Goal: Task Accomplishment & Management: Use online tool/utility

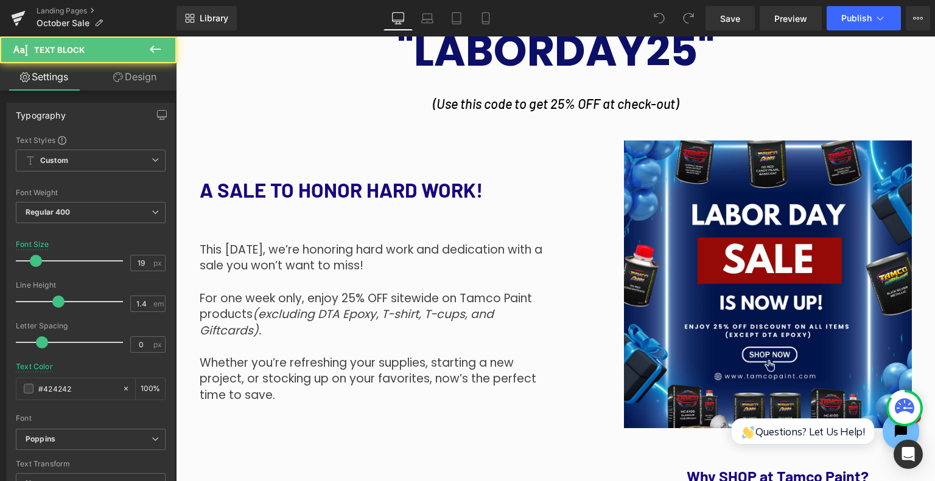
click at [402, 272] on p "This [DATE], we’re honoring hard work and dedication with a sale you won’t want…" at bounding box center [373, 258] width 347 height 32
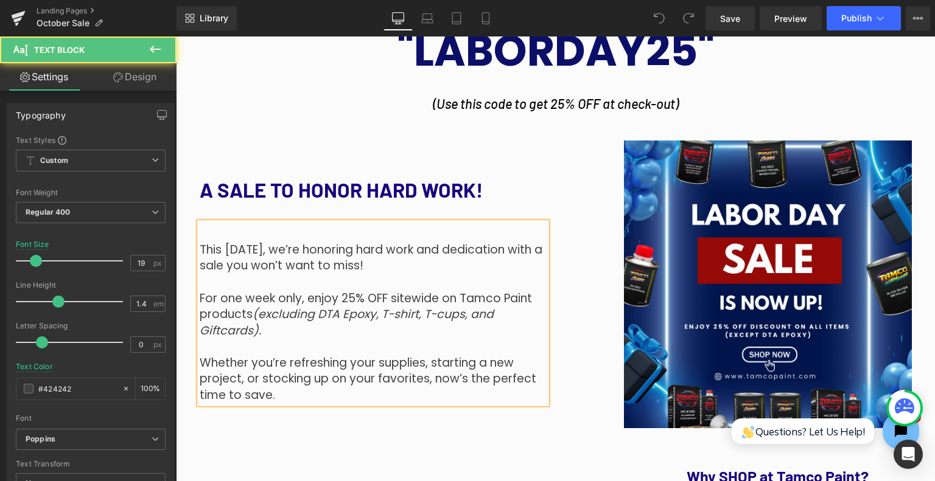
click at [402, 180] on h1 "A SALE TO HONOR HARD WORK!" at bounding box center [373, 190] width 347 height 26
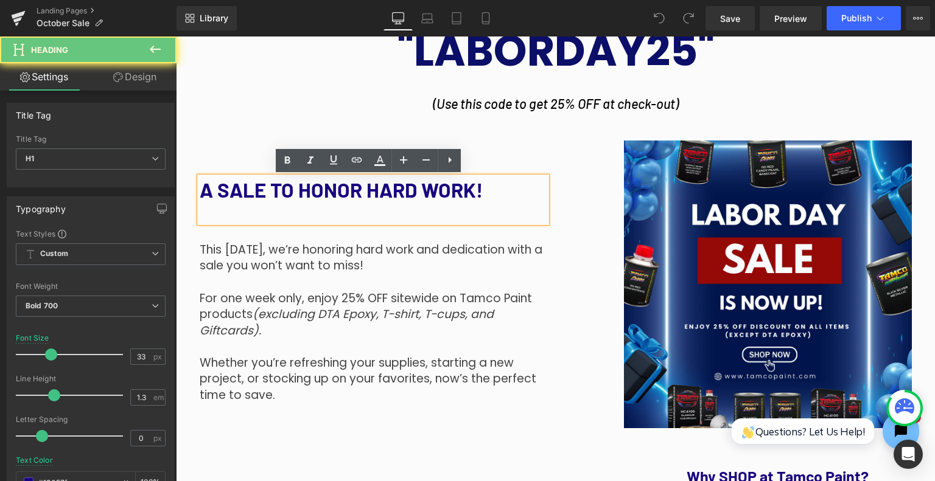
click at [392, 284] on p at bounding box center [373, 282] width 347 height 16
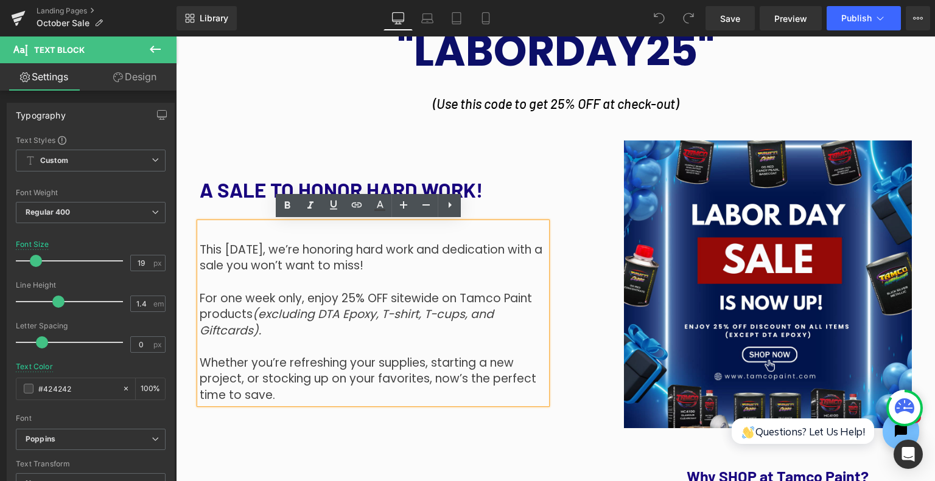
click at [390, 262] on p "This [DATE], we’re honoring hard work and dedication with a sale you won’t want…" at bounding box center [373, 258] width 347 height 32
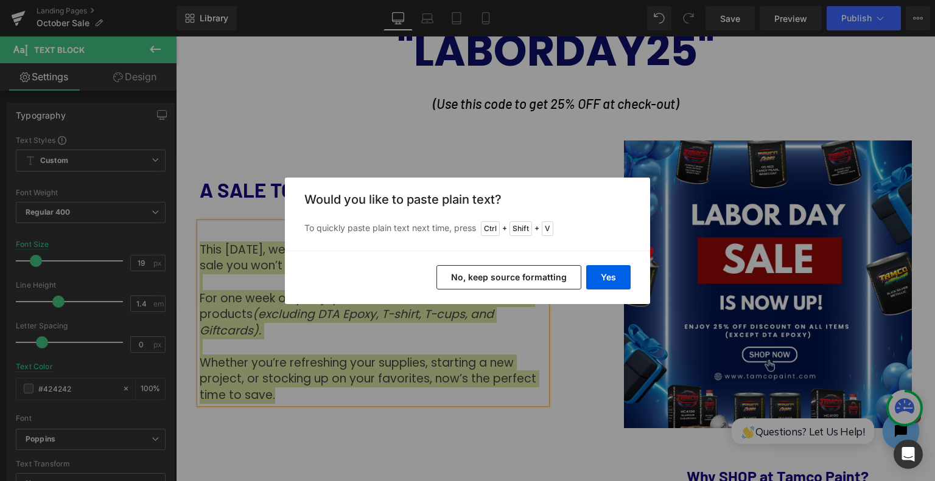
click at [540, 279] on button "No, keep source formatting" at bounding box center [508, 277] width 145 height 24
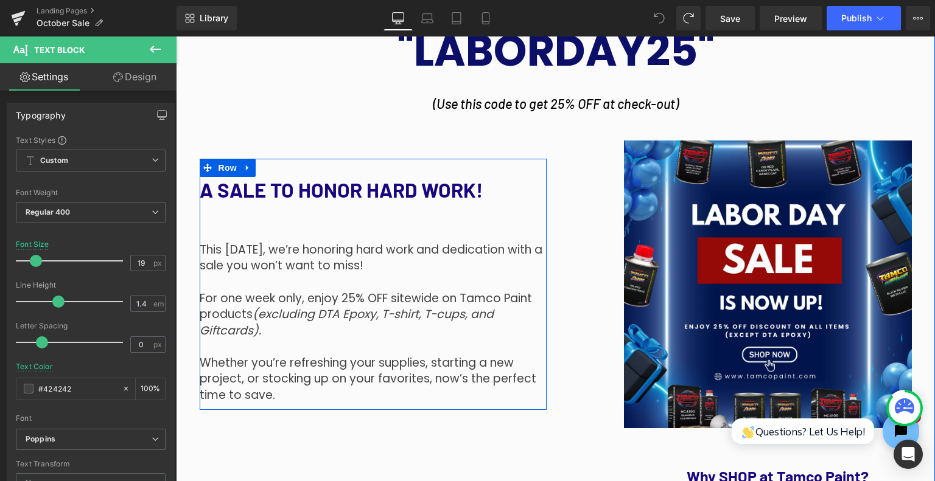
click at [444, 313] on icon "(excluding DTA Epoxy, T-shirt, T-cups, and Giftcards)." at bounding box center [347, 322] width 294 height 33
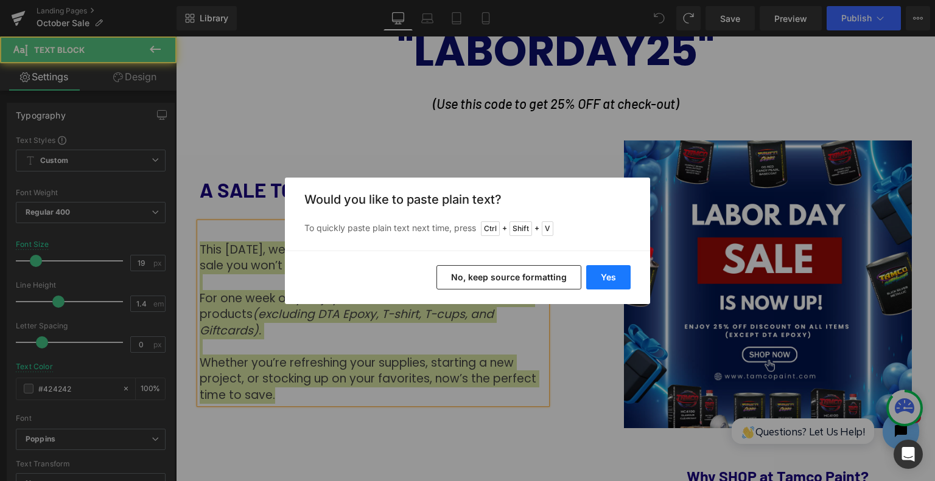
click at [612, 276] on button "Yes" at bounding box center [608, 277] width 44 height 24
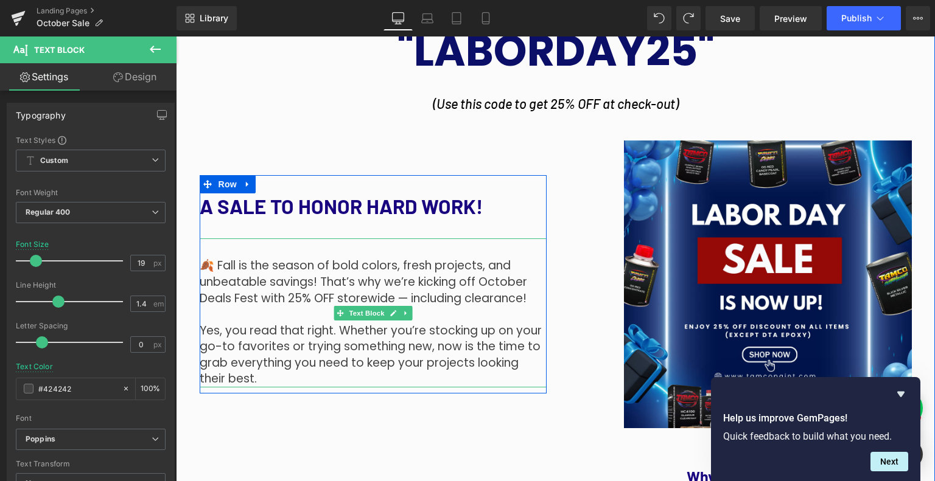
click at [468, 319] on p at bounding box center [373, 315] width 347 height 16
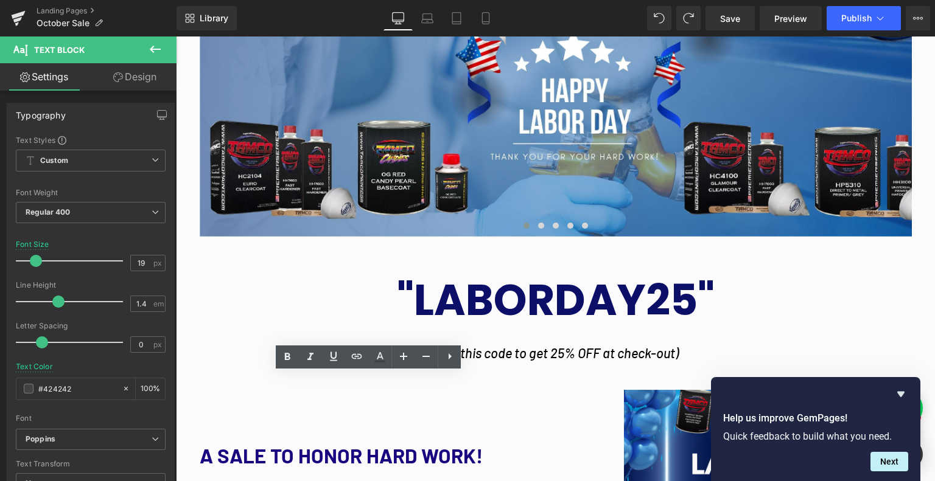
scroll to position [669, 0]
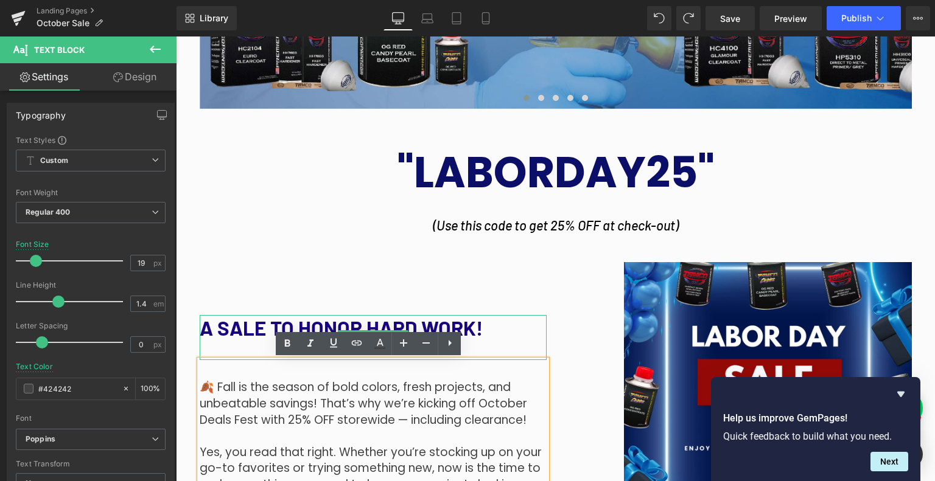
click at [246, 326] on h1 "A SALE TO HONOR HARD WORK!" at bounding box center [373, 328] width 347 height 26
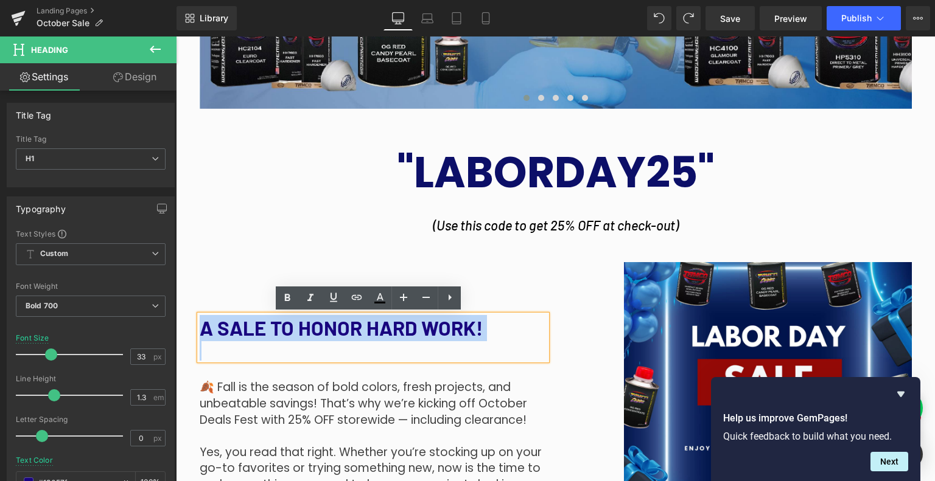
paste div
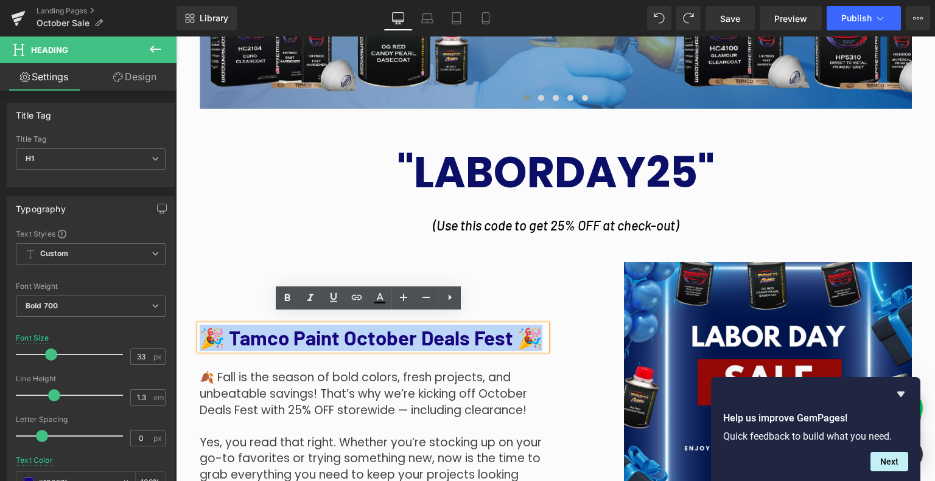
scroll to position [666, 0]
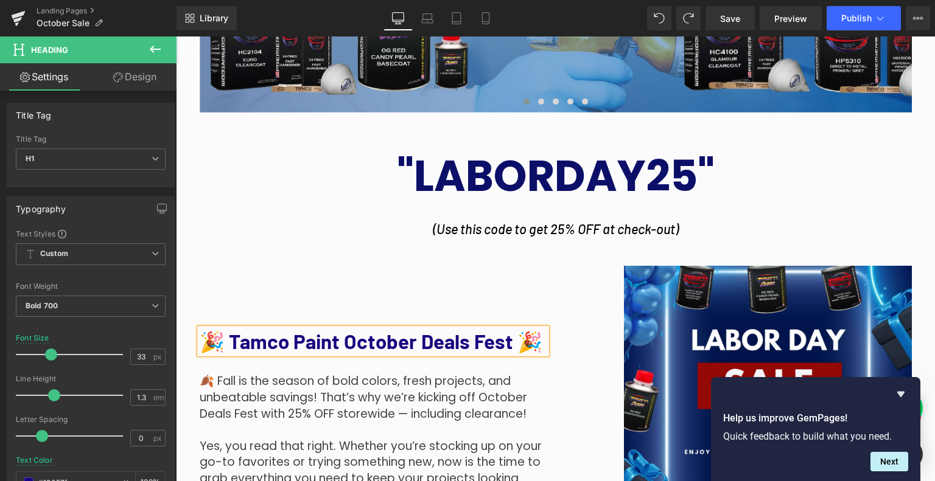
click at [543, 342] on div "🎉 Tamco Paint October Deals Fest 🎉" at bounding box center [373, 342] width 347 height 26
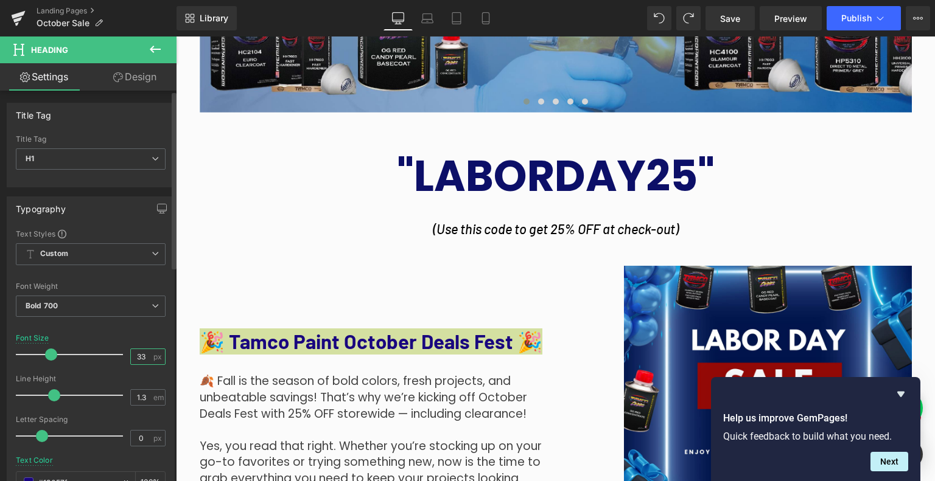
click at [140, 351] on input "33" at bounding box center [141, 356] width 21 height 15
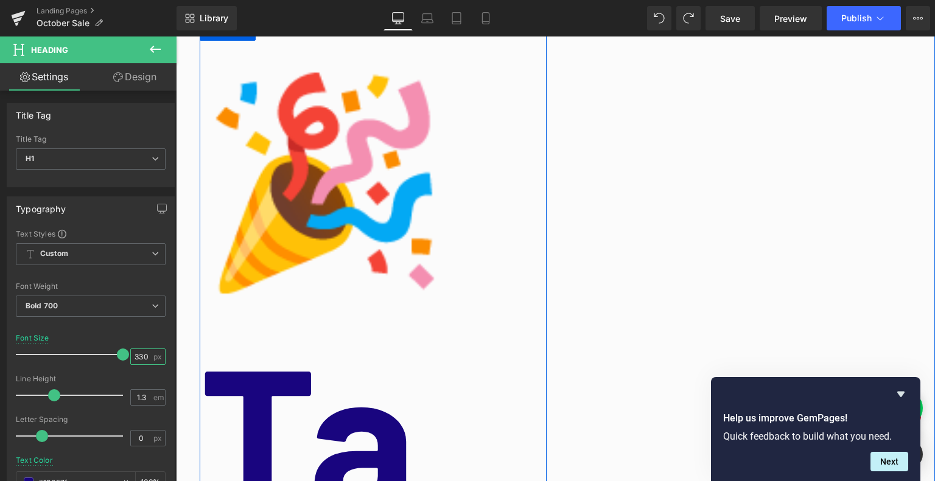
scroll to position [1092, 0]
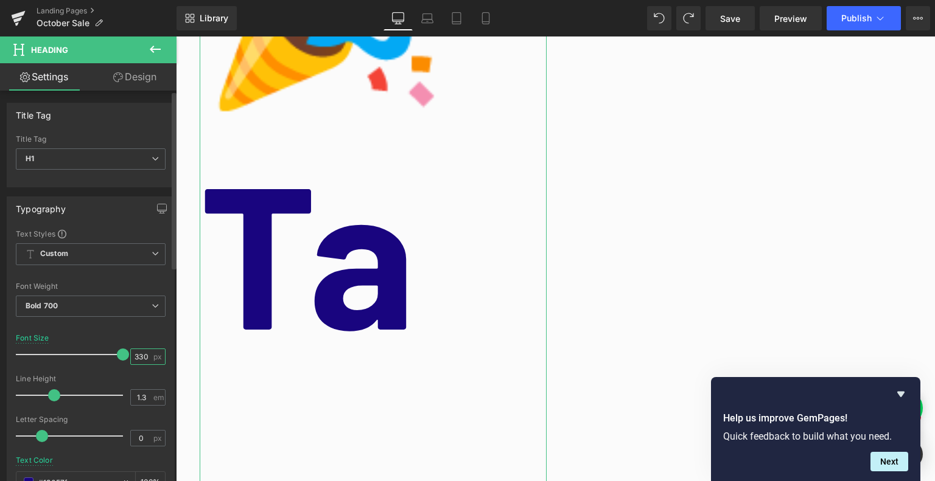
click at [141, 350] on input "330" at bounding box center [141, 356] width 21 height 15
type input "30"
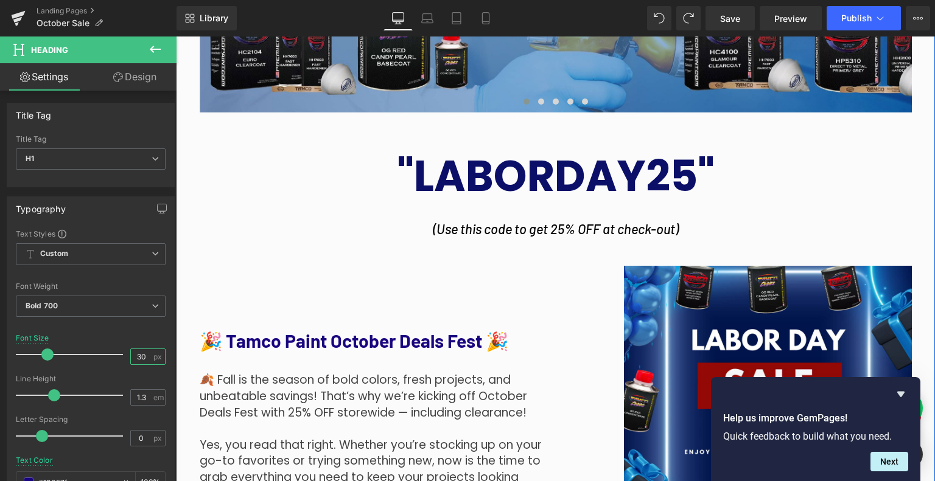
scroll to position [727, 0]
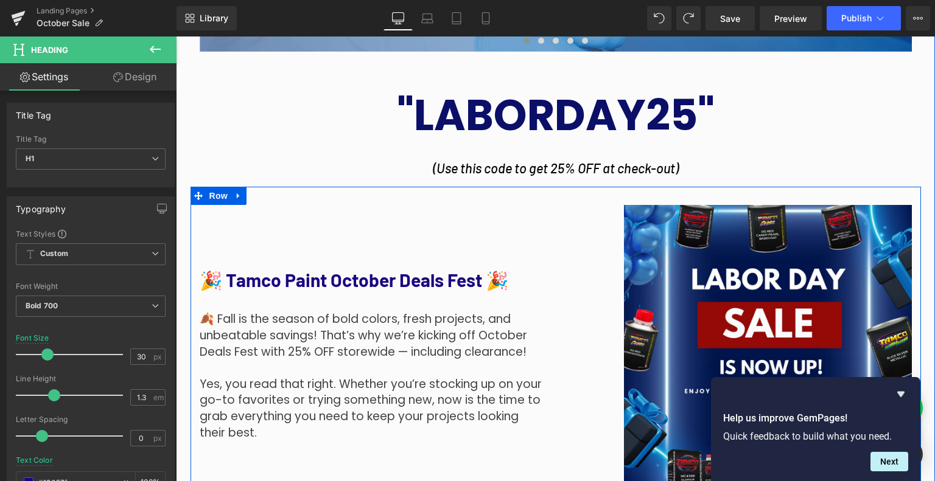
click at [508, 238] on div "🎉 Tamco Paint October Deals Fest 🎉 Heading 🍂 Fall is the season of bold colors,…" at bounding box center [372, 349] width 365 height 288
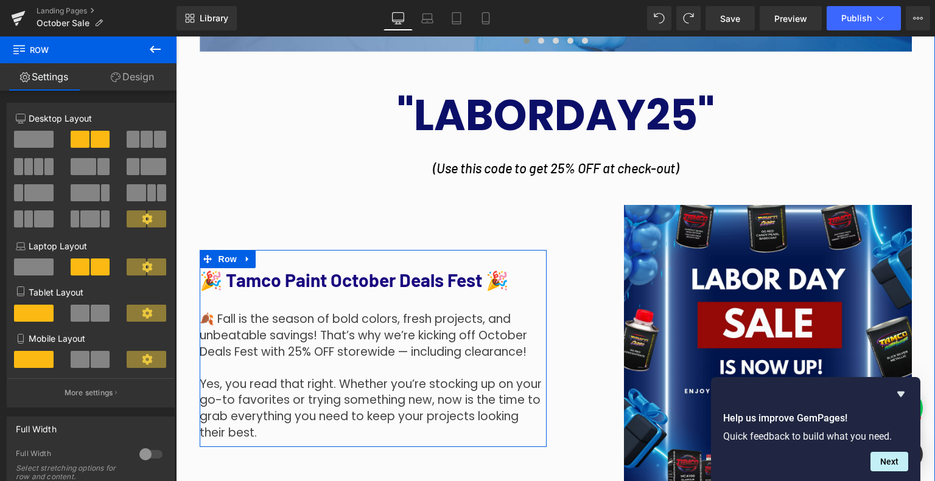
click at [402, 284] on link at bounding box center [402, 280] width 13 height 15
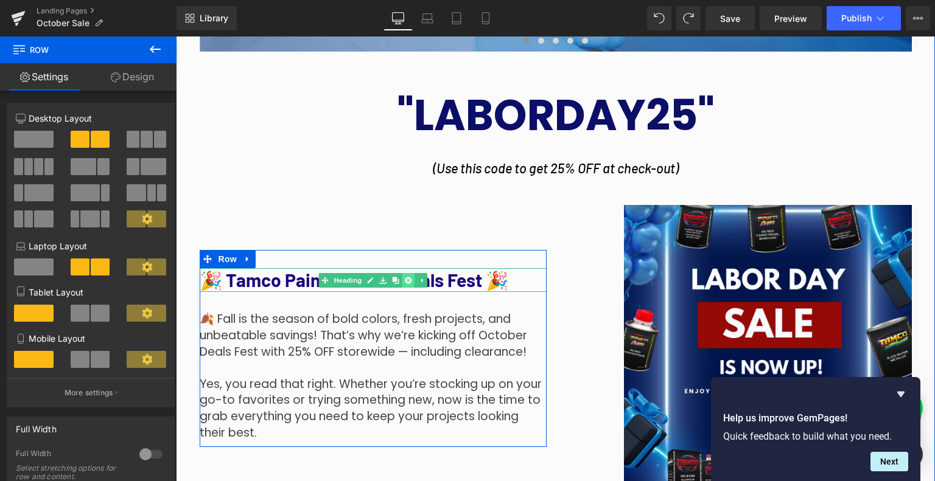
click at [402, 284] on link at bounding box center [408, 280] width 13 height 15
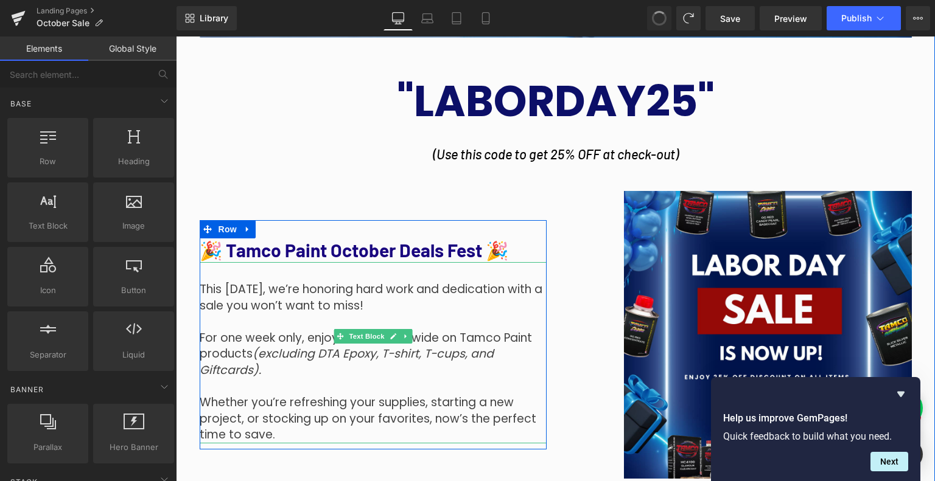
scroll to position [739, 0]
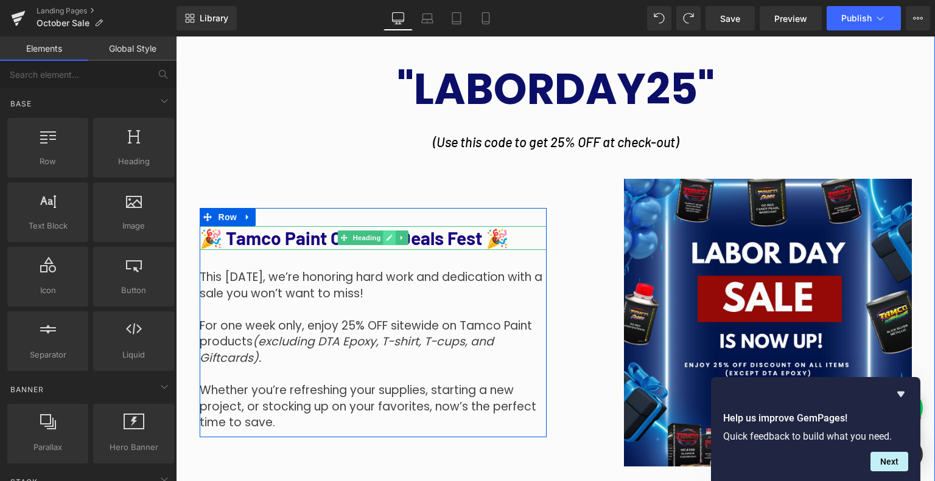
click at [389, 239] on link at bounding box center [389, 238] width 13 height 15
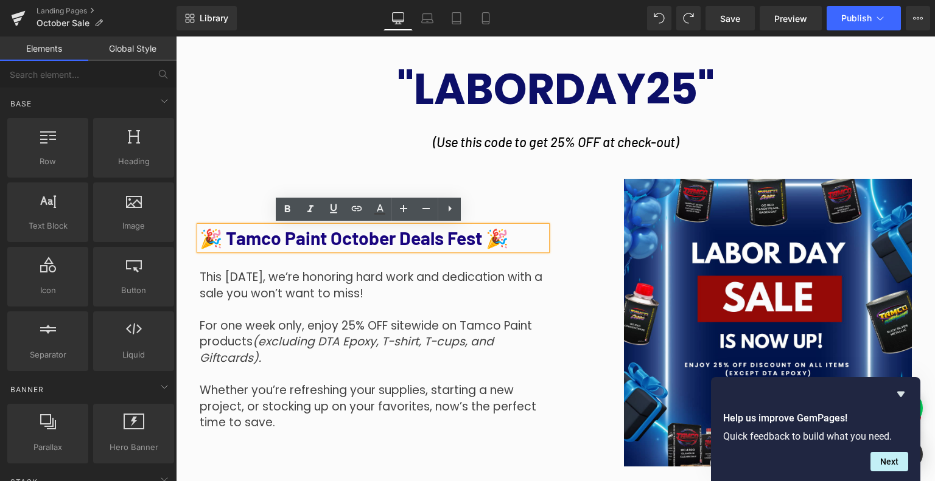
click at [434, 239] on h1 "🎉 Tamco Paint October Deals Fest 🎉" at bounding box center [373, 238] width 347 height 24
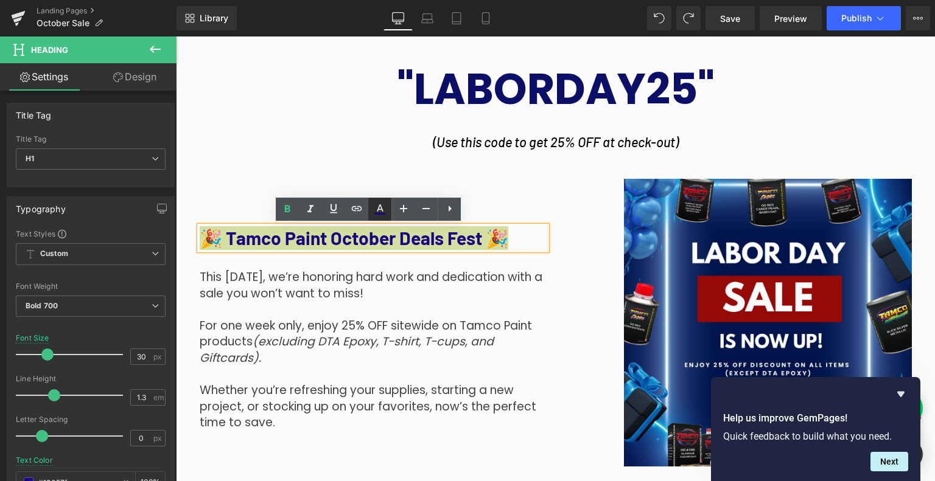
click at [377, 212] on icon at bounding box center [379, 209] width 15 height 15
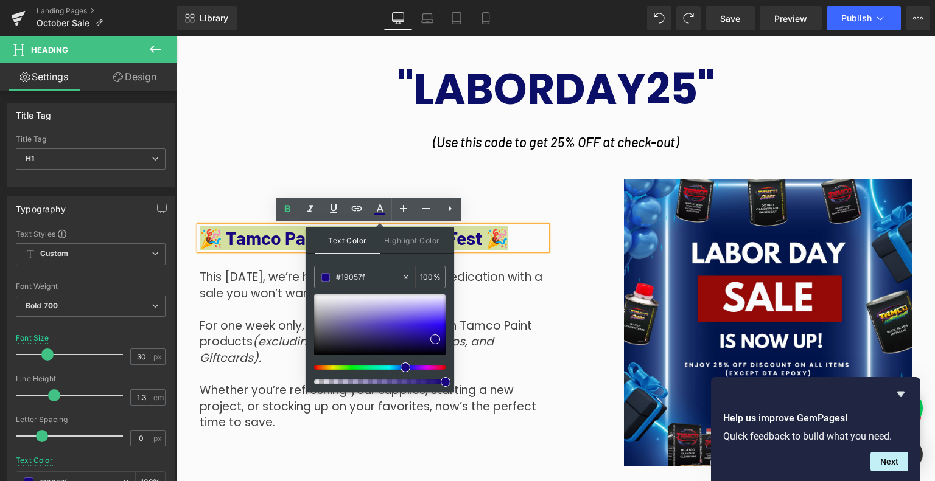
click at [441, 368] on div at bounding box center [379, 367] width 131 height 5
click at [438, 365] on div at bounding box center [374, 367] width 131 height 5
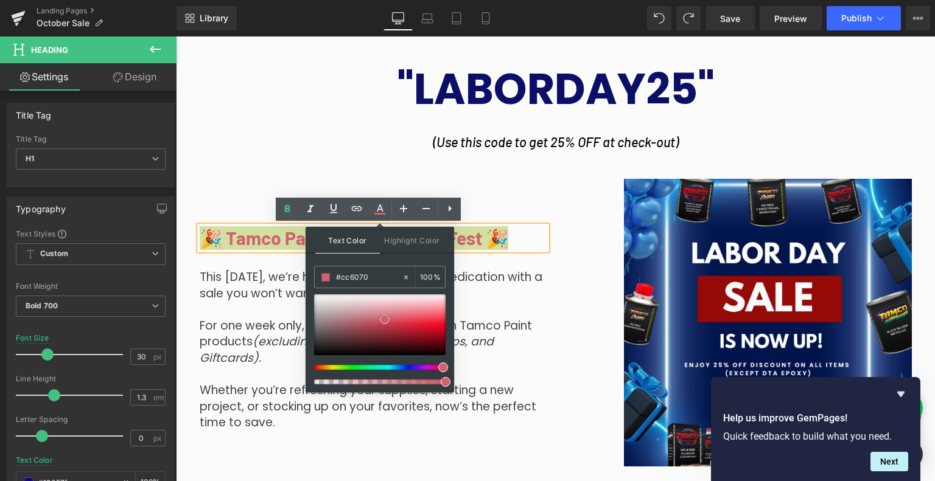
type input "#cb5c6c"
drag, startPoint x: 428, startPoint y: 331, endPoint x: 382, endPoint y: 320, distance: 47.5
click at [382, 320] on div at bounding box center [379, 325] width 131 height 61
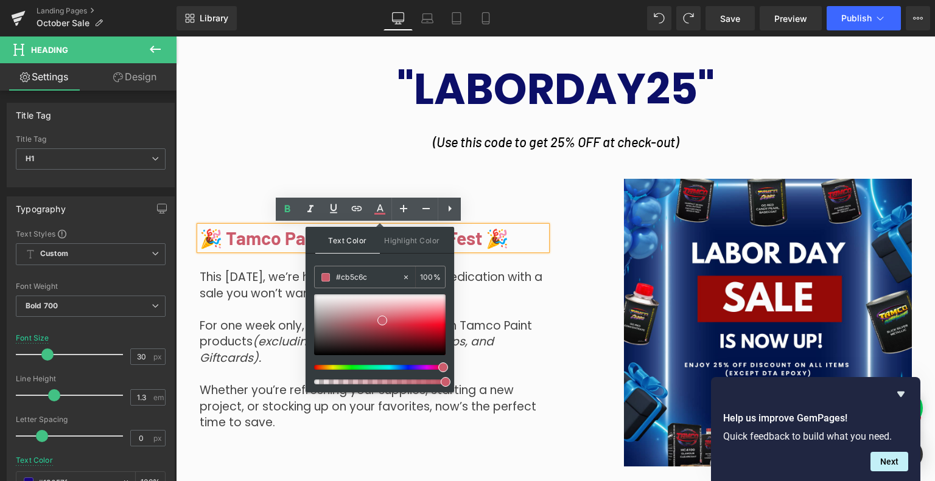
click at [486, 295] on p "This [DATE], we’re honoring hard work and dedication with a sale you won’t want…" at bounding box center [373, 286] width 347 height 32
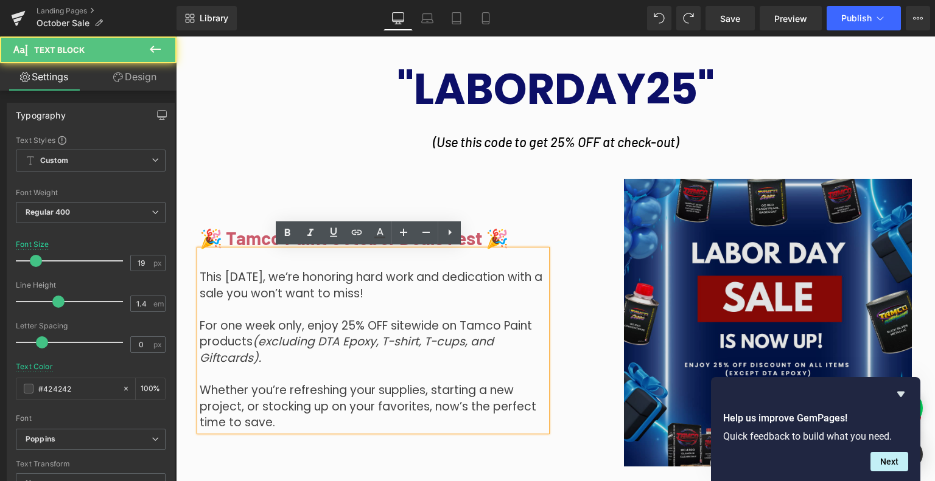
click at [567, 274] on img at bounding box center [738, 323] width 347 height 288
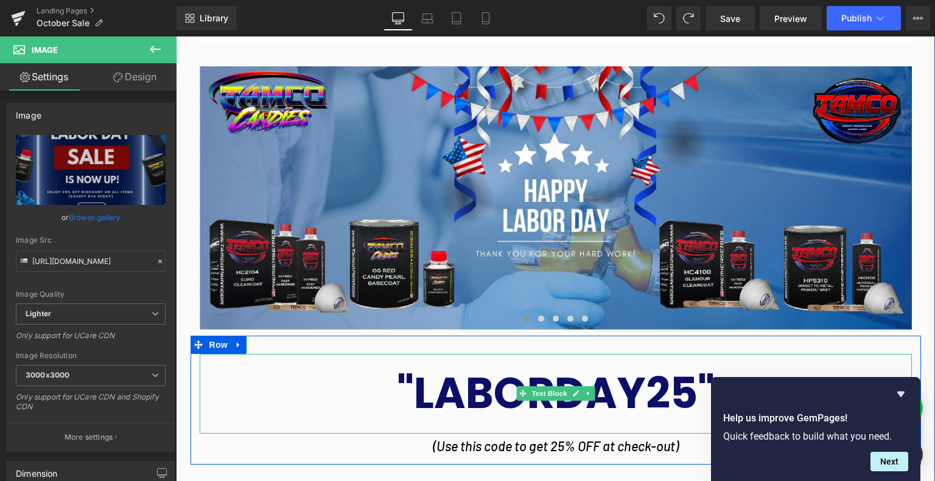
scroll to position [556, 0]
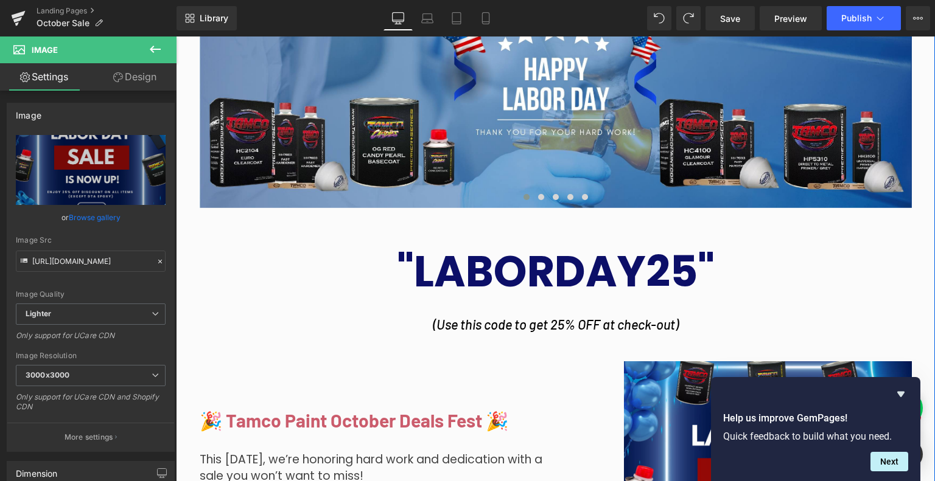
click at [555, 268] on div ""LABORDAY25" Text Block" at bounding box center [556, 272] width 712 height 80
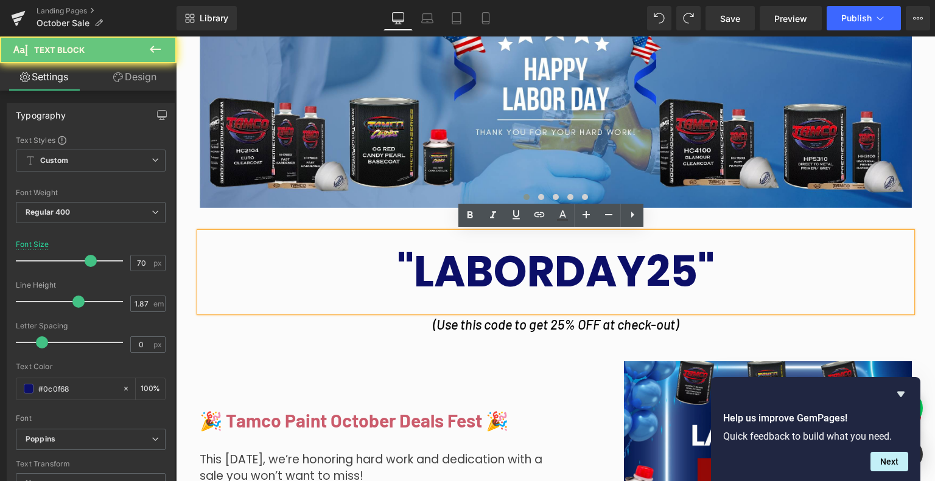
click at [590, 257] on strong ""LABORDAY25"" at bounding box center [556, 272] width 318 height 60
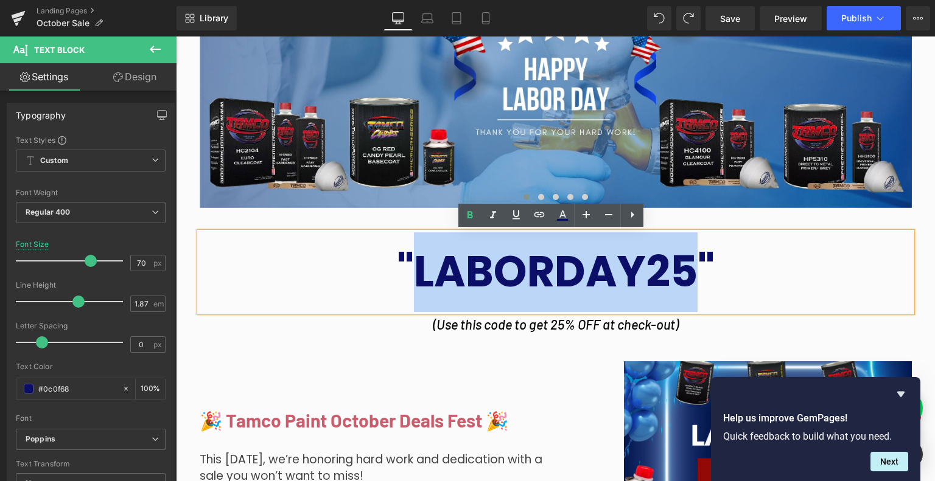
drag, startPoint x: 689, startPoint y: 274, endPoint x: 415, endPoint y: 273, distance: 274.4
click at [415, 273] on strong ""LABORDAY25"" at bounding box center [556, 272] width 318 height 60
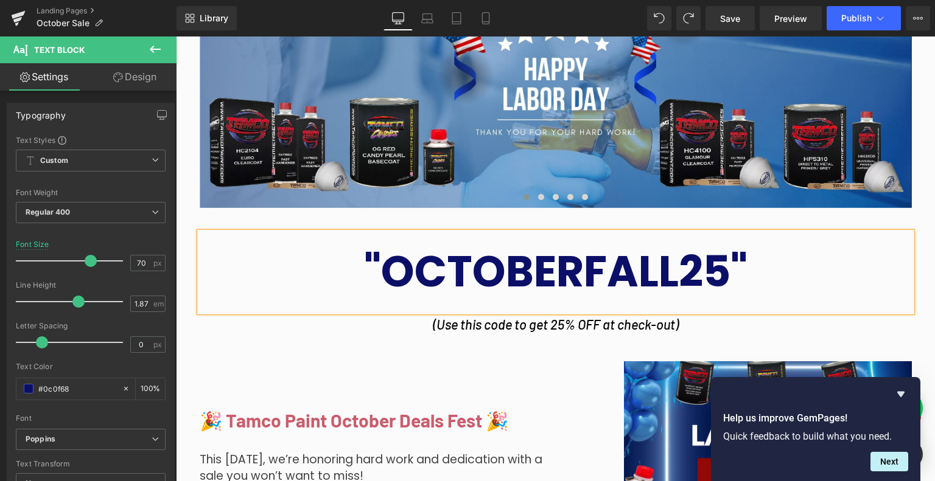
click at [492, 285] on strong ""OCTOBERFALL25"" at bounding box center [555, 272] width 383 height 60
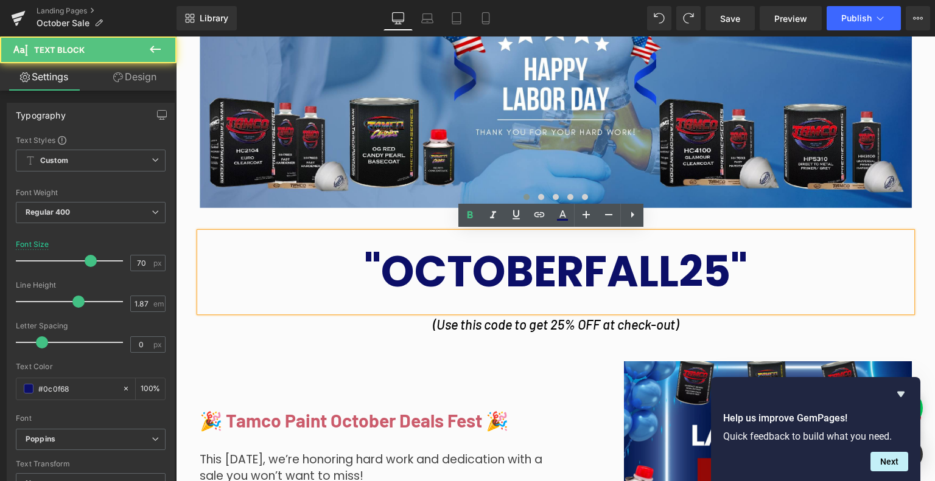
click at [492, 285] on strong ""OCTOBERFALL25"" at bounding box center [555, 272] width 383 height 60
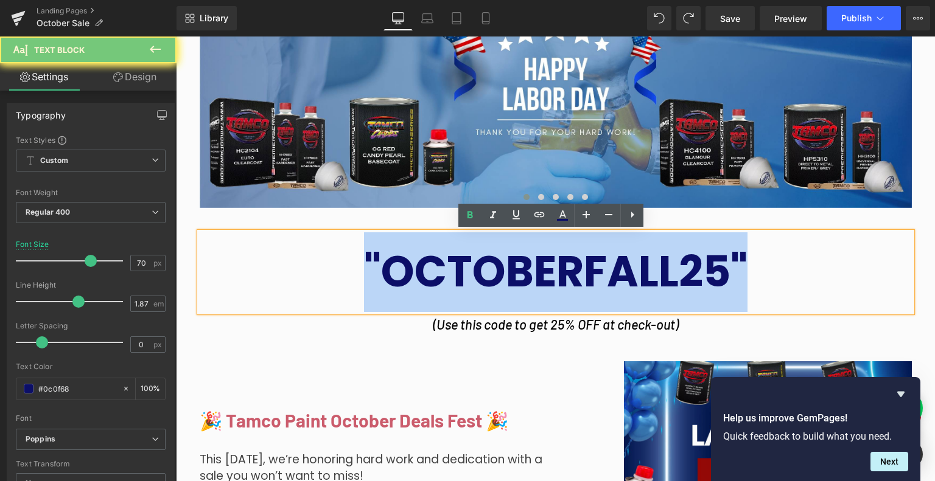
click at [492, 285] on strong ""OCTOBERFALL25"" at bounding box center [555, 272] width 383 height 60
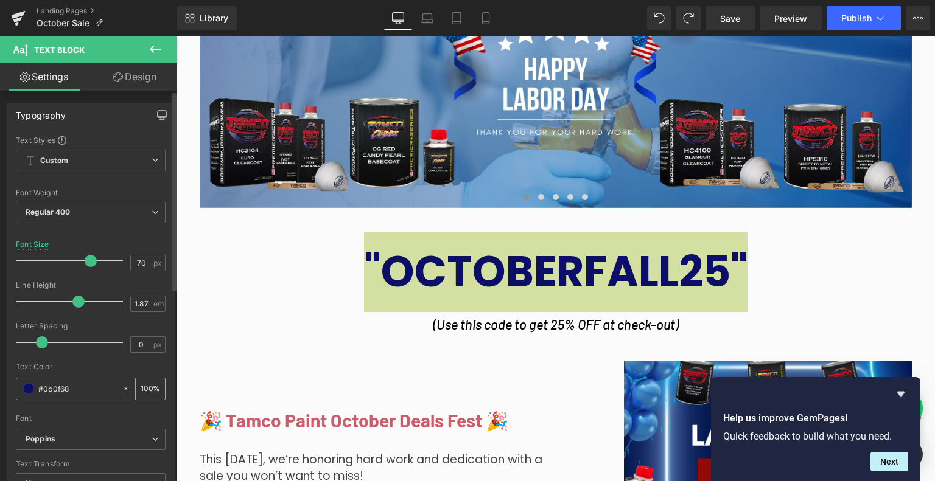
click at [24, 390] on span at bounding box center [29, 389] width 10 height 10
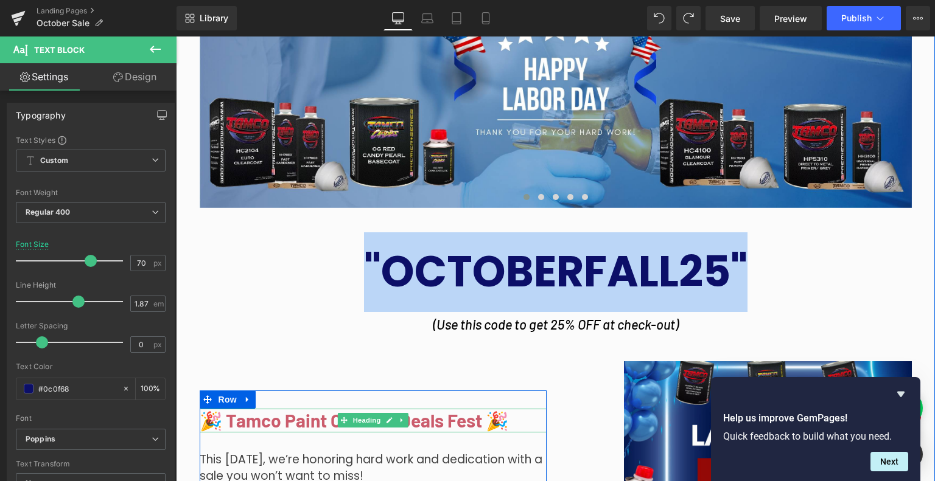
click at [297, 421] on span "🎉 Tamco Paint October Deals Fest 🎉" at bounding box center [354, 421] width 309 height 22
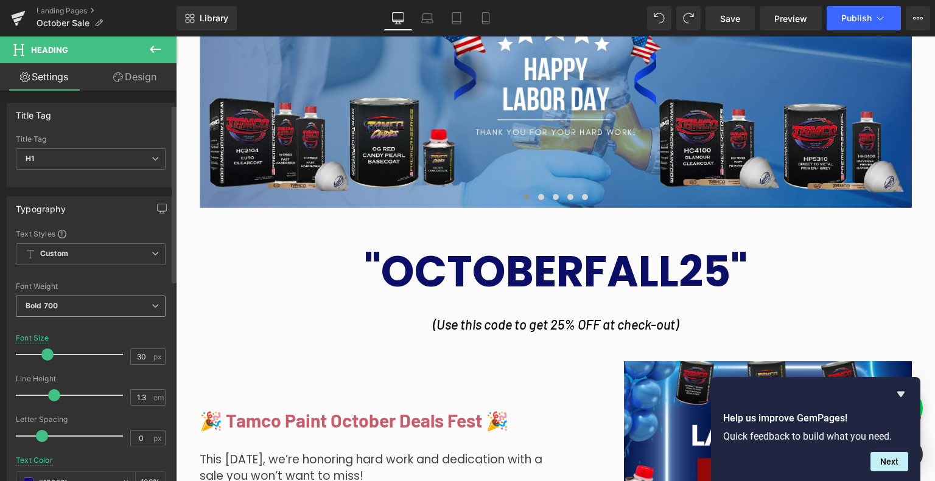
scroll to position [243, 0]
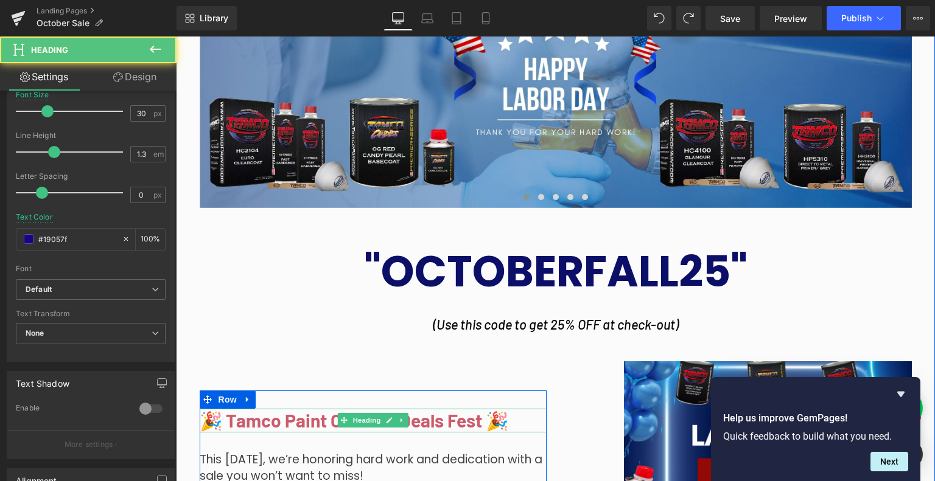
click at [380, 428] on span "🎉 Tamco Paint October Deals Fest 🎉" at bounding box center [354, 421] width 309 height 22
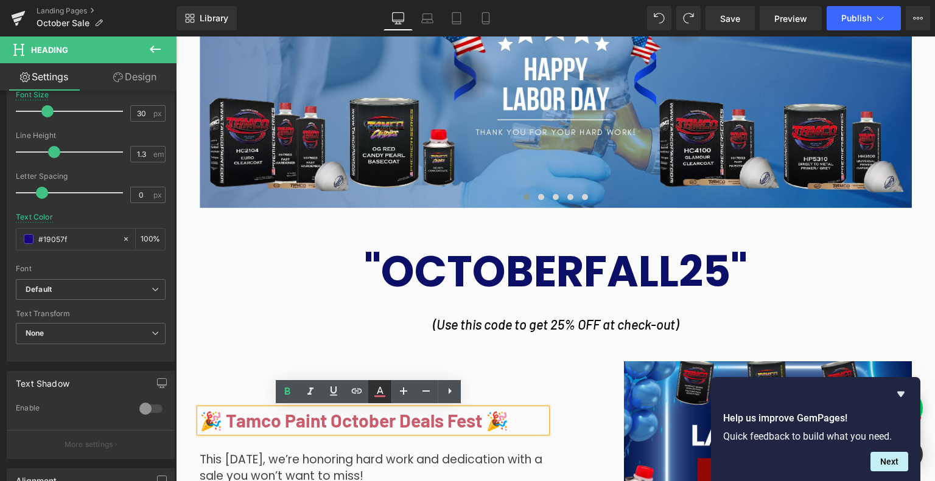
click at [377, 397] on icon at bounding box center [379, 392] width 15 height 15
type input "100"
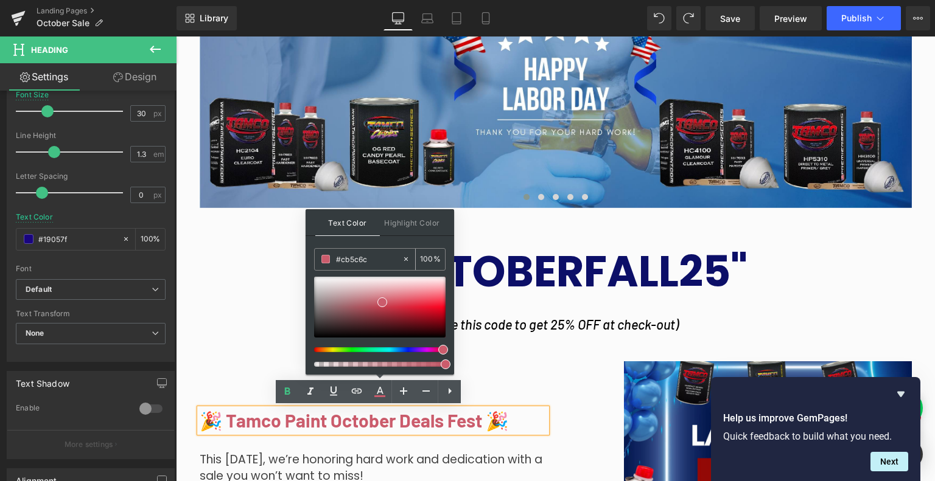
click at [370, 259] on input "#cb5c6c" at bounding box center [369, 259] width 66 height 13
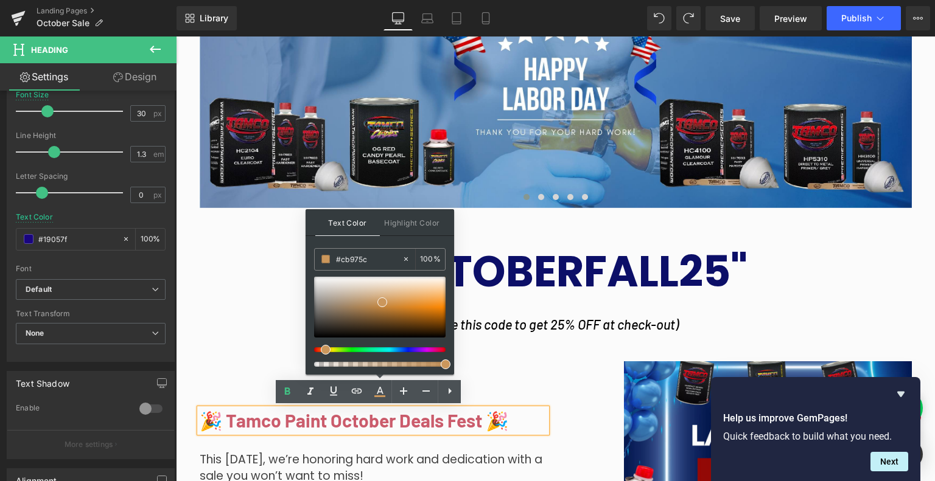
click at [321, 349] on div at bounding box center [374, 349] width 131 height 5
click at [316, 352] on div at bounding box center [379, 322] width 131 height 90
drag, startPoint x: 384, startPoint y: 298, endPoint x: 438, endPoint y: 295, distance: 53.6
click at [438, 295] on span at bounding box center [436, 300] width 10 height 10
click at [462, 417] on span "🎉 Tamco Paint October Deals Fest 🎉" at bounding box center [354, 421] width 309 height 22
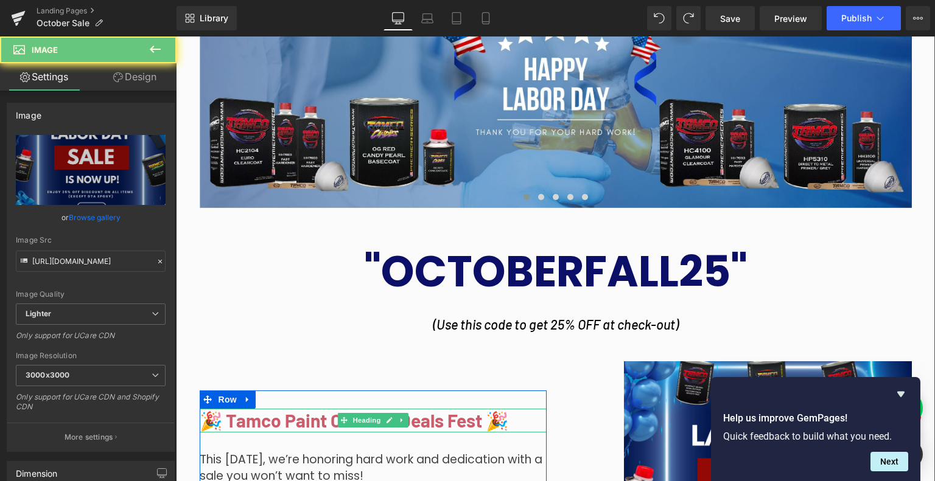
click at [477, 424] on span "🎉 Tamco Paint October Deals Fest 🎉" at bounding box center [354, 421] width 309 height 22
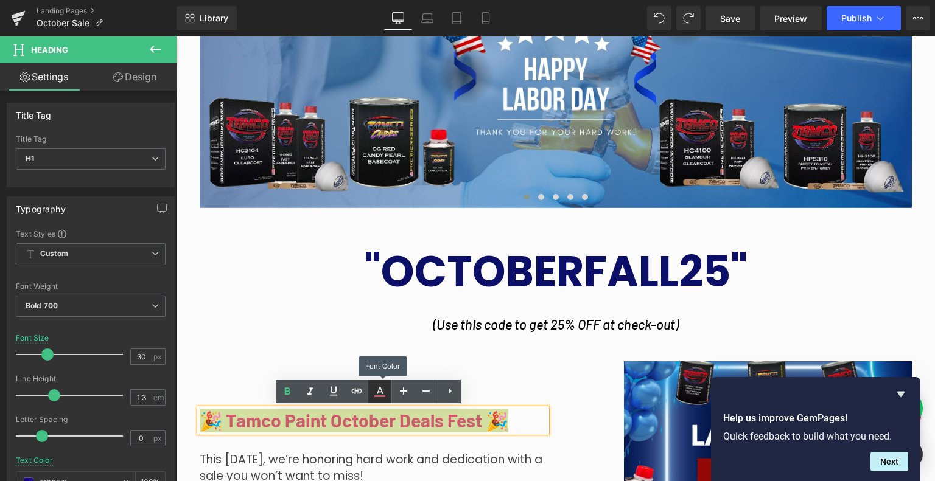
click at [377, 399] on link at bounding box center [379, 391] width 23 height 23
type input "#cb5c6c"
type input "100"
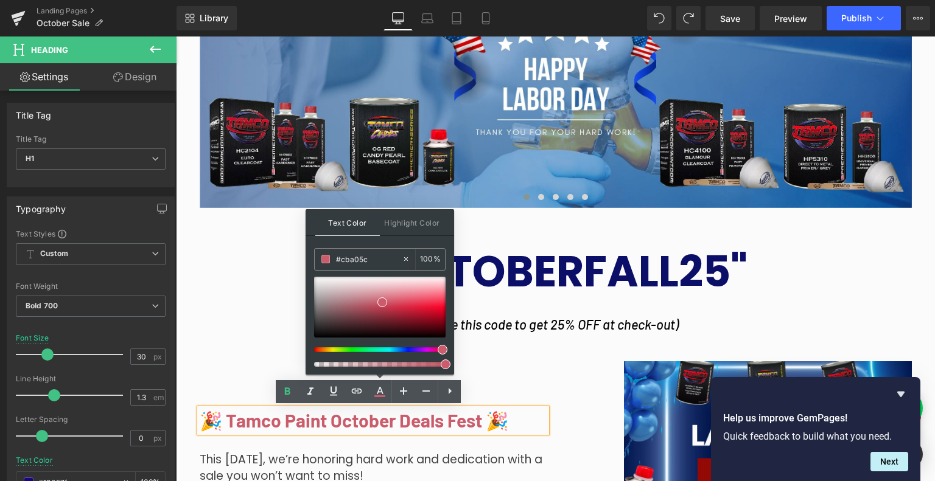
click at [323, 349] on div at bounding box center [374, 349] width 131 height 5
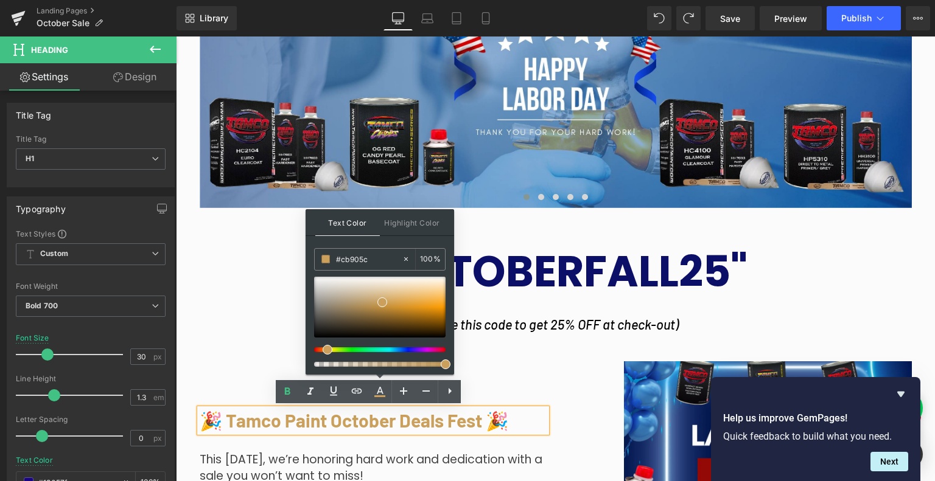
click at [319, 349] on div at bounding box center [374, 349] width 131 height 5
click at [442, 302] on div at bounding box center [379, 307] width 131 height 61
type input "#fa8d2d"
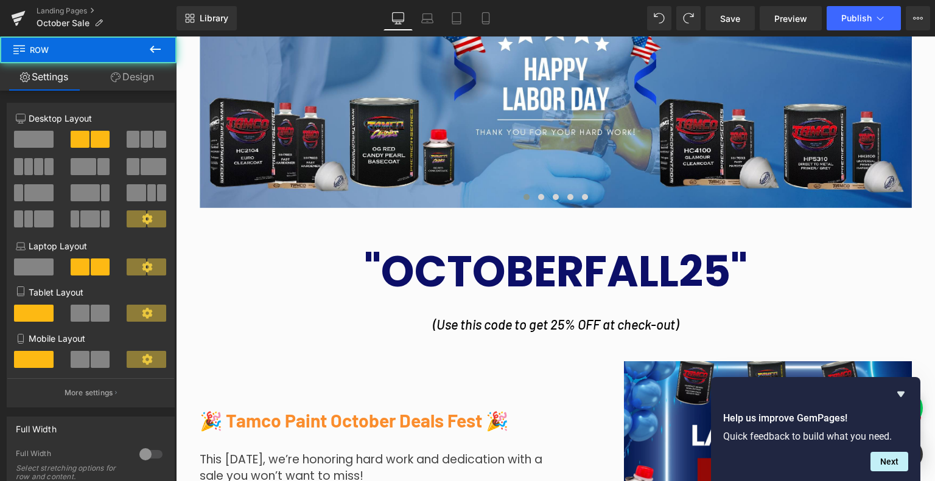
click at [501, 425] on span "🎉 Tamco Paint October Deals Fest 🎉" at bounding box center [354, 421] width 309 height 22
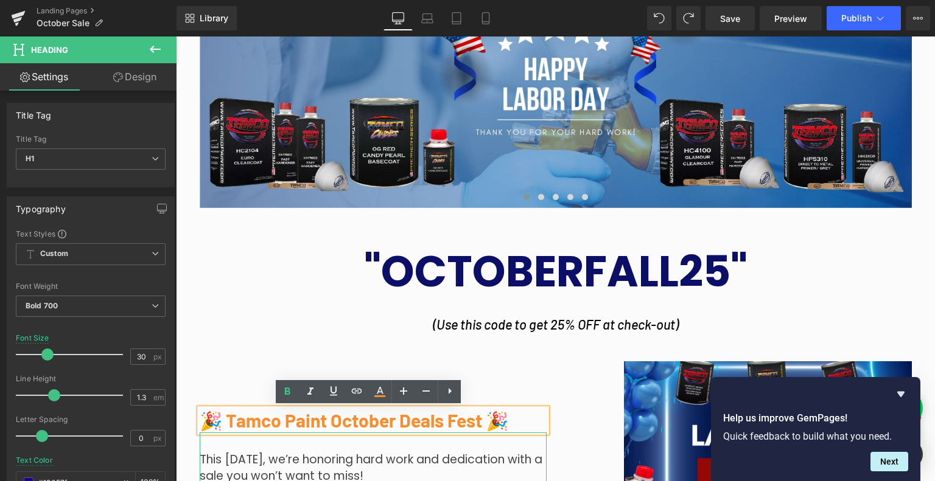
click at [497, 453] on p "This [DATE], we’re honoring hard work and dedication with a sale you won’t want…" at bounding box center [373, 468] width 347 height 32
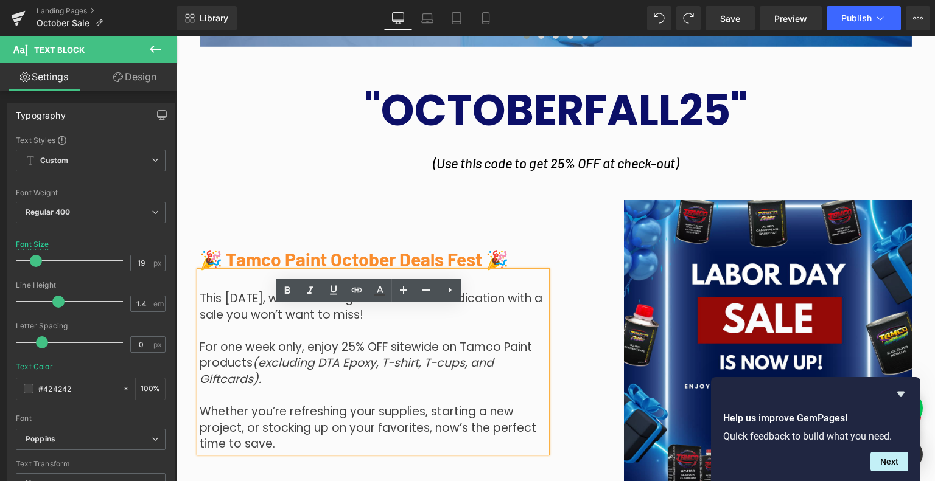
scroll to position [739, 0]
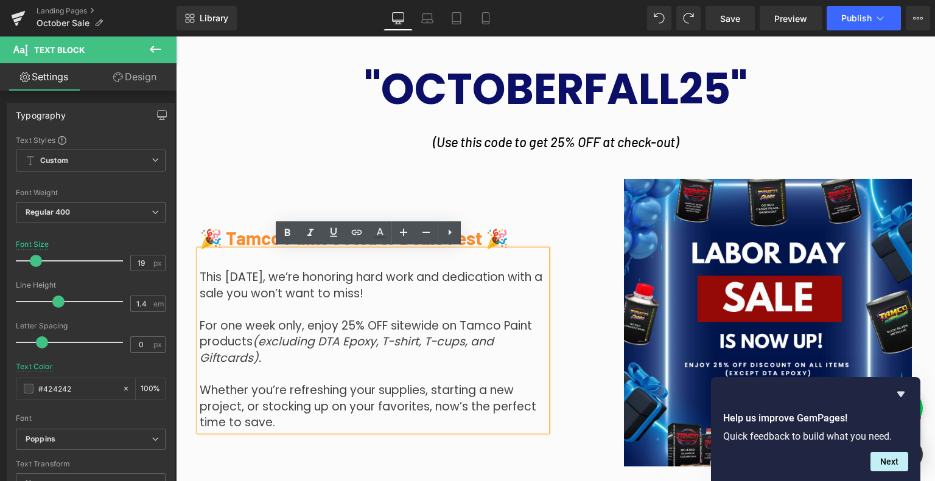
click at [492, 240] on span "🎉 Tamco Paint October Deals Fest 🎉" at bounding box center [354, 238] width 309 height 22
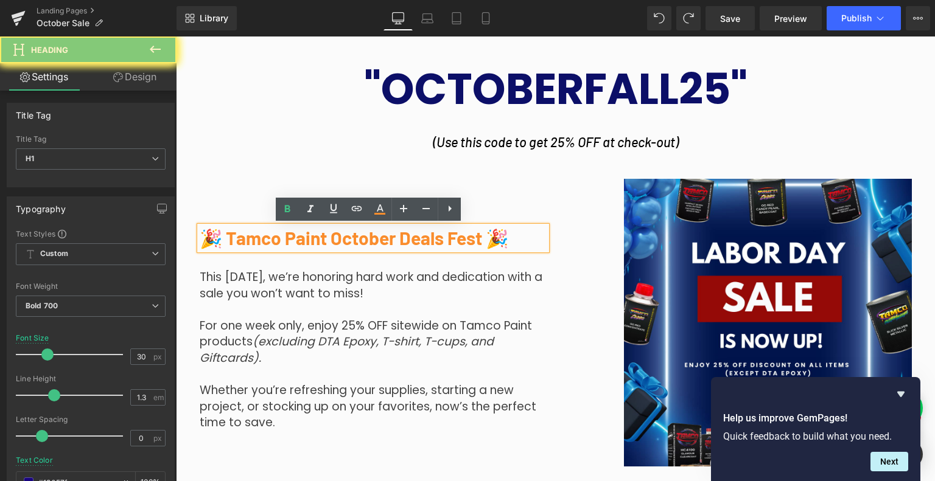
click at [492, 240] on span "🎉 Tamco Paint October Deals Fest 🎉" at bounding box center [354, 238] width 309 height 22
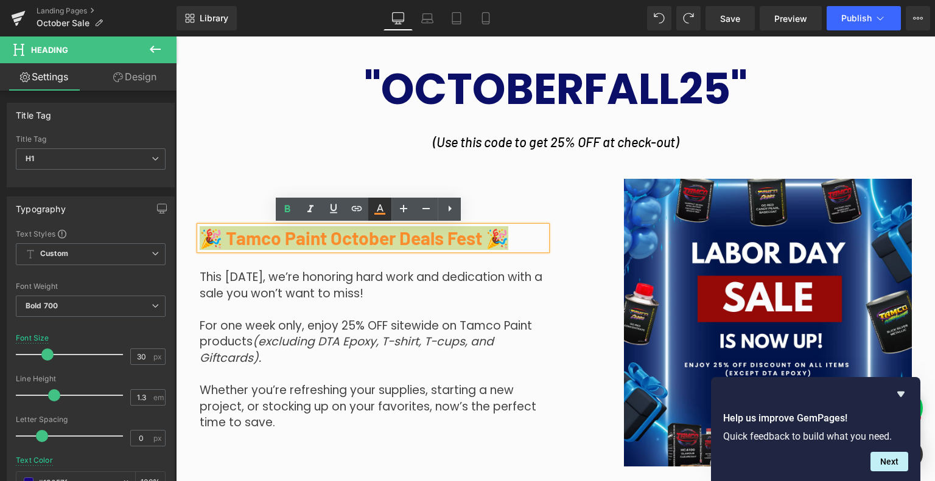
click at [374, 212] on icon at bounding box center [379, 209] width 15 height 15
type input "100"
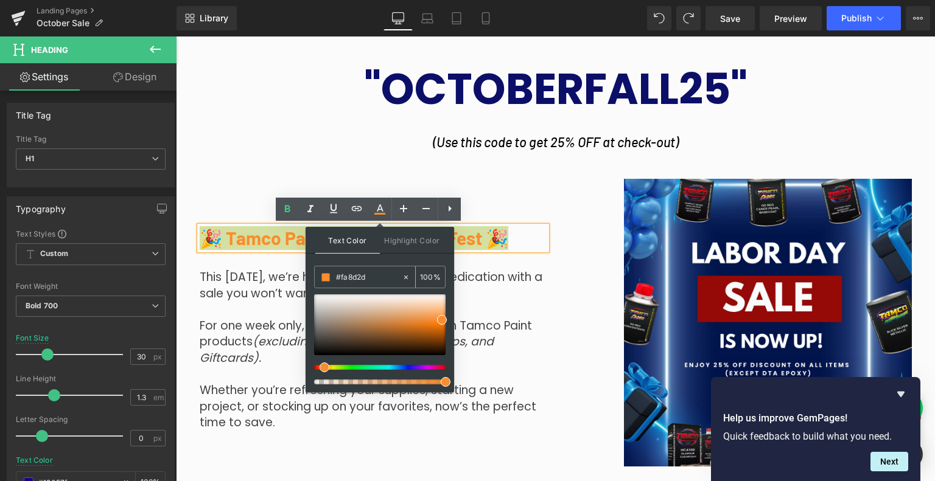
click at [378, 281] on input "#fa8d2d" at bounding box center [369, 277] width 66 height 13
drag, startPoint x: 378, startPoint y: 281, endPoint x: 289, endPoint y: 203, distance: 118.6
click at [378, 281] on input "#fa8d2d" at bounding box center [369, 277] width 66 height 13
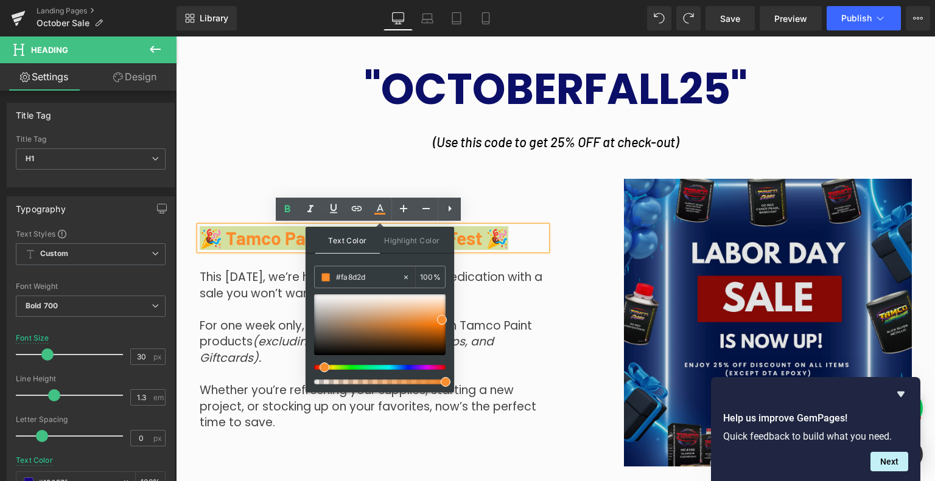
click at [176, 37] on div at bounding box center [176, 37] width 0 height 0
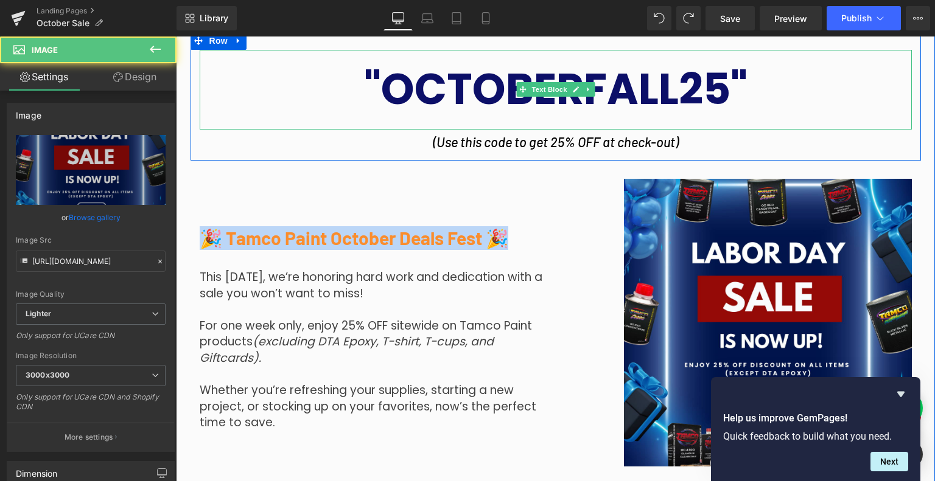
click at [565, 63] on strong ""OCTOBERFALL25"" at bounding box center [555, 89] width 383 height 60
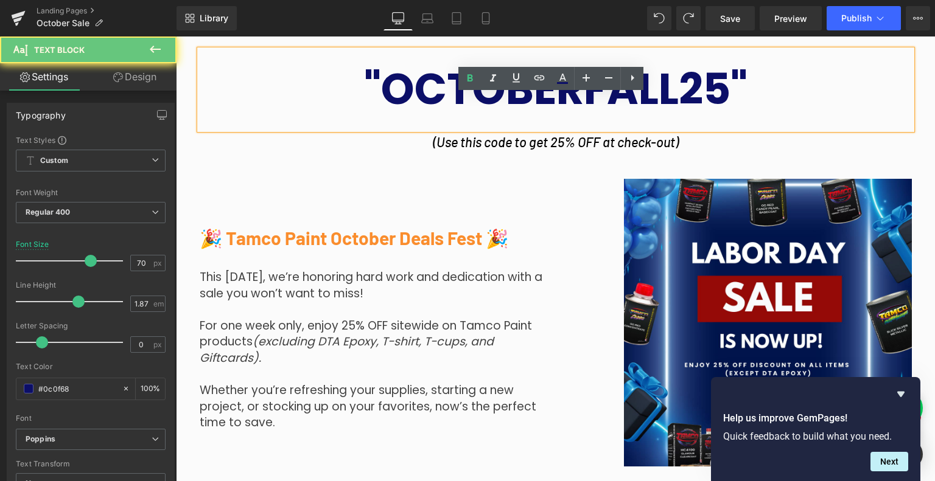
click at [640, 92] on strong ""OCTOBERFALL25"" at bounding box center [555, 89] width 383 height 60
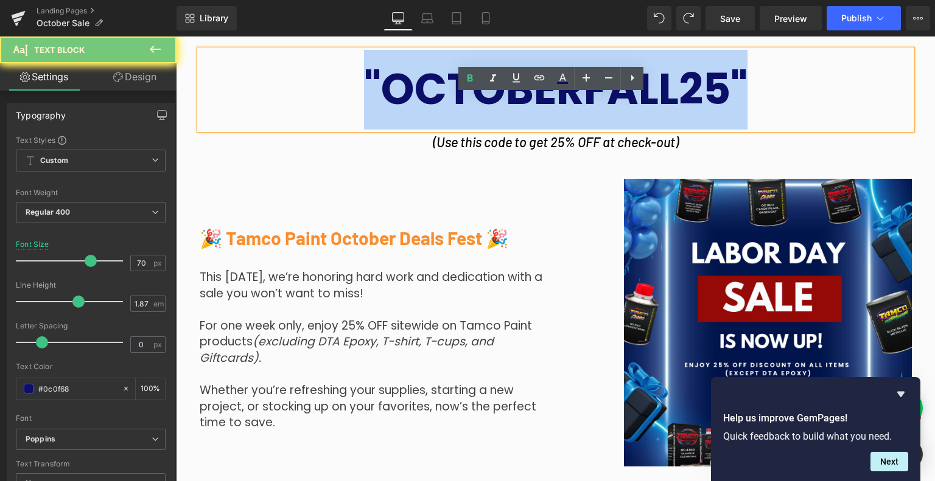
click at [640, 92] on strong ""OCTOBERFALL25"" at bounding box center [555, 89] width 383 height 60
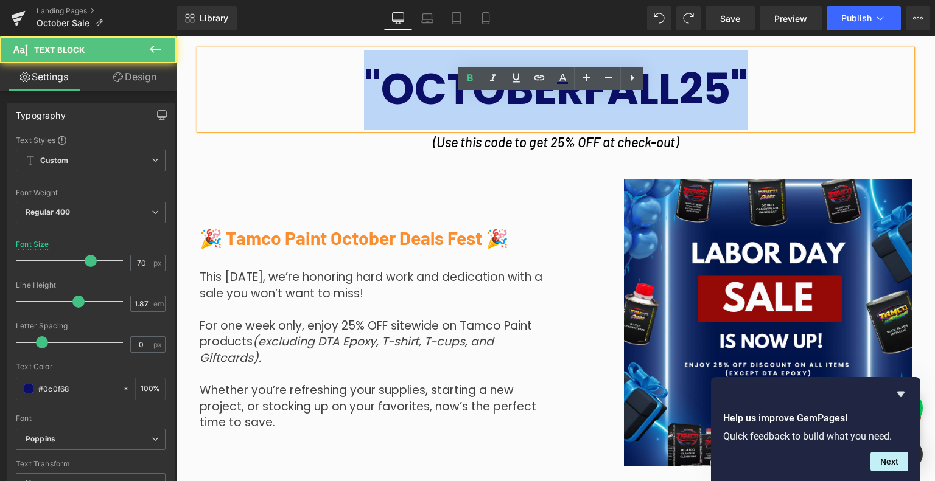
click at [583, 103] on strong ""OCTOBERFALL25"" at bounding box center [555, 89] width 383 height 60
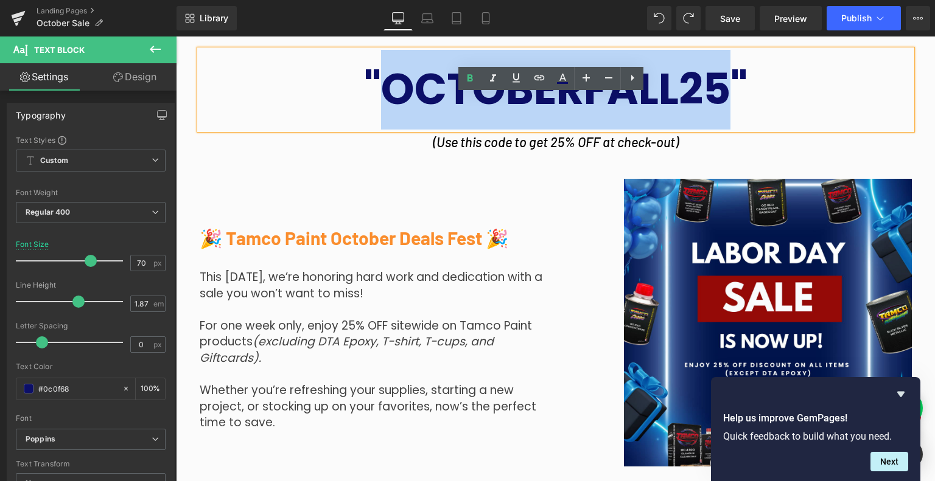
drag, startPoint x: 381, startPoint y: 99, endPoint x: 714, endPoint y: 99, distance: 332.9
click at [714, 99] on strong ""OCTOBERFALL25"" at bounding box center [555, 89] width 383 height 60
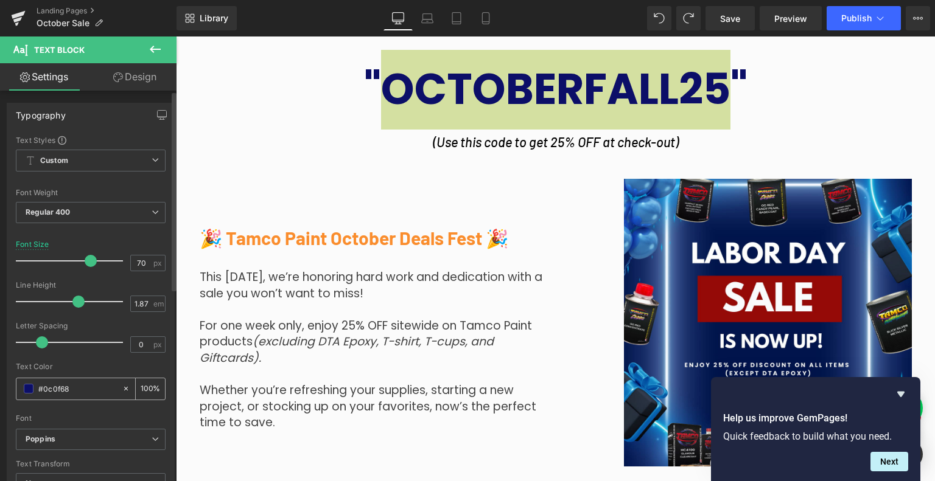
click at [61, 392] on input "#0c0f68" at bounding box center [77, 388] width 78 height 13
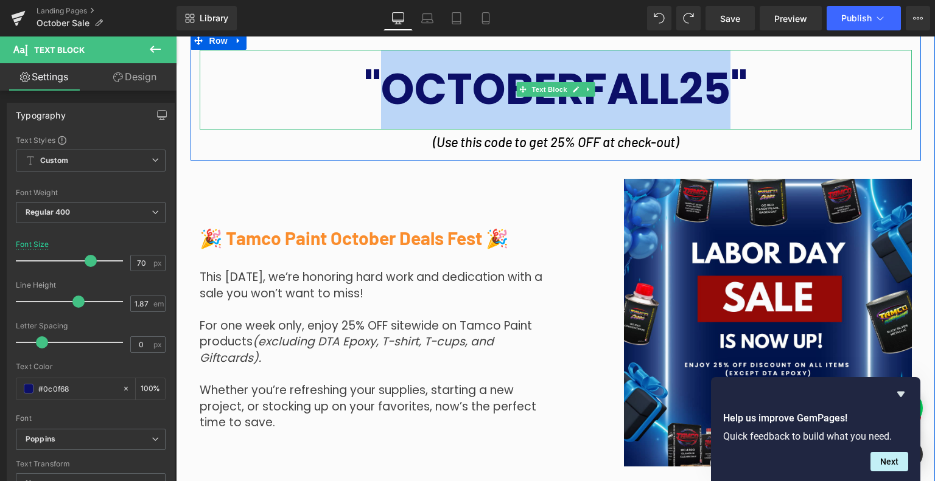
click at [448, 77] on strong ""OCTOBERFALL25"" at bounding box center [555, 89] width 383 height 60
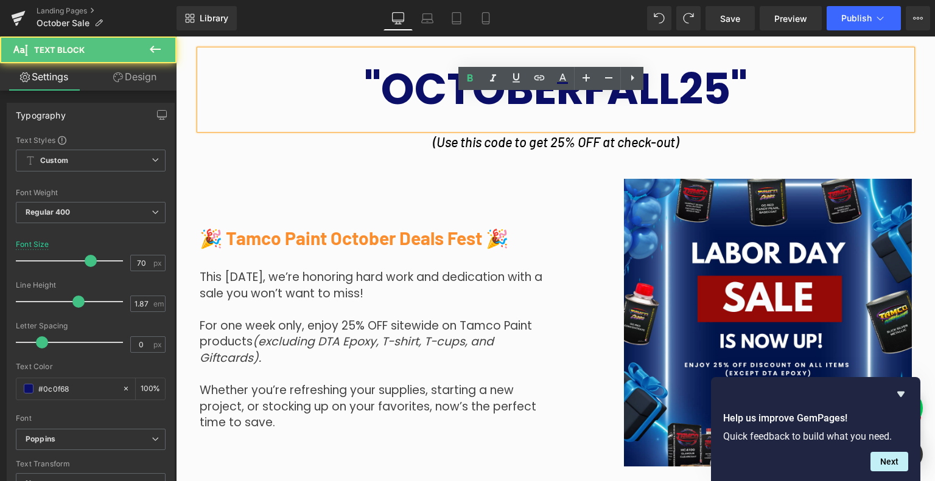
click at [448, 77] on strong ""OCTOBERFALL25"" at bounding box center [555, 89] width 383 height 60
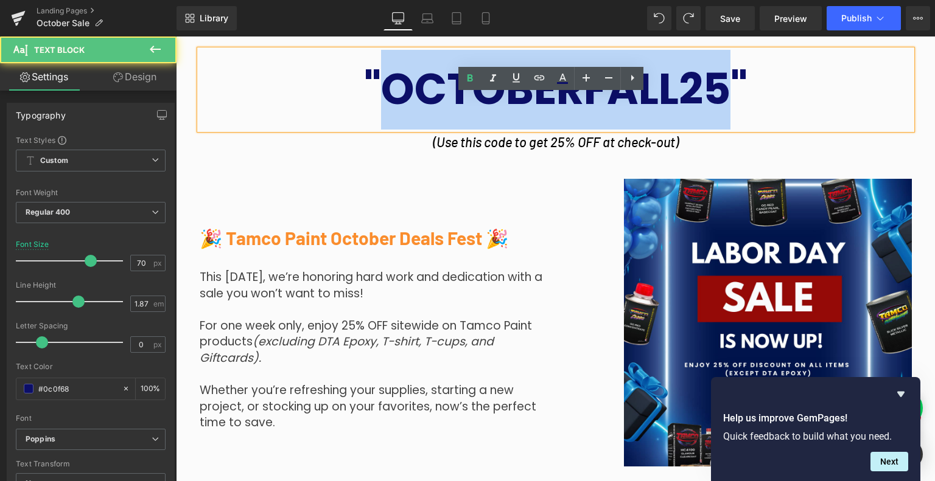
click at [448, 77] on strong ""OCTOBERFALL25"" at bounding box center [555, 89] width 383 height 60
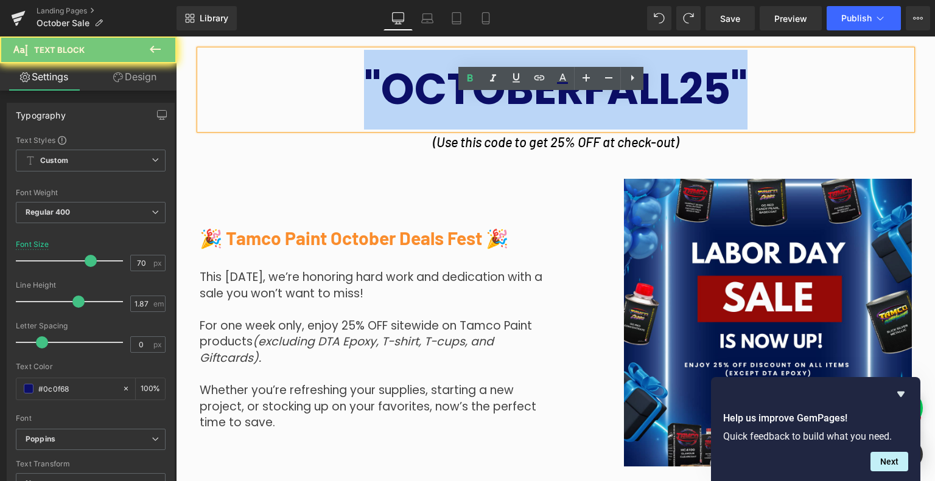
click at [448, 77] on strong ""OCTOBERFALL25"" at bounding box center [555, 89] width 383 height 60
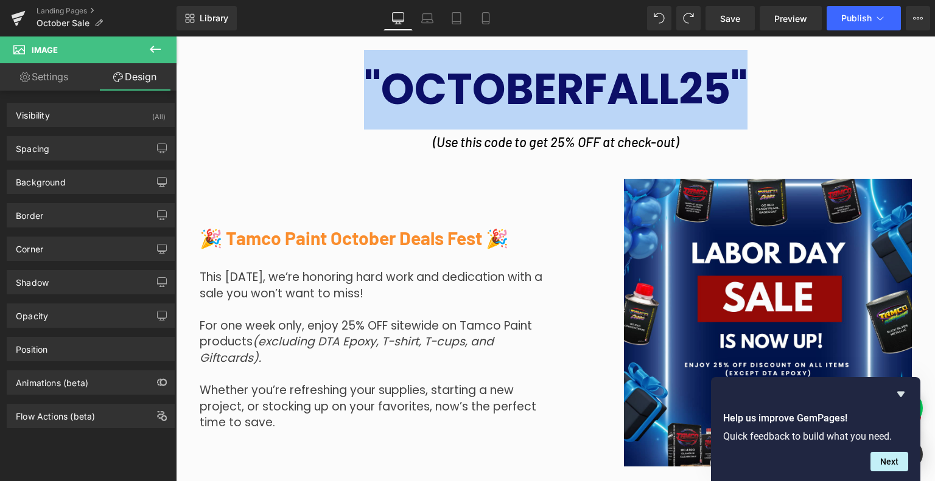
click at [413, 110] on strong ""OCTOBERFALL25"" at bounding box center [555, 89] width 383 height 60
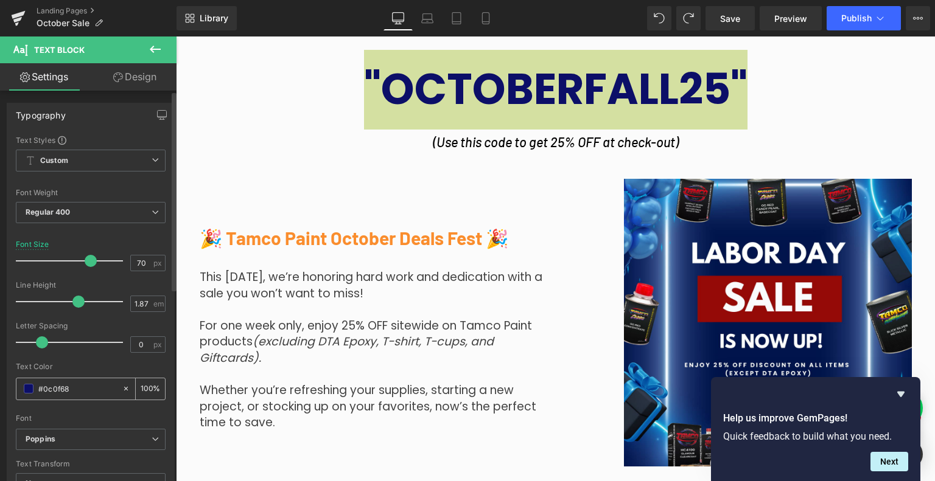
click at [76, 392] on input "#0c0f68" at bounding box center [77, 388] width 78 height 13
paste input "fa8d2d"
type input "#fa8d2d"
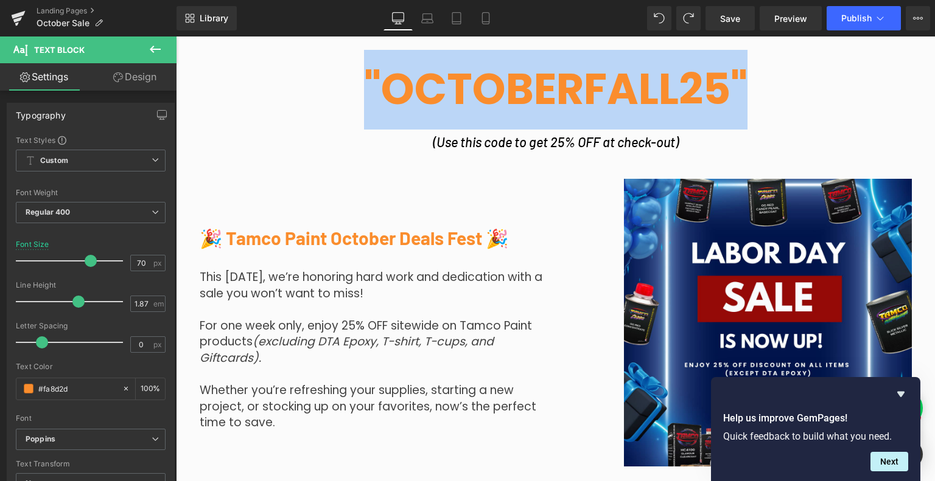
click at [315, 340] on icon "(excluding DTA Epoxy, T-shirt, T-cups, and Giftcards)." at bounding box center [347, 349] width 294 height 33
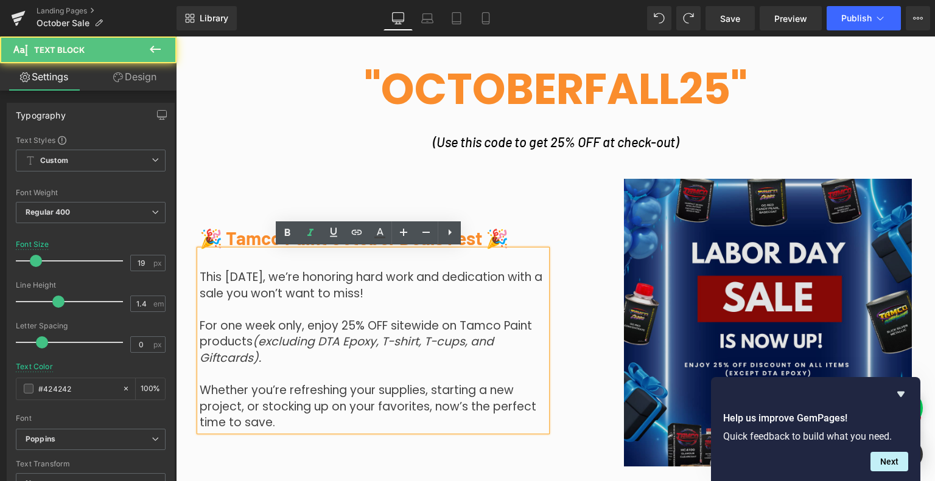
click at [590, 272] on img at bounding box center [738, 323] width 347 height 288
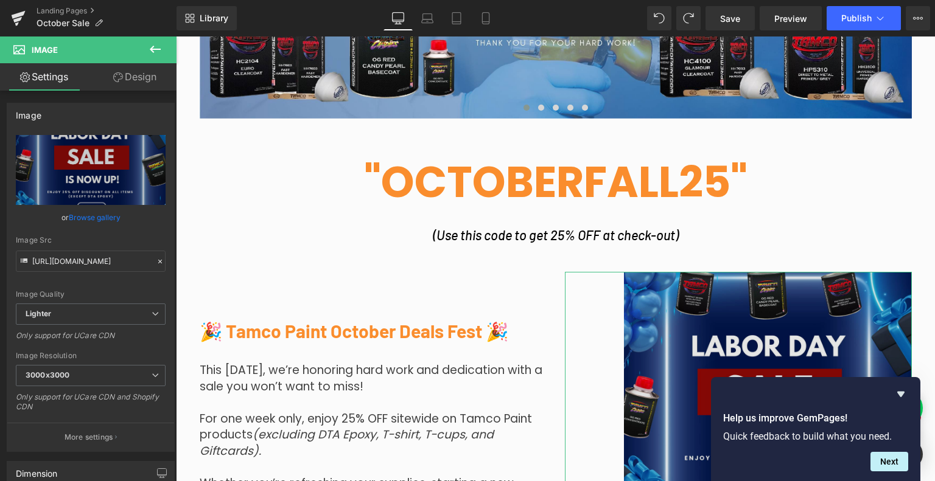
scroll to position [617, 0]
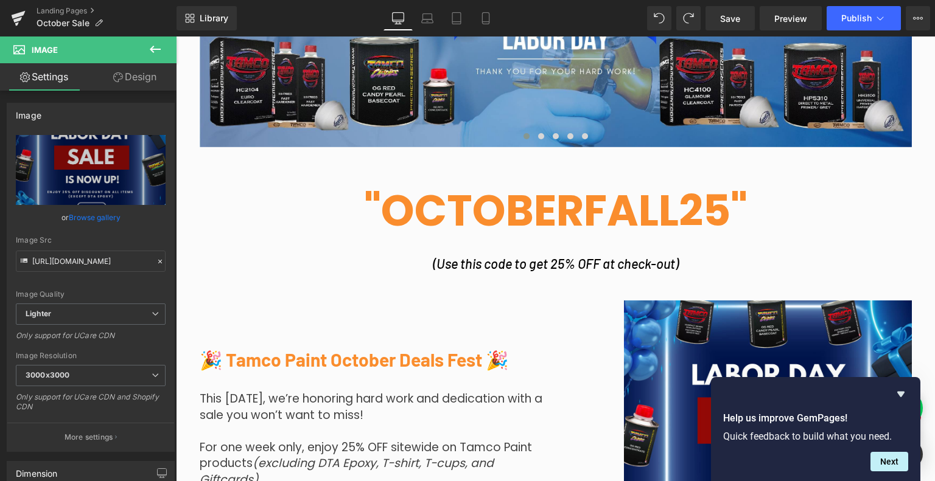
click at [613, 189] on strong ""OCTOBERFALL25"" at bounding box center [555, 211] width 383 height 60
click at [609, 214] on strong ""OCTOBERFALL25"" at bounding box center [555, 211] width 383 height 60
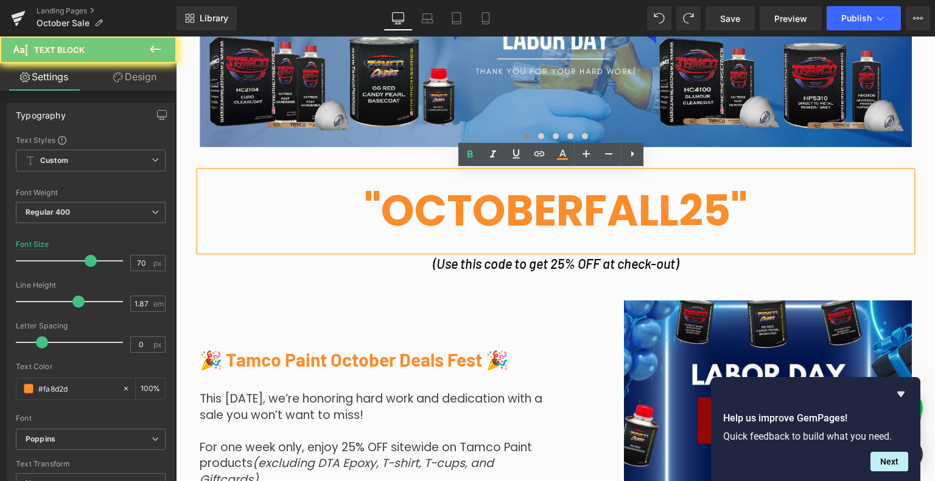
click at [609, 214] on strong ""OCTOBERFALL25"" at bounding box center [555, 211] width 383 height 60
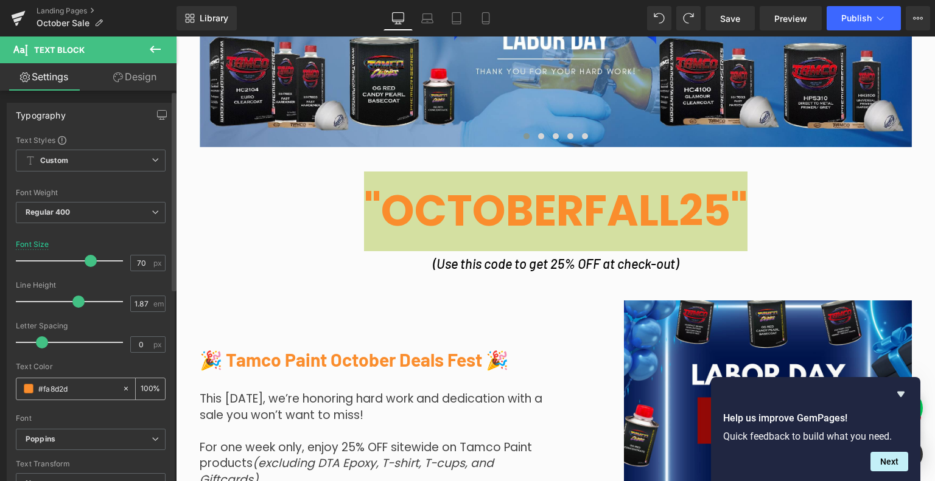
click at [70, 389] on input "#fa8d2d" at bounding box center [77, 388] width 78 height 13
click at [32, 384] on span at bounding box center [29, 389] width 10 height 10
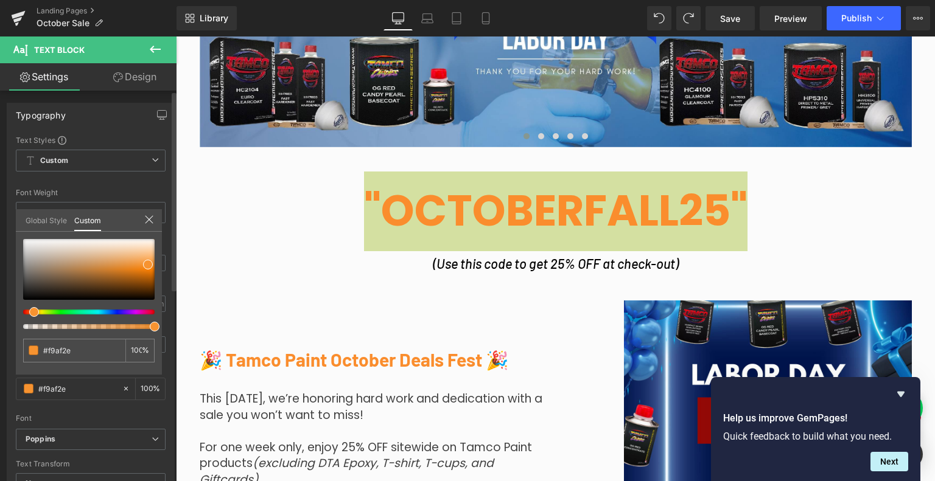
type input "#f9af2e"
type input "#f79330"
type input "#f78d30"
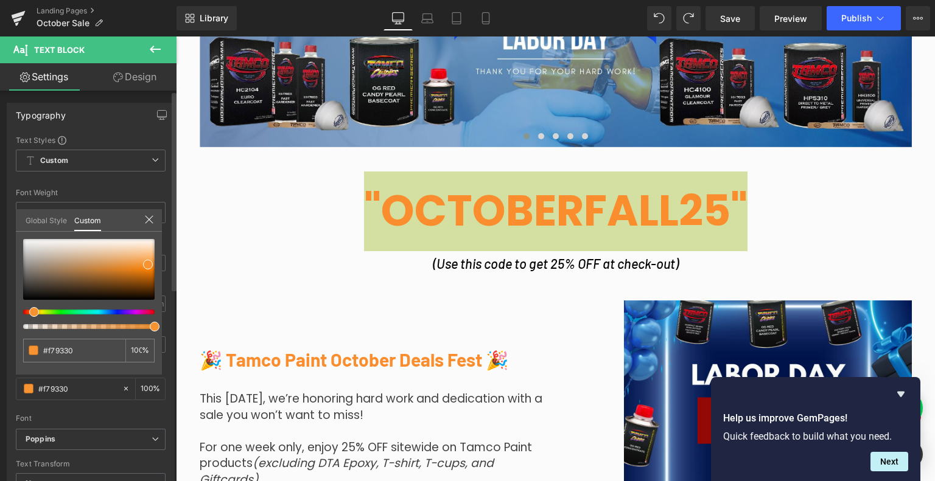
type input "#f78d30"
type input "#f77c30"
type input "#f77630"
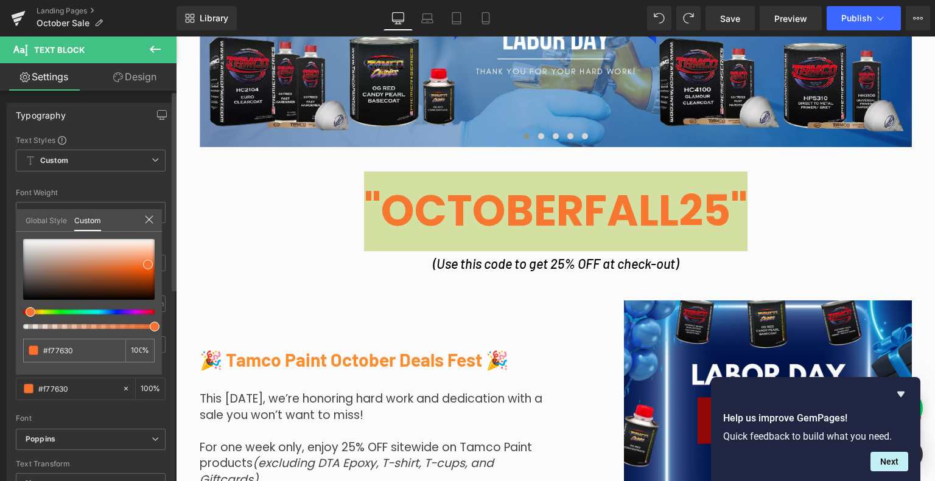
drag, startPoint x: 33, startPoint y: 313, endPoint x: 26, endPoint y: 313, distance: 7.3
click at [26, 313] on span at bounding box center [31, 312] width 10 height 10
click at [141, 313] on div at bounding box center [83, 312] width 131 height 5
type input "#f7307c"
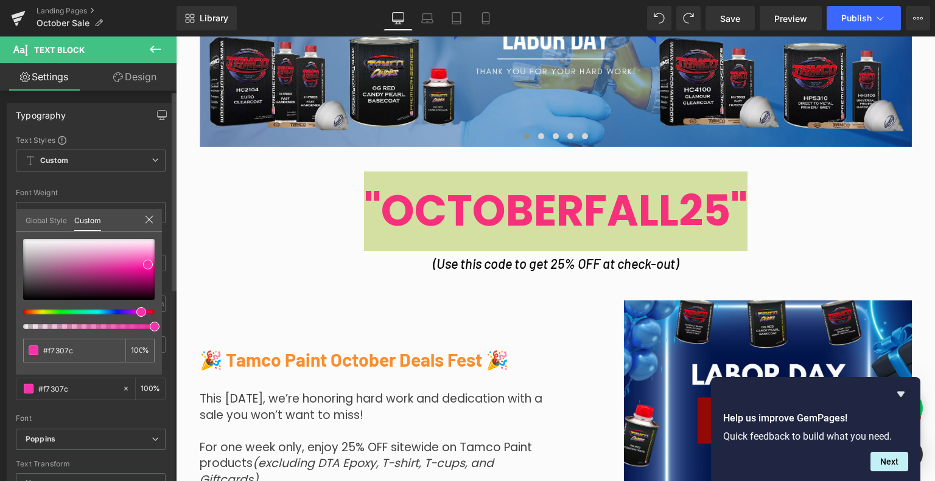
type input "#f73093"
type input "#f7309d"
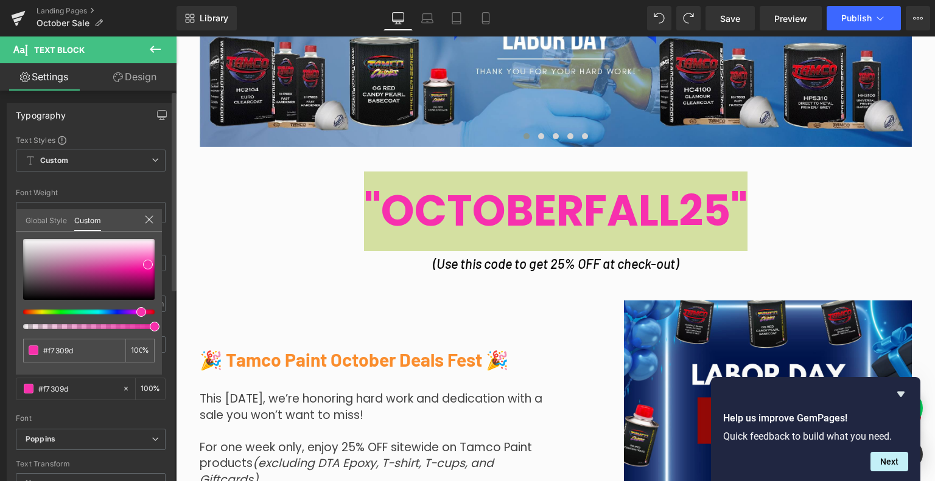
type input "#f730ae"
type input "#f730b5"
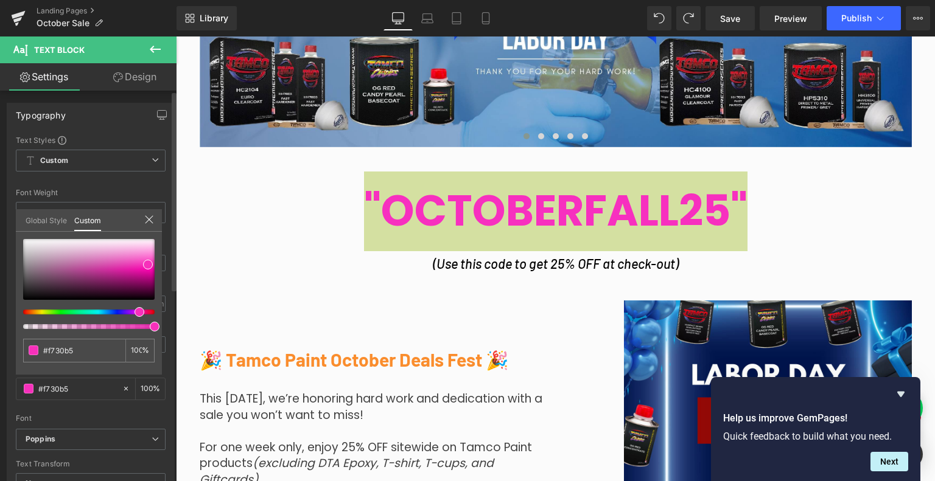
type input "#f730bf"
type input "#f730b5"
type input "#f730a4"
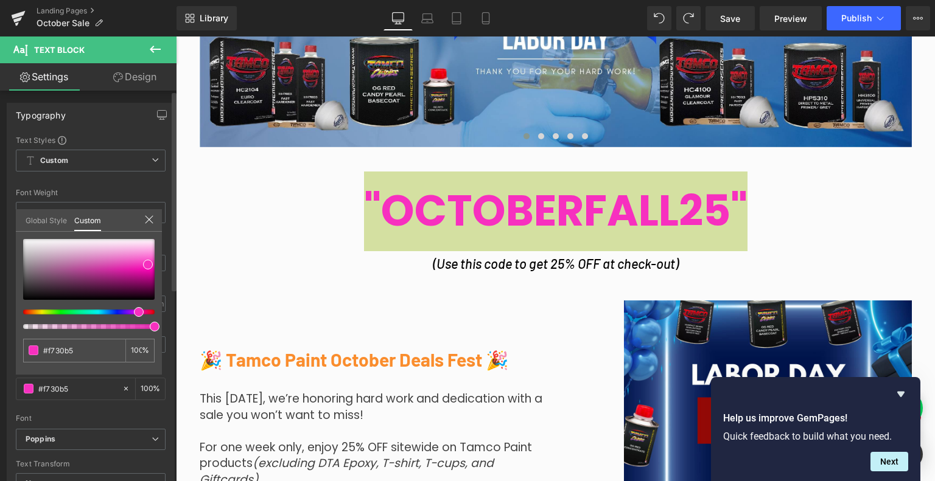
type input "#f730a4"
type input "#f73093"
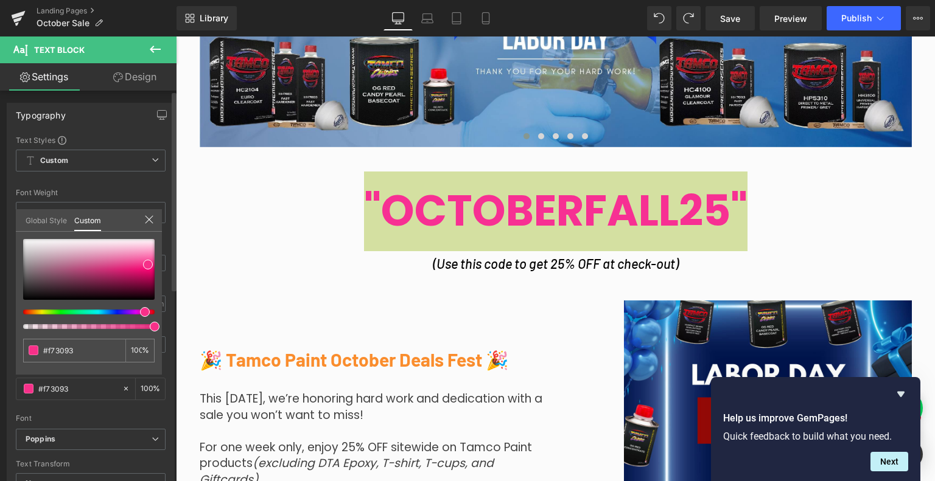
type input "#f73089"
click at [140, 311] on div at bounding box center [83, 312] width 131 height 5
type input "#f82584"
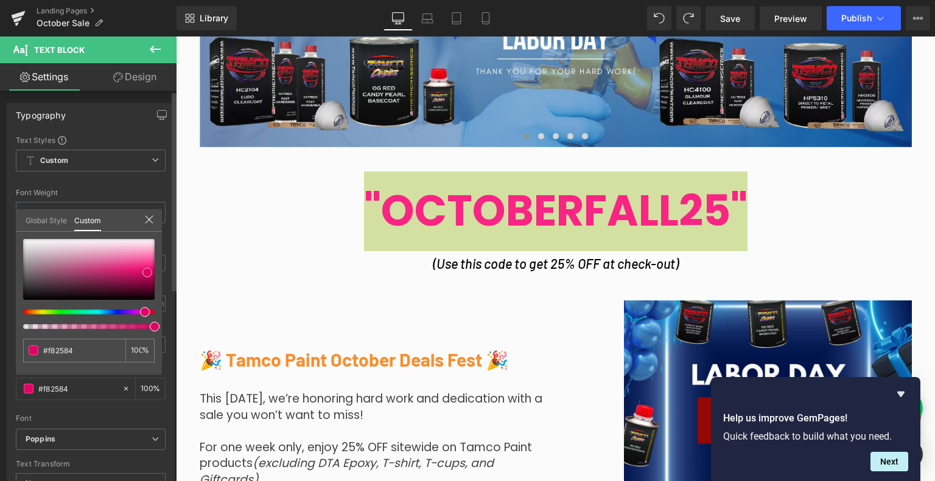
type input "#df0567"
type input "#cc045e"
type input "#b70555"
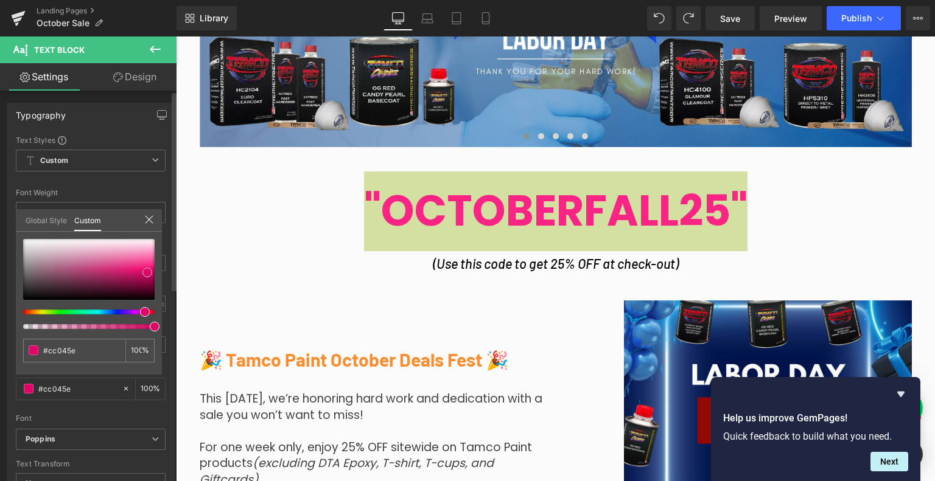
type input "#b70555"
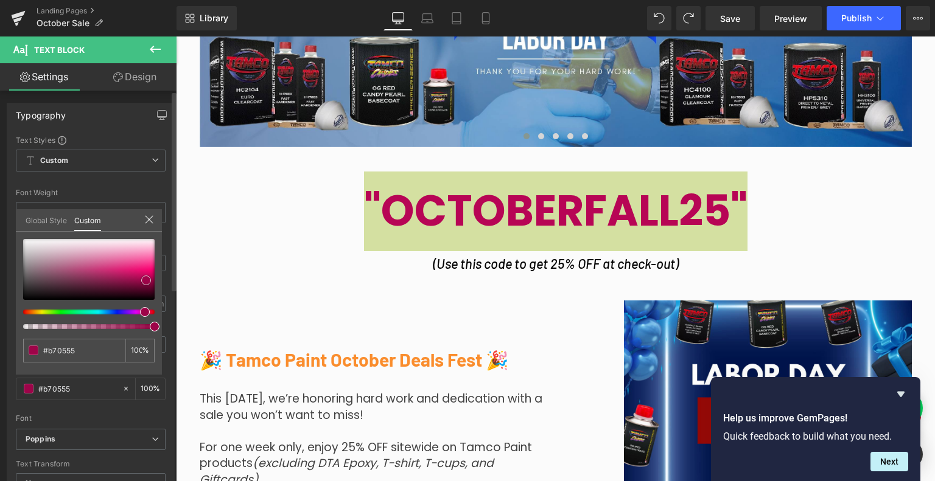
type input "#a9044e"
type input "#9f0449"
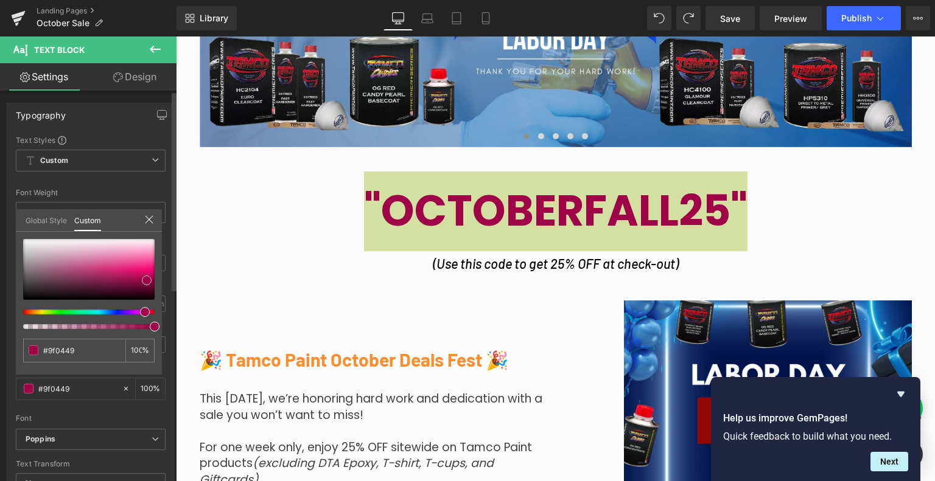
type input "#b30453"
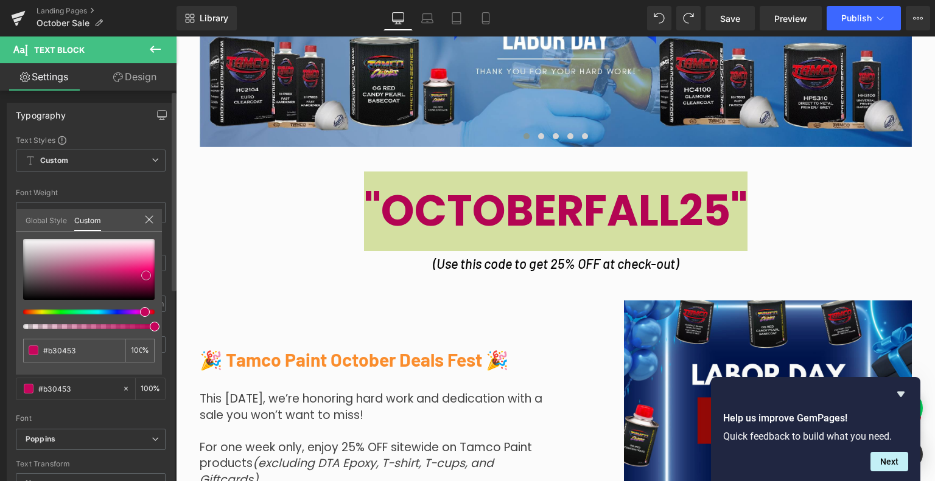
type input "#c6055c"
drag, startPoint x: 147, startPoint y: 261, endPoint x: 145, endPoint y: 272, distance: 11.1
click at [145, 272] on span at bounding box center [146, 276] width 10 height 10
type input "#05c6a6"
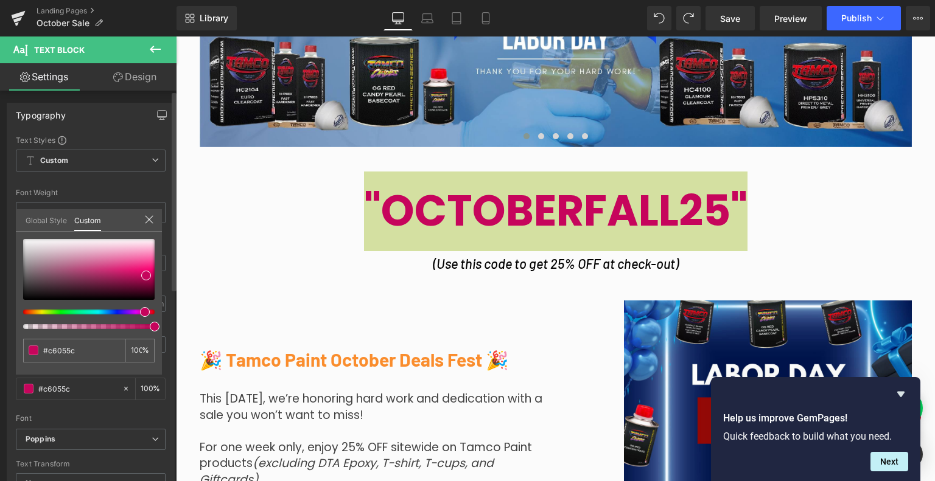
type input "#05c6a6"
type input "#05c68c"
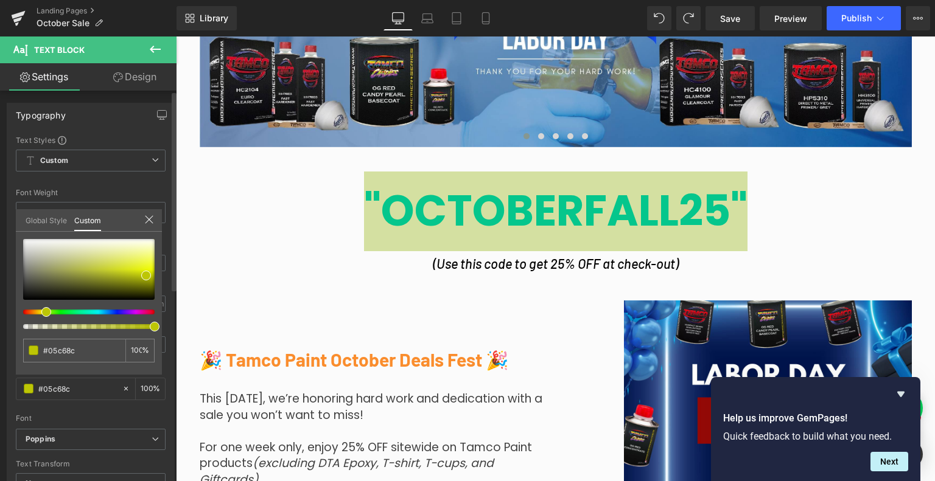
type input "#66c605"
type input "#bdc605"
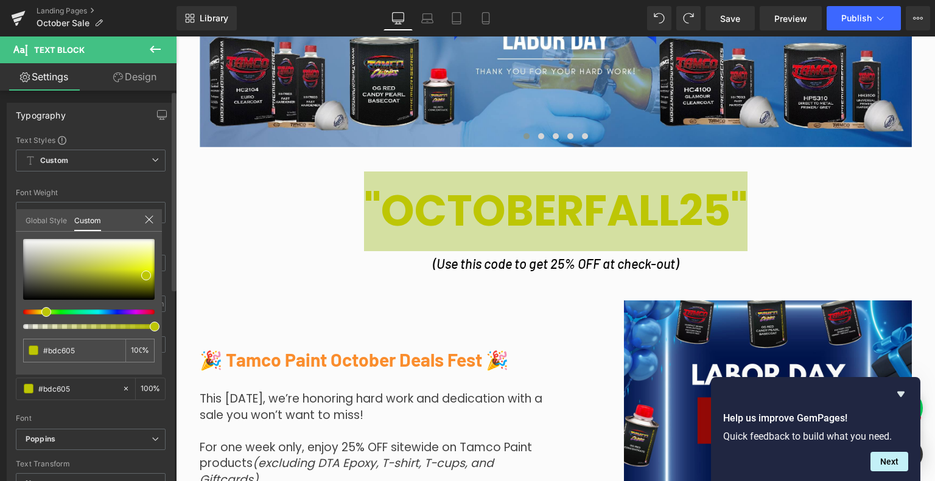
type input "#c6a605"
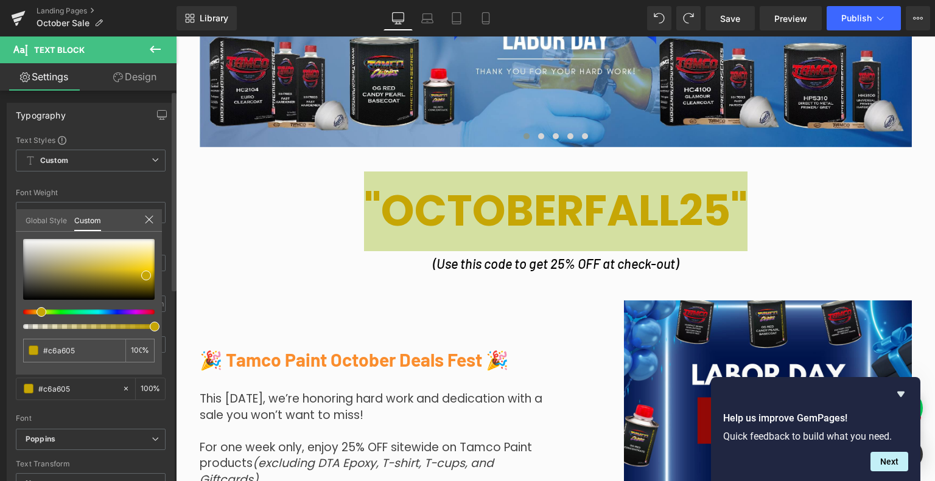
drag, startPoint x: 80, startPoint y: 312, endPoint x: 37, endPoint y: 316, distance: 44.0
click at [37, 316] on div at bounding box center [88, 284] width 131 height 90
type input "#c6c605"
type input "#c6a605"
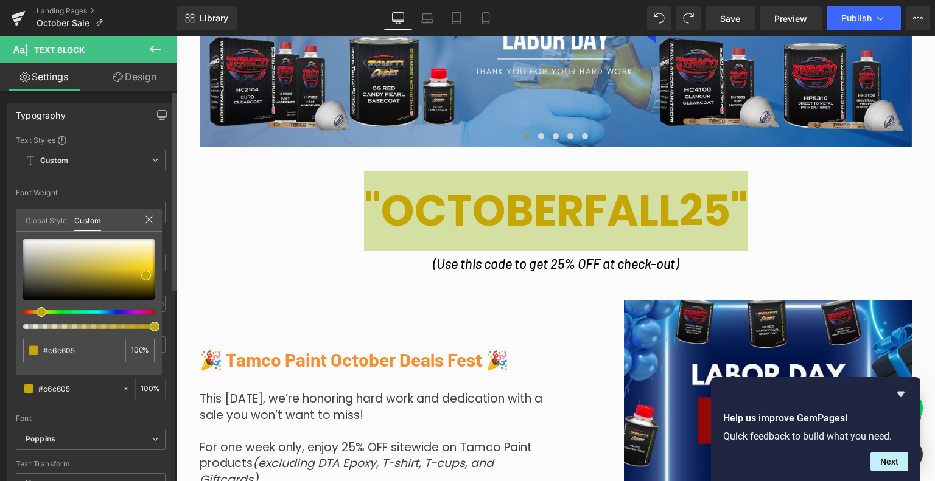
type input "#c6a605"
type input "#c6a005"
type input "#c69c05"
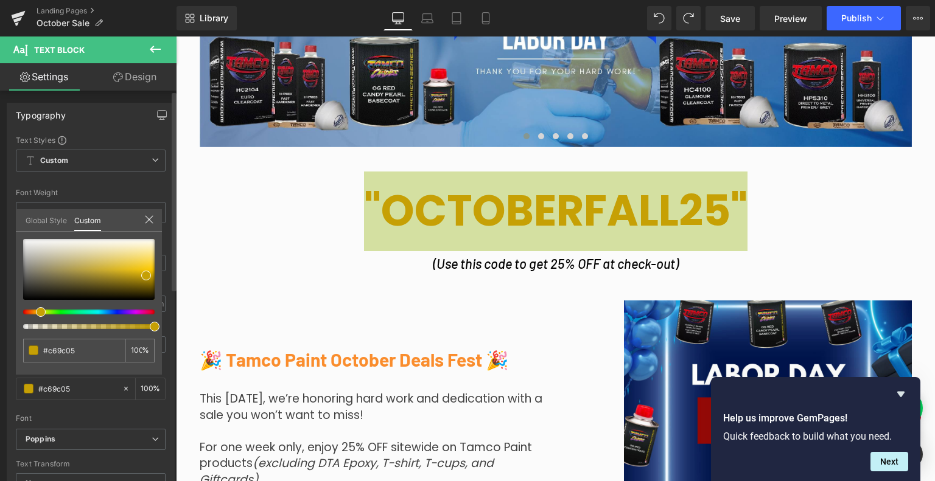
type input "#c69605"
type input "#c68c05"
drag, startPoint x: 40, startPoint y: 309, endPoint x: 32, endPoint y: 310, distance: 7.3
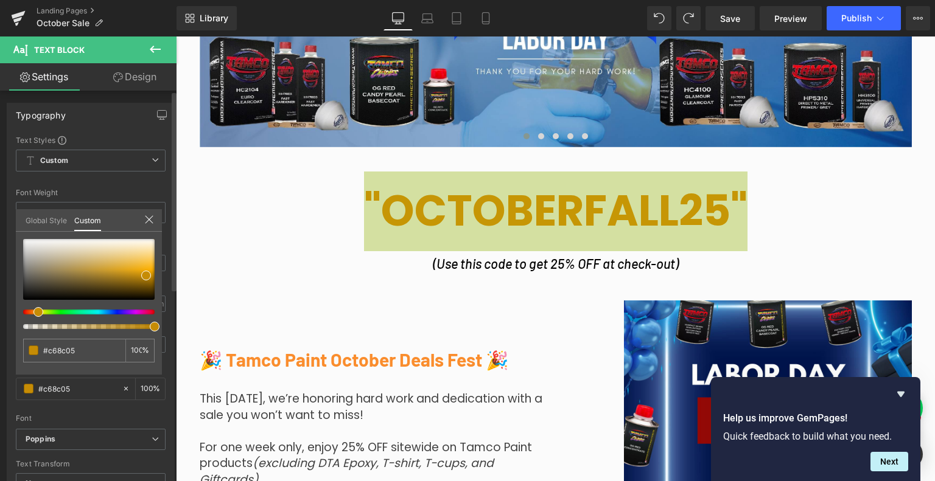
click at [32, 310] on div at bounding box center [83, 312] width 131 height 5
type input "#e8a60c"
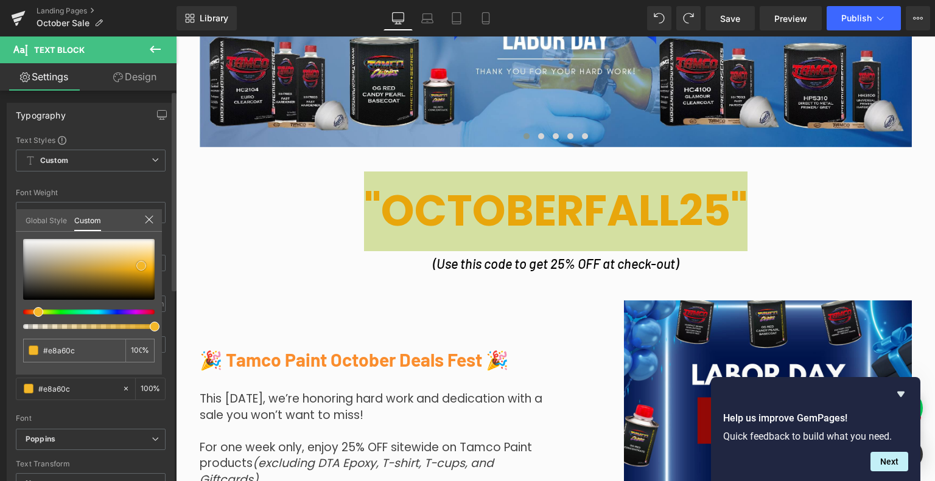
type input "#f2af11"
type input "#f3b729"
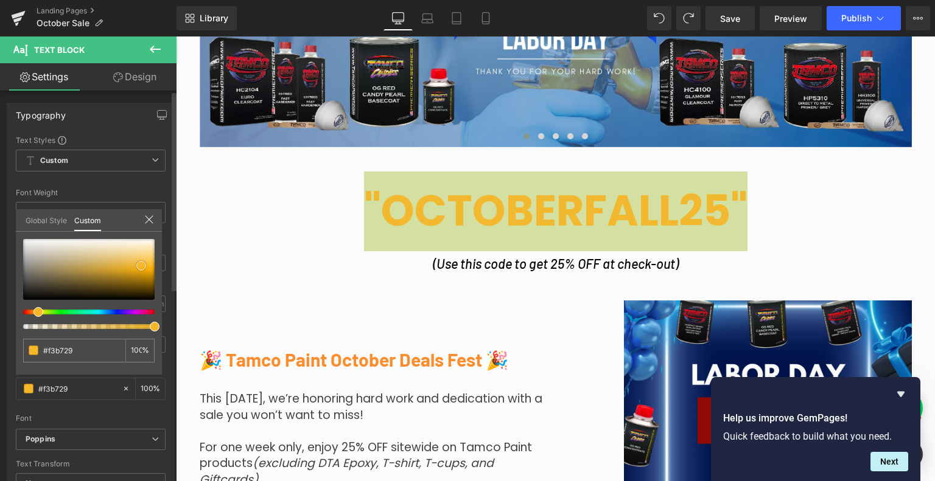
type input "#f2b82f"
type input "#f4bd3d"
drag, startPoint x: 142, startPoint y: 270, endPoint x: 141, endPoint y: 263, distance: 7.3
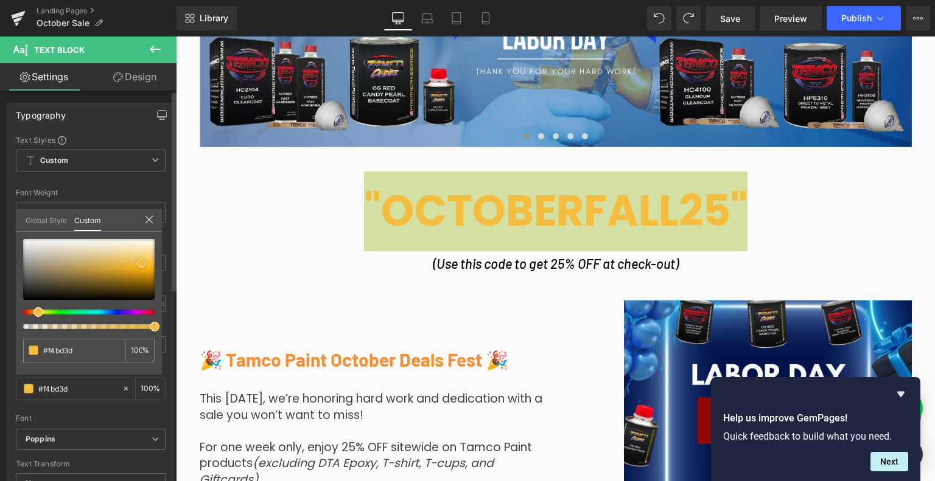
click at [141, 263] on div at bounding box center [88, 269] width 131 height 61
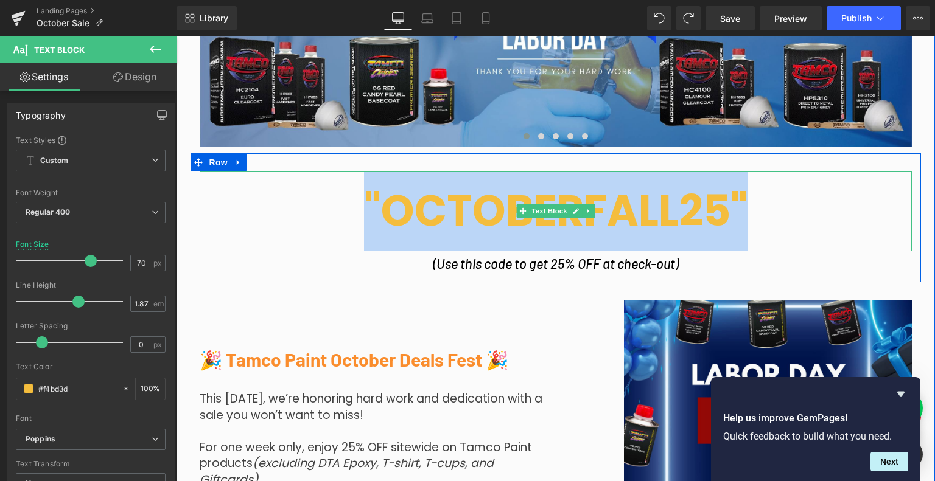
click at [812, 207] on div ""OCTOBERFALL25"" at bounding box center [556, 212] width 712 height 80
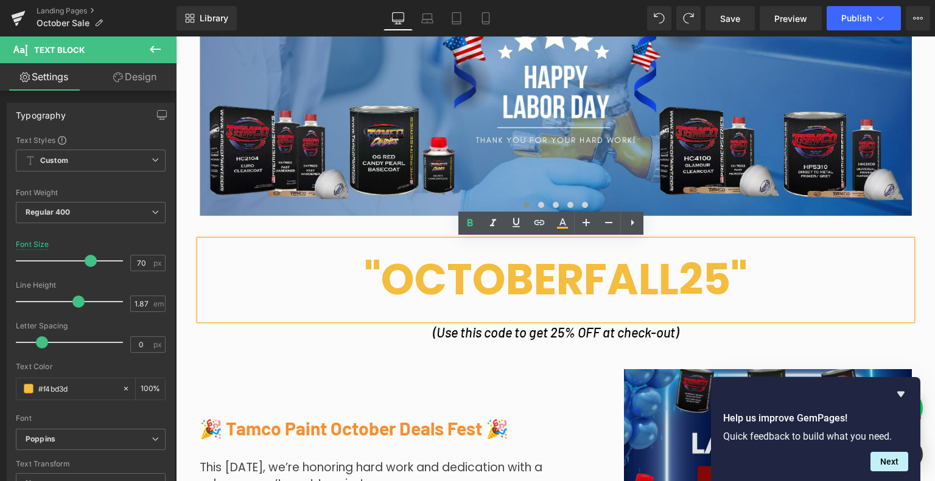
scroll to position [556, 0]
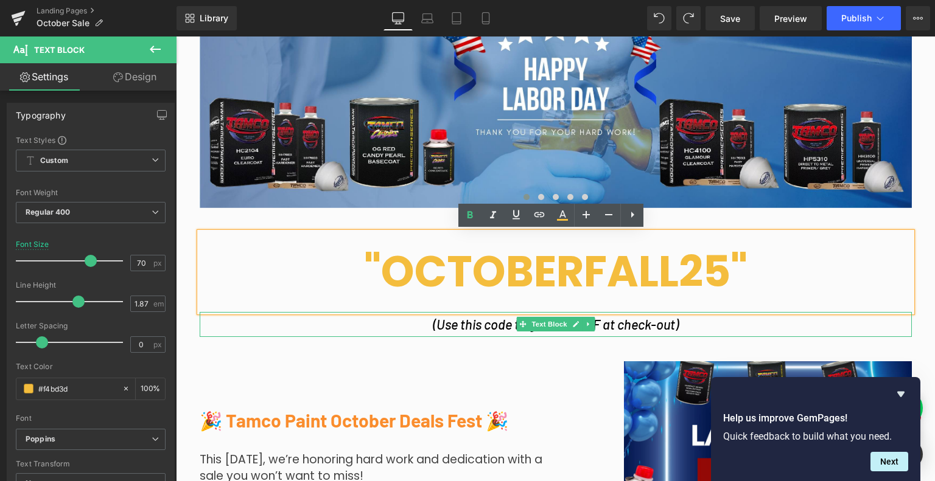
click at [585, 321] on icon at bounding box center [588, 324] width 7 height 7
click at [176, 37] on link at bounding box center [176, 37] width 0 height 0
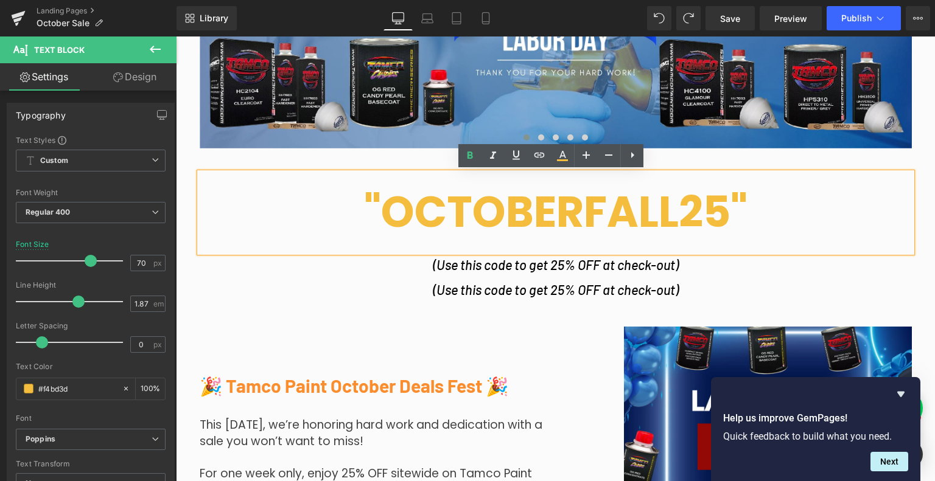
click at [582, 327] on img at bounding box center [738, 471] width 347 height 288
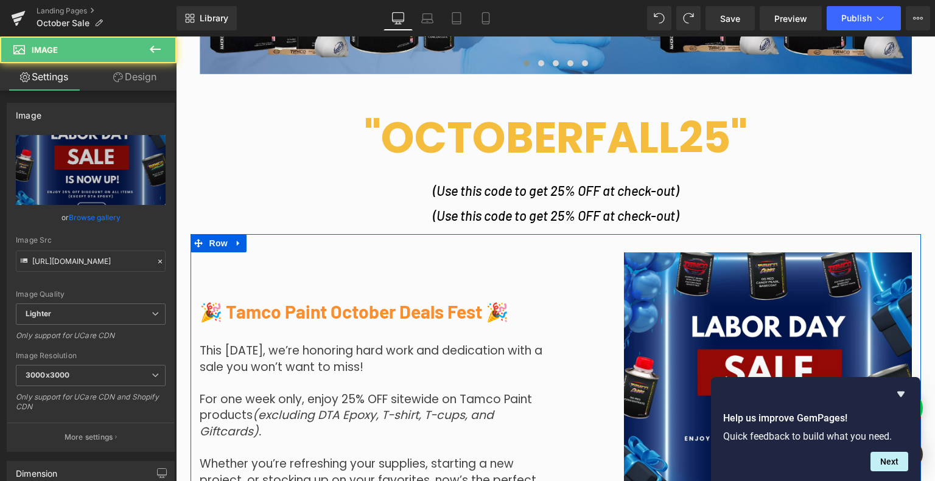
scroll to position [686, 0]
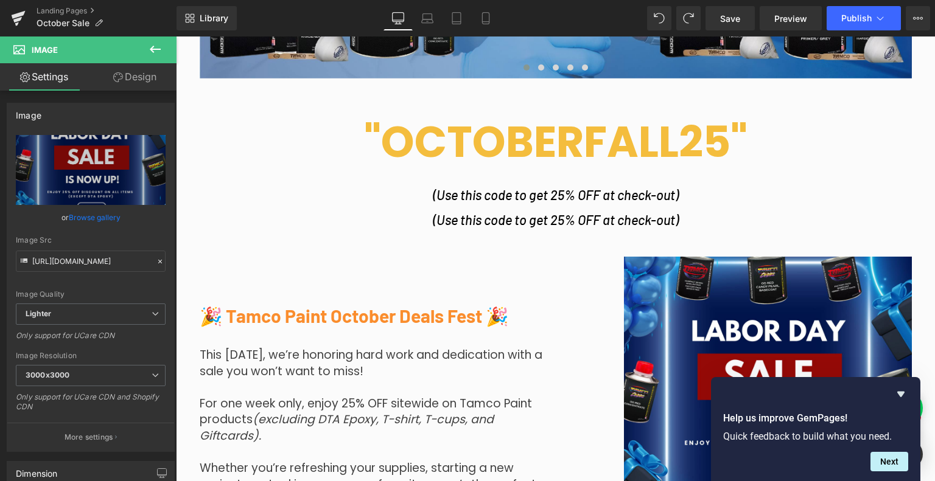
click at [612, 218] on icon "(Use this code to get 25% OFF at check-out)" at bounding box center [556, 220] width 246 height 16
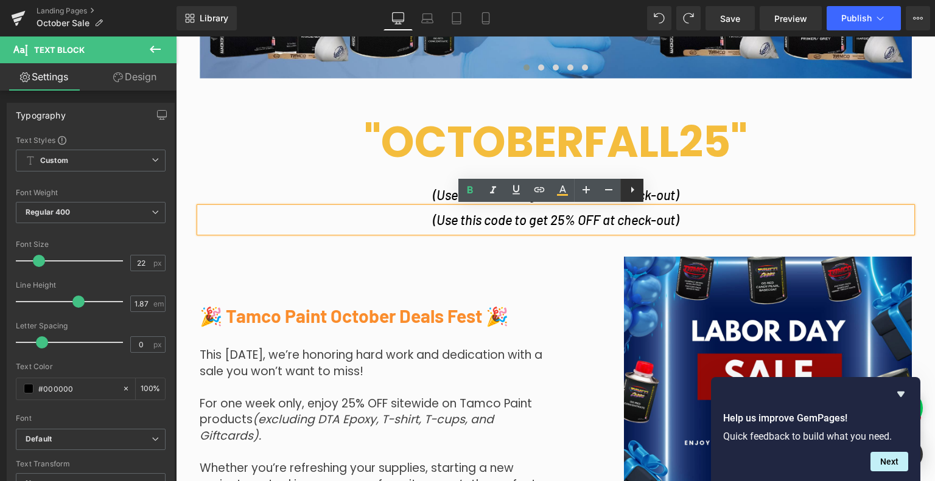
click at [639, 196] on link at bounding box center [631, 190] width 23 height 23
click at [652, 225] on icon "(Use this code to get 25% OFF at check-out)" at bounding box center [556, 220] width 246 height 16
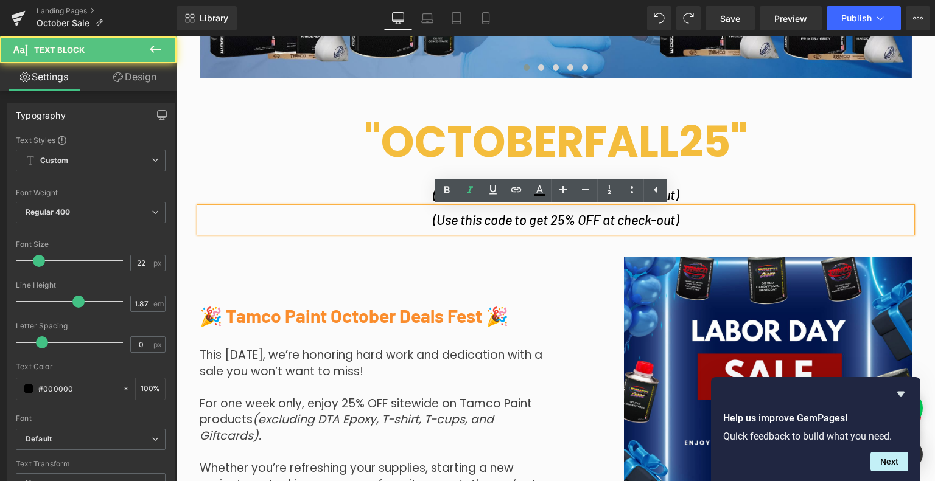
click at [176, 37] on div at bounding box center [176, 37] width 0 height 0
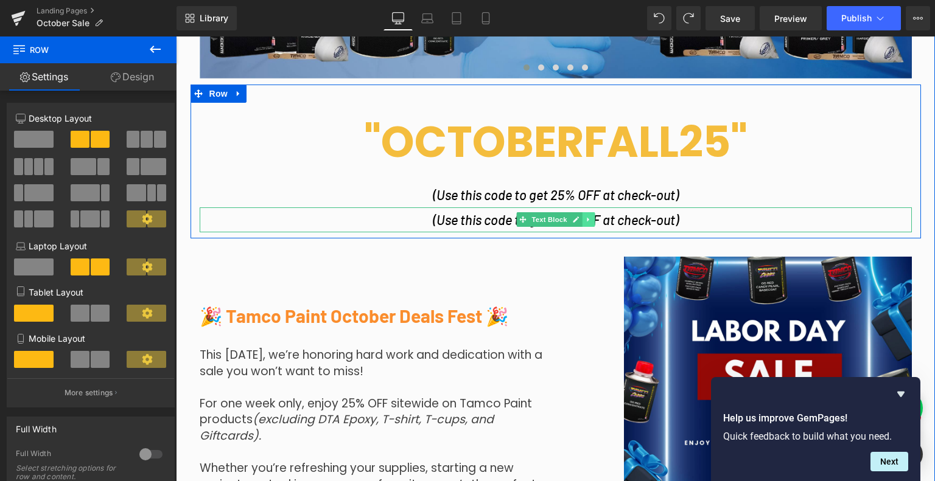
click at [587, 218] on icon at bounding box center [588, 220] width 2 height 4
click at [601, 218] on link at bounding box center [607, 219] width 13 height 15
click at [583, 228] on p "(Use this code to get 25% OFF at check-out)" at bounding box center [556, 220] width 712 height 25
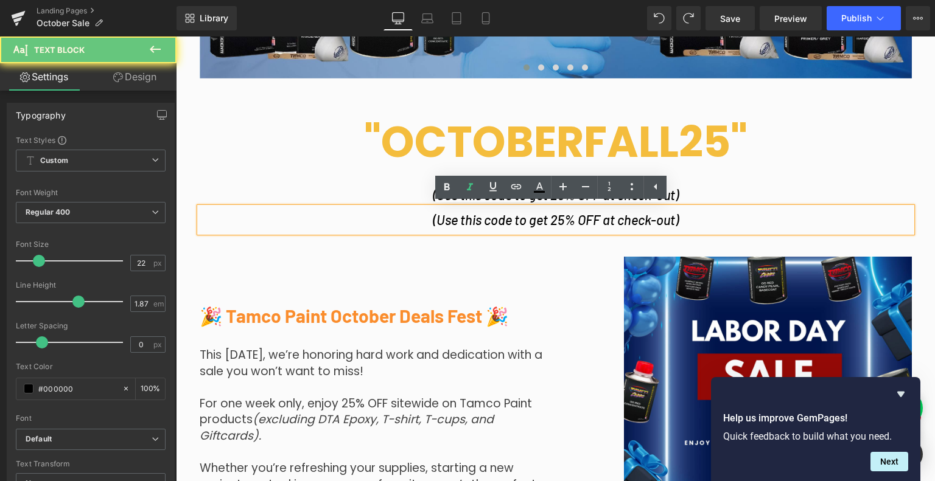
click at [585, 221] on icon "(Use this code to get 25% OFF at check-out)" at bounding box center [556, 220] width 246 height 16
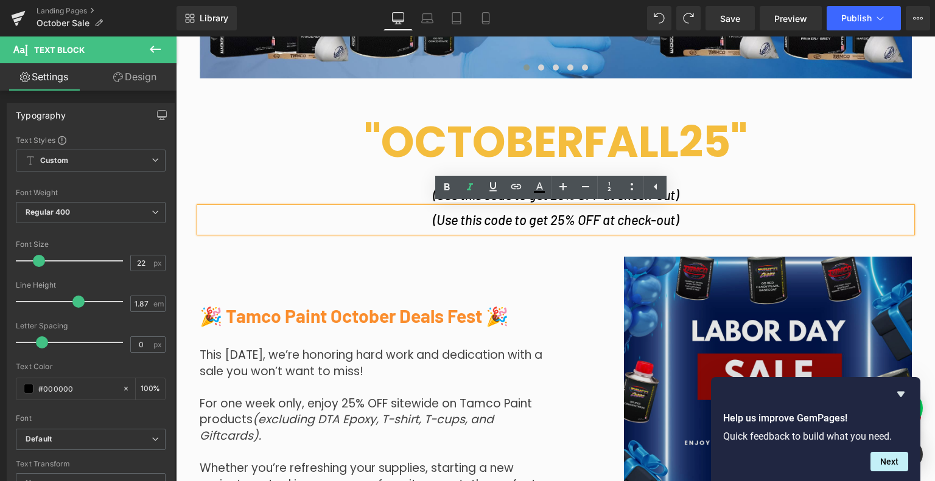
click at [609, 273] on img at bounding box center [738, 401] width 347 height 288
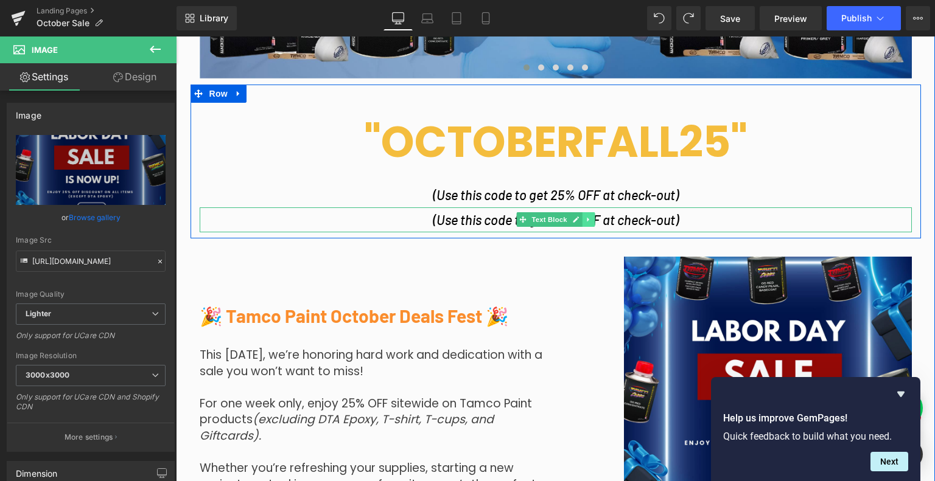
click at [582, 221] on link at bounding box center [588, 219] width 13 height 15
click at [591, 218] on icon at bounding box center [594, 220] width 7 height 7
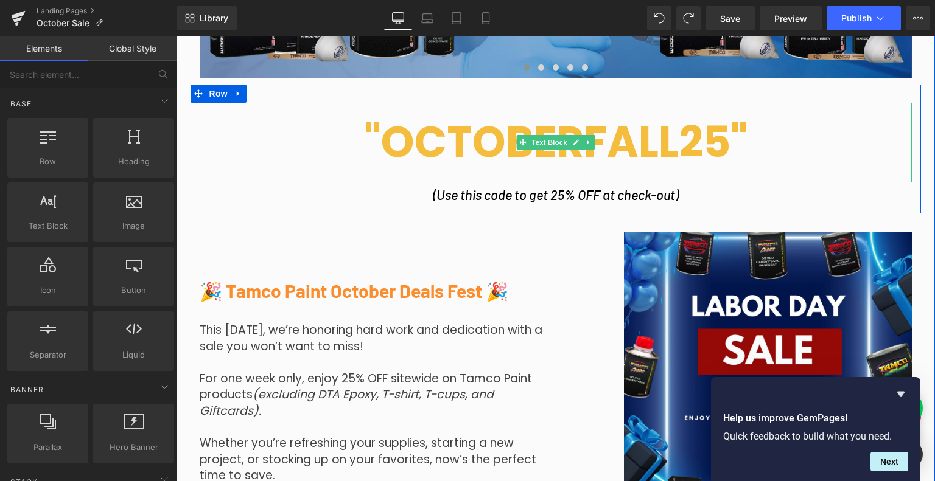
click at [611, 181] on div at bounding box center [556, 181] width 712 height 3
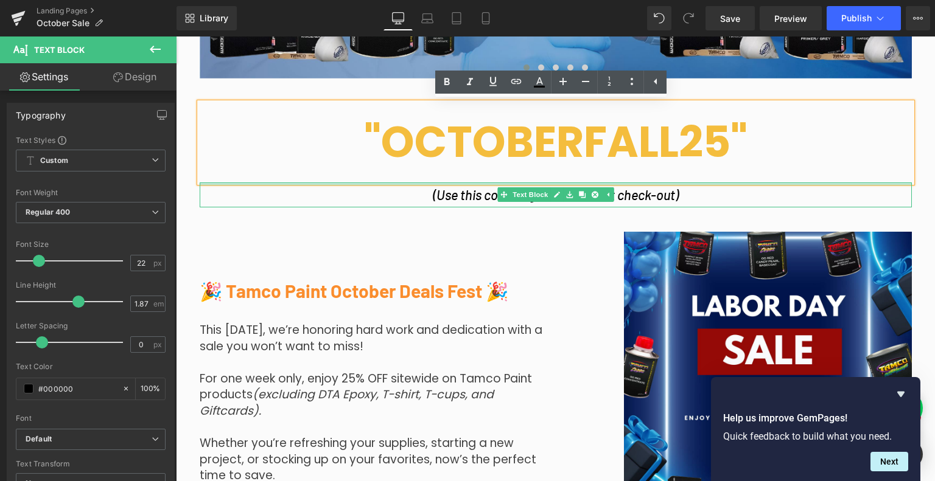
drag, startPoint x: 611, startPoint y: 182, endPoint x: 607, endPoint y: 162, distance: 19.8
click at [607, 162] on div ""OCTOBERFALL25" Text Block (Use this code to get 25% OFF at check-out) Text Blo…" at bounding box center [555, 155] width 730 height 105
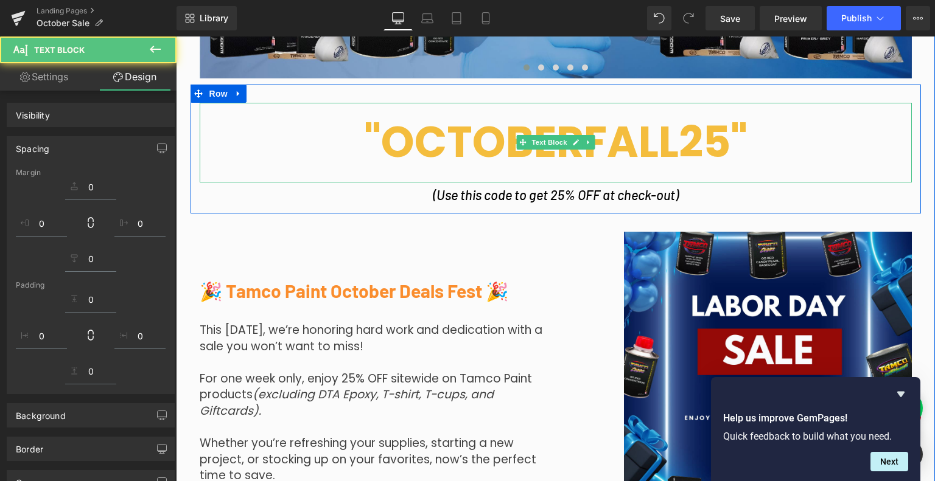
click at [571, 162] on strong ""OCTOBERFALL25"" at bounding box center [555, 142] width 383 height 60
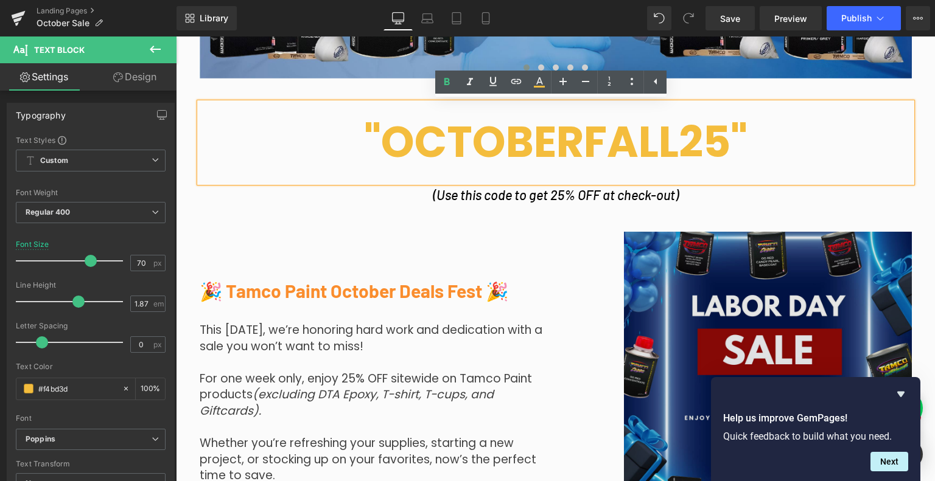
click at [176, 37] on div at bounding box center [176, 37] width 0 height 0
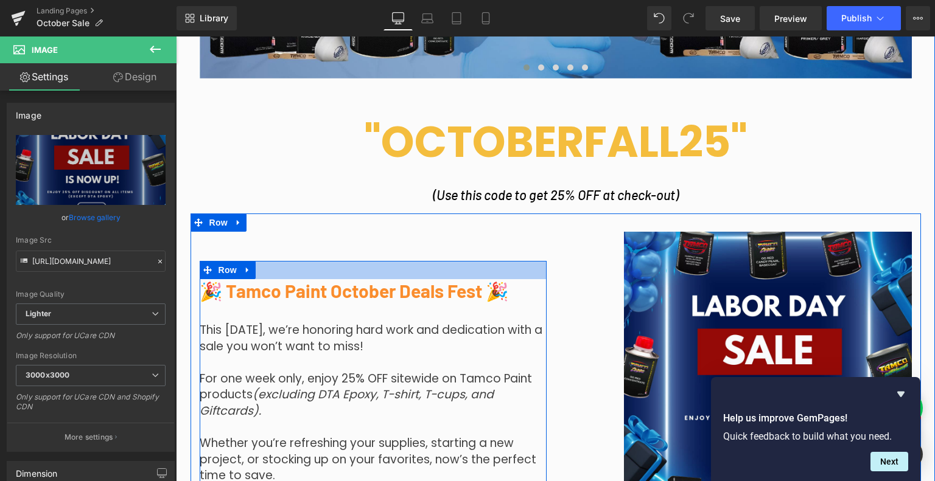
click at [504, 261] on div at bounding box center [373, 270] width 347 height 18
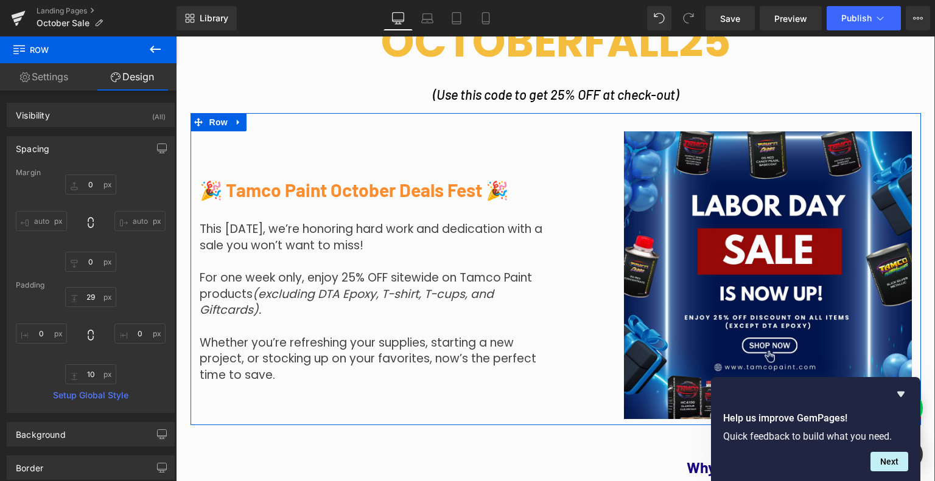
scroll to position [807, 0]
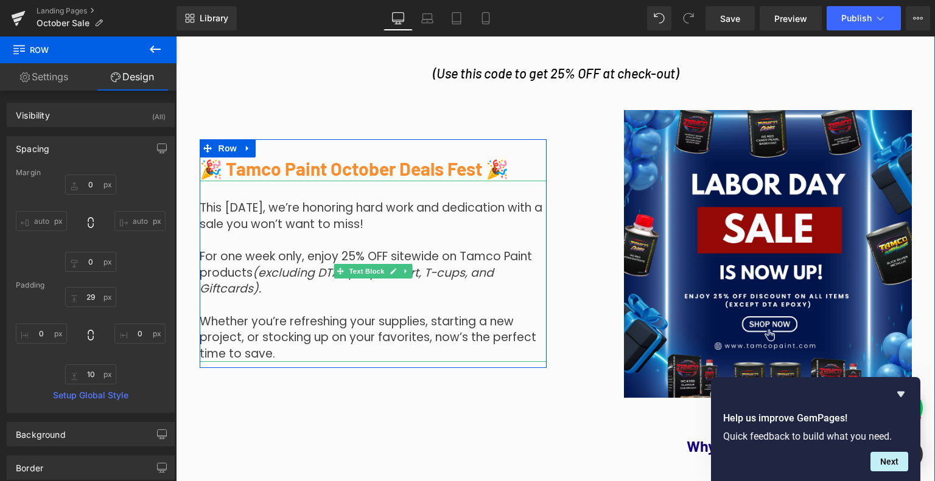
click at [366, 251] on p "For one week only, enjoy 25% OFF sitewide on Tamco Paint products (excluding DT…" at bounding box center [373, 273] width 347 height 49
click at [375, 234] on p at bounding box center [373, 241] width 347 height 16
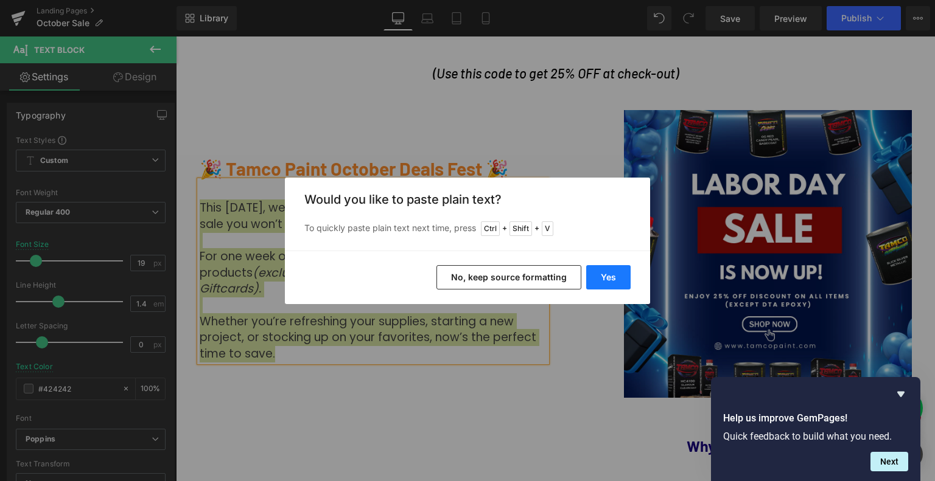
click at [599, 272] on button "Yes" at bounding box center [608, 277] width 44 height 24
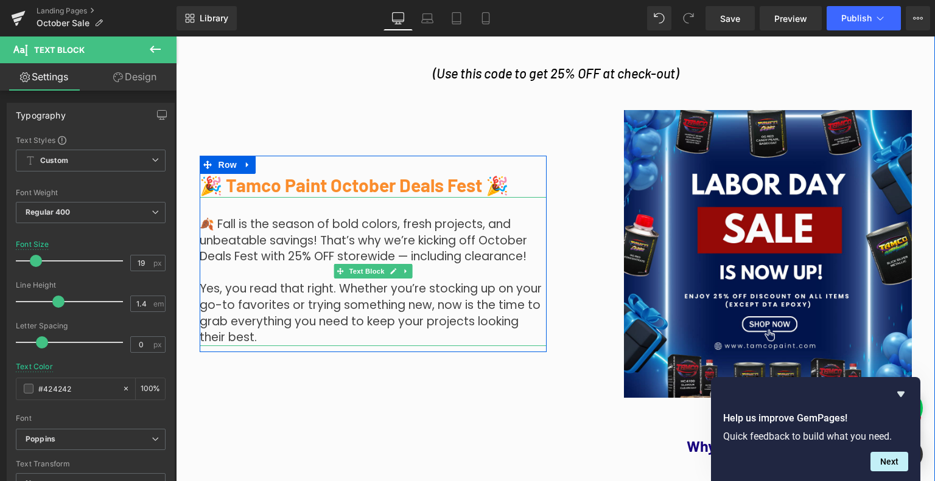
click at [425, 235] on p "🍂 Fall is the season of bold colors, fresh projects, and unbeatable savings! Th…" at bounding box center [373, 241] width 347 height 49
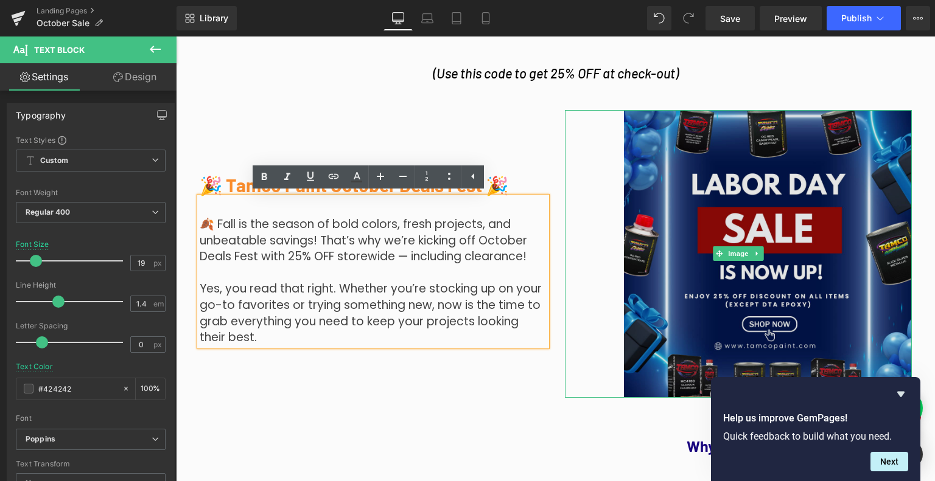
click at [584, 209] on img at bounding box center [738, 254] width 347 height 288
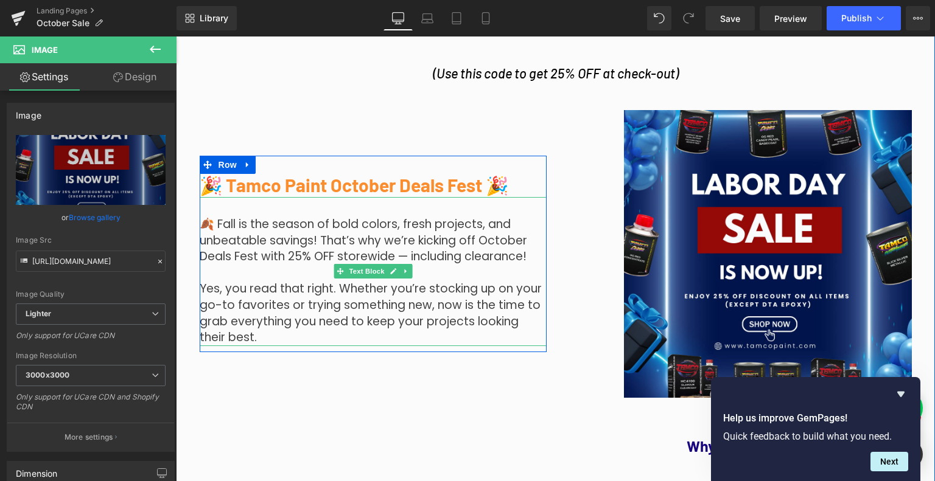
click at [277, 319] on p "Yes, you read that right. Whether you’re stocking up on your go-to favorites or…" at bounding box center [373, 313] width 347 height 65
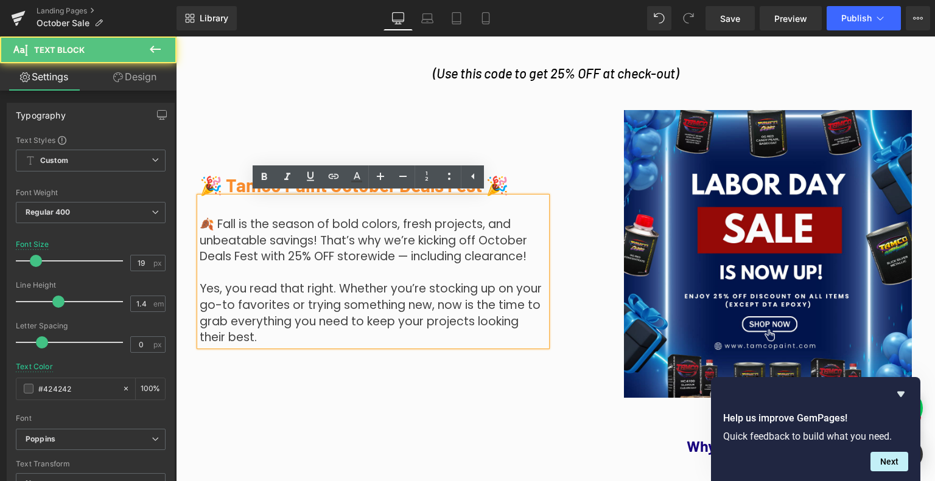
click at [316, 345] on p "Yes, you read that right. Whether you’re stocking up on your go-to favorites or…" at bounding box center [373, 313] width 347 height 65
drag, startPoint x: 392, startPoint y: 256, endPoint x: 521, endPoint y: 254, distance: 129.0
click at [521, 254] on p "🍂 Fall is the season of bold colors, fresh projects, and unbeatable savings! Th…" at bounding box center [373, 241] width 347 height 49
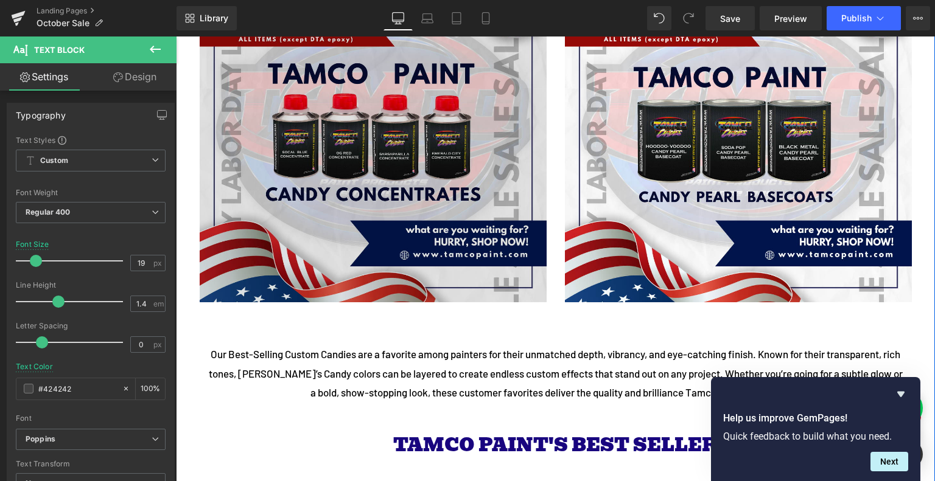
scroll to position [3546, 0]
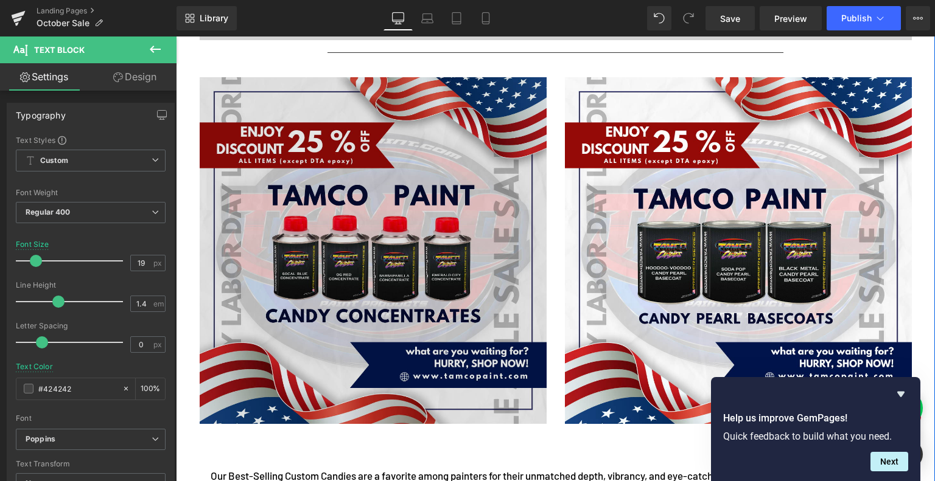
click at [442, 176] on img at bounding box center [373, 250] width 347 height 347
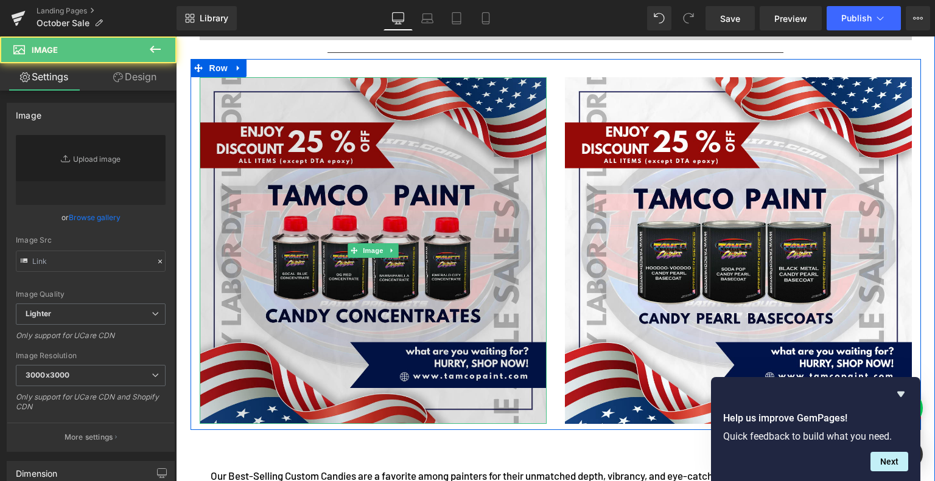
type input "[URL][DOMAIN_NAME]"
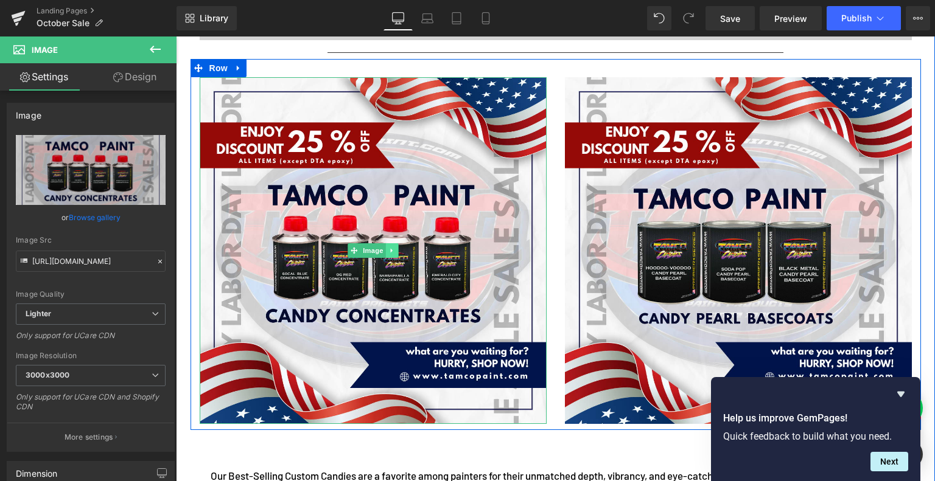
click at [388, 252] on icon at bounding box center [391, 250] width 7 height 7
click at [392, 252] on link at bounding box center [398, 250] width 13 height 15
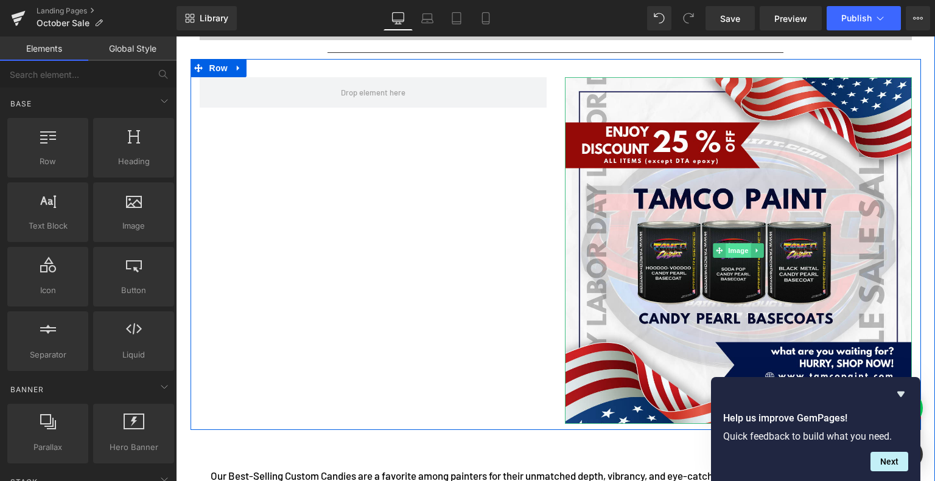
click at [672, 202] on img at bounding box center [738, 250] width 347 height 347
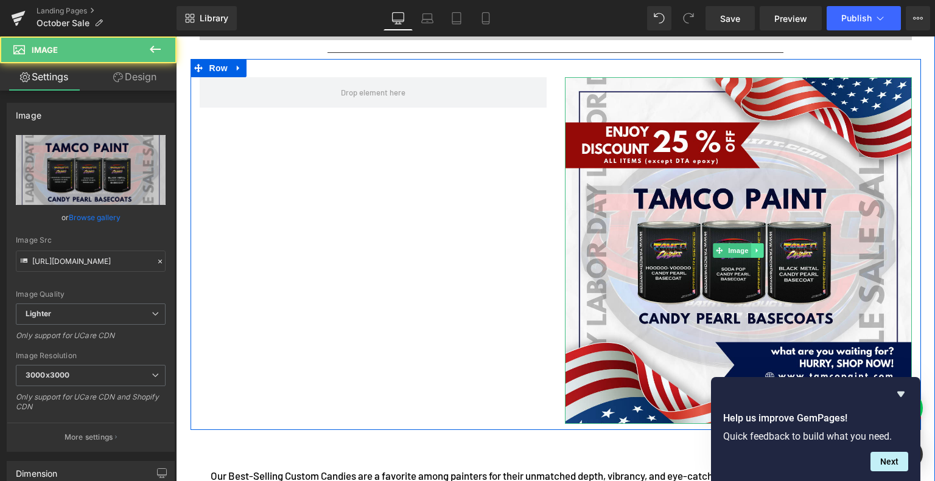
click at [754, 255] on link at bounding box center [756, 250] width 13 height 15
click at [757, 254] on link at bounding box center [763, 250] width 13 height 15
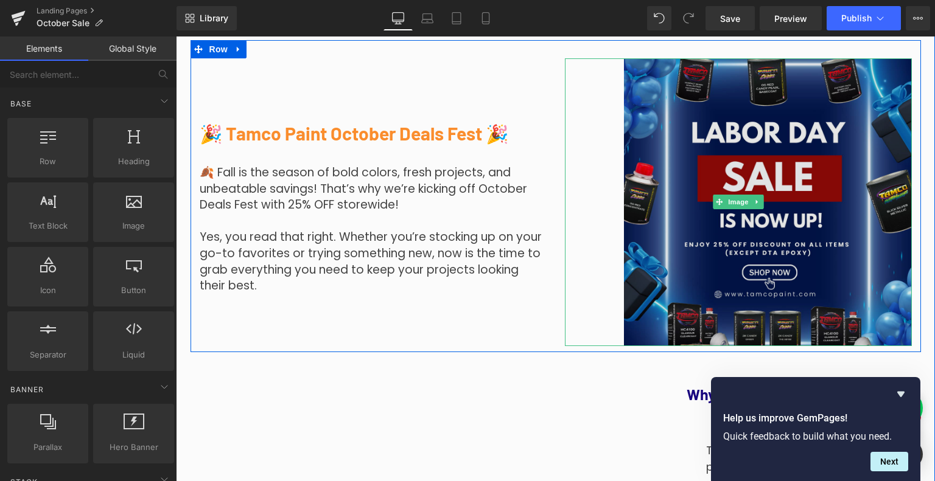
scroll to position [868, 0]
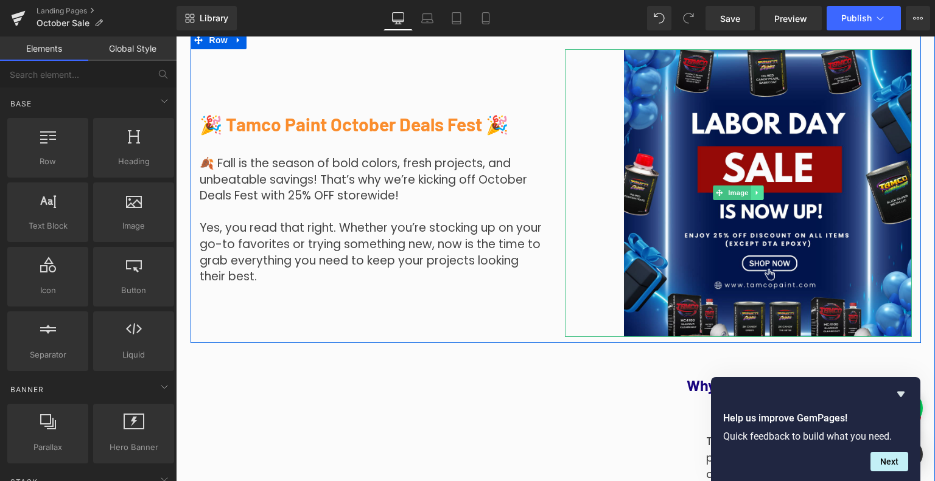
click at [753, 195] on icon at bounding box center [756, 192] width 7 height 7
click at [763, 197] on link at bounding box center [763, 193] width 13 height 15
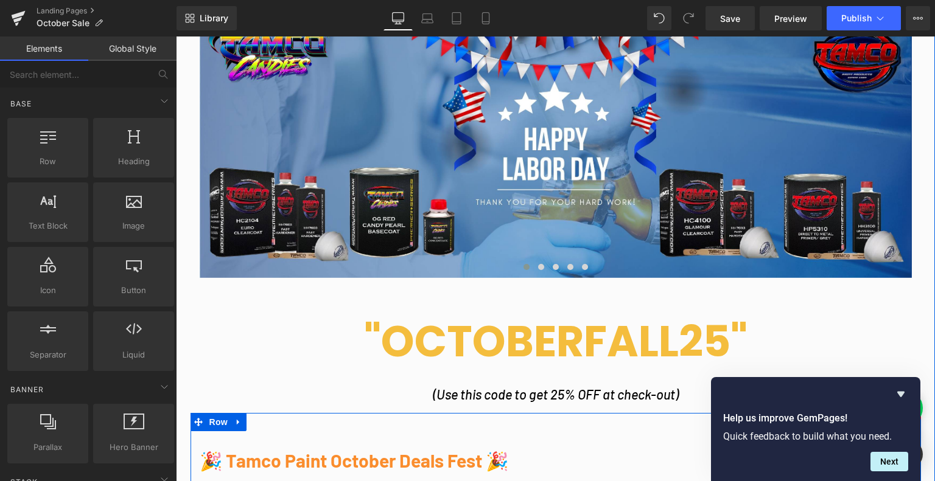
scroll to position [442, 0]
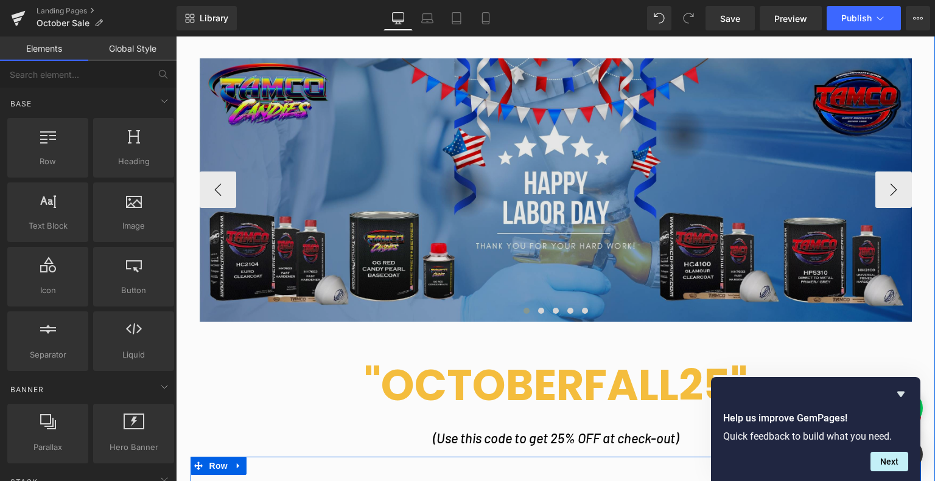
click at [678, 211] on img at bounding box center [556, 189] width 712 height 263
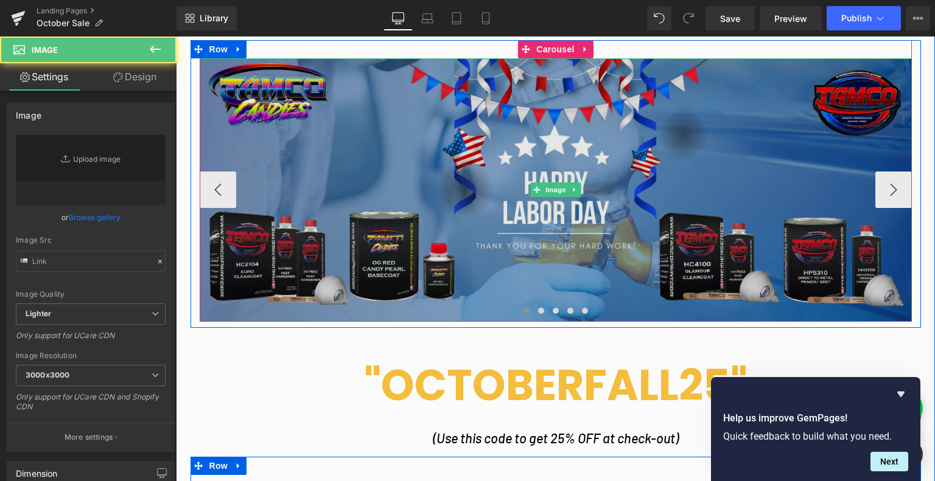
type input "[URL][DOMAIN_NAME]"
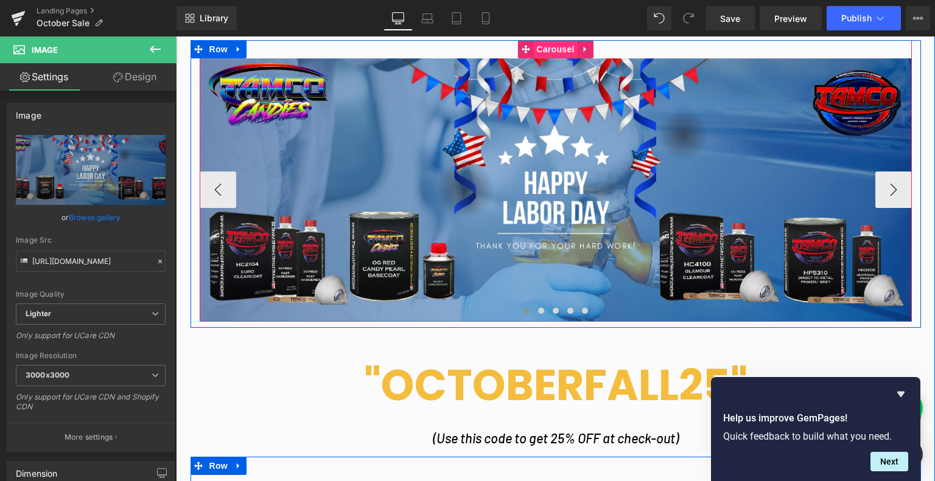
click at [557, 53] on span "Carousel" at bounding box center [555, 49] width 44 height 18
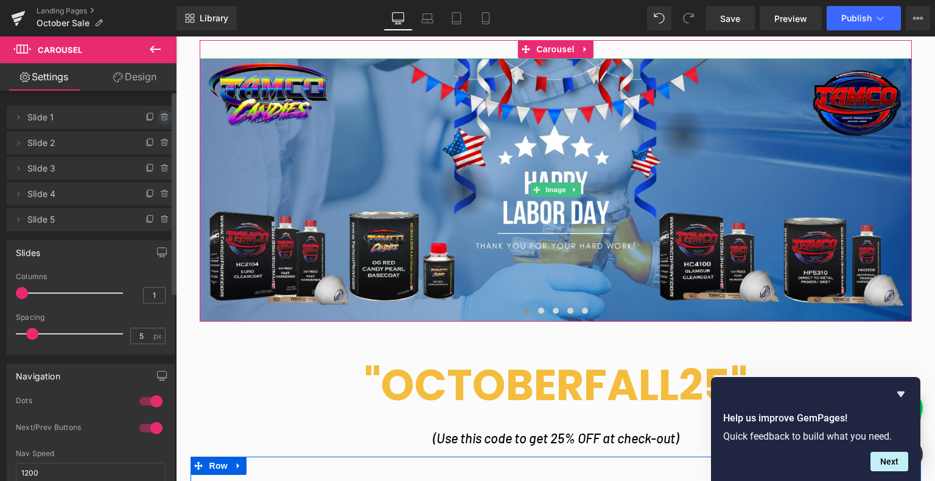
click at [162, 119] on icon at bounding box center [165, 118] width 10 height 10
drag, startPoint x: 101, startPoint y: 116, endPoint x: 29, endPoint y: 82, distance: 80.3
click at [101, 116] on button "Cancel" at bounding box center [108, 118] width 41 height 16
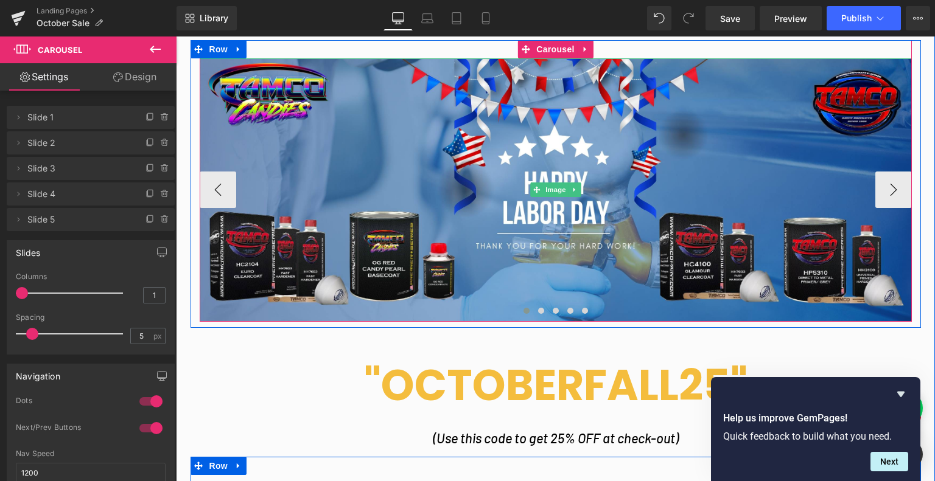
click at [568, 192] on link at bounding box center [574, 190] width 13 height 15
click at [577, 190] on icon at bounding box center [580, 190] width 7 height 7
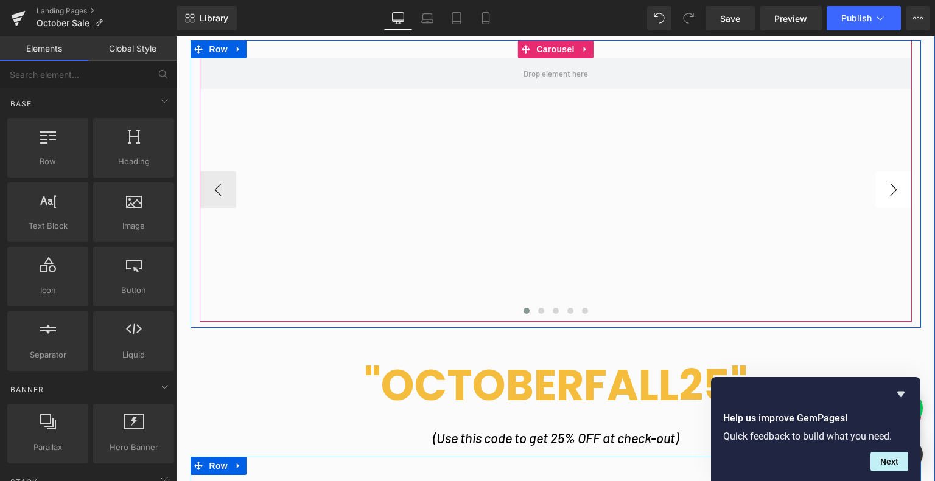
click at [897, 192] on button "›" at bounding box center [893, 190] width 37 height 37
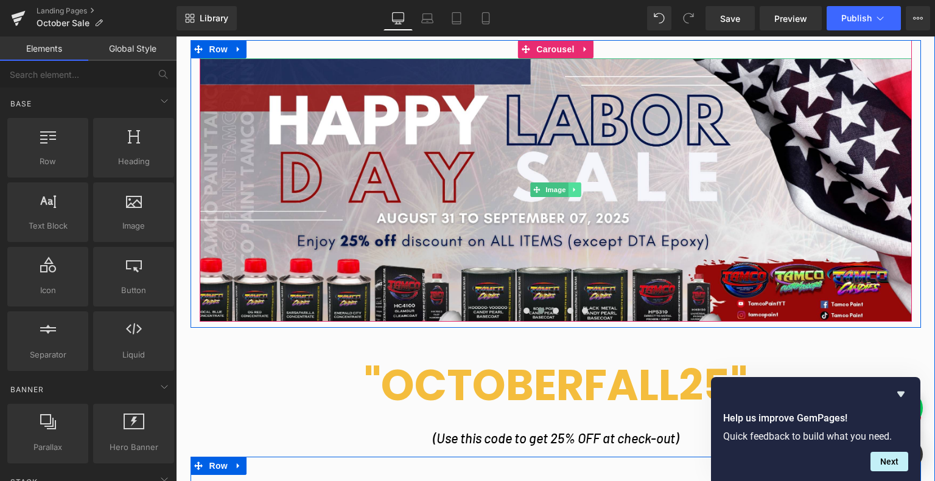
click at [572, 192] on icon at bounding box center [574, 189] width 7 height 7
click at [577, 187] on icon at bounding box center [580, 190] width 7 height 7
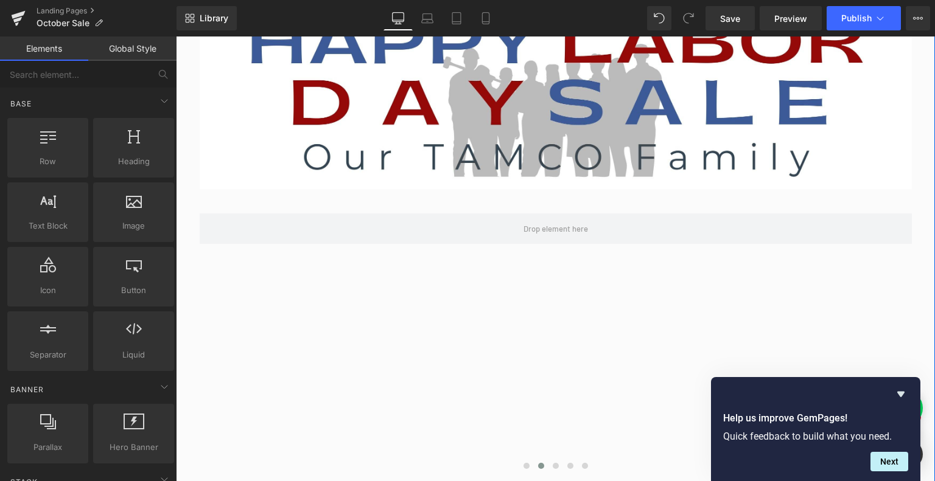
scroll to position [138, 0]
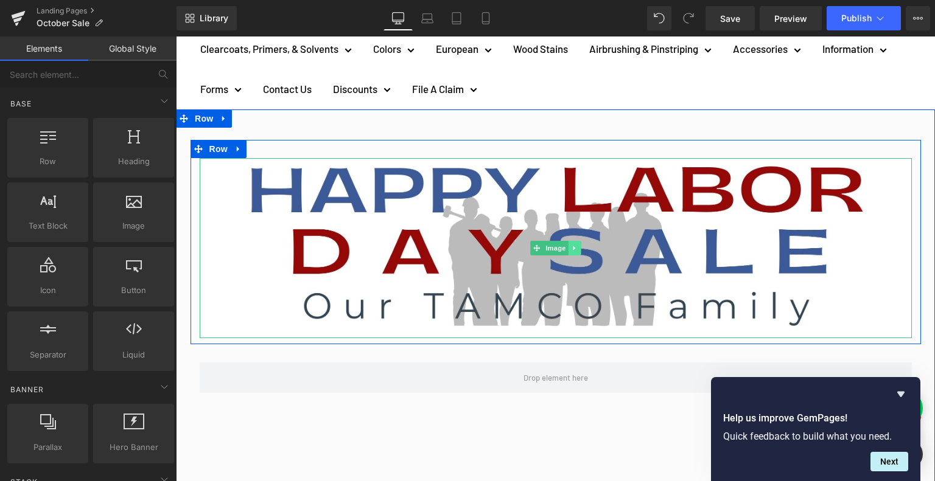
click at [571, 246] on icon at bounding box center [574, 248] width 7 height 7
click at [577, 250] on icon at bounding box center [580, 248] width 7 height 7
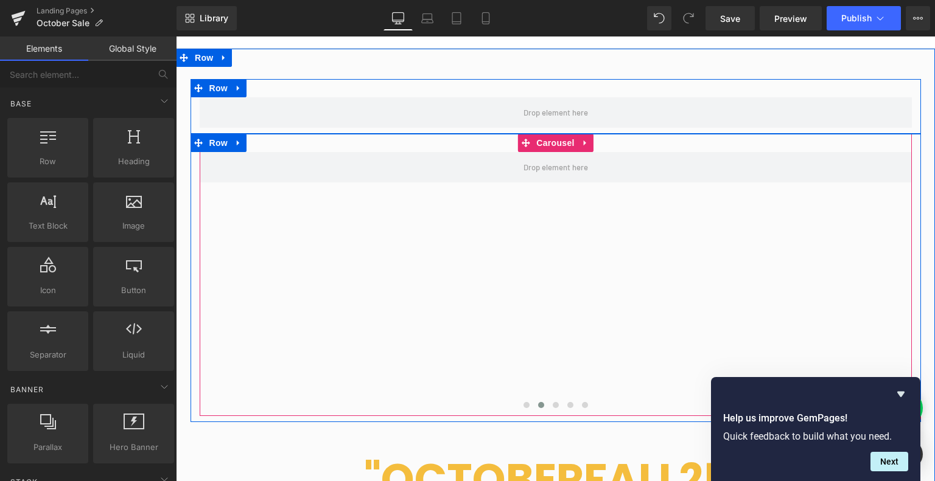
scroll to position [260, 0]
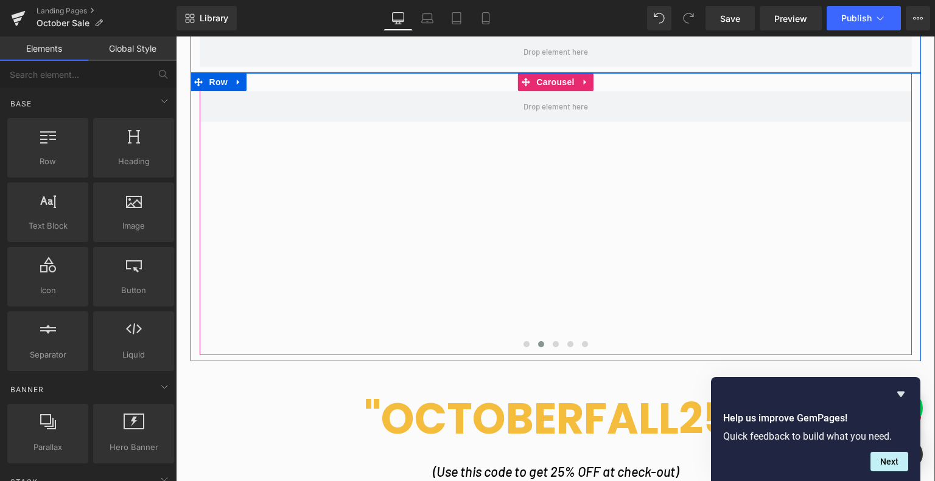
click at [912, 225] on button "›" at bounding box center [930, 223] width 37 height 37
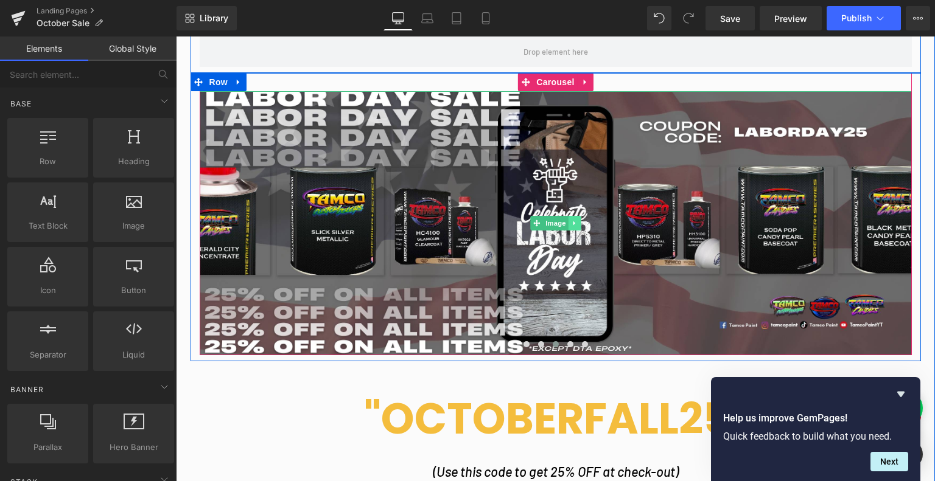
click at [568, 218] on link at bounding box center [574, 223] width 13 height 15
click at [574, 221] on link at bounding box center [580, 223] width 13 height 15
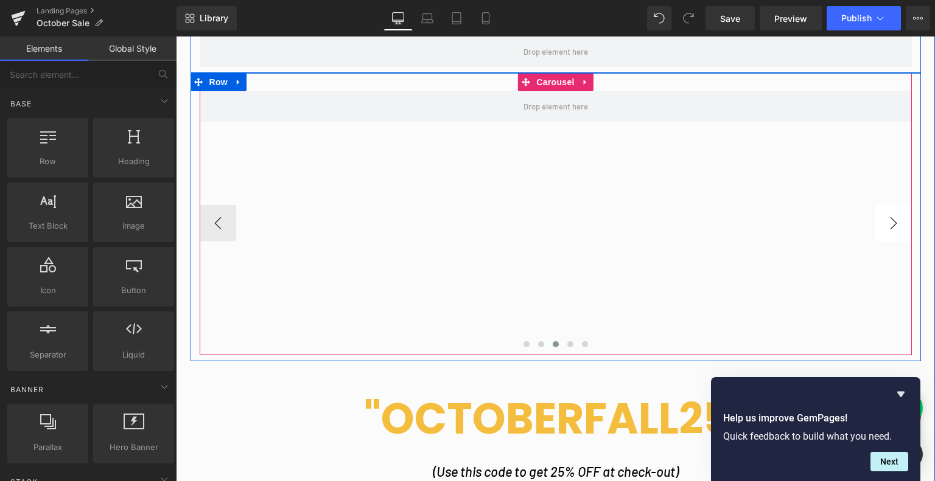
click at [883, 221] on button "›" at bounding box center [893, 223] width 37 height 37
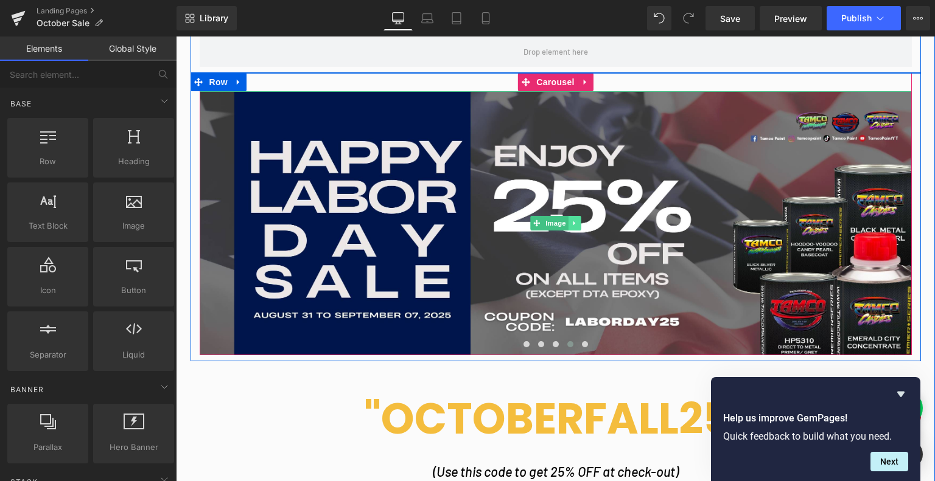
click at [574, 218] on link at bounding box center [574, 223] width 13 height 15
click at [577, 223] on icon at bounding box center [580, 223] width 7 height 7
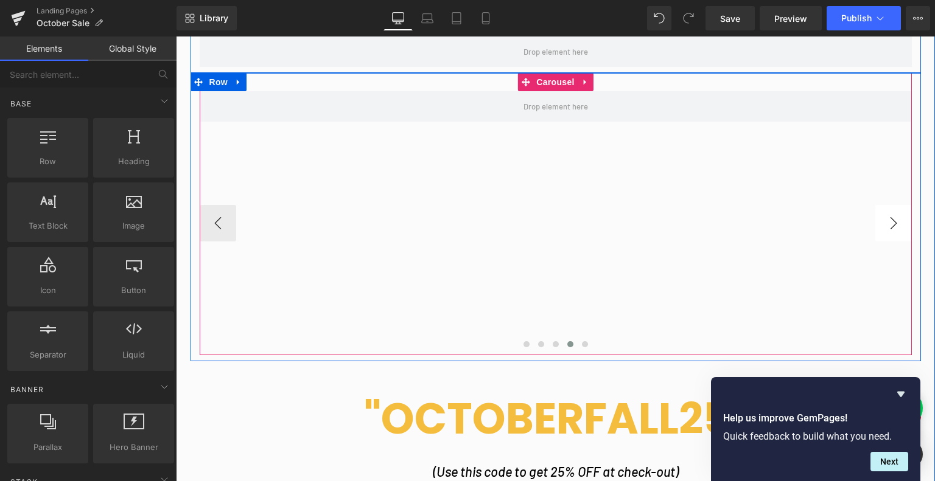
click at [885, 217] on button "›" at bounding box center [893, 223] width 37 height 37
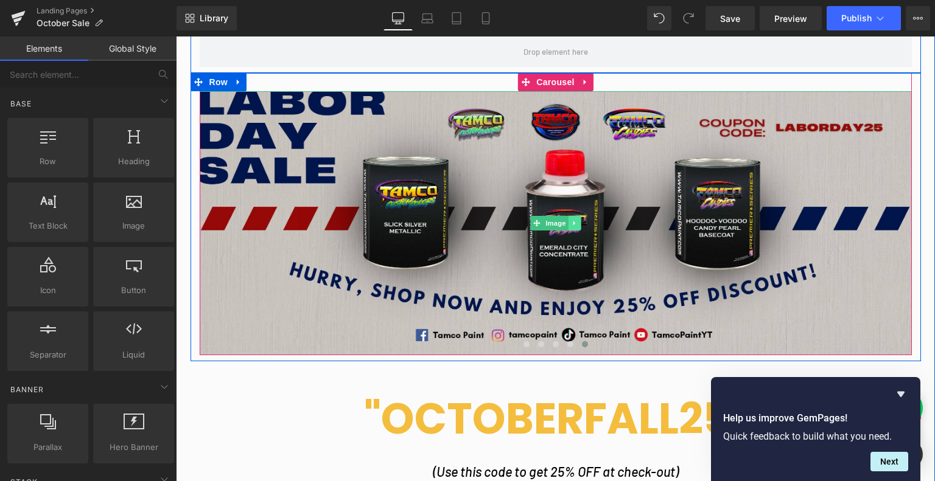
click at [571, 223] on icon at bounding box center [574, 223] width 7 height 7
click at [574, 226] on link at bounding box center [580, 223] width 13 height 15
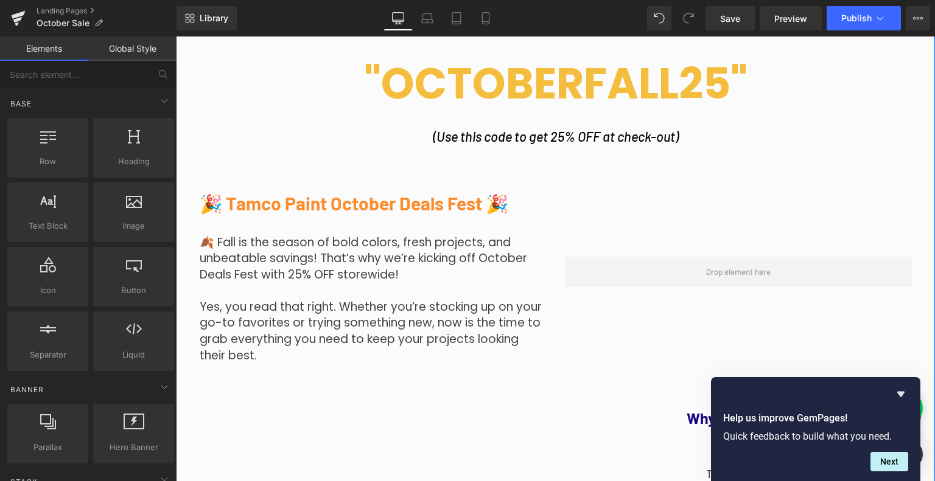
scroll to position [382, 0]
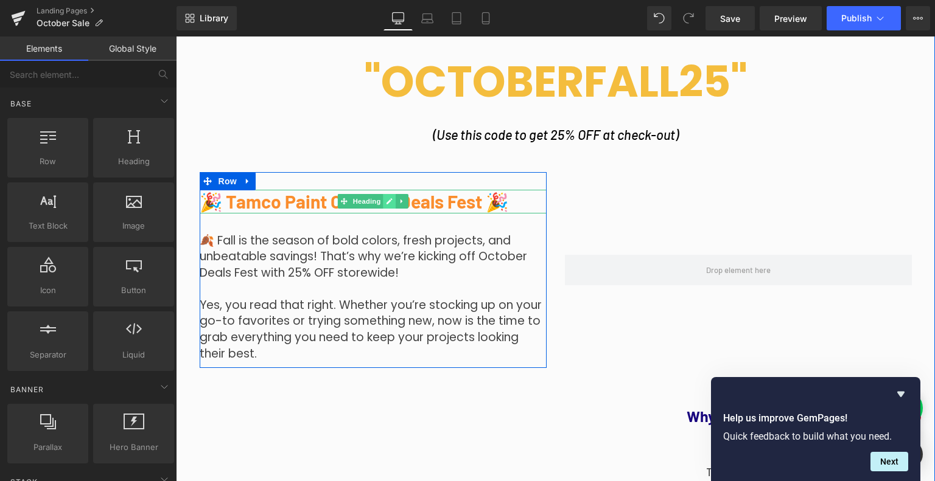
click at [383, 196] on link at bounding box center [389, 201] width 13 height 15
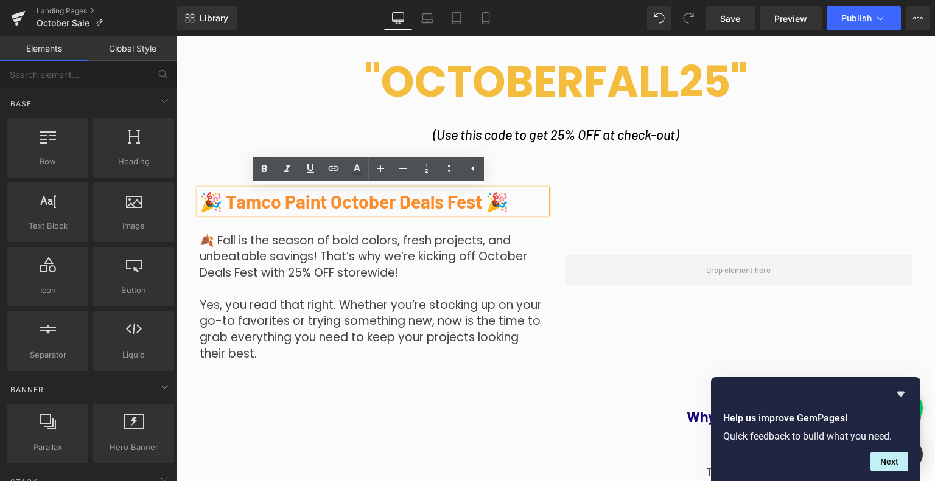
click at [361, 203] on span "🎉 Tamco Paint October Deals Fest 🎉" at bounding box center [354, 201] width 309 height 22
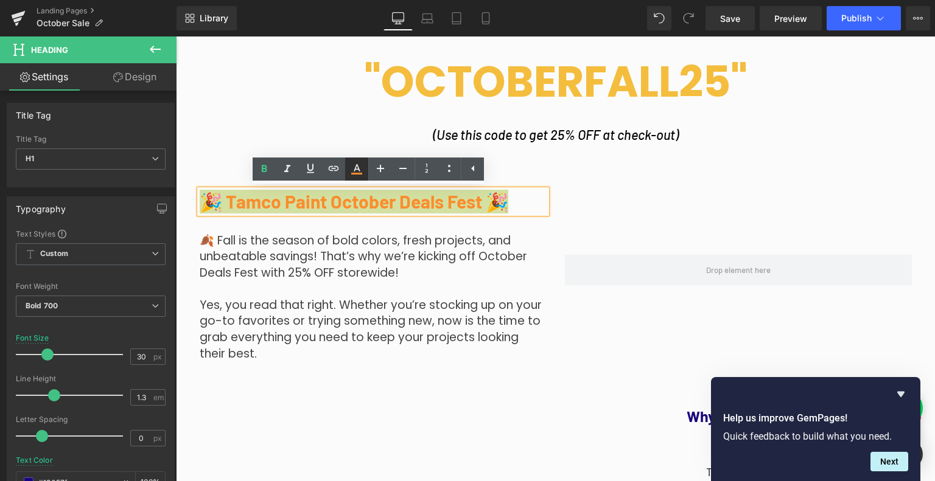
click at [357, 171] on icon at bounding box center [356, 169] width 15 height 15
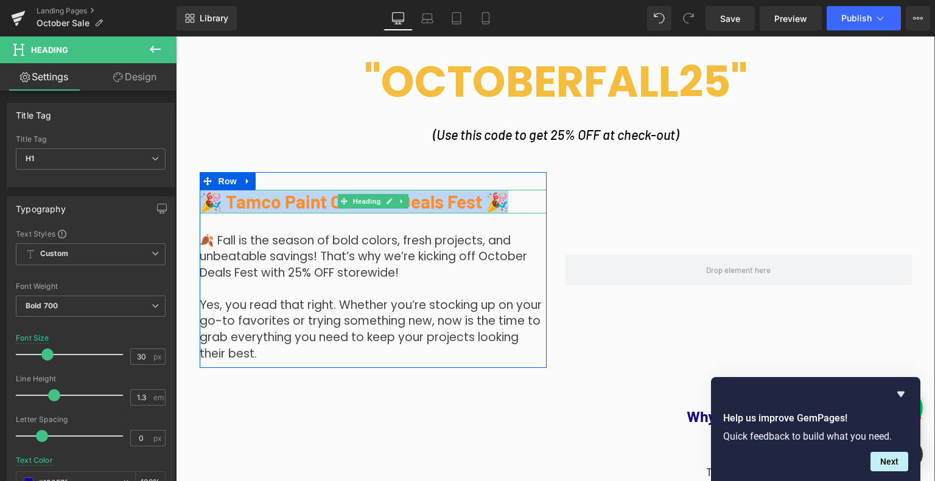
click at [282, 198] on span "🎉 Tamco Paint October Deals Fest 🎉" at bounding box center [354, 201] width 309 height 22
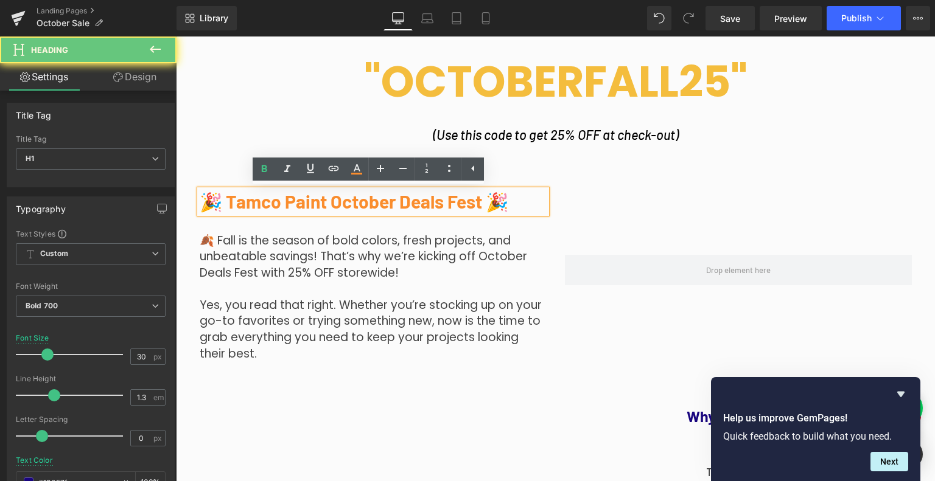
click at [282, 198] on span "🎉 Tamco Paint October Deals Fest 🎉" at bounding box center [354, 201] width 309 height 22
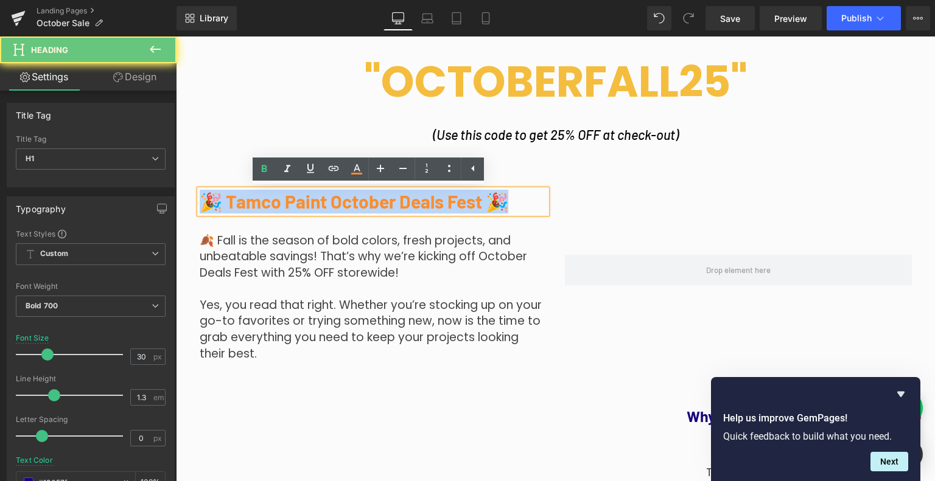
click at [282, 198] on span "🎉 Tamco Paint October Deals Fest 🎉" at bounding box center [354, 201] width 309 height 22
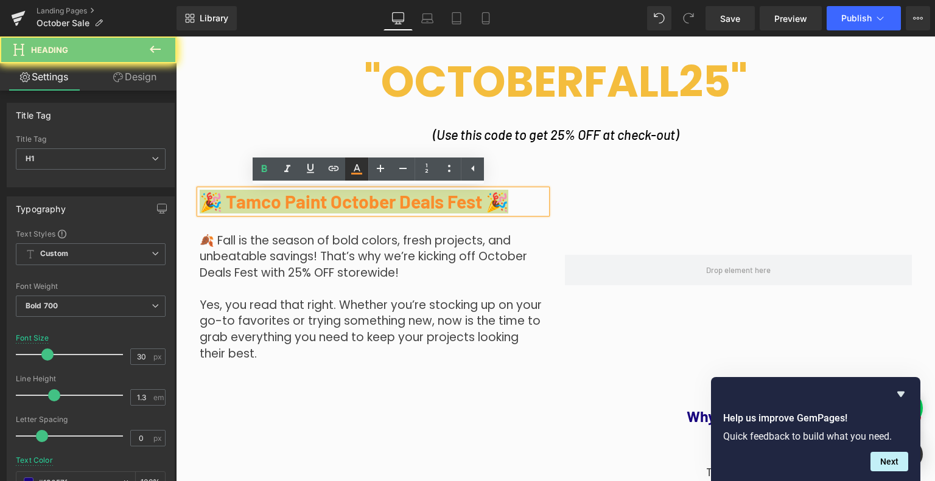
click at [354, 174] on icon at bounding box center [356, 174] width 11 height 2
type input "100"
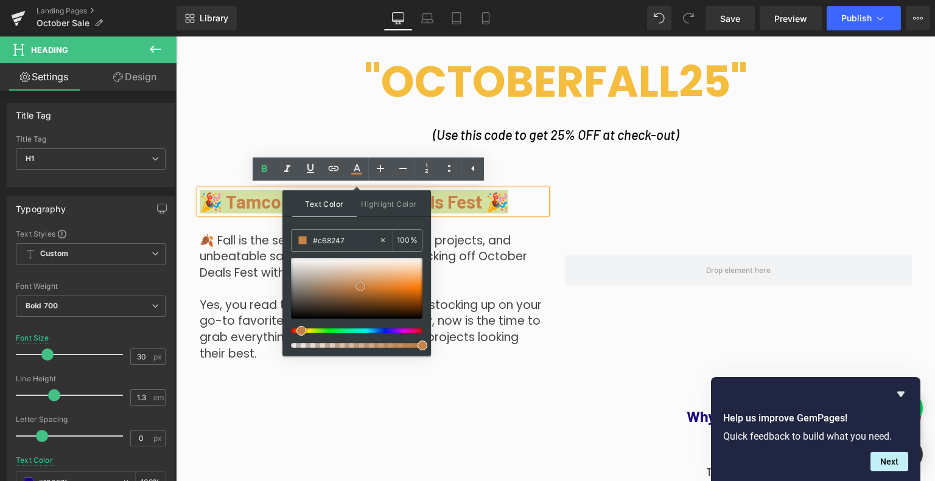
drag, startPoint x: 374, startPoint y: 273, endPoint x: 360, endPoint y: 286, distance: 19.0
click at [360, 286] on div at bounding box center [356, 288] width 131 height 61
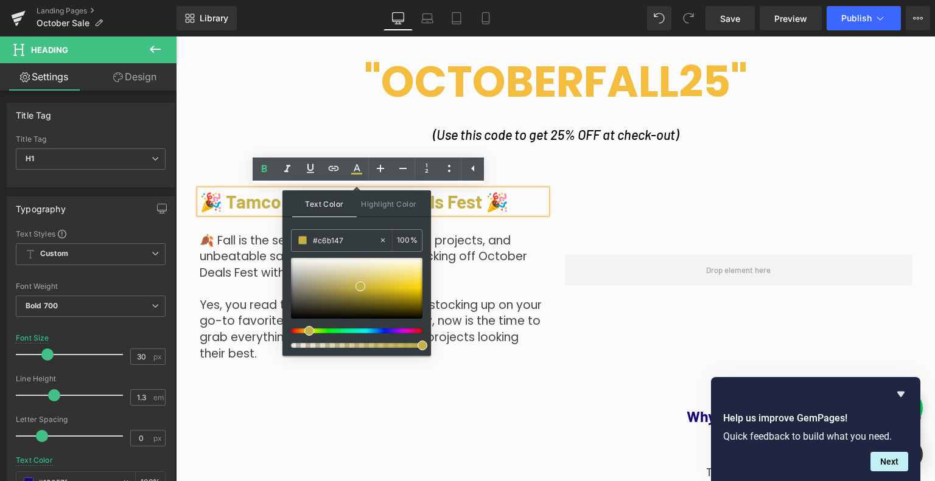
click at [304, 333] on span at bounding box center [309, 331] width 10 height 10
drag, startPoint x: 364, startPoint y: 282, endPoint x: 390, endPoint y: 284, distance: 25.7
click at [390, 284] on div at bounding box center [356, 288] width 131 height 61
drag, startPoint x: 475, startPoint y: 223, endPoint x: 606, endPoint y: 199, distance: 133.7
click at [476, 223] on div "🍂 Fall is the season of bold colors, fresh projects, and unbeatable savings! Th…" at bounding box center [373, 288] width 347 height 149
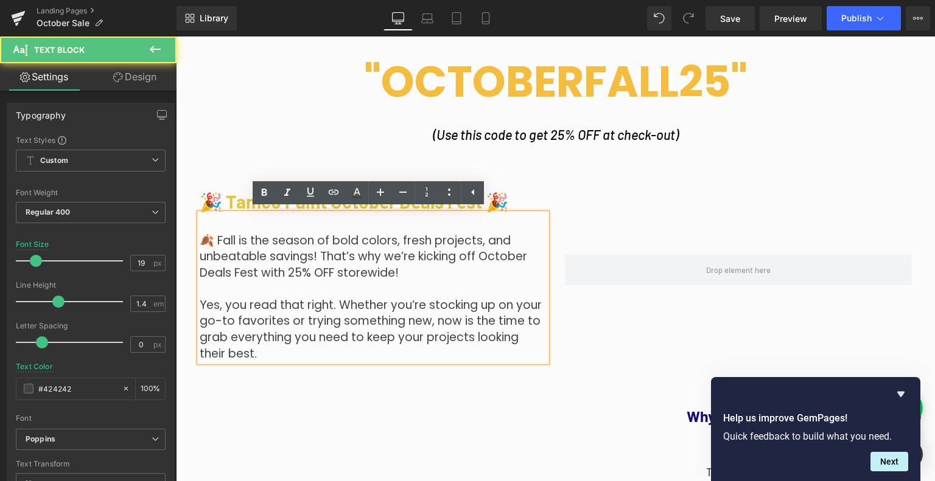
click at [606, 199] on div at bounding box center [738, 270] width 365 height 197
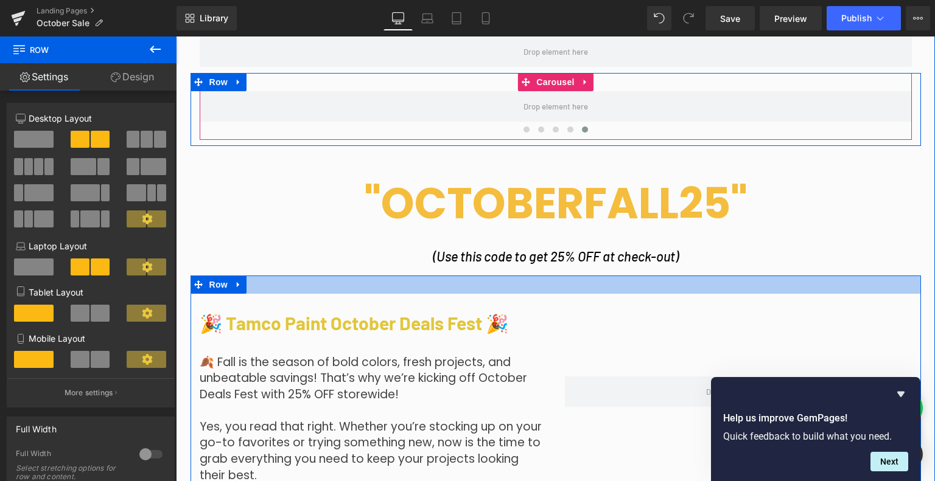
scroll to position [199, 0]
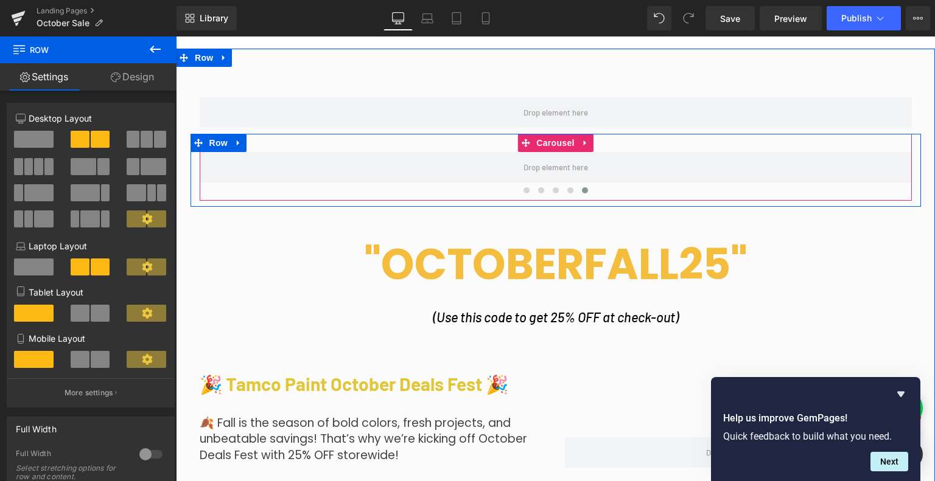
click at [570, 255] on strong ""OCTOBERFALL25"" at bounding box center [555, 264] width 383 height 60
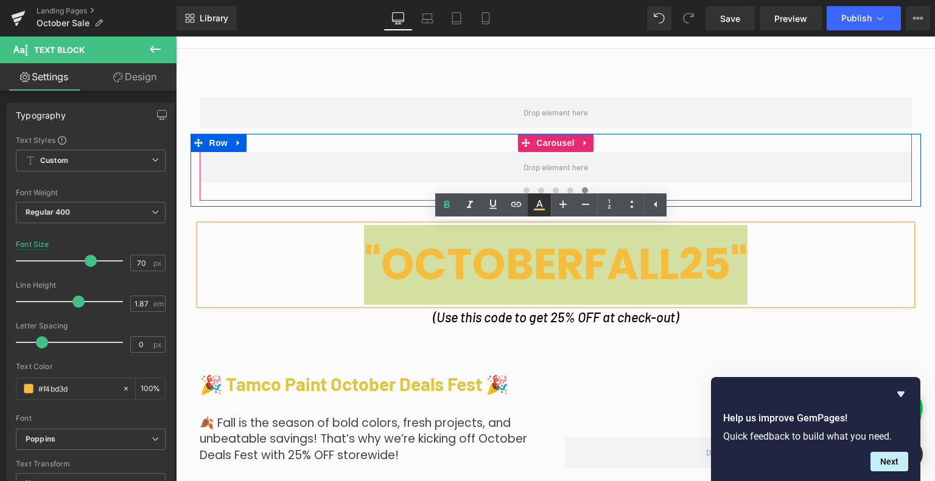
click at [544, 205] on icon at bounding box center [539, 205] width 15 height 15
type input "#f4bd3d"
type input "100"
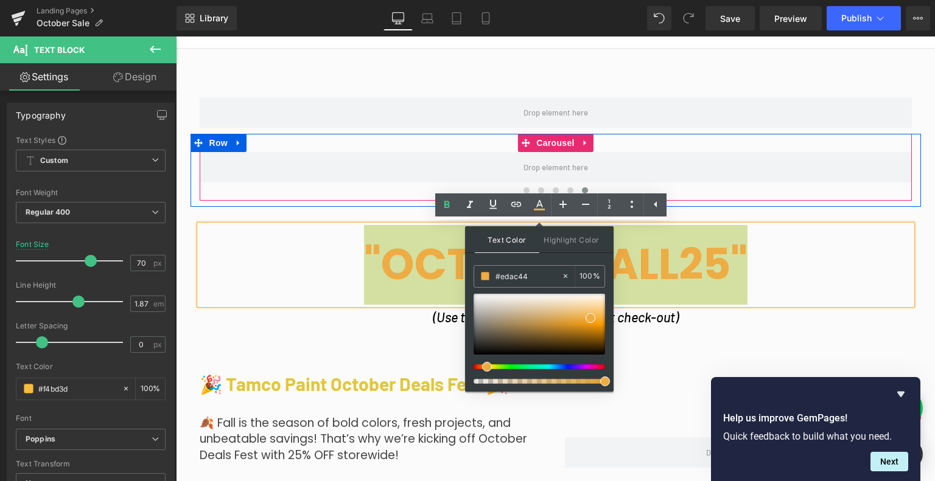
drag, startPoint x: 487, startPoint y: 364, endPoint x: 481, endPoint y: 366, distance: 6.2
click at [481, 366] on div at bounding box center [534, 366] width 131 height 5
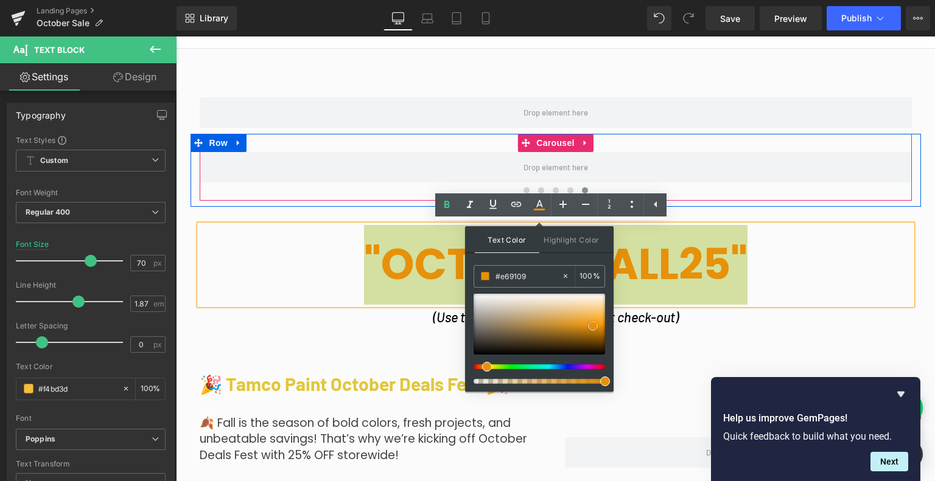
drag, startPoint x: 587, startPoint y: 318, endPoint x: 589, endPoint y: 326, distance: 8.3
click at [589, 326] on span at bounding box center [593, 326] width 10 height 10
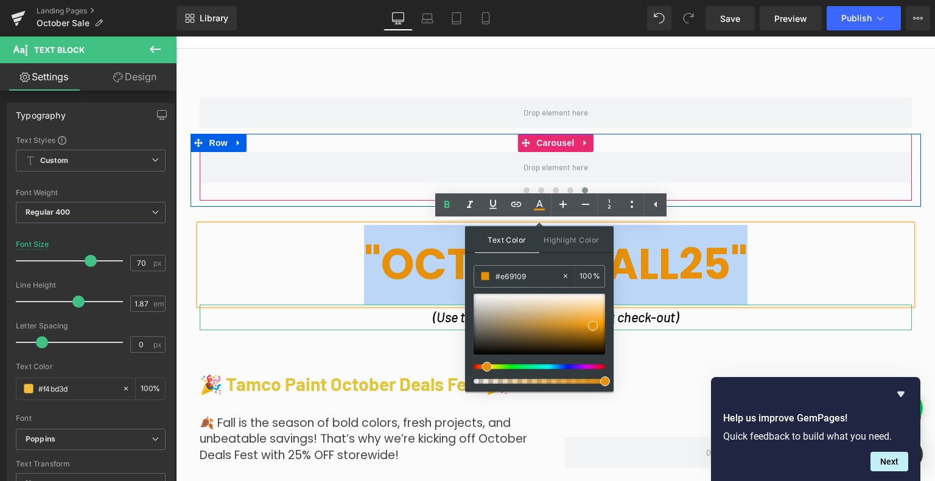
click at [688, 322] on p "(Use this code to get 25% OFF at check-out)" at bounding box center [556, 317] width 712 height 25
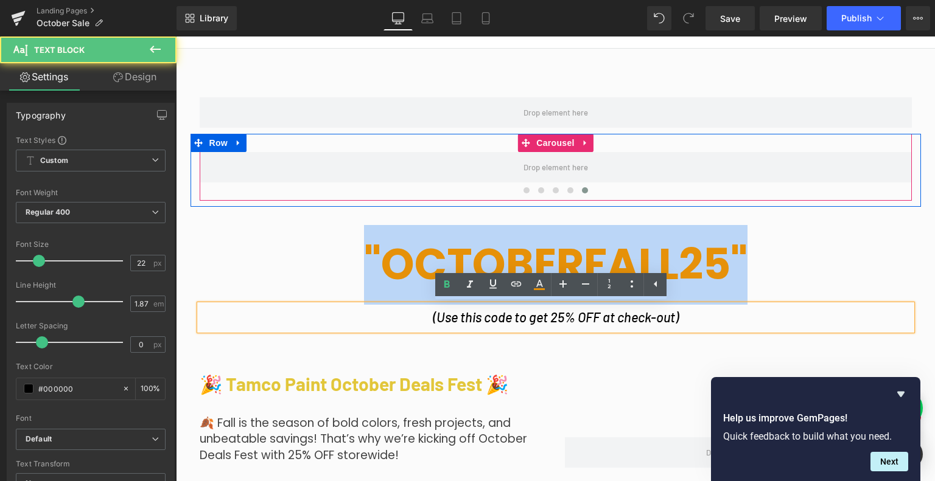
click at [811, 265] on div ""OCTOBERFALL25"" at bounding box center [556, 265] width 712 height 80
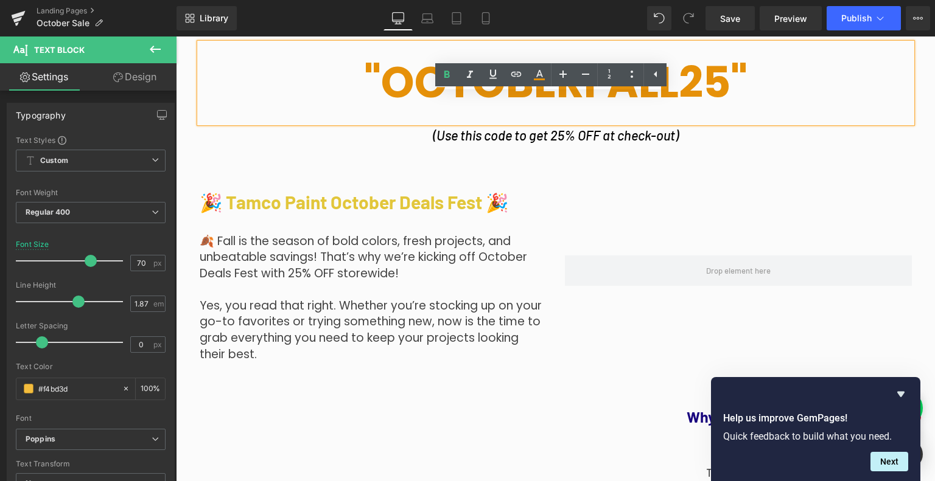
scroll to position [382, 0]
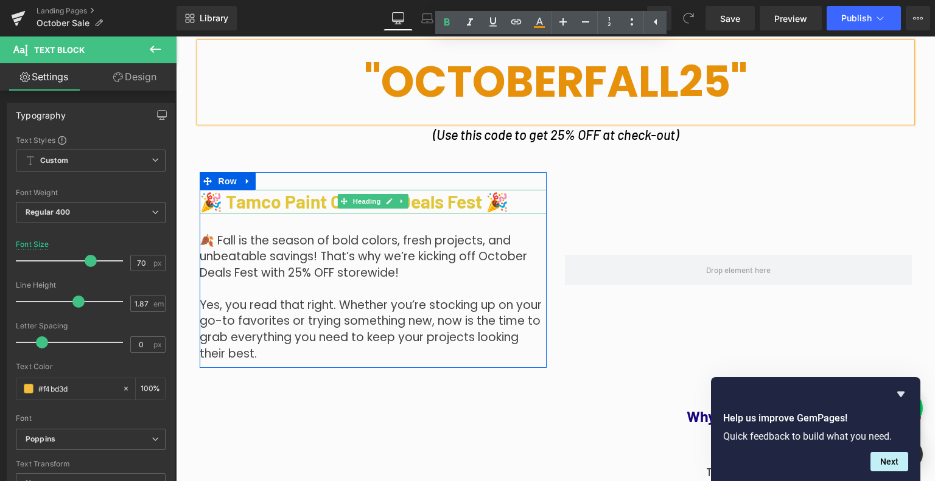
click at [412, 199] on span "🎉 Tamco Paint October Deals Fest 🎉" at bounding box center [354, 201] width 309 height 22
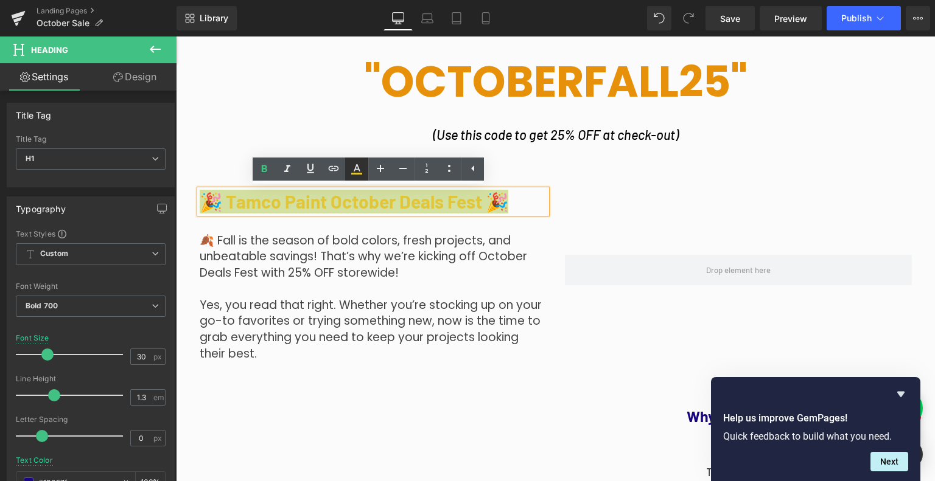
click at [363, 169] on icon at bounding box center [356, 169] width 15 height 15
type input "#e2c63a"
type input "100"
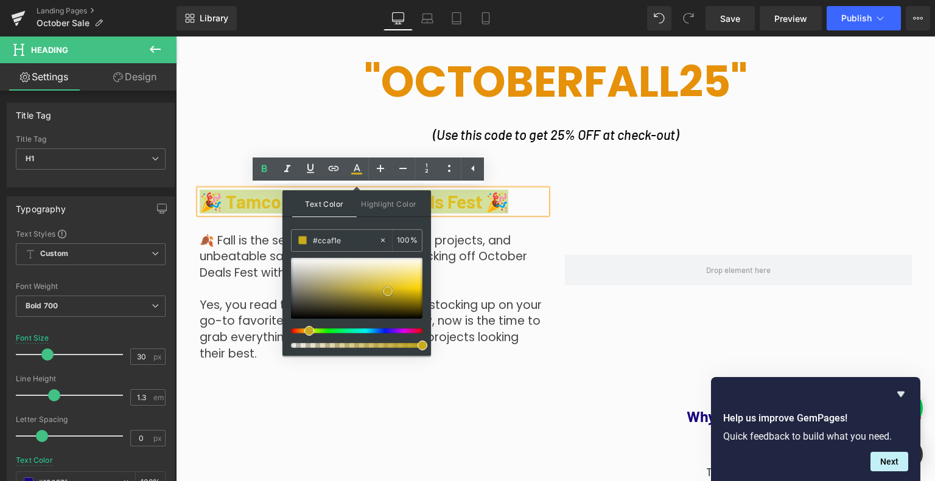
type input "#c7ab1d"
drag, startPoint x: 385, startPoint y: 288, endPoint x: 385, endPoint y: 295, distance: 6.7
click at [385, 295] on div at bounding box center [356, 288] width 131 height 61
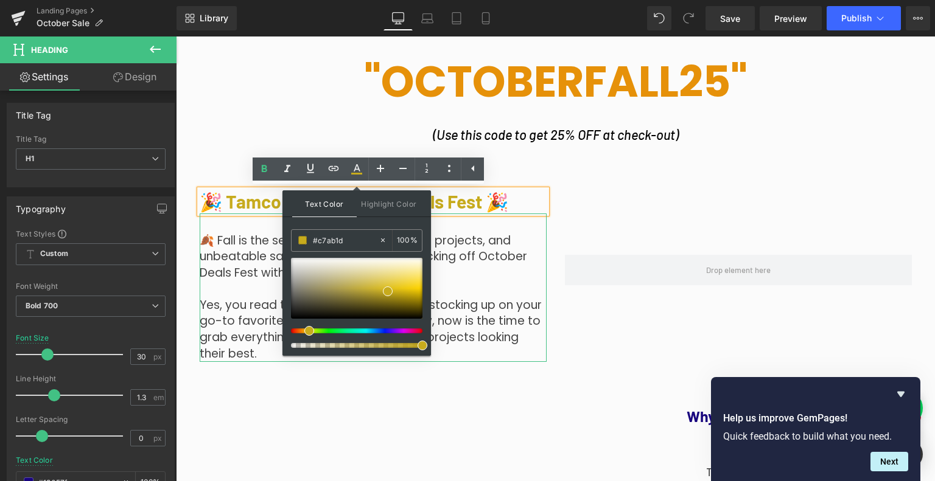
click at [509, 243] on p "🍂 Fall is the season of bold colors, fresh projects, and unbeatable savings! Th…" at bounding box center [373, 257] width 347 height 49
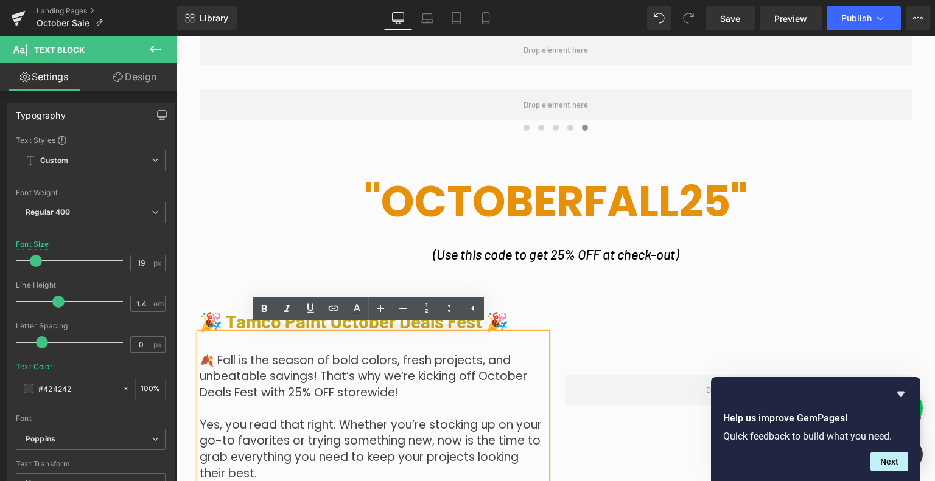
scroll to position [260, 0]
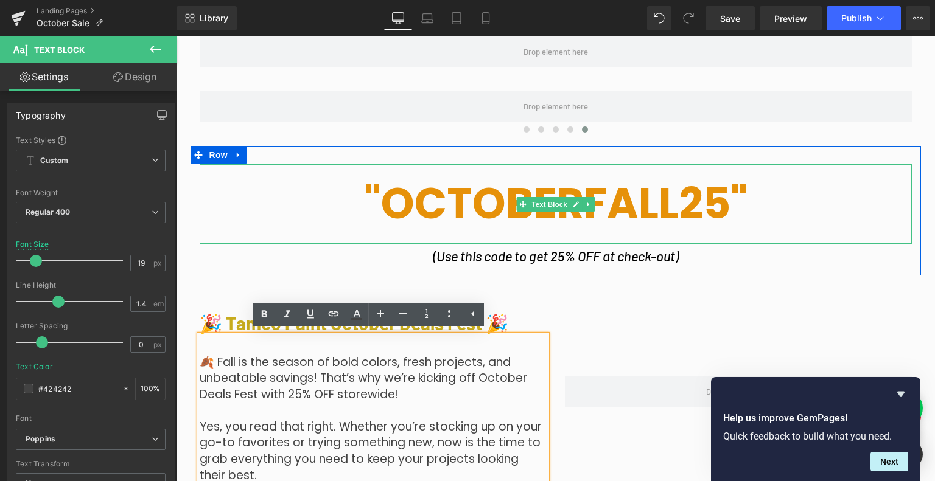
click at [787, 227] on div ""OCTOBERFALL25"" at bounding box center [556, 204] width 712 height 80
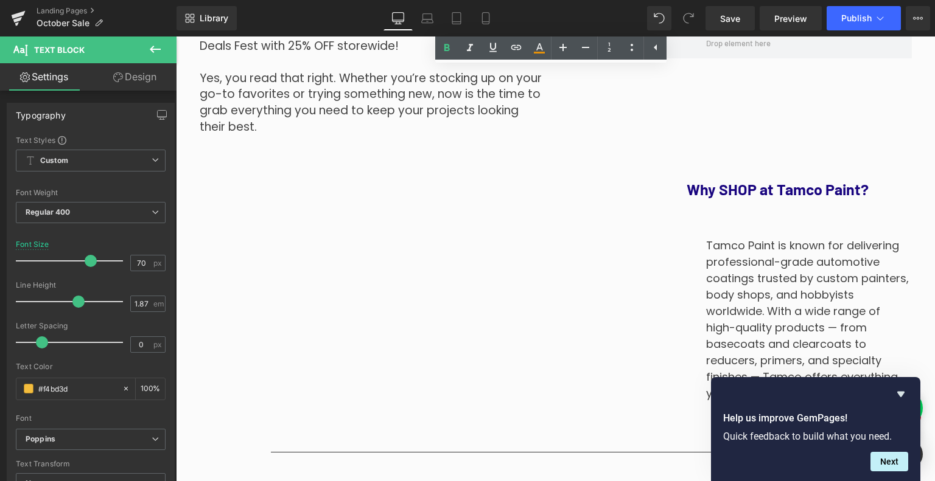
scroll to position [365, 0]
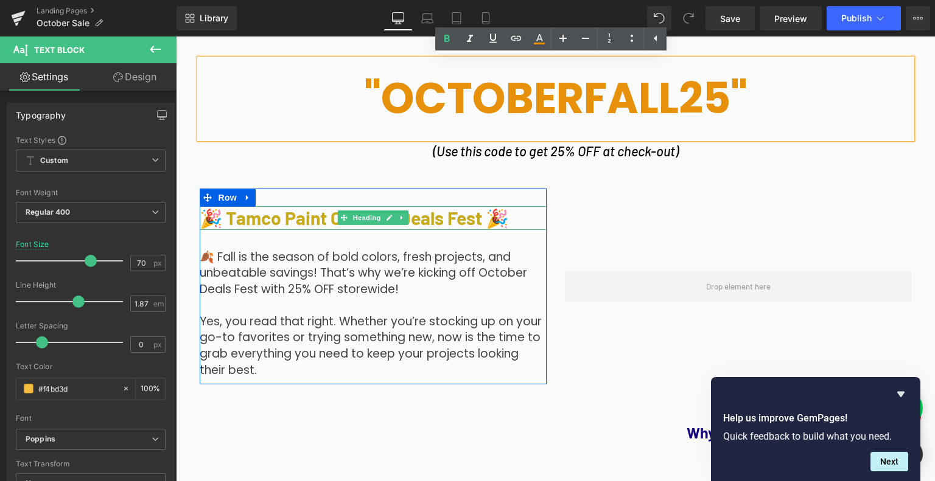
click at [461, 213] on span "🎉 Tamco Paint October Deals Fest 🎉" at bounding box center [354, 218] width 309 height 22
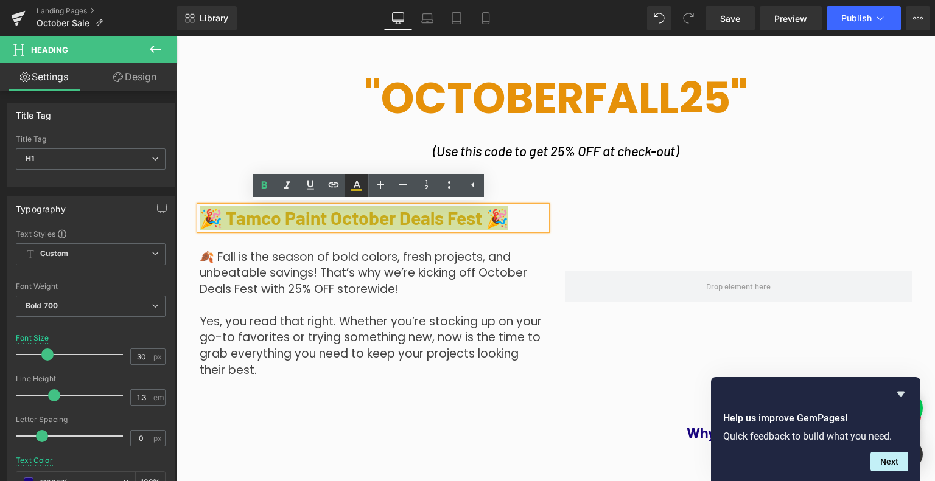
drag, startPoint x: 358, startPoint y: 189, endPoint x: 166, endPoint y: 187, distance: 191.7
click at [358, 189] on icon at bounding box center [356, 185] width 15 height 15
type input "100"
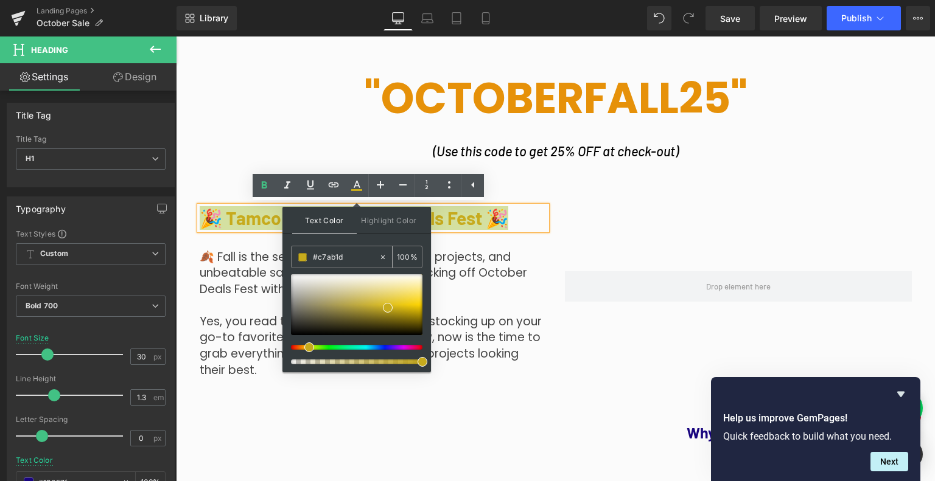
click at [338, 260] on input "#c7ab1d" at bounding box center [346, 257] width 66 height 13
click at [624, 371] on div at bounding box center [738, 287] width 365 height 197
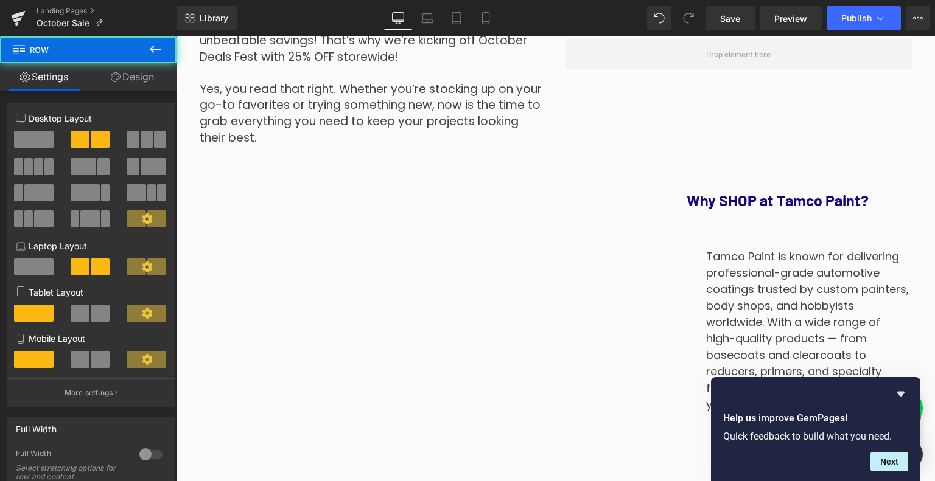
scroll to position [609, 0]
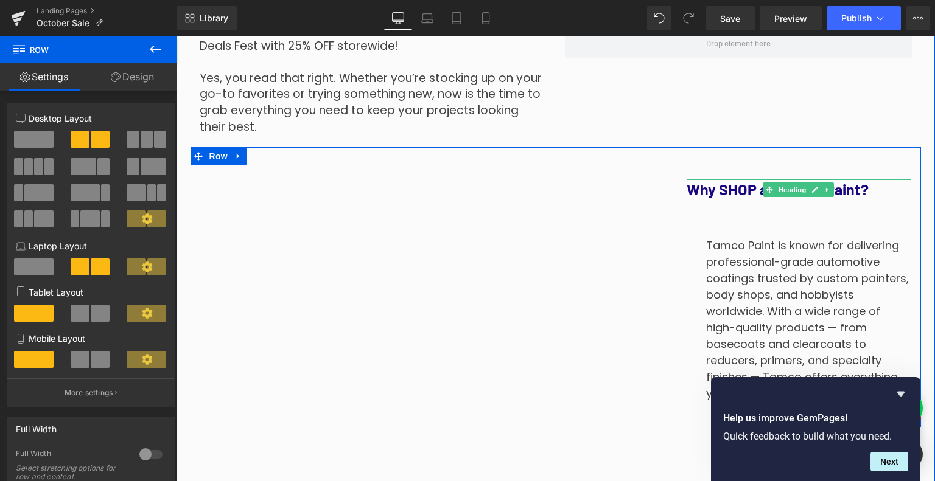
click at [736, 187] on h1 "Why SHOP at Tamco Paint?" at bounding box center [798, 190] width 225 height 20
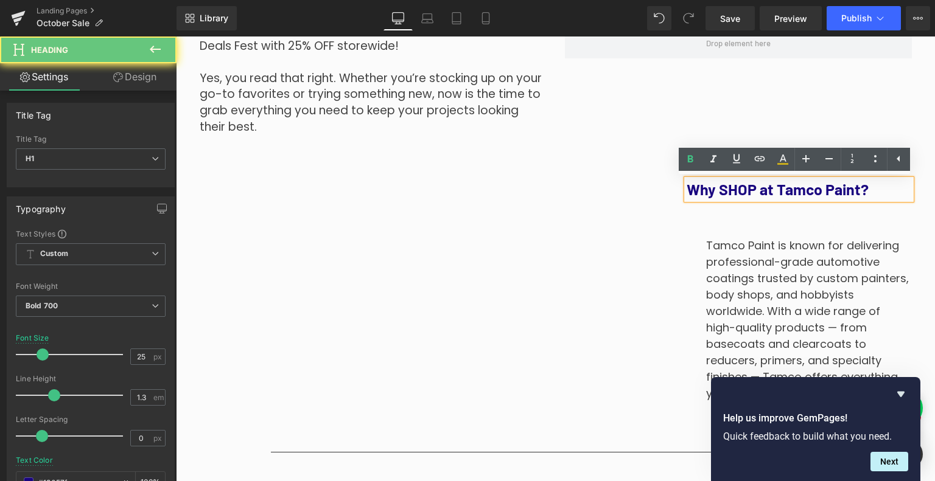
click at [734, 188] on h1 "Why SHOP at Tamco Paint?" at bounding box center [798, 190] width 225 height 20
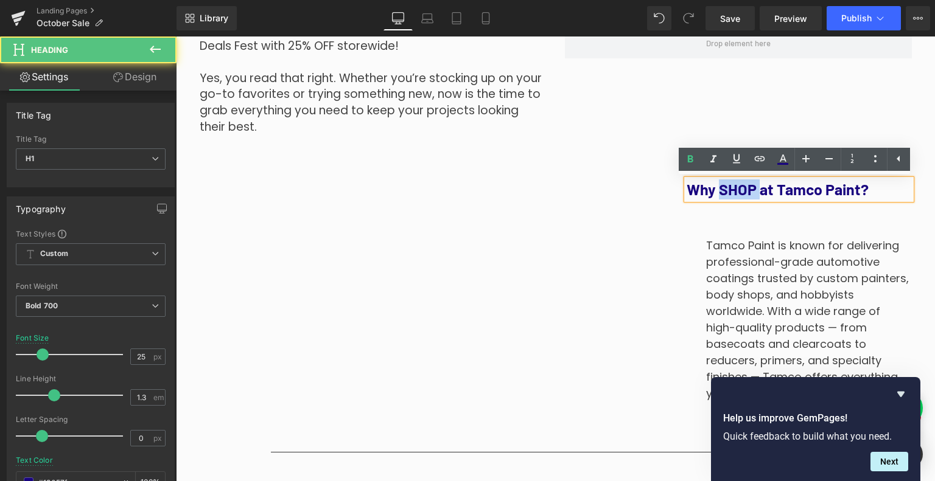
click at [734, 188] on h1 "Why SHOP at Tamco Paint?" at bounding box center [798, 190] width 225 height 20
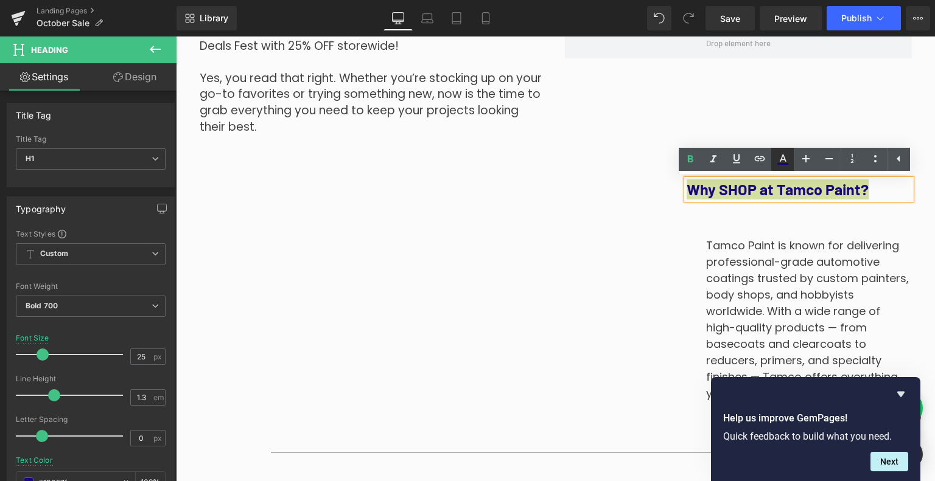
click at [781, 164] on icon at bounding box center [782, 164] width 11 height 2
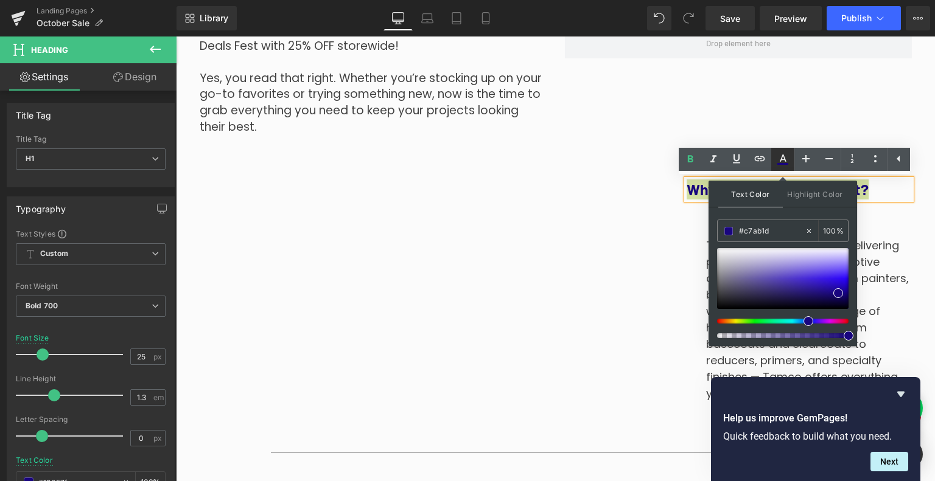
type input "#19057f"
type input "100"
click at [769, 233] on input "#19057f" at bounding box center [772, 231] width 66 height 13
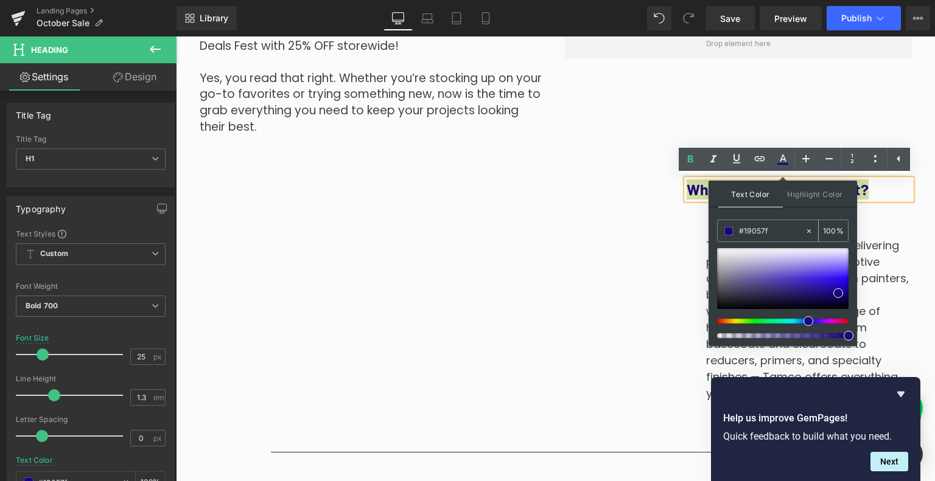
paste input "c7ab1d"
type input "#c7ab1d"
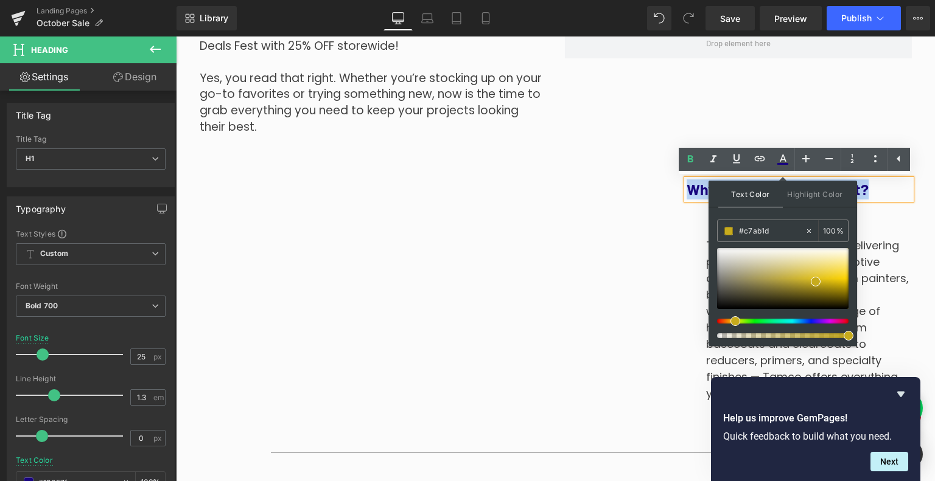
click at [871, 253] on p "Tamco Paint is known for delivering professional-grade automotive coatings trus…" at bounding box center [809, 319] width 206 height 164
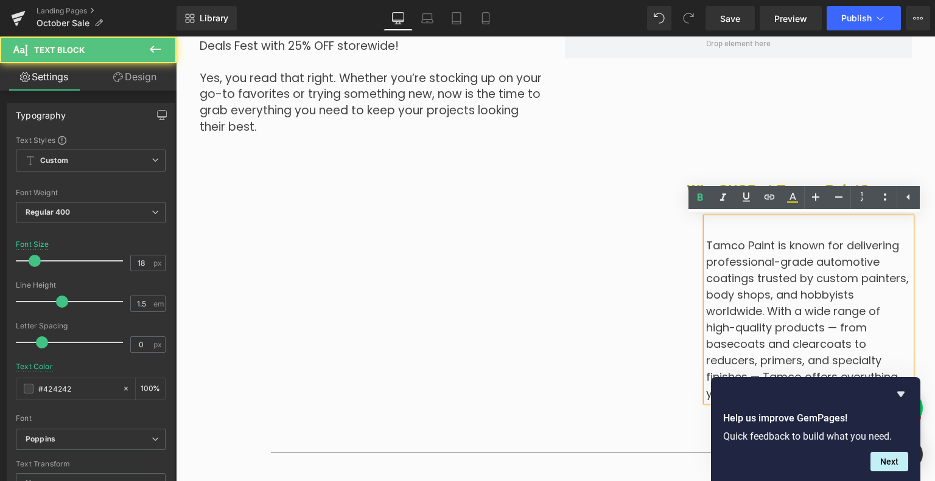
click at [875, 131] on div at bounding box center [738, 43] width 365 height 197
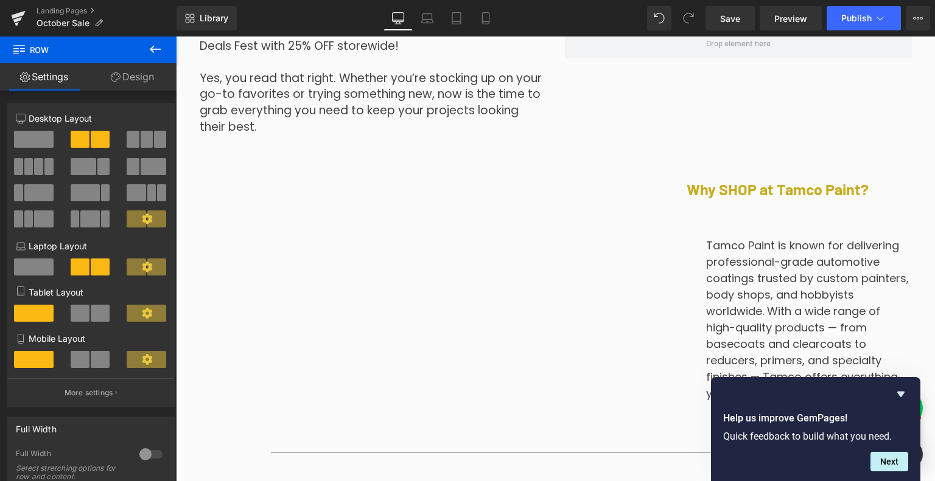
click at [875, 170] on div "Why SHOP at Tamco Paint? Heading Tamco Paint is known for delivering profession…" at bounding box center [798, 294] width 243 height 256
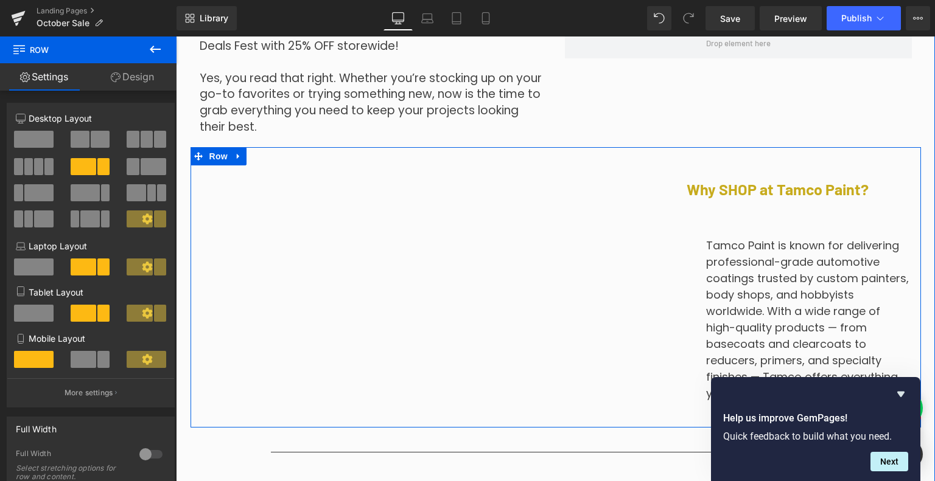
click at [176, 37] on div at bounding box center [176, 37] width 0 height 0
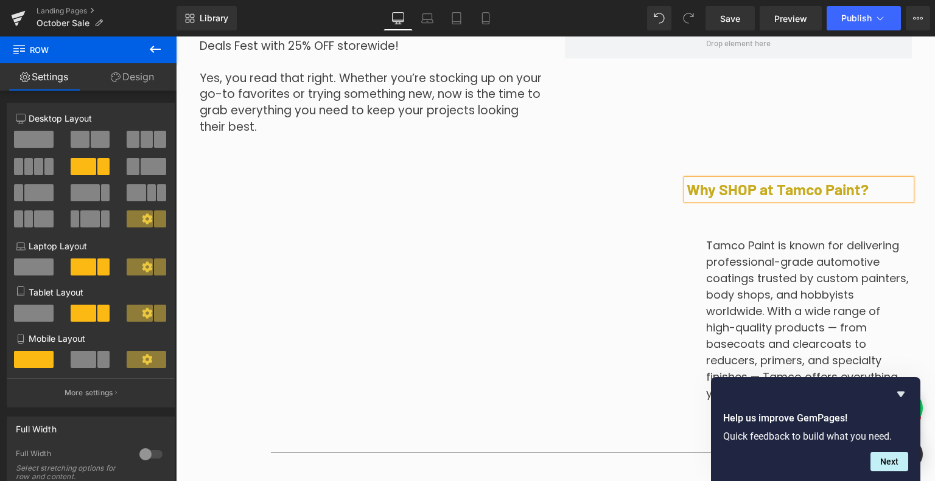
click at [893, 187] on h1 "Why SHOP at Tamco Paint?" at bounding box center [798, 190] width 225 height 20
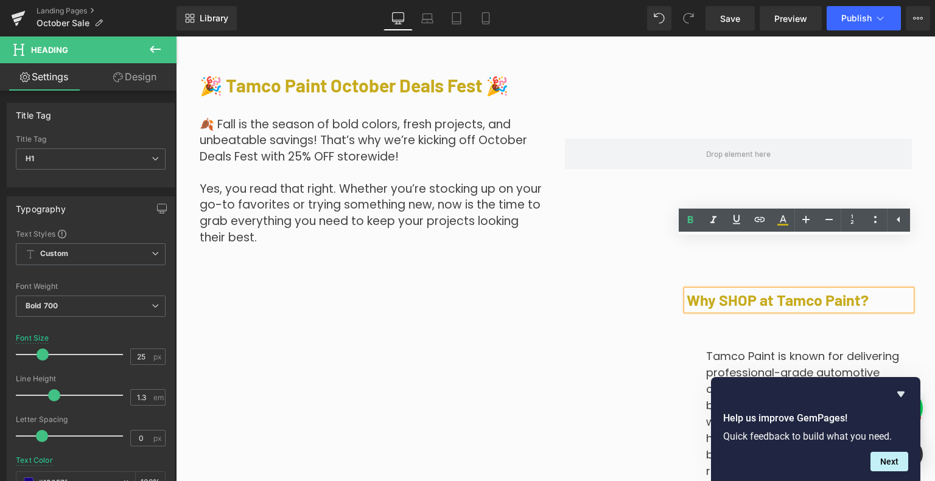
scroll to position [426, 0]
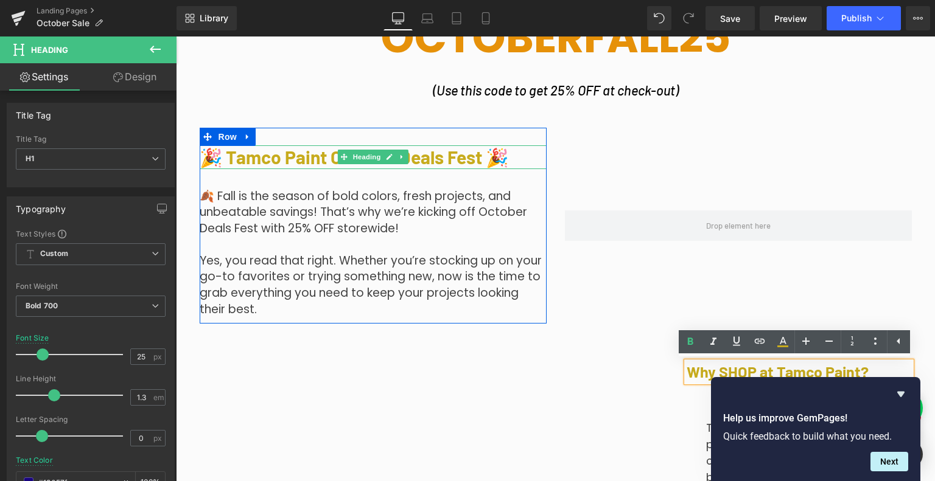
click at [413, 156] on span "🎉 Tamco Paint October Deals Fest 🎉" at bounding box center [354, 157] width 309 height 22
click at [413, 155] on span "🎉 Tamco Paint October Deals Fest 🎉" at bounding box center [354, 157] width 309 height 22
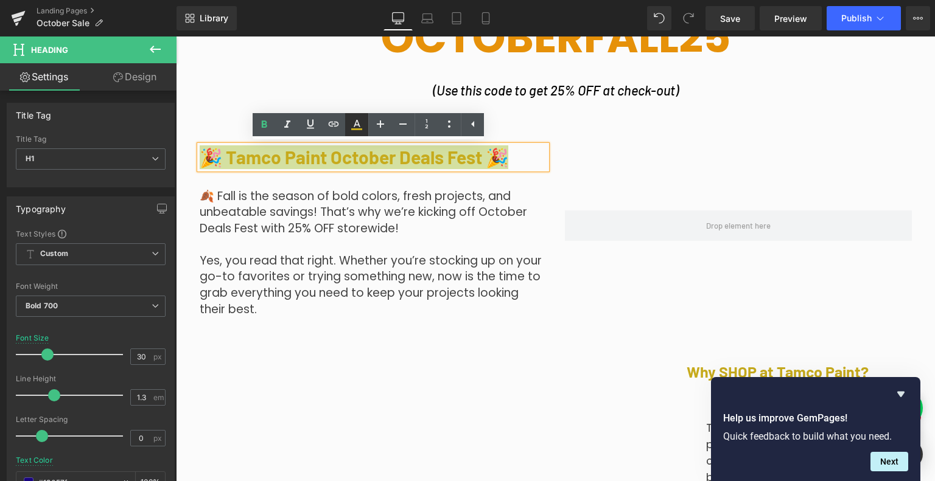
click at [358, 134] on link at bounding box center [356, 124] width 23 height 23
type input "100"
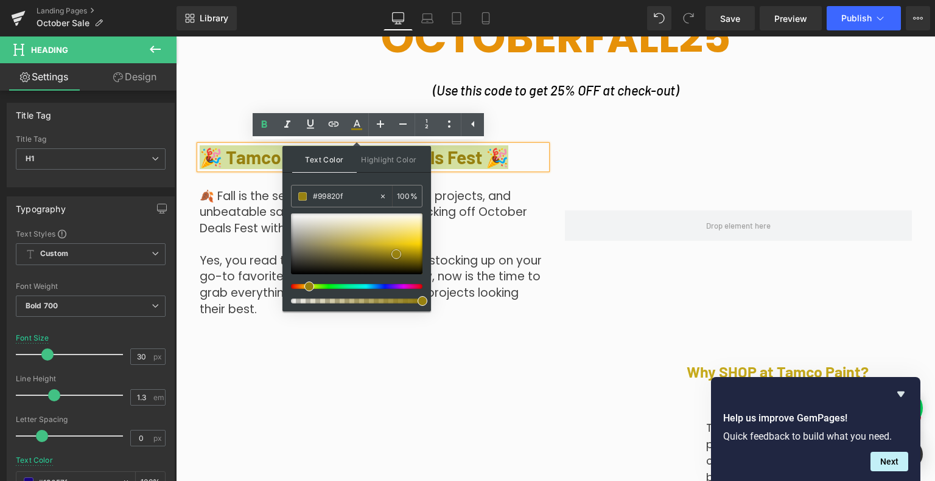
type input "#ad930f"
drag, startPoint x: 387, startPoint y: 248, endPoint x: 399, endPoint y: 253, distance: 13.1
click at [399, 253] on span at bounding box center [402, 252] width 10 height 10
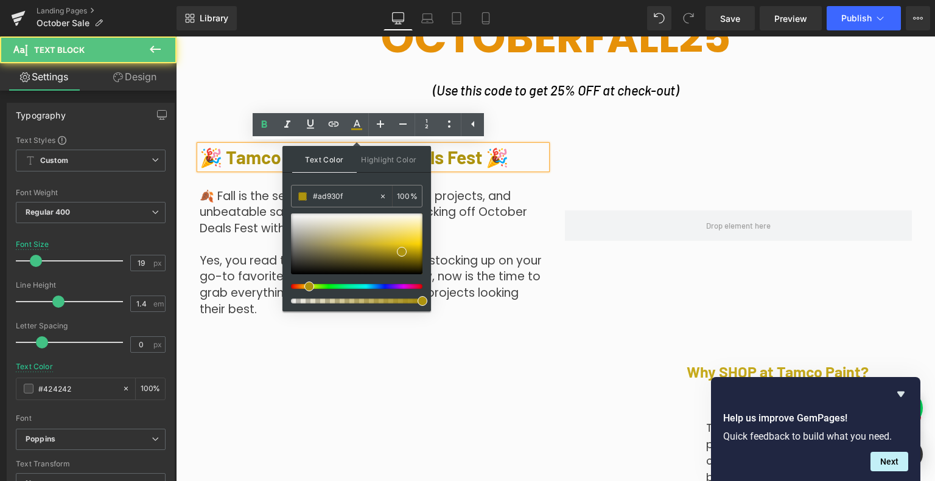
click at [482, 217] on p "🍂 Fall is the season of bold colors, fresh projects, and unbeatable savings! Th…" at bounding box center [373, 213] width 347 height 49
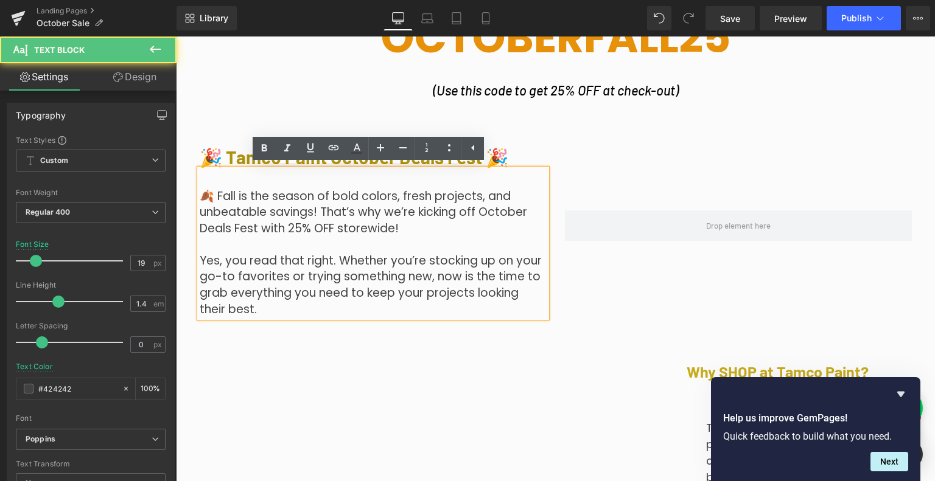
click at [556, 143] on div at bounding box center [738, 226] width 365 height 197
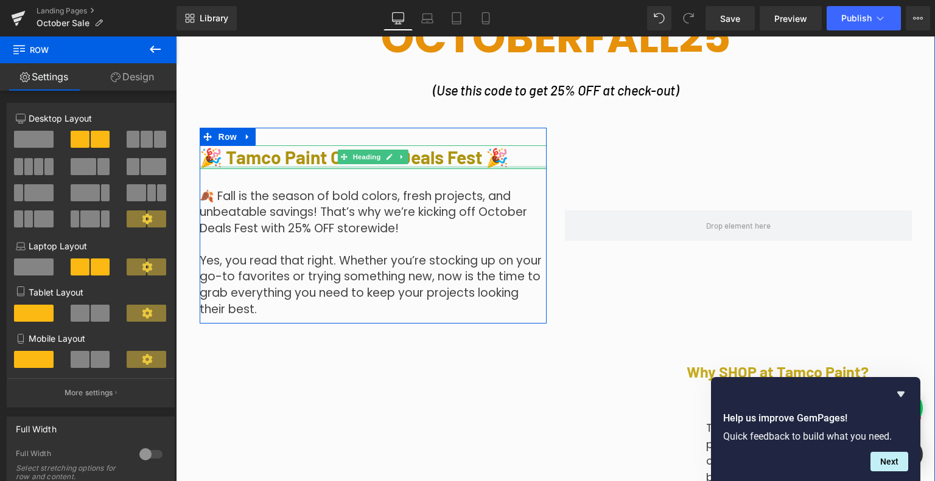
click at [475, 166] on div at bounding box center [373, 167] width 347 height 3
click at [475, 165] on span "🎉 Tamco Paint October Deals Fest 🎉" at bounding box center [354, 157] width 309 height 22
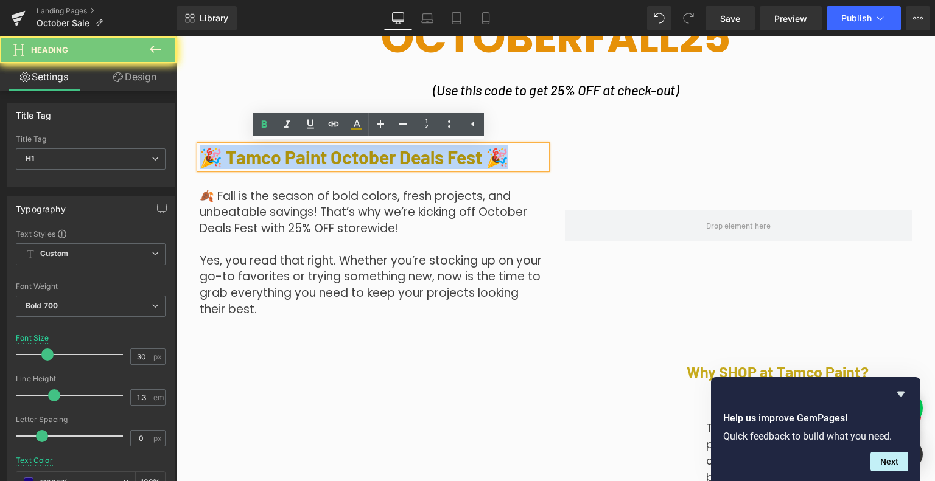
click at [475, 161] on span "🎉 Tamco Paint October Deals Fest 🎉" at bounding box center [354, 157] width 309 height 22
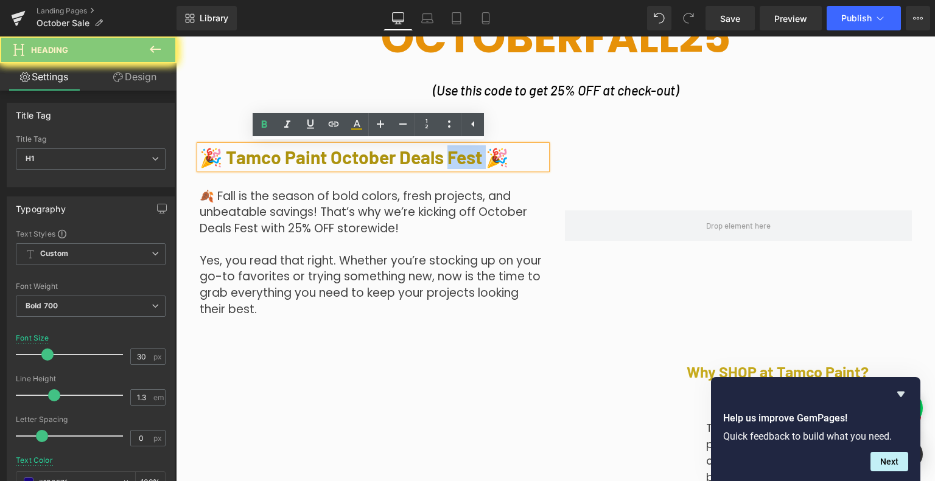
click at [475, 161] on span "🎉 Tamco Paint October Deals Fest 🎉" at bounding box center [354, 157] width 309 height 22
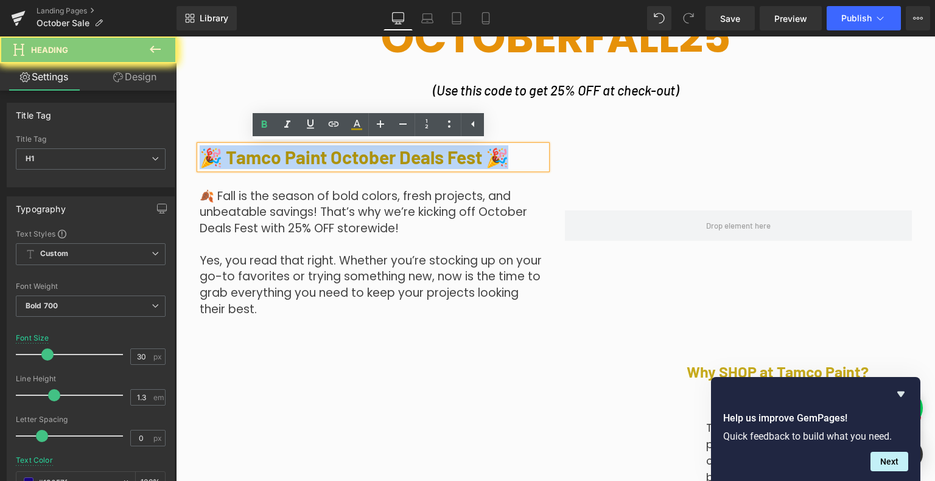
click at [475, 161] on span "🎉 Tamco Paint October Deals Fest 🎉" at bounding box center [354, 157] width 309 height 22
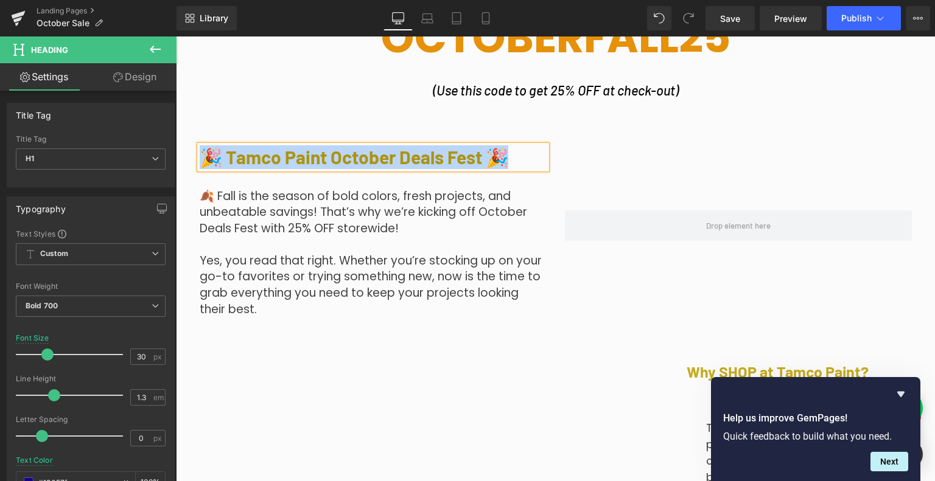
scroll to position [669, 0]
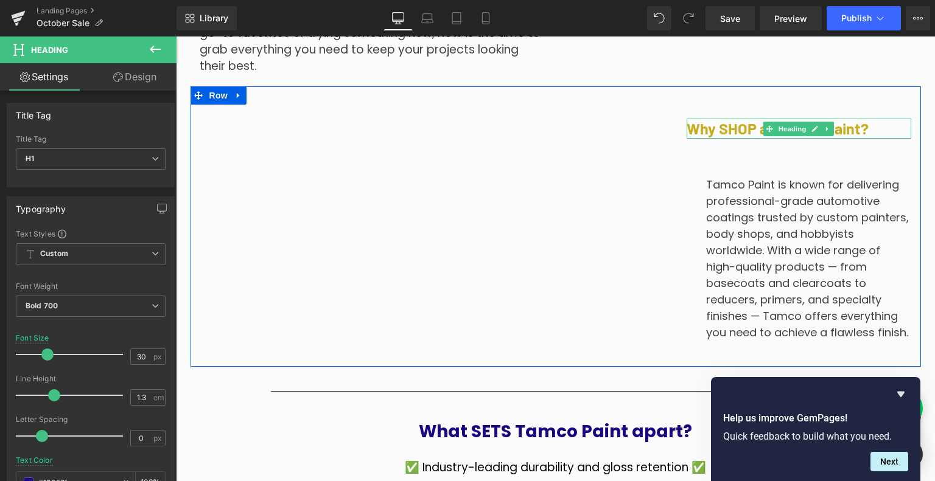
click at [809, 124] on link at bounding box center [815, 129] width 13 height 15
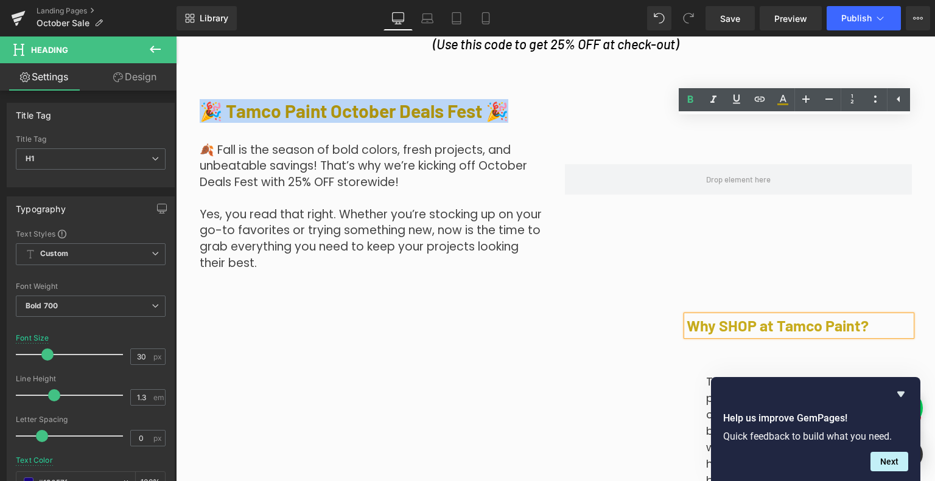
scroll to position [426, 0]
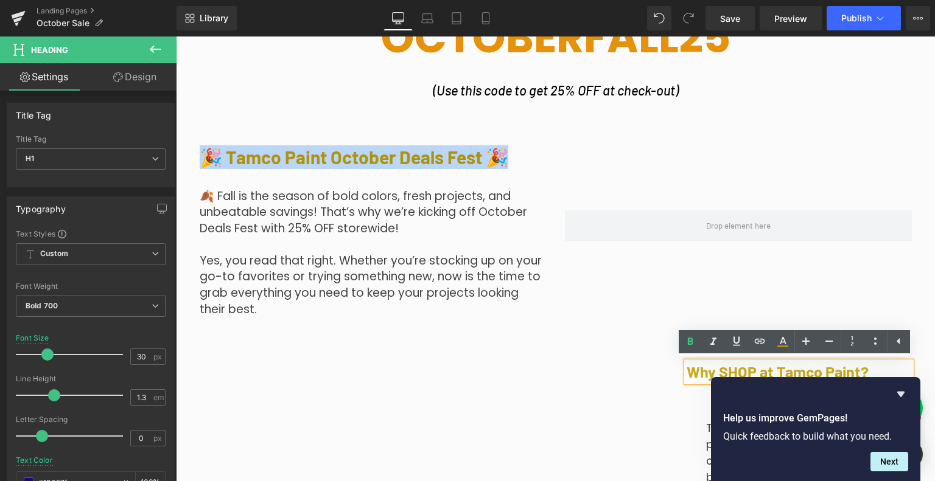
click at [298, 139] on div "🎉 Tamco Paint October Deals Fest 🎉 Heading 🍂 Fall is the season of bold colors,…" at bounding box center [373, 226] width 347 height 197
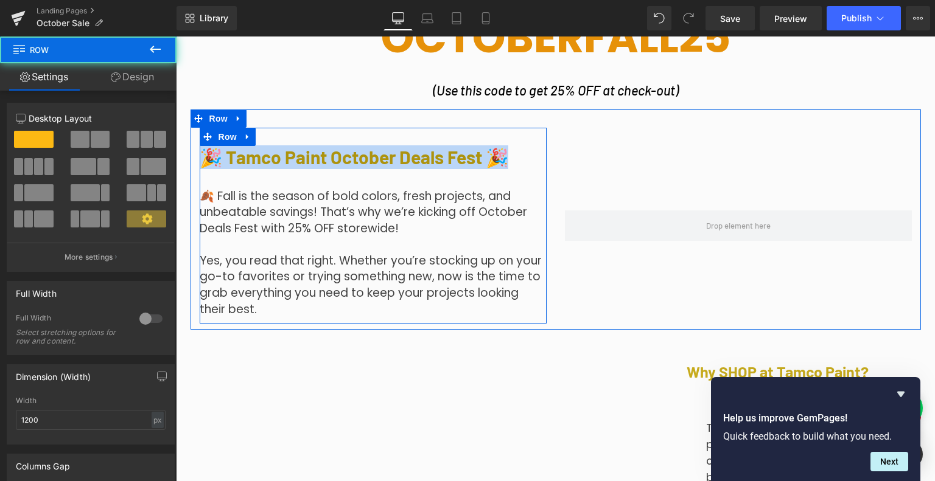
click at [308, 153] on span "🎉 Tamco Paint October Deals Fest 🎉" at bounding box center [354, 157] width 309 height 22
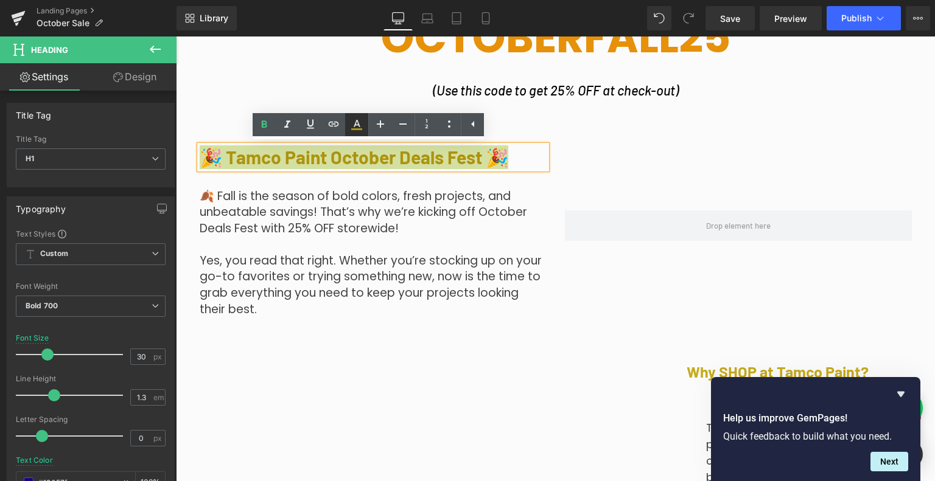
click at [359, 124] on icon at bounding box center [356, 124] width 15 height 15
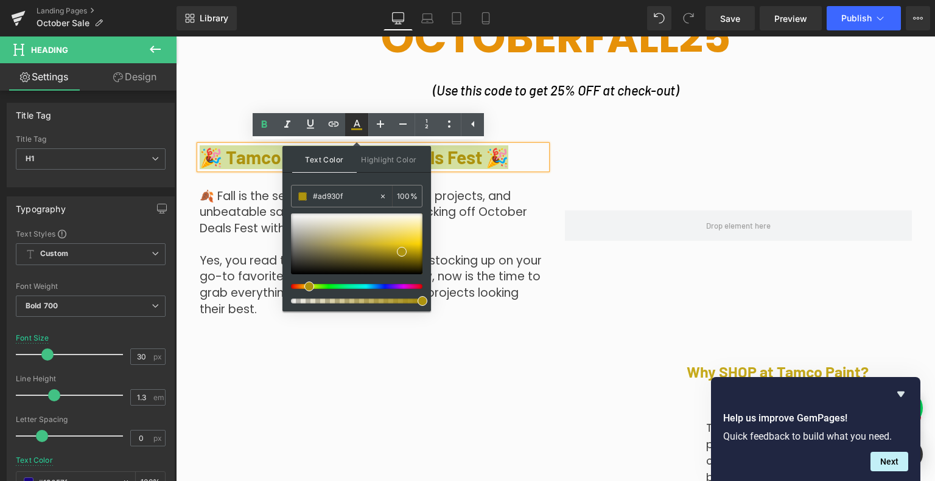
type input "100"
click at [349, 185] on div "#ad930f 100 %" at bounding box center [356, 196] width 131 height 23
click at [347, 195] on input "#ad930f" at bounding box center [346, 196] width 66 height 13
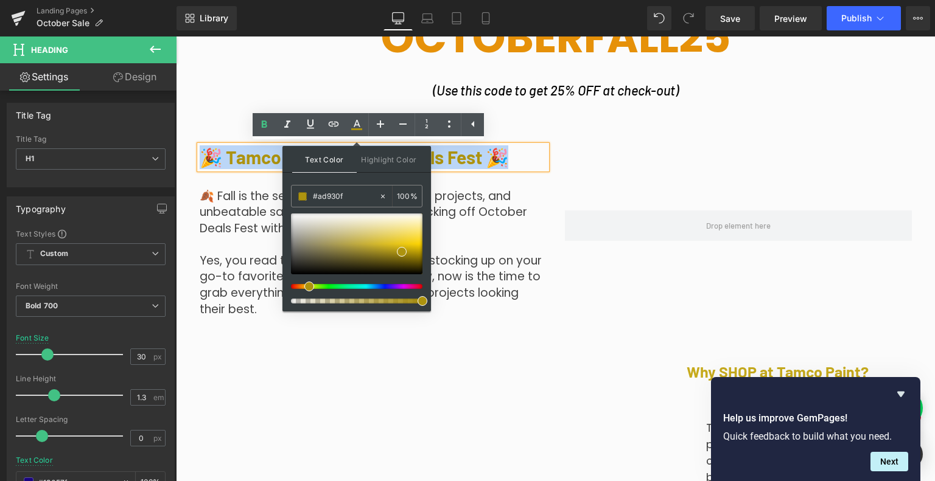
click at [570, 274] on div at bounding box center [738, 226] width 365 height 197
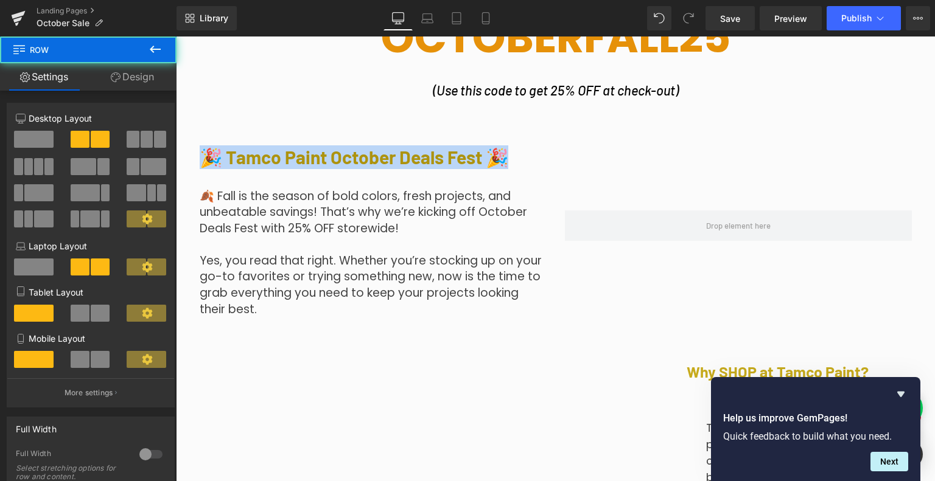
scroll to position [609, 0]
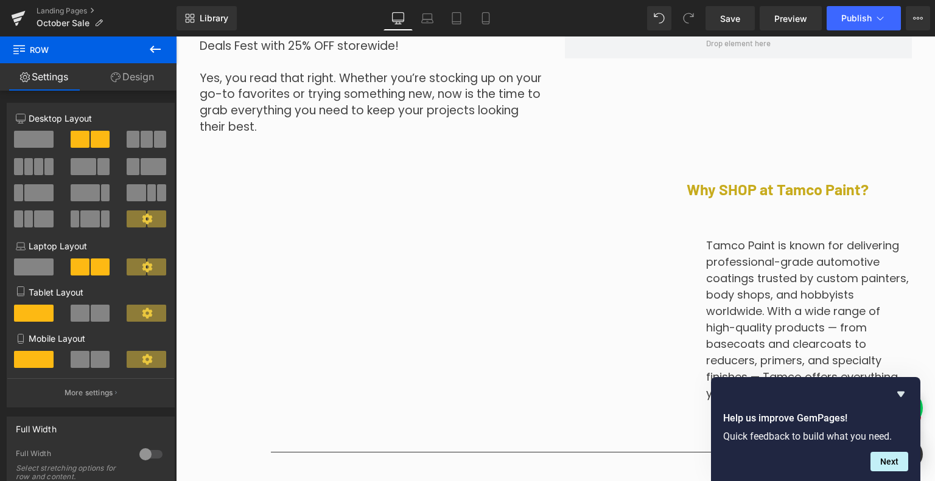
click at [759, 187] on div "Why SHOP at Tamco Paint? Heading" at bounding box center [798, 190] width 225 height 20
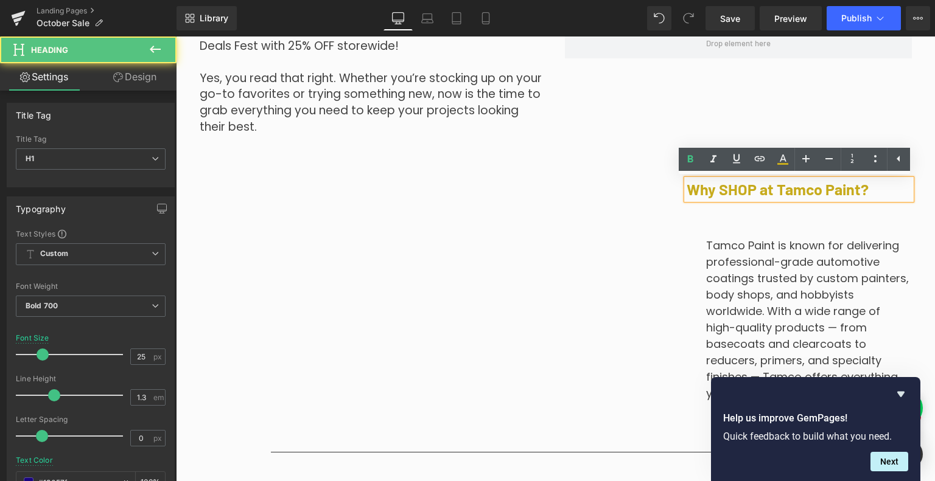
click at [759, 187] on span "Why SHOP at Tamco Paint?" at bounding box center [777, 189] width 182 height 18
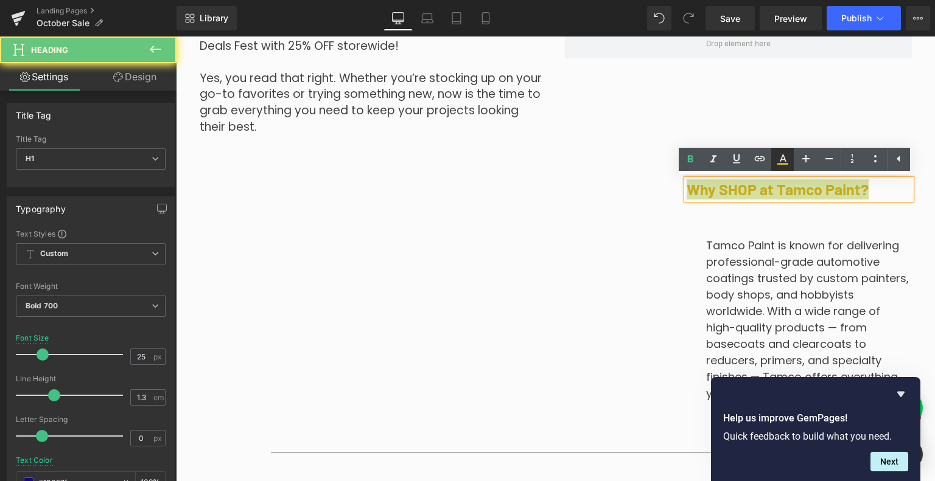
click at [782, 162] on icon at bounding box center [782, 159] width 15 height 15
type input "#c7ab1d"
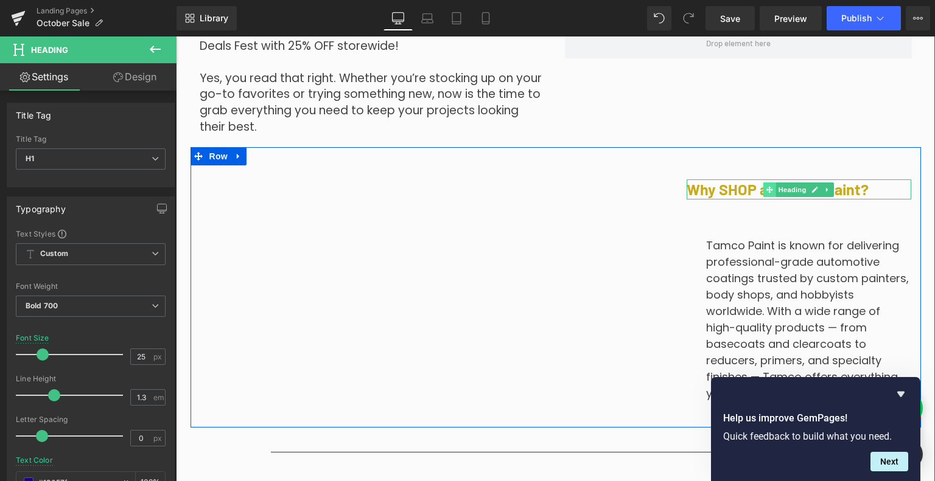
click at [763, 187] on span at bounding box center [769, 190] width 13 height 15
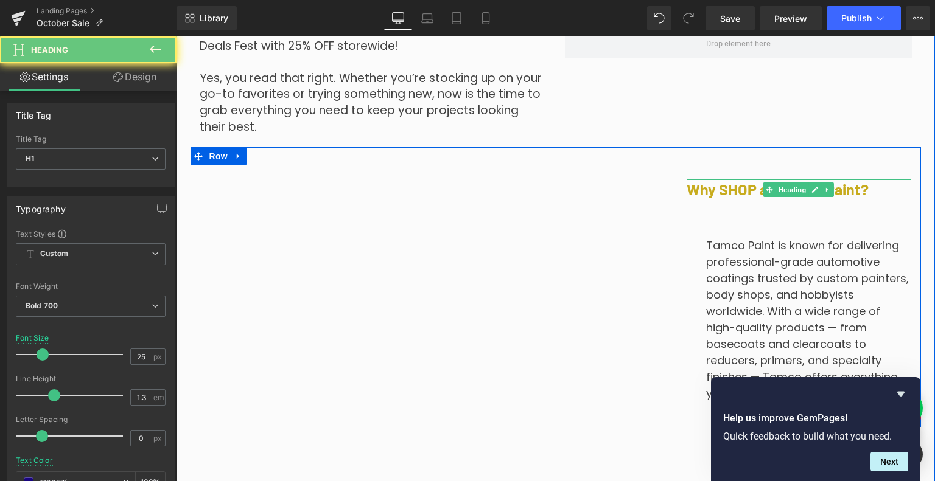
click at [716, 187] on span "Why SHOP at Tamco Paint?" at bounding box center [777, 189] width 182 height 18
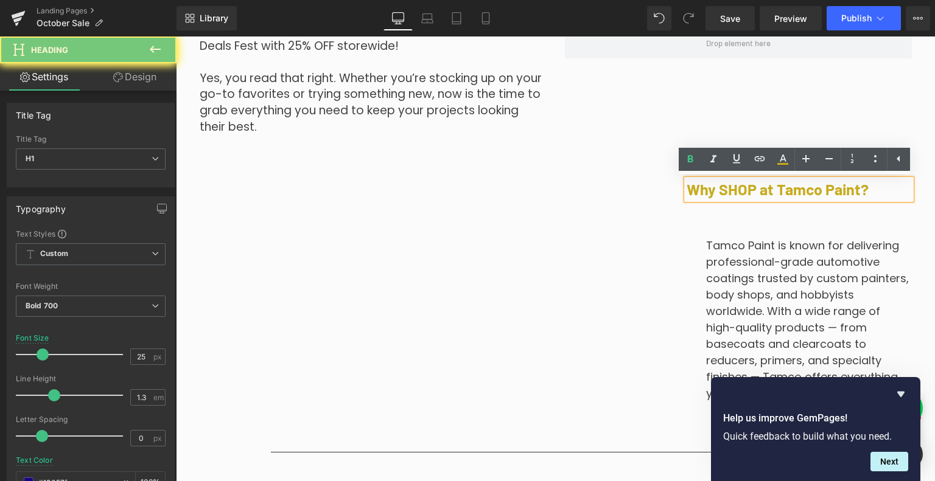
click at [716, 187] on span "Why SHOP at Tamco Paint?" at bounding box center [777, 189] width 182 height 18
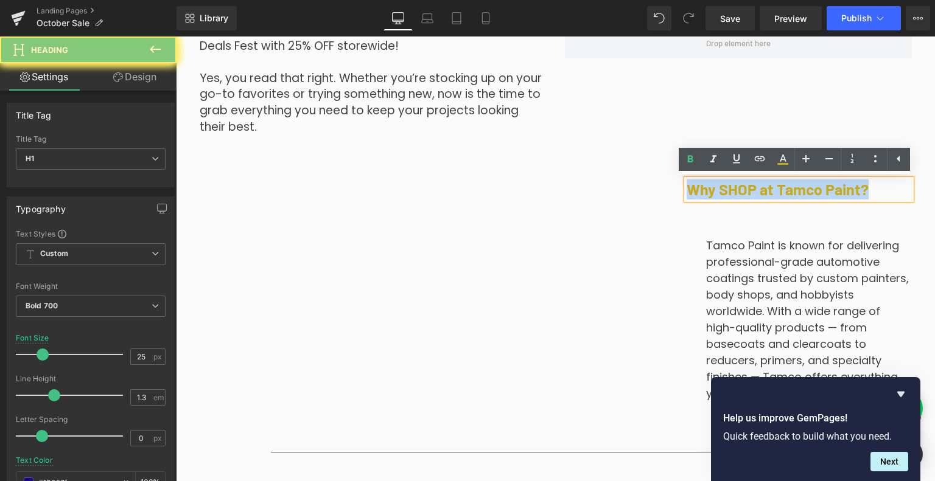
click at [716, 187] on span "Why SHOP at Tamco Paint?" at bounding box center [777, 189] width 182 height 18
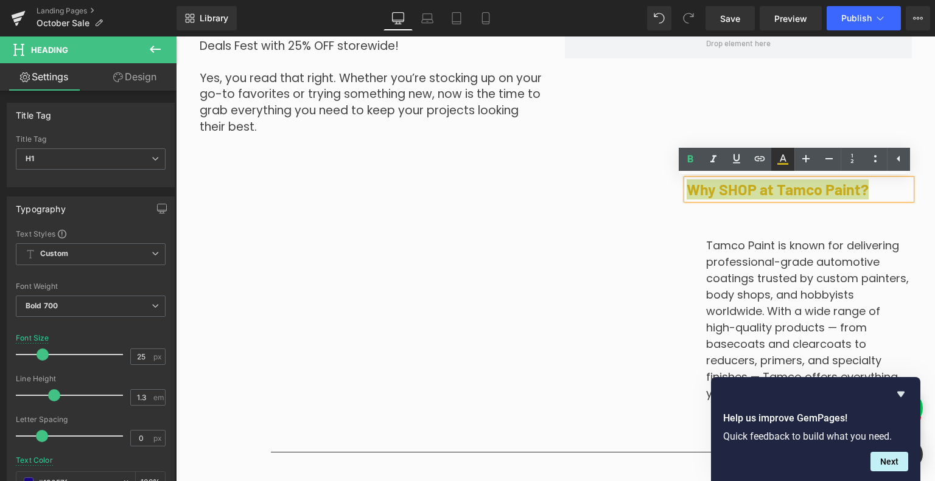
click at [784, 161] on icon at bounding box center [783, 158] width 7 height 7
type input "100"
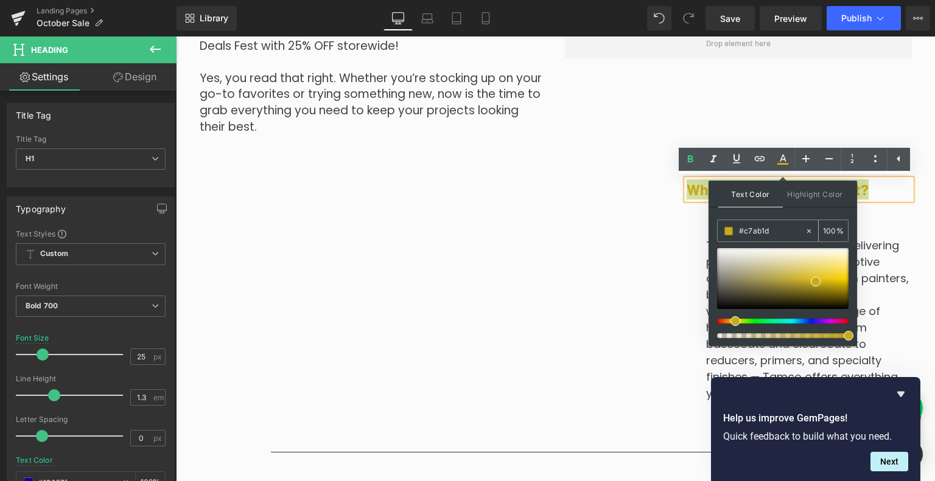
click at [762, 232] on input "#c7ab1d" at bounding box center [772, 231] width 66 height 13
paste input "ad930f"
type input "#ad930f"
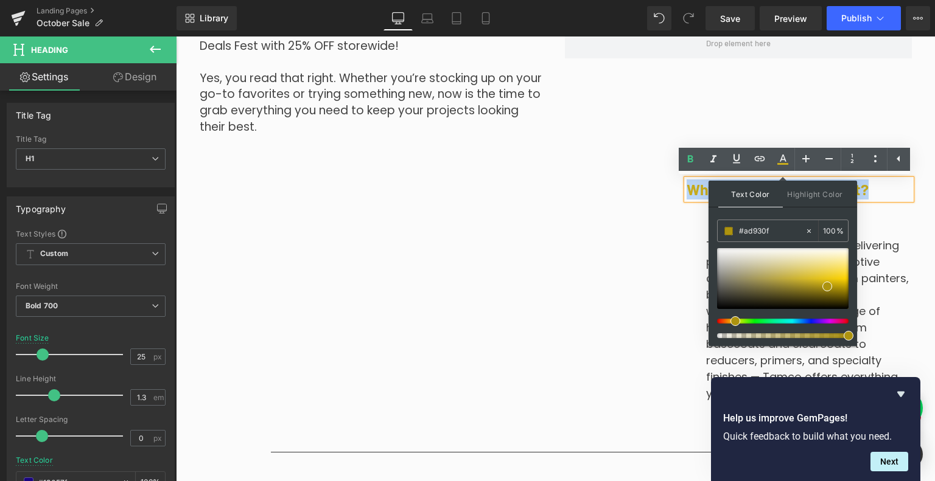
click at [899, 257] on p "Tamco Paint is known for delivering professional-grade automotive coatings trus…" at bounding box center [809, 319] width 206 height 164
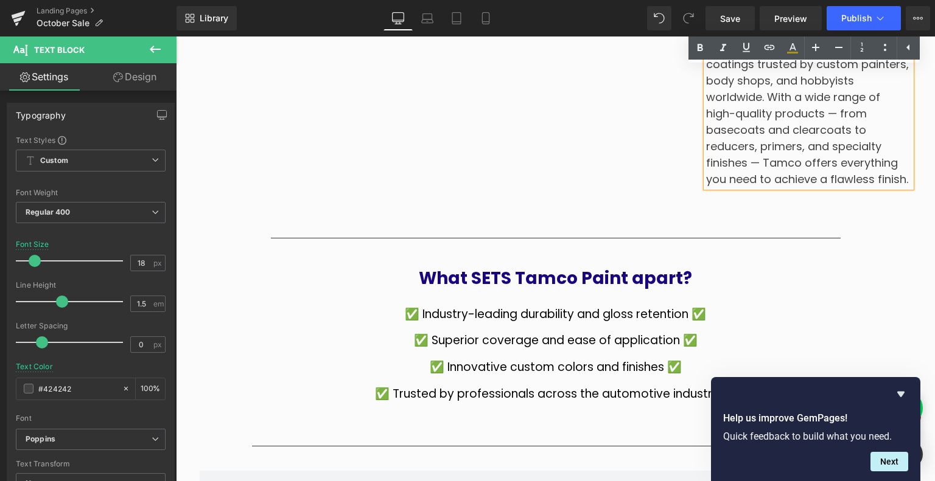
scroll to position [852, 0]
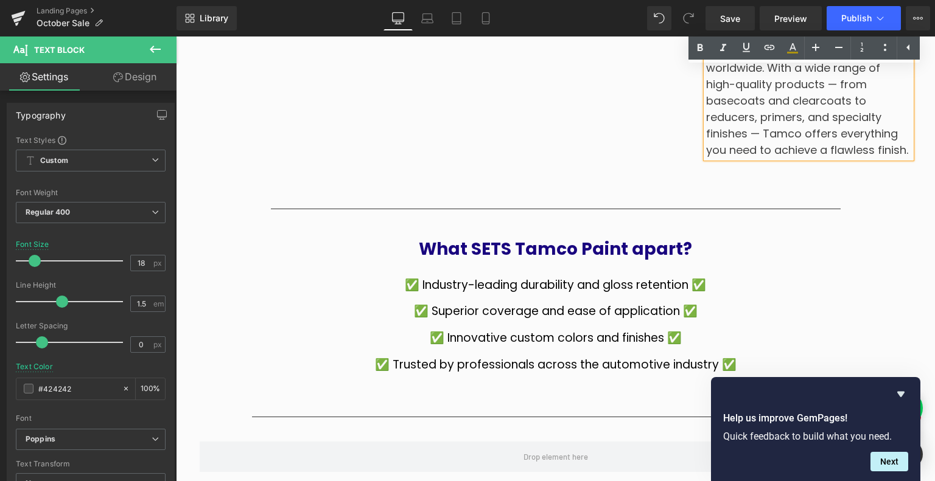
click at [594, 243] on strong "What SETS Tamco Paint apart?" at bounding box center [555, 249] width 273 height 24
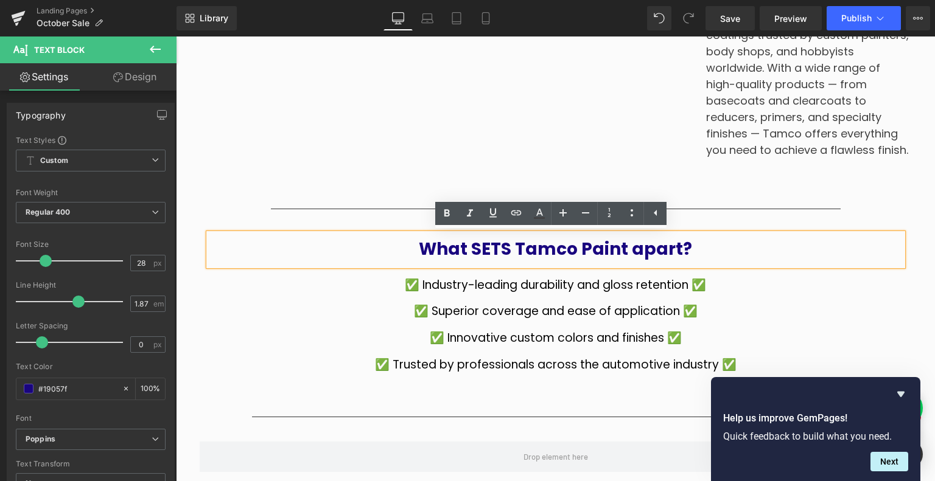
click at [561, 251] on strong "What SETS Tamco Paint apart?" at bounding box center [555, 249] width 273 height 24
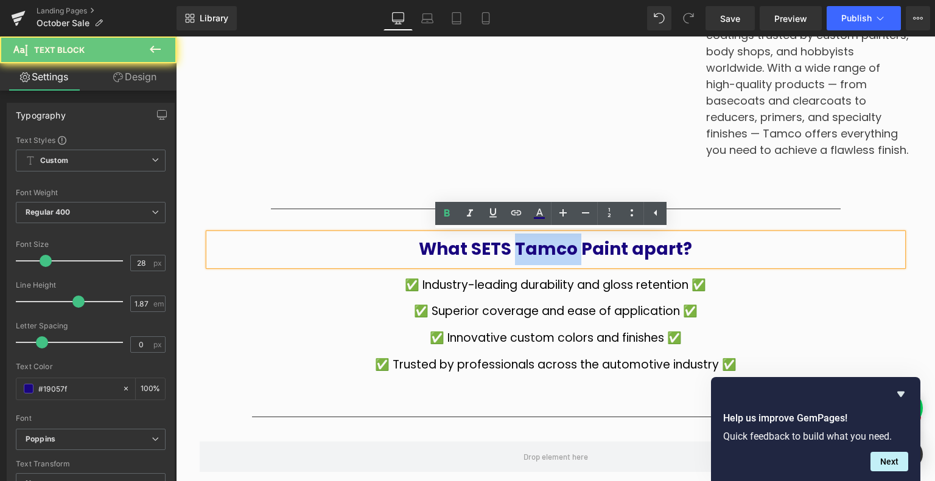
click at [561, 251] on strong "What SETS Tamco Paint apart?" at bounding box center [555, 249] width 273 height 24
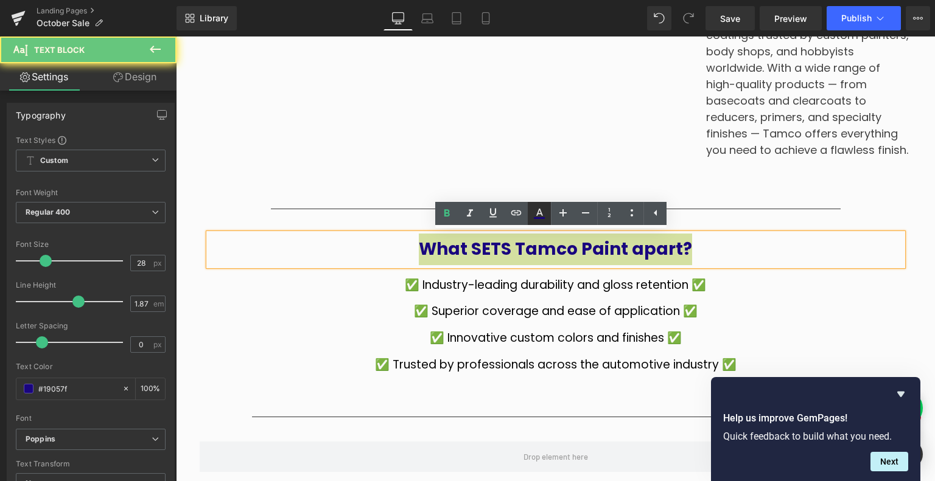
drag, startPoint x: 531, startPoint y: 218, endPoint x: 352, endPoint y: 192, distance: 180.8
click at [532, 218] on icon at bounding box center [539, 213] width 15 height 15
type input "#19057f"
type input "100"
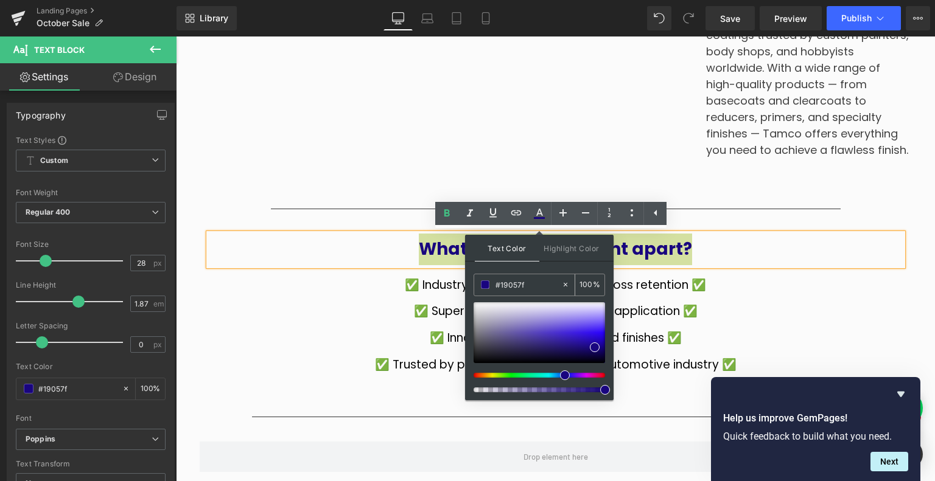
click at [523, 288] on input "#19057f" at bounding box center [528, 284] width 66 height 13
paste input "ad930"
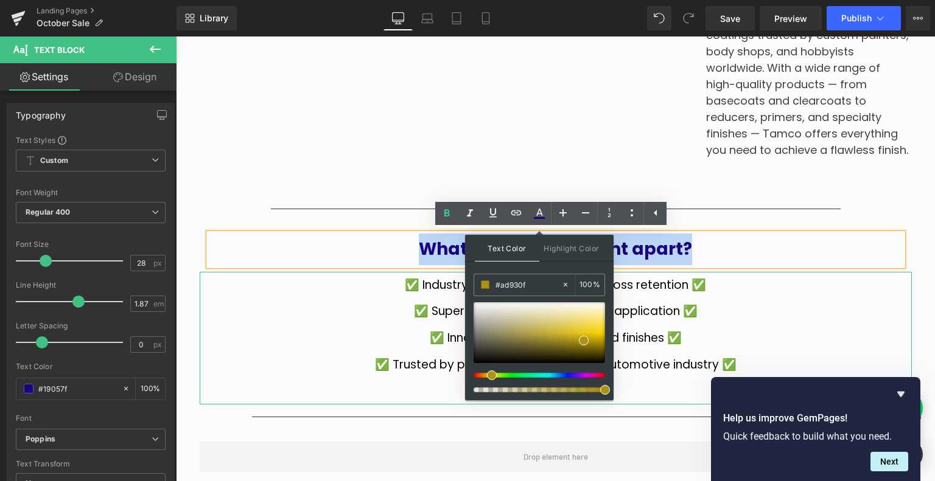
click at [746, 305] on p "✅ Superior coverage and ease of application ✅" at bounding box center [556, 311] width 712 height 27
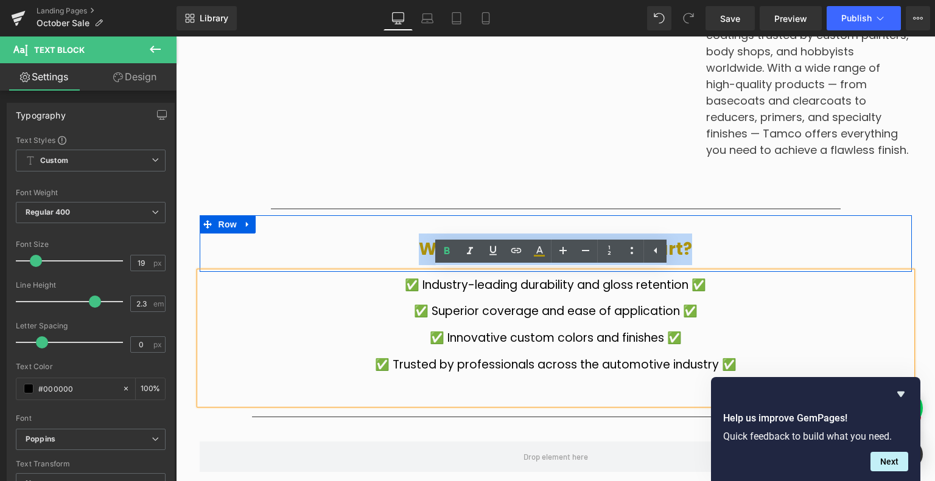
click at [737, 249] on p "What SETS Tamco Paint apart?" at bounding box center [556, 250] width 694 height 32
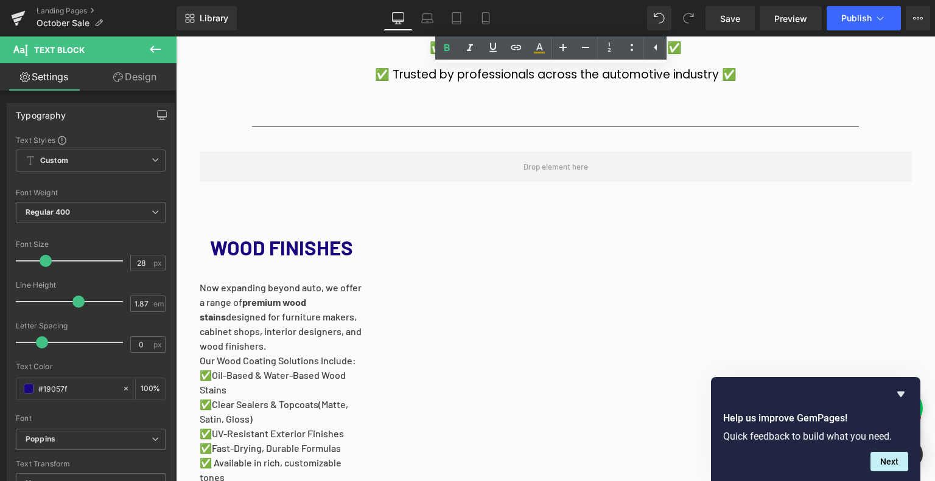
scroll to position [1156, 0]
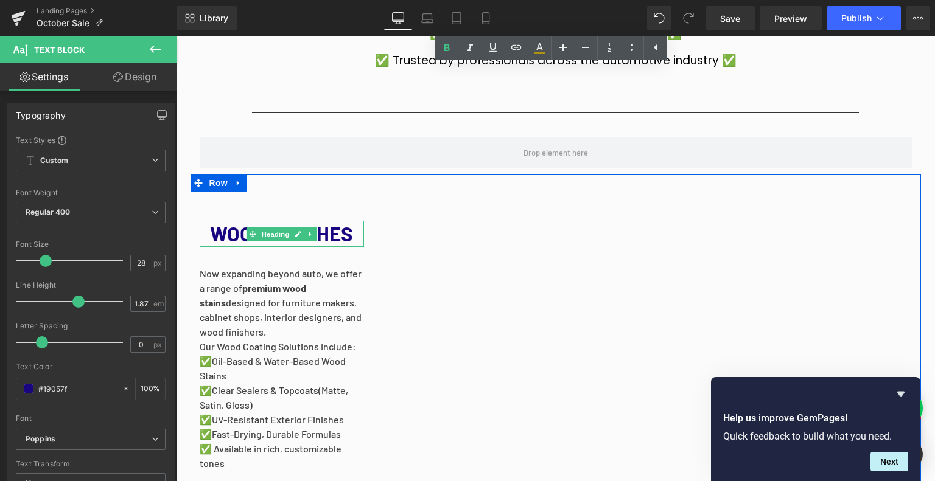
click at [276, 233] on span "Heading" at bounding box center [275, 234] width 33 height 15
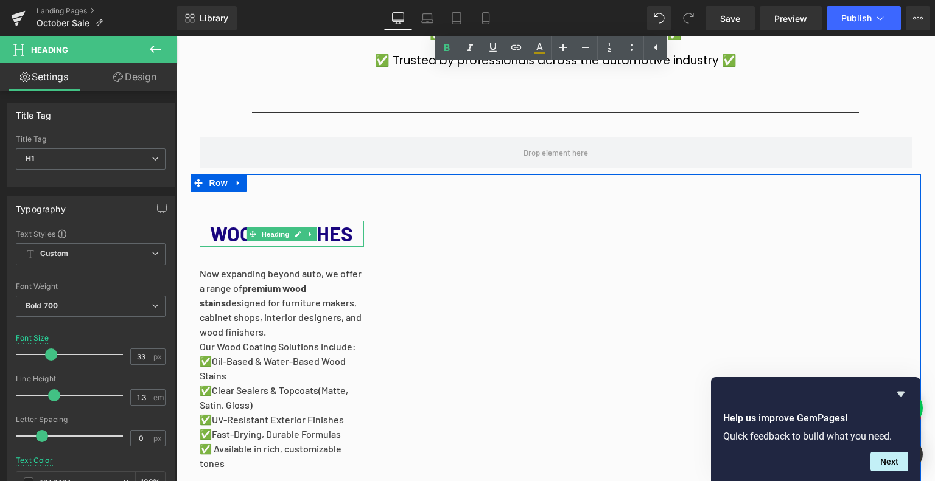
click at [219, 235] on span "WOOD FINISHES" at bounding box center [281, 233] width 143 height 24
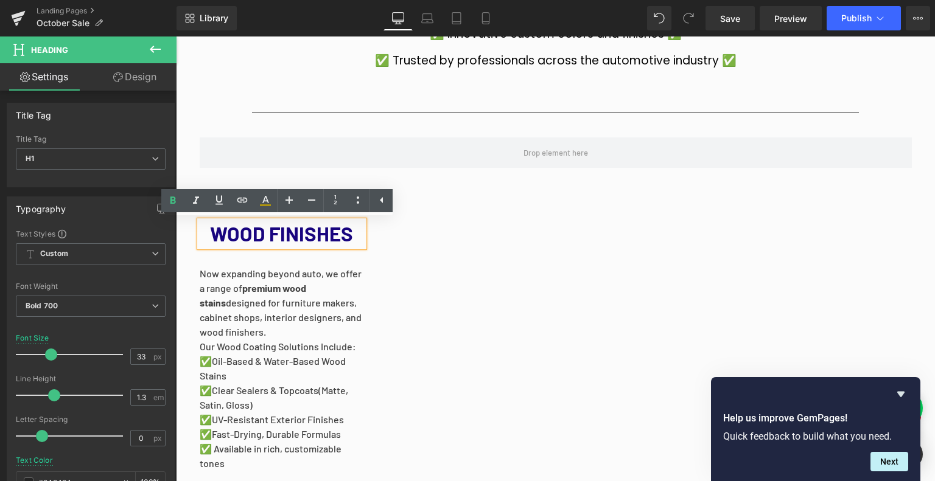
click at [221, 233] on span "WOOD FINISHES" at bounding box center [281, 233] width 143 height 24
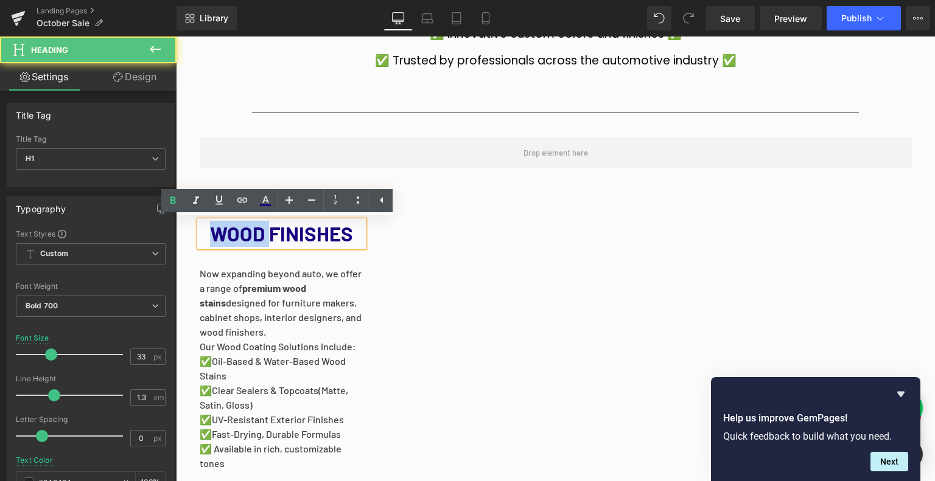
click at [221, 233] on span "WOOD FINISHES" at bounding box center [281, 233] width 143 height 24
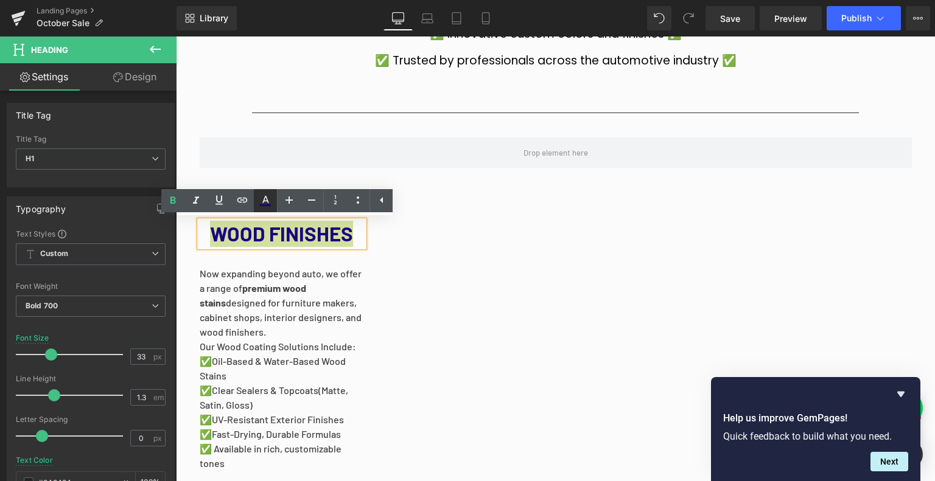
click at [265, 203] on icon at bounding box center [265, 201] width 15 height 15
type input "#19057f"
type input "100"
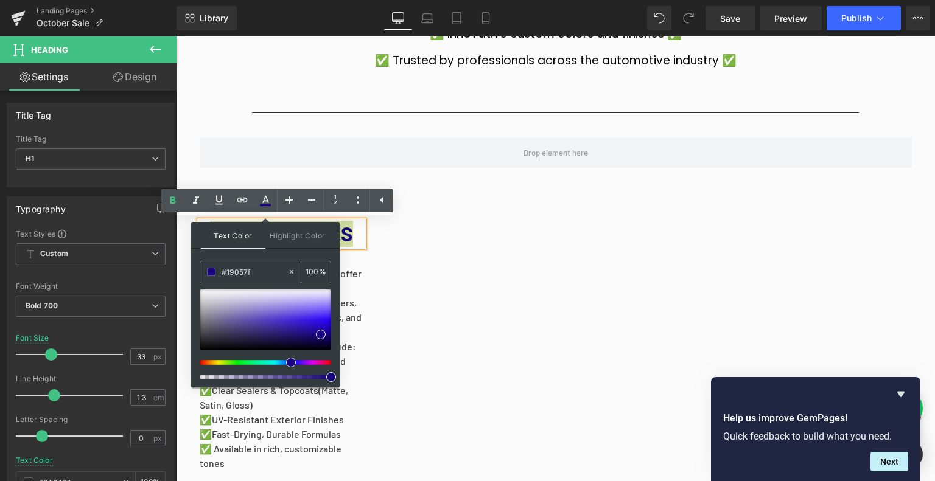
click at [265, 265] on div "#19057f" at bounding box center [243, 272] width 87 height 21
click at [260, 274] on input "#19057f" at bounding box center [254, 271] width 66 height 13
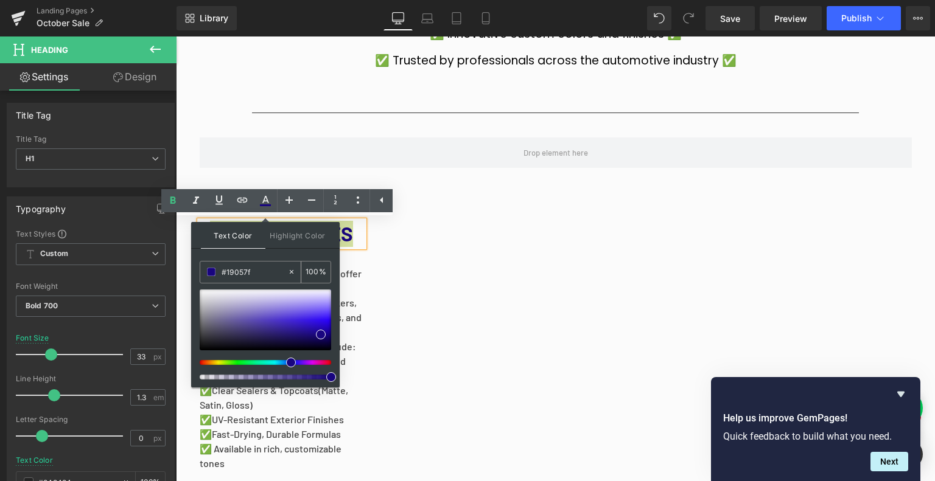
click at [260, 274] on input "#19057f" at bounding box center [254, 271] width 66 height 13
paste input "ad930"
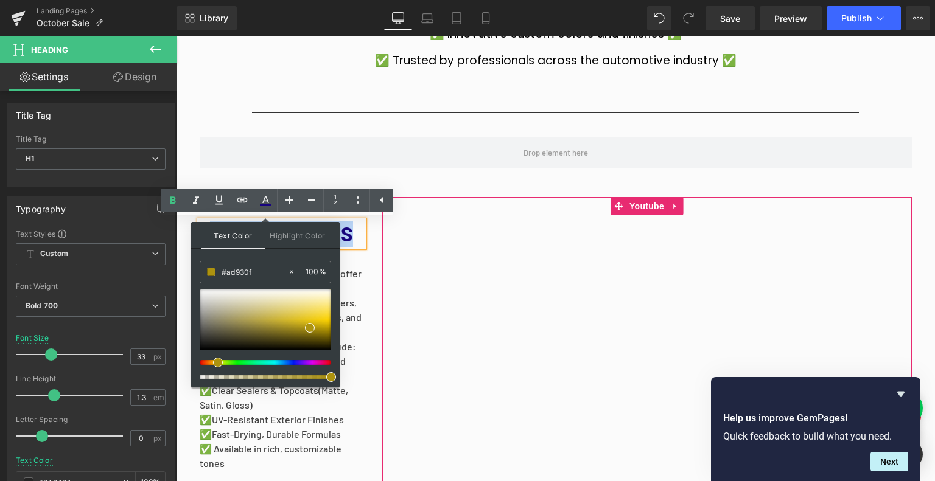
click at [354, 307] on p "Now expanding beyond auto, we offer a range of premium wood stains designed for…" at bounding box center [282, 303] width 164 height 73
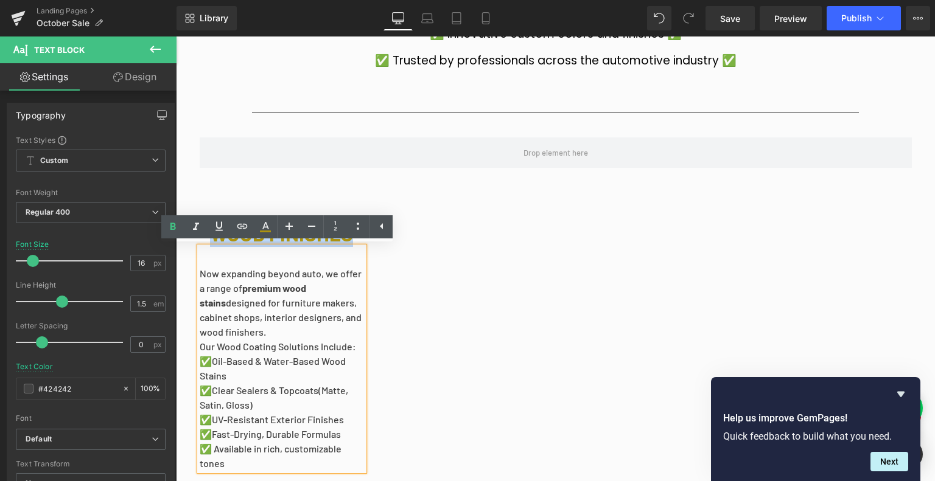
click at [324, 290] on p "Now expanding beyond auto, we offer a range of premium wood stains designed for…" at bounding box center [282, 303] width 164 height 73
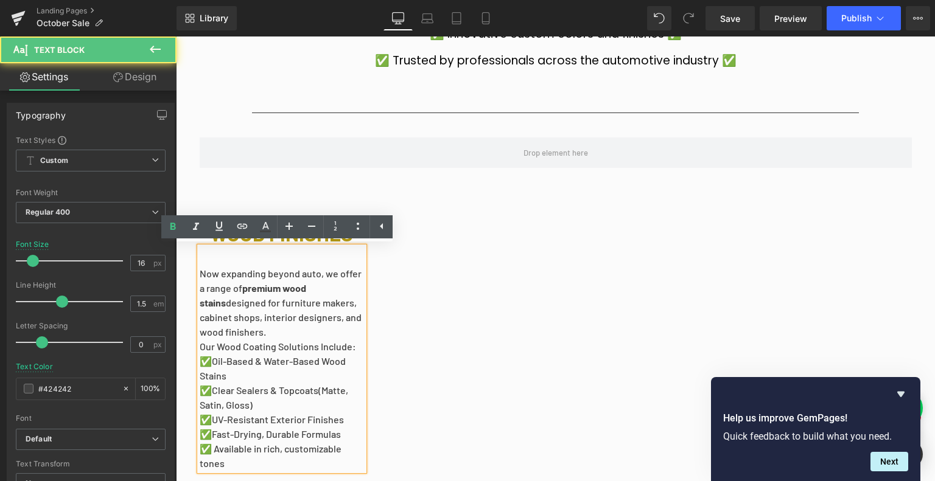
click at [313, 190] on div "Youtube WOOD FINISHES Heading Now expanding beyond auto, we offer a range of pr…" at bounding box center [555, 337] width 730 height 327
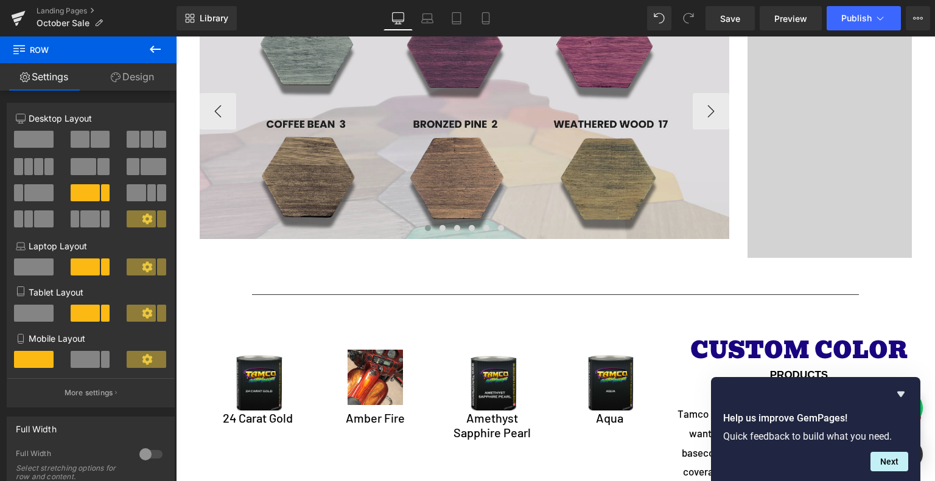
scroll to position [2312, 0]
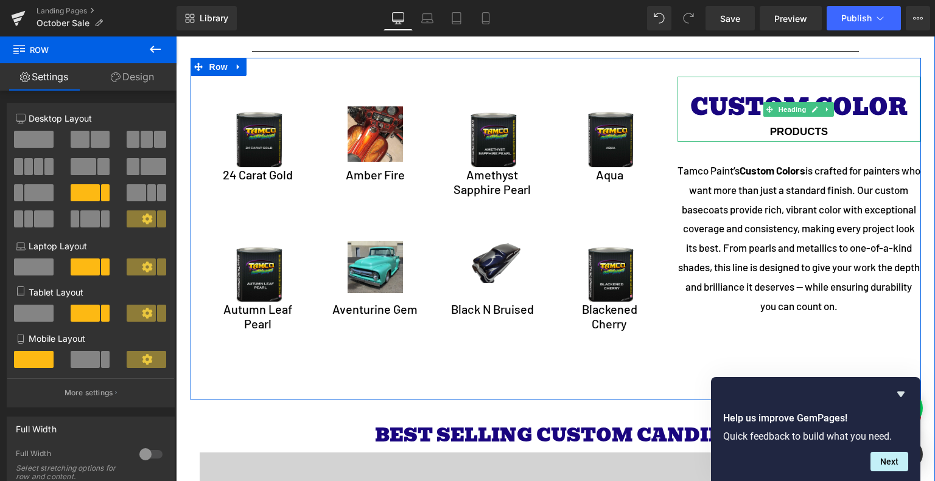
click at [784, 95] on span "CUSTOM COLOR" at bounding box center [798, 107] width 217 height 37
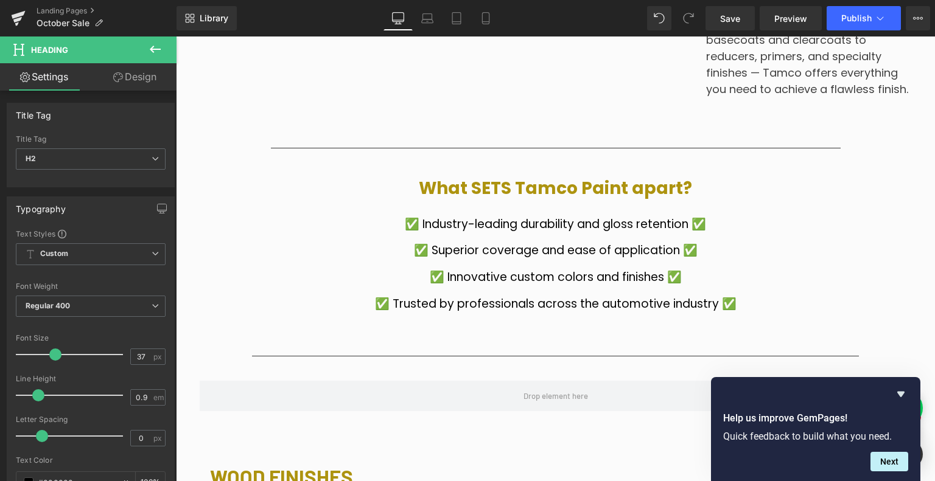
scroll to position [1278, 0]
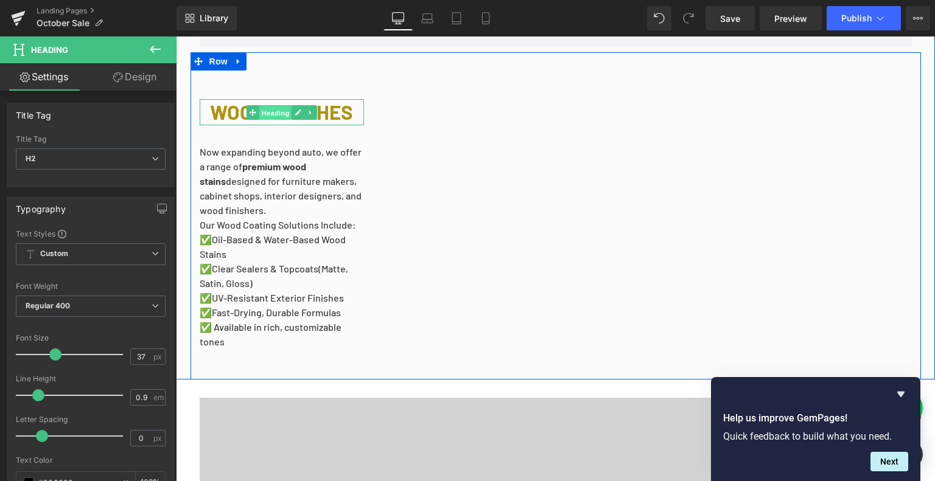
click at [265, 106] on span "Heading" at bounding box center [275, 113] width 33 height 15
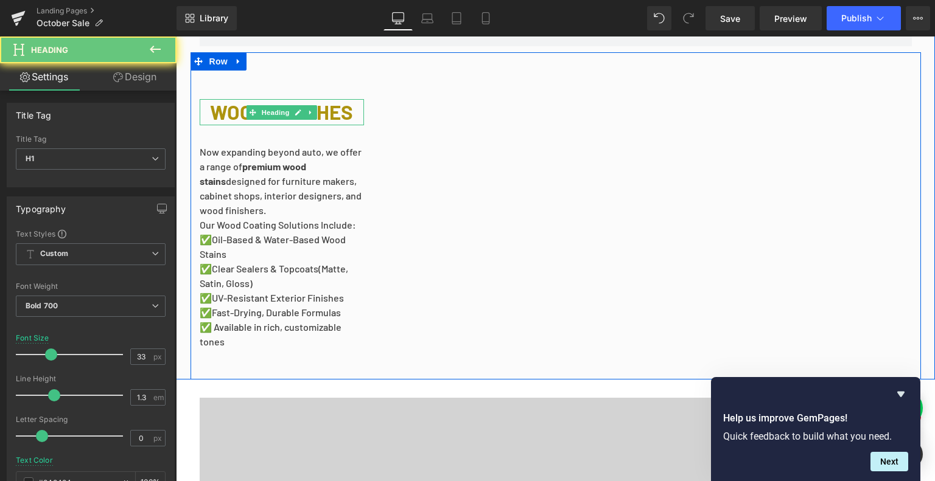
click at [222, 114] on span "WOOD FINISHES" at bounding box center [281, 112] width 143 height 24
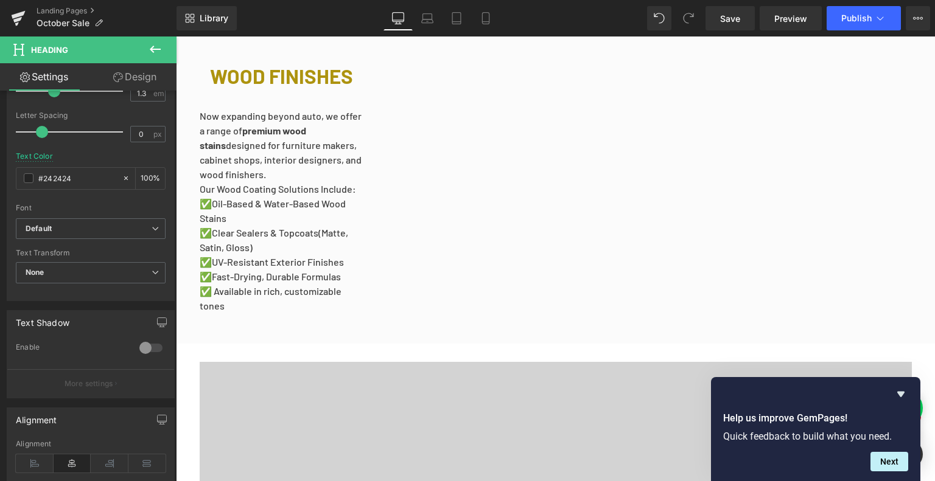
scroll to position [1156, 0]
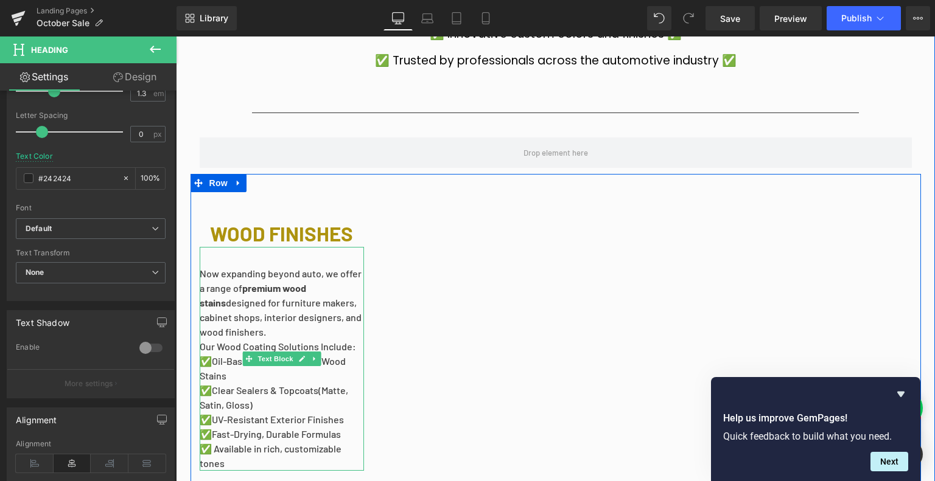
drag, startPoint x: 275, startPoint y: 321, endPoint x: 265, endPoint y: 319, distance: 10.5
click at [275, 321] on p "Now expanding beyond auto, we offer a range of premium wood stains designed for…" at bounding box center [282, 303] width 164 height 73
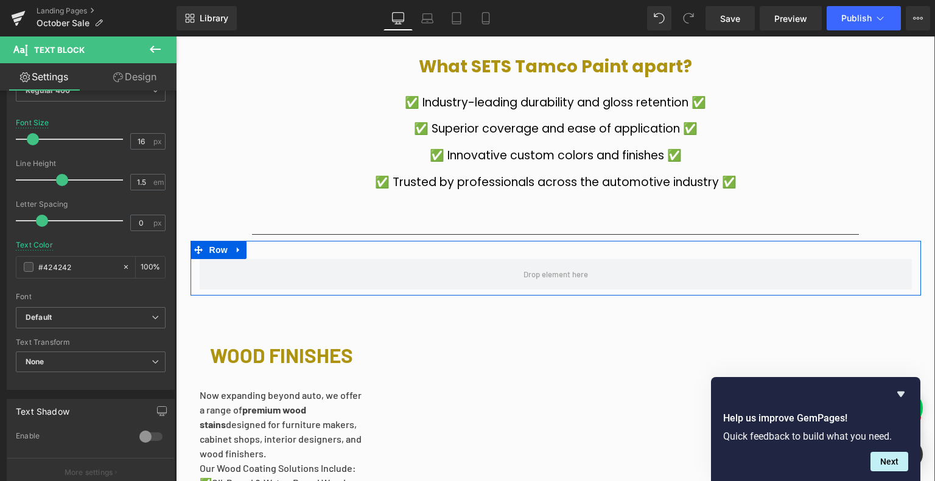
scroll to position [1095, 0]
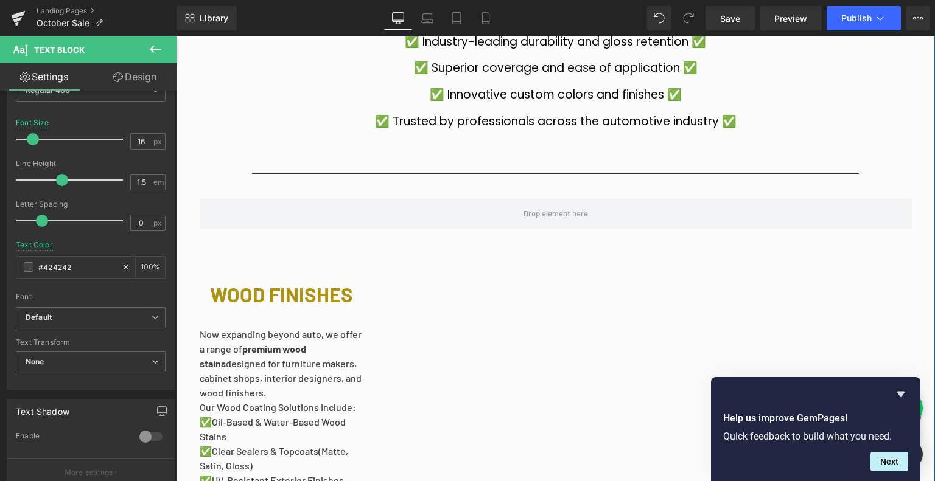
click at [277, 297] on div "WOOD FINISHES Heading" at bounding box center [282, 295] width 164 height 26
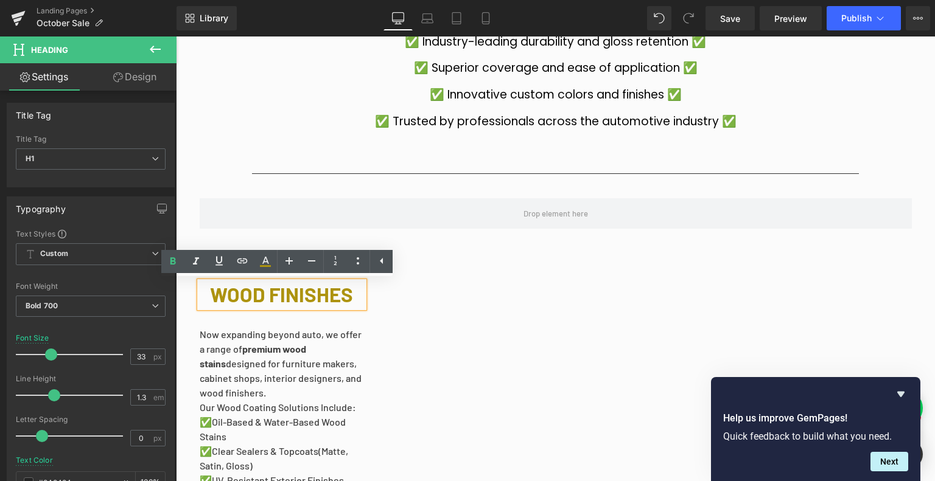
click at [278, 296] on span "WOOD FINISHES" at bounding box center [281, 294] width 143 height 24
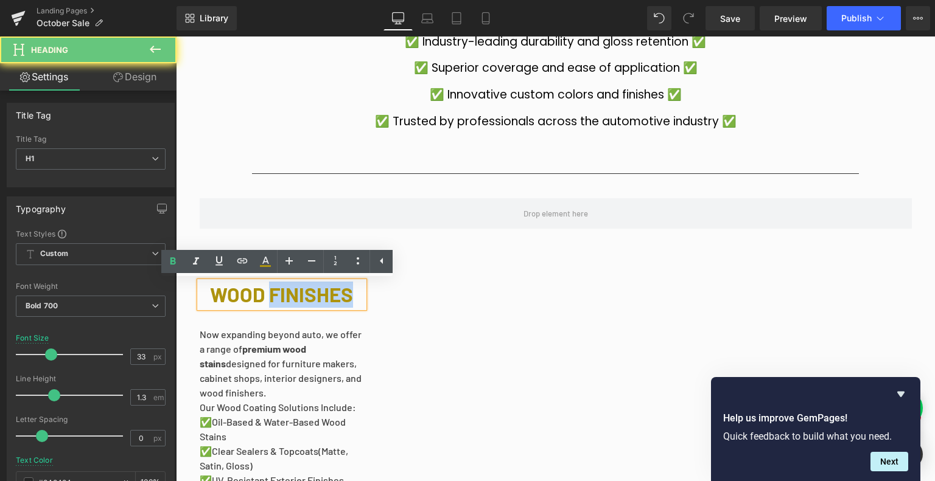
click at [278, 296] on span "WOOD FINISHES" at bounding box center [281, 294] width 143 height 24
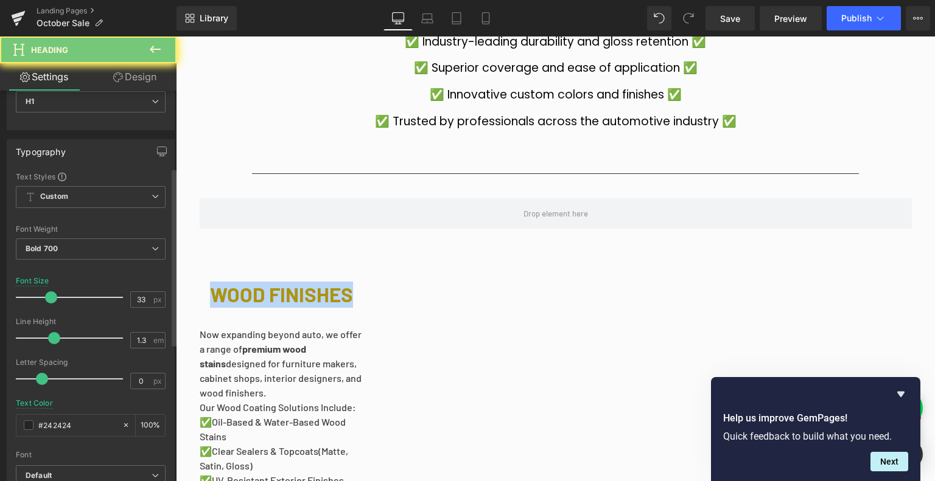
scroll to position [183, 0]
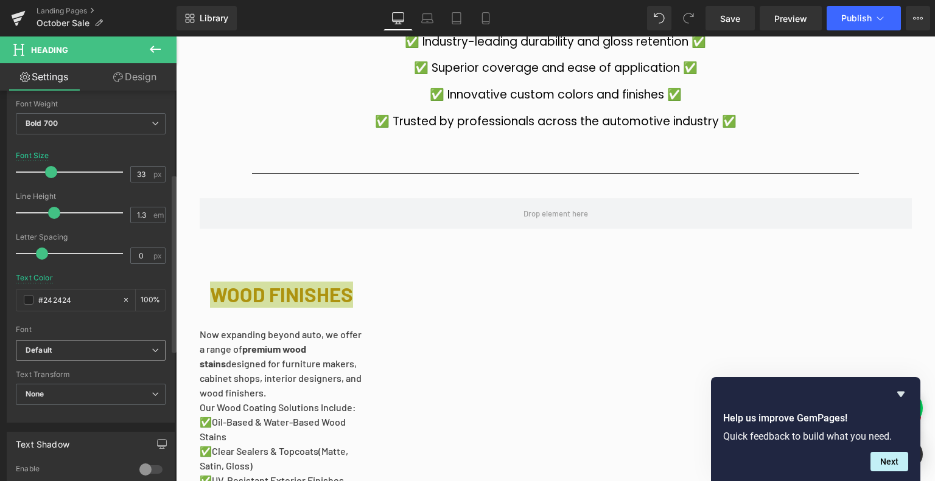
click at [115, 357] on span "Default" at bounding box center [91, 350] width 150 height 21
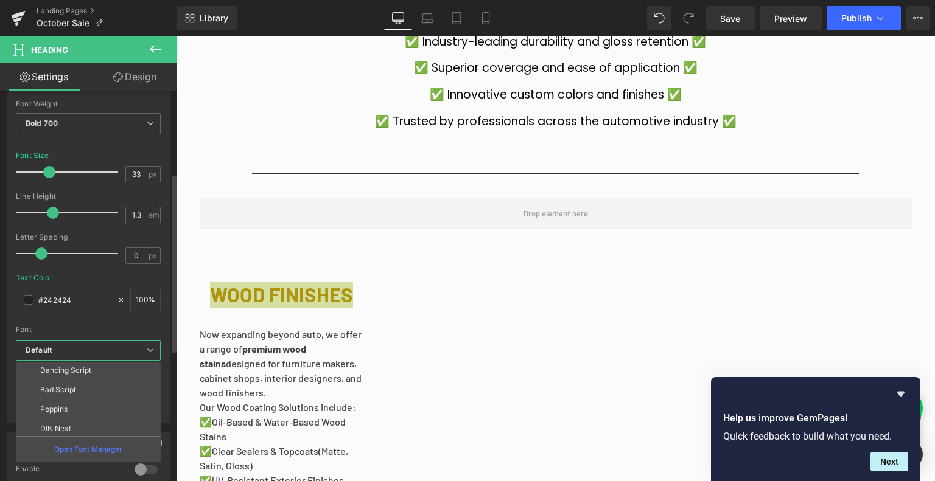
scroll to position [83, 0]
click at [95, 406] on li "Poppins" at bounding box center [91, 406] width 150 height 19
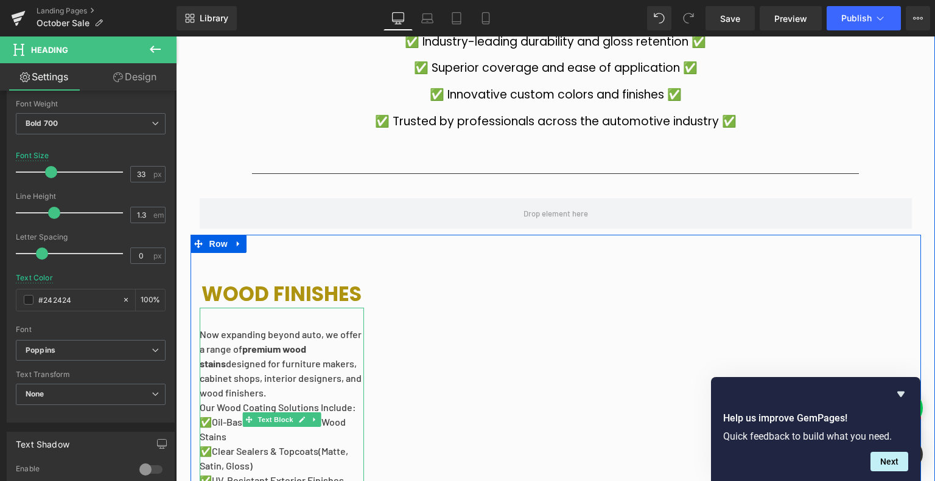
click at [268, 360] on p "Now expanding beyond auto, we offer a range of premium wood stains designed for…" at bounding box center [282, 363] width 164 height 73
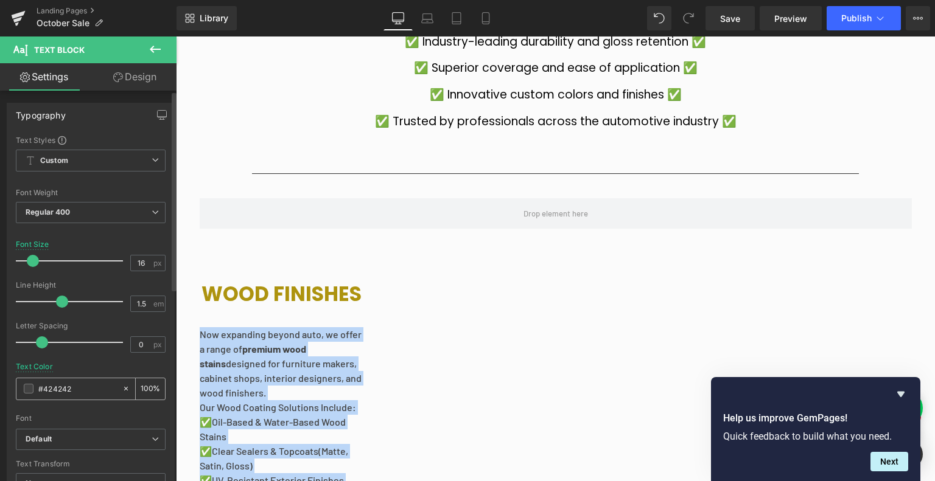
scroll to position [183, 0]
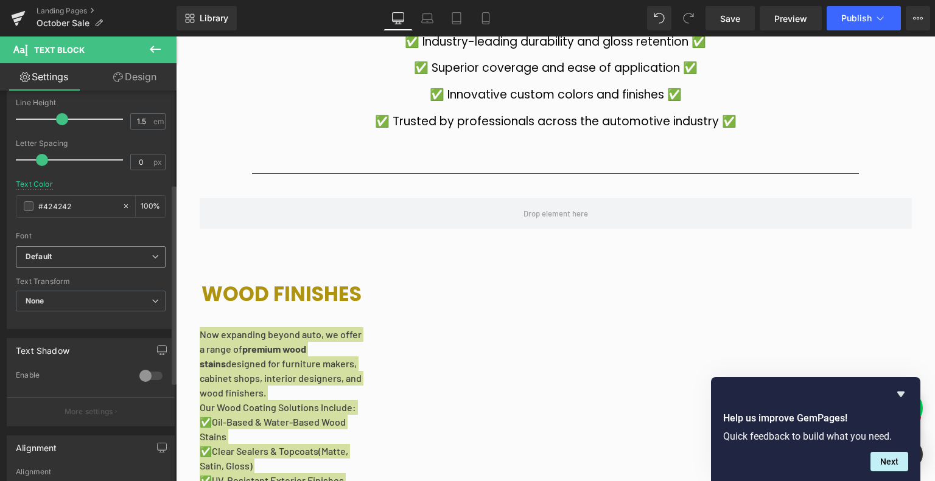
click at [114, 263] on span "Default" at bounding box center [91, 256] width 150 height 21
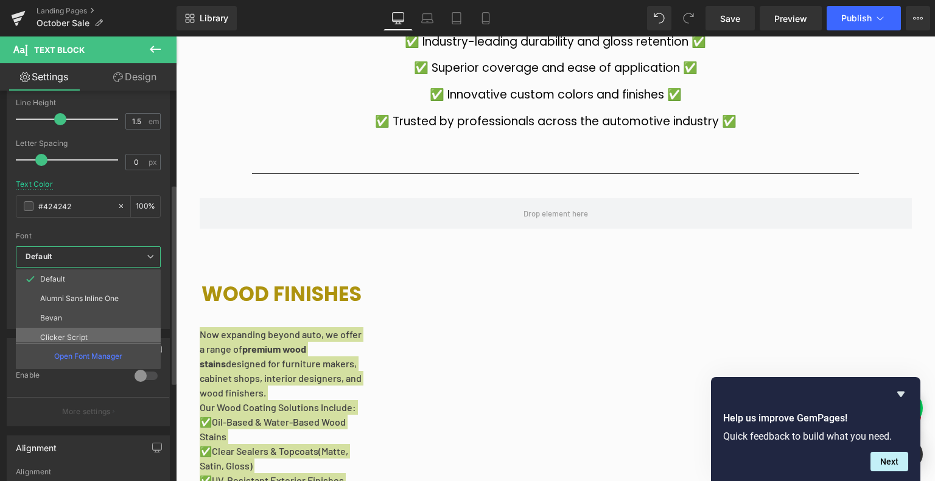
scroll to position [83, 0]
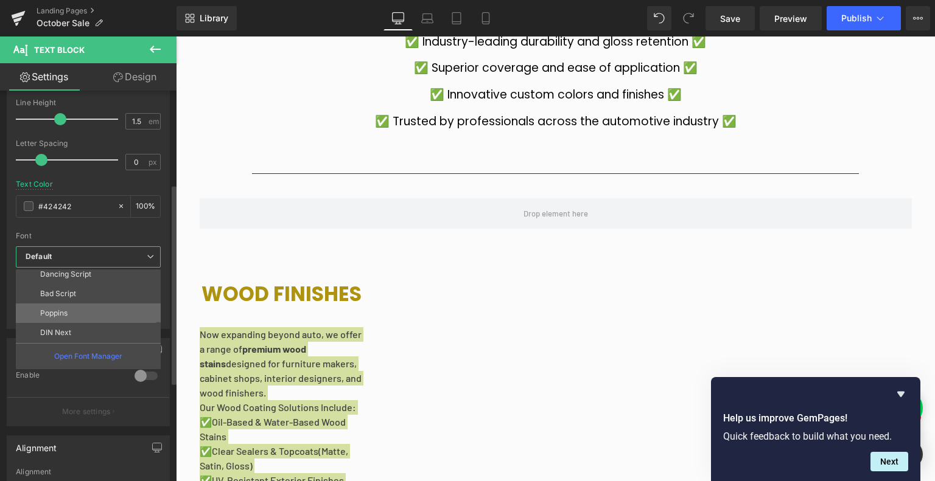
click at [97, 309] on li "Poppins" at bounding box center [91, 313] width 150 height 19
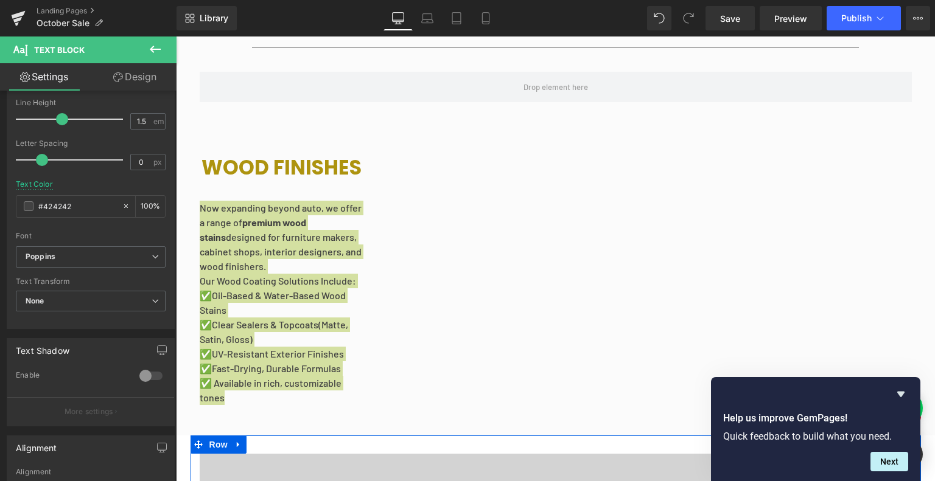
scroll to position [1217, 0]
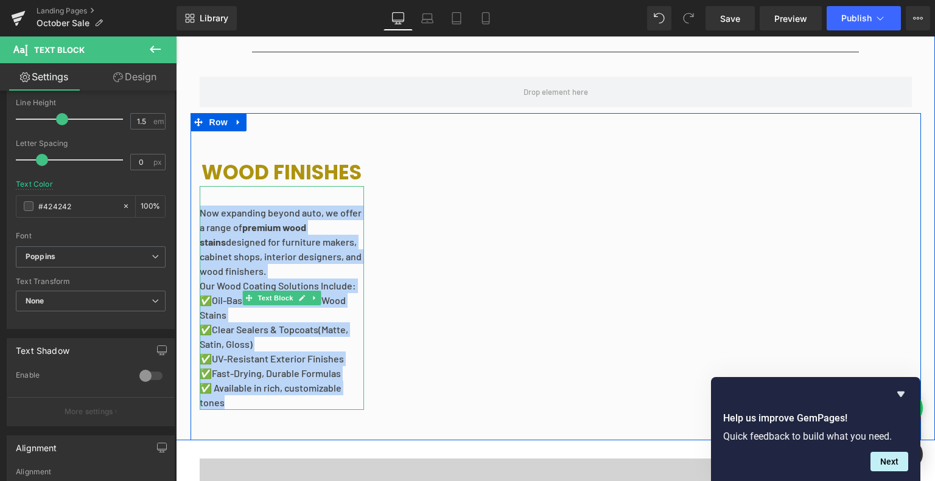
click at [326, 328] on p "✅ Oil-Based & Water-Based Wood Stains ✅ Clear Sealers & Topcoats (Matte, Satin,…" at bounding box center [282, 351] width 164 height 117
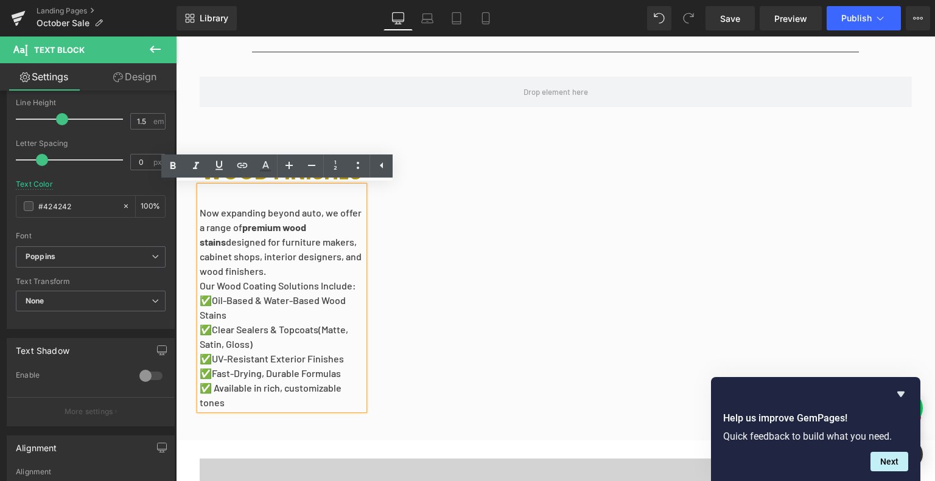
click at [307, 299] on span "Oil-Based & Water-Based Wood Stains" at bounding box center [273, 308] width 146 height 26
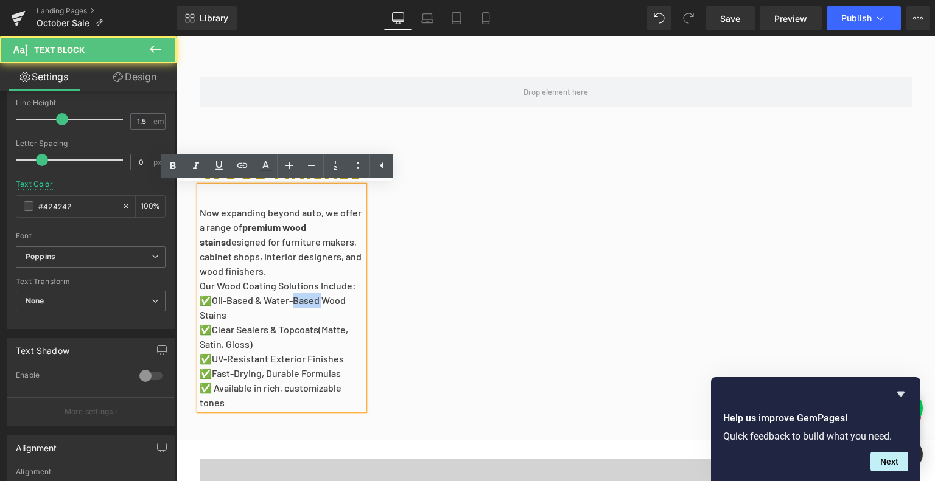
click at [307, 299] on span "Oil-Based & Water-Based Wood Stains" at bounding box center [273, 308] width 146 height 26
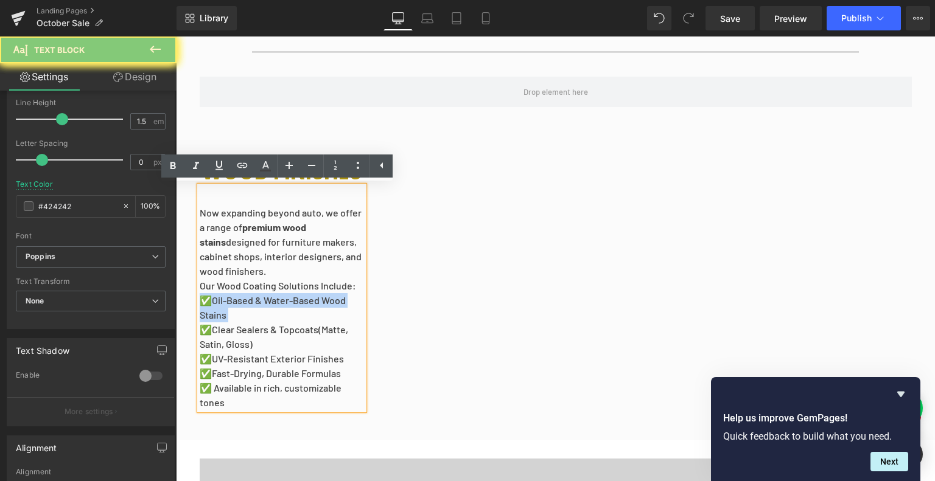
click at [307, 299] on span "Oil-Based & Water-Based Wood Stains" at bounding box center [273, 308] width 146 height 26
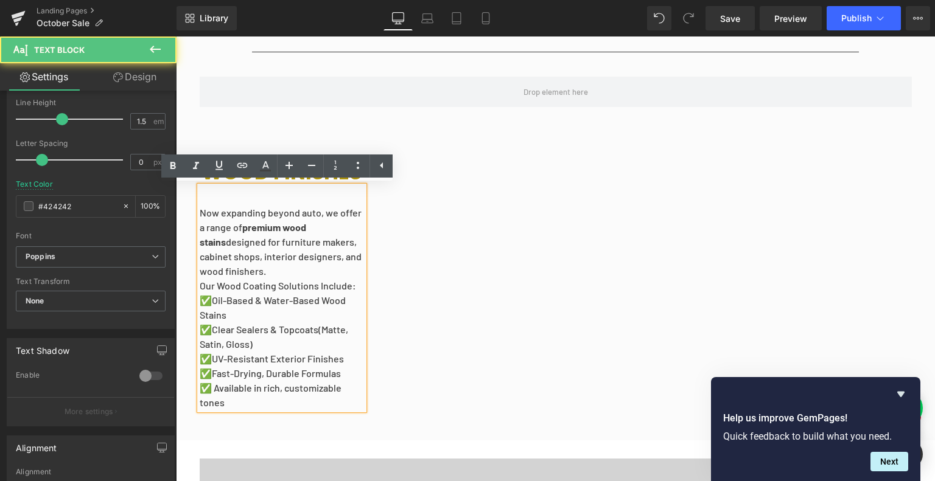
click at [293, 279] on div "Now expanding beyond auto, we offer a range of premium wood stains designed for…" at bounding box center [282, 298] width 164 height 224
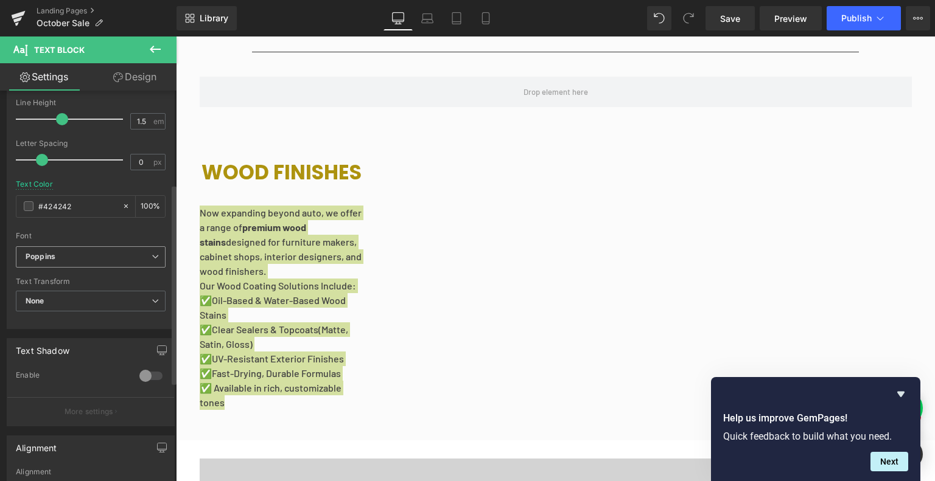
click at [117, 256] on b "Poppins" at bounding box center [89, 257] width 126 height 10
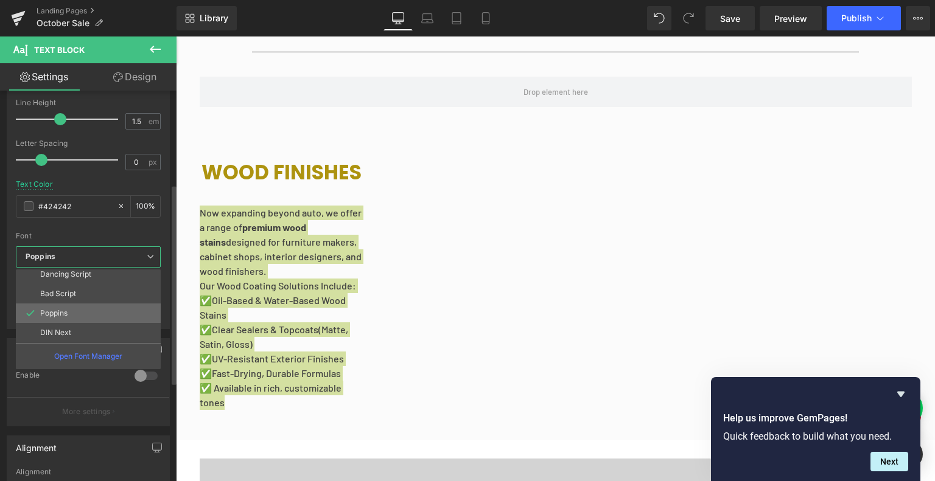
click at [102, 304] on li "Poppins" at bounding box center [91, 313] width 150 height 19
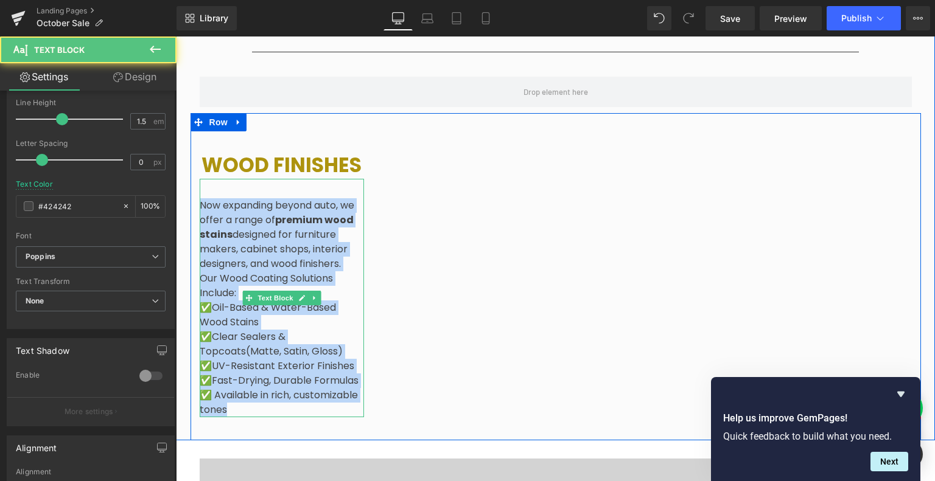
click at [296, 261] on p "Now expanding beyond auto, we offer a range of premium wood stains designed for…" at bounding box center [282, 234] width 164 height 73
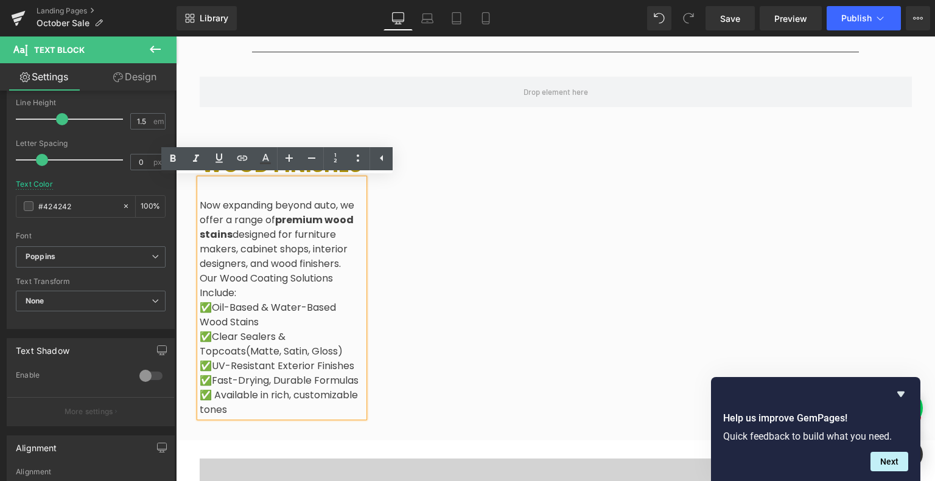
click at [301, 190] on div "Now expanding beyond auto, we offer a range of premium wood stains designed for…" at bounding box center [282, 298] width 164 height 239
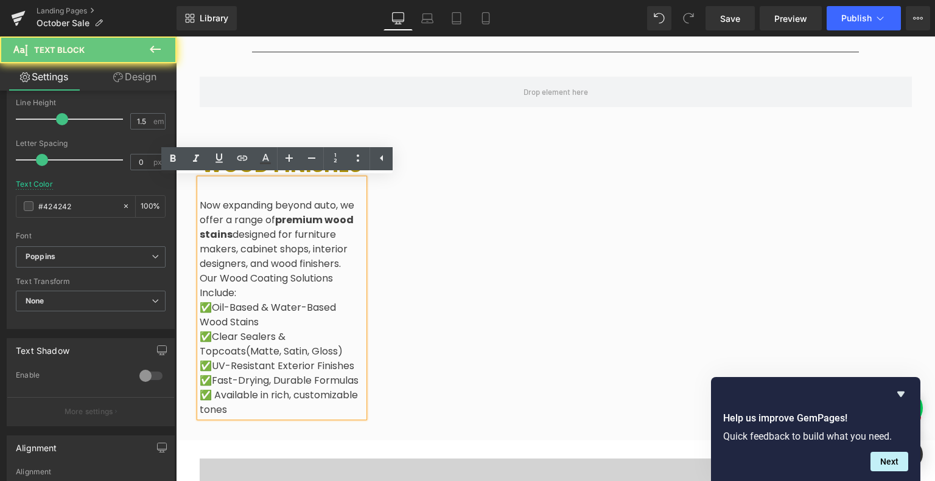
click at [309, 184] on div "Now expanding beyond auto, we offer a range of premium wood stains designed for…" at bounding box center [282, 298] width 164 height 239
click at [314, 181] on div "Now expanding beyond auto, we offer a range of premium wood stains designed for…" at bounding box center [282, 298] width 164 height 239
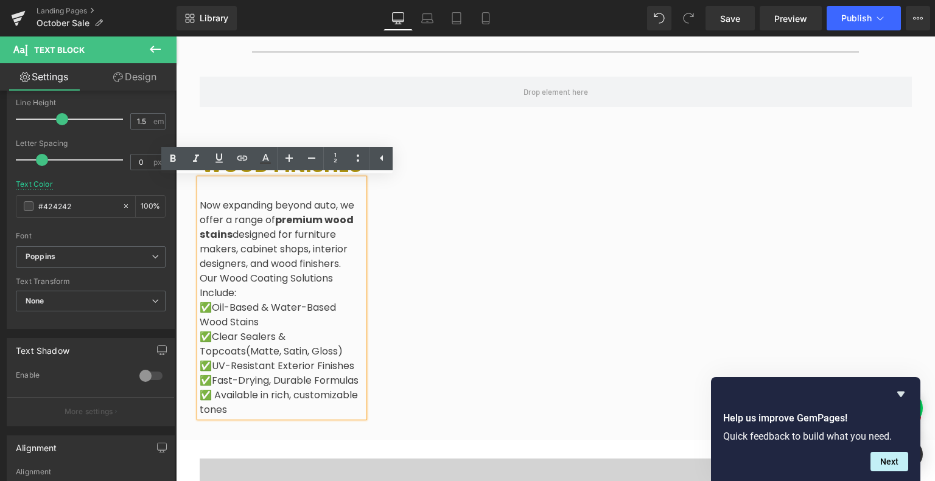
drag, startPoint x: 318, startPoint y: 197, endPoint x: 314, endPoint y: 215, distance: 19.3
click at [319, 197] on div "Now expanding beyond auto, we offer a range of premium wood stains designed for…" at bounding box center [282, 298] width 164 height 239
click at [200, 202] on p "Now expanding beyond auto, we offer a range of premium wood stains designed for…" at bounding box center [282, 234] width 164 height 73
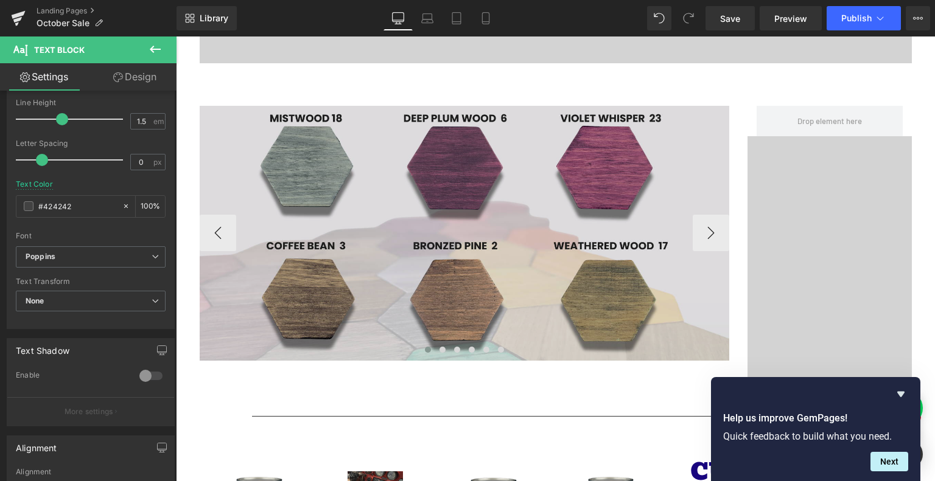
scroll to position [2191, 0]
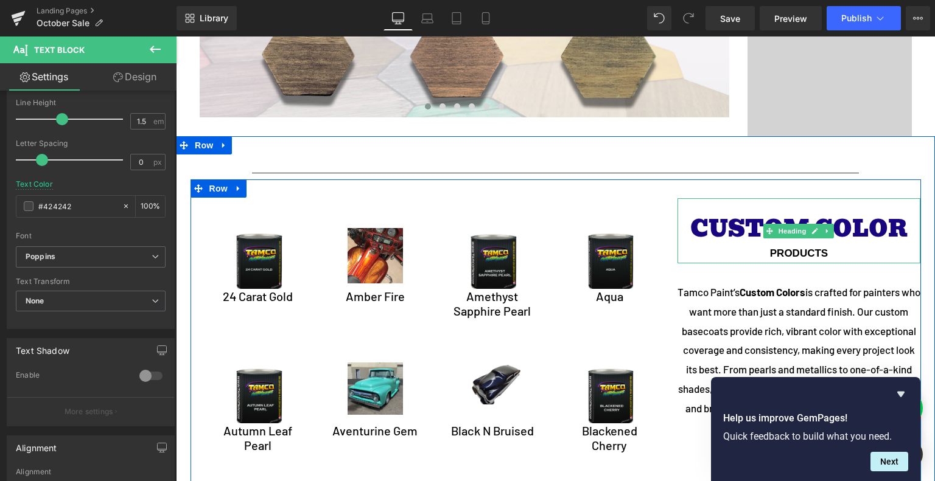
click at [744, 225] on span "CUSTOM COLOR" at bounding box center [798, 229] width 217 height 37
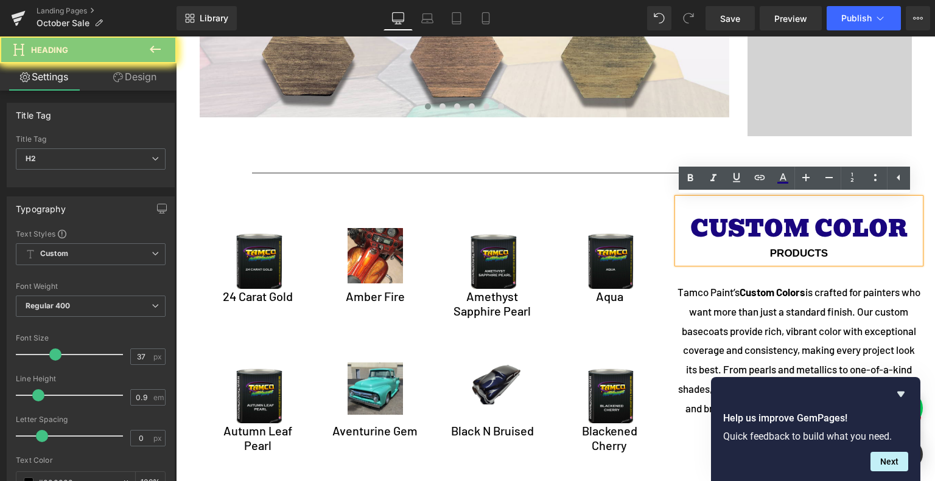
click at [744, 225] on span "CUSTOM COLOR" at bounding box center [798, 229] width 217 height 37
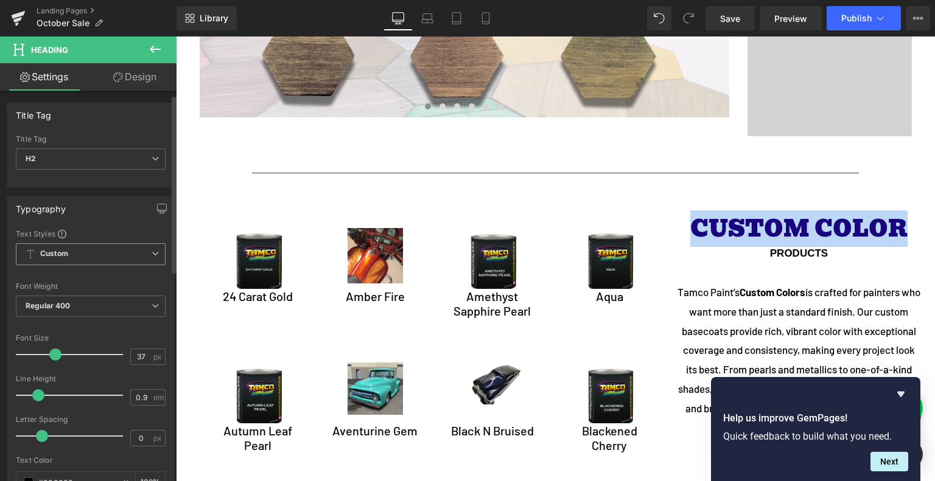
scroll to position [243, 0]
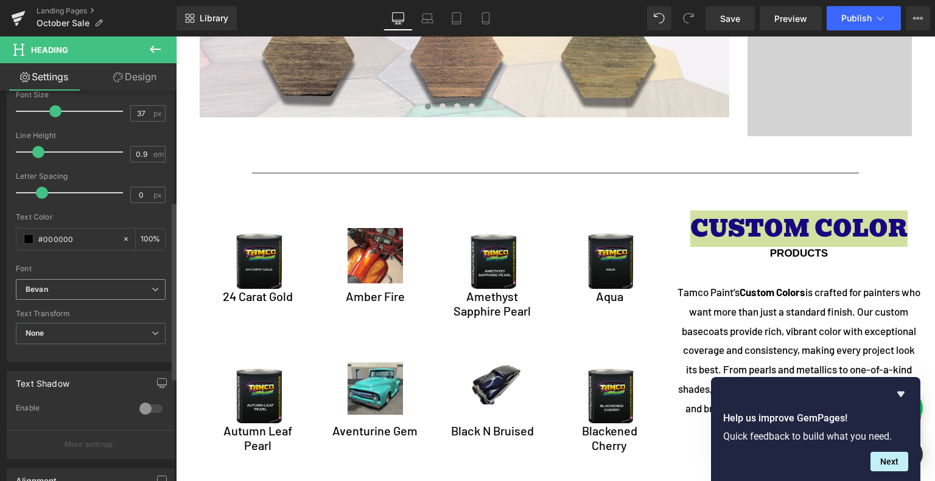
click at [96, 296] on span "Bevan" at bounding box center [91, 289] width 150 height 21
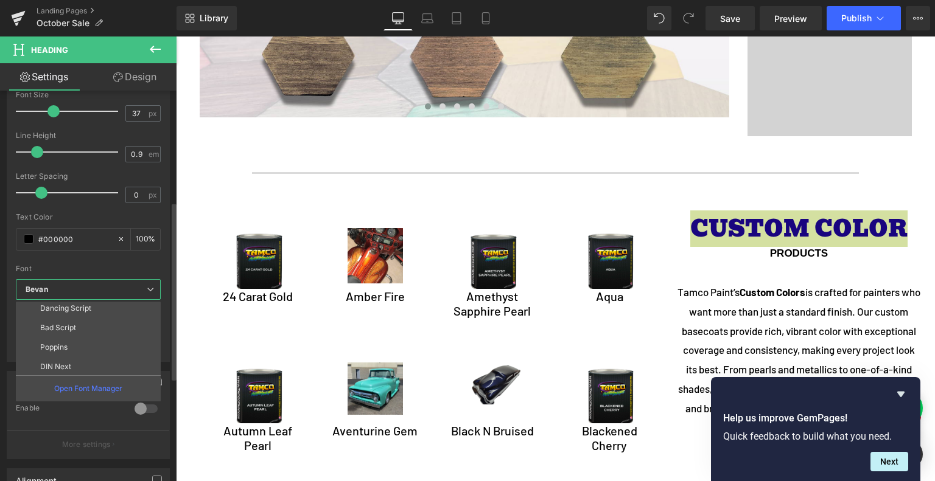
scroll to position [83, 0]
click at [90, 345] on li "Poppins" at bounding box center [91, 345] width 150 height 19
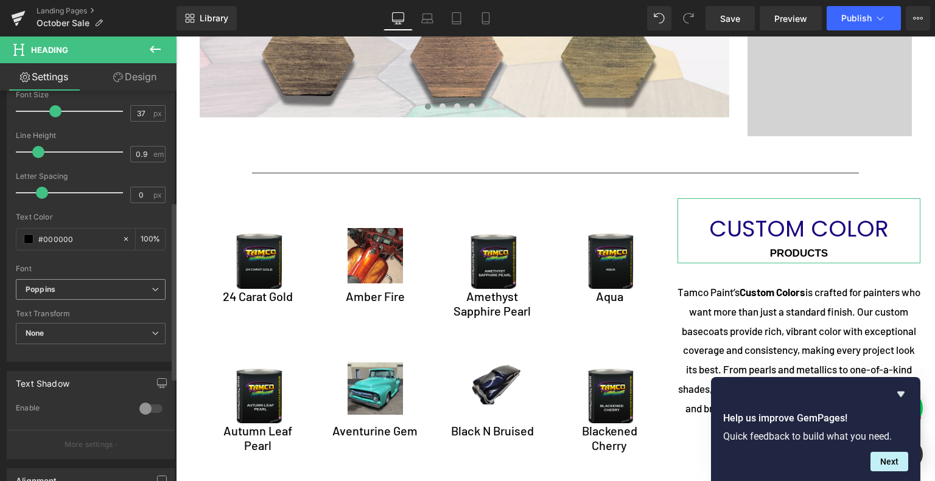
click at [117, 287] on b "Poppins" at bounding box center [89, 290] width 126 height 10
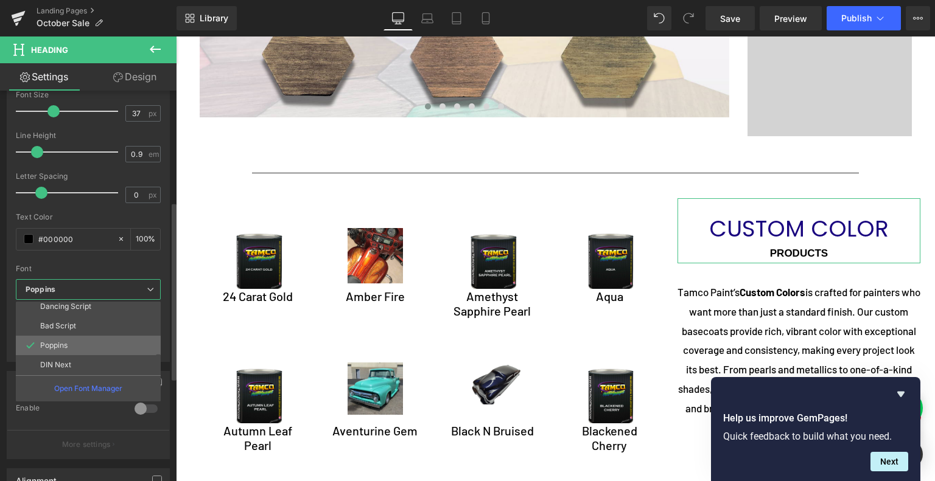
click at [105, 347] on li "Poppins" at bounding box center [91, 345] width 150 height 19
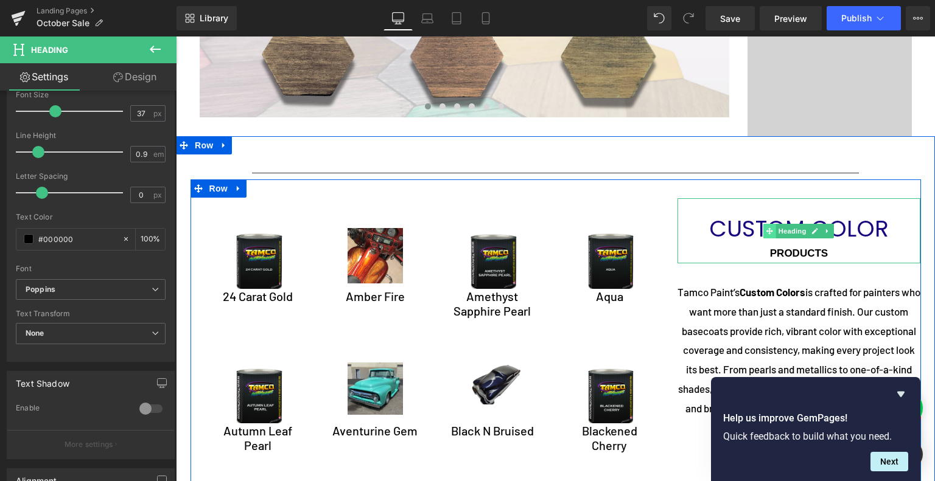
click at [767, 232] on icon at bounding box center [769, 231] width 7 height 7
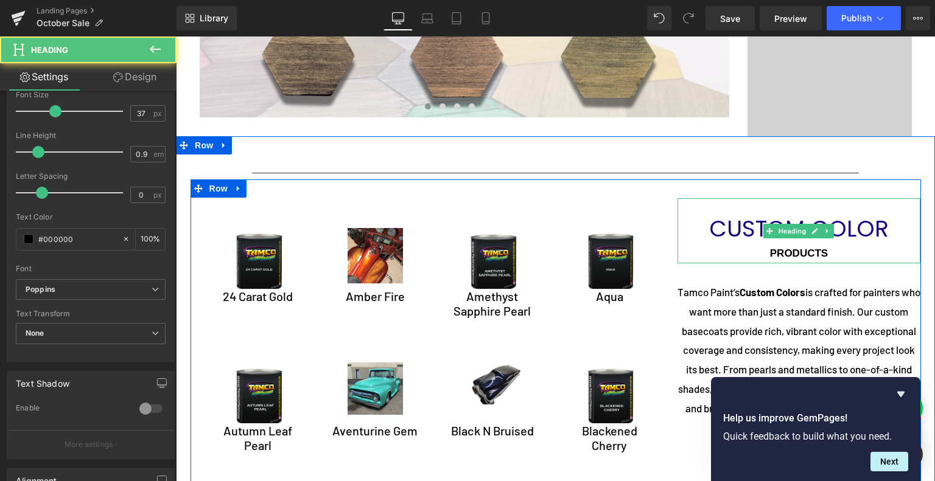
click at [734, 231] on span "CUSTOM COLOR" at bounding box center [799, 229] width 180 height 32
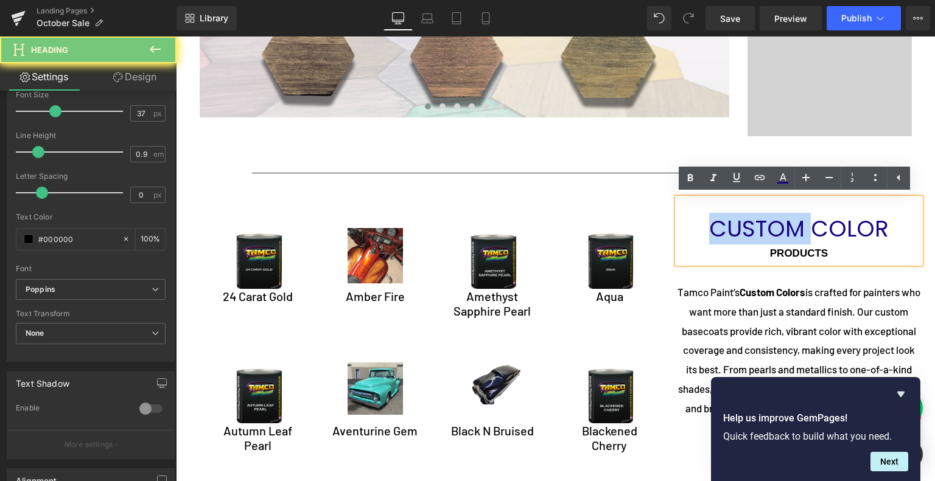
click at [734, 231] on span "CUSTOM COLOR" at bounding box center [799, 229] width 180 height 32
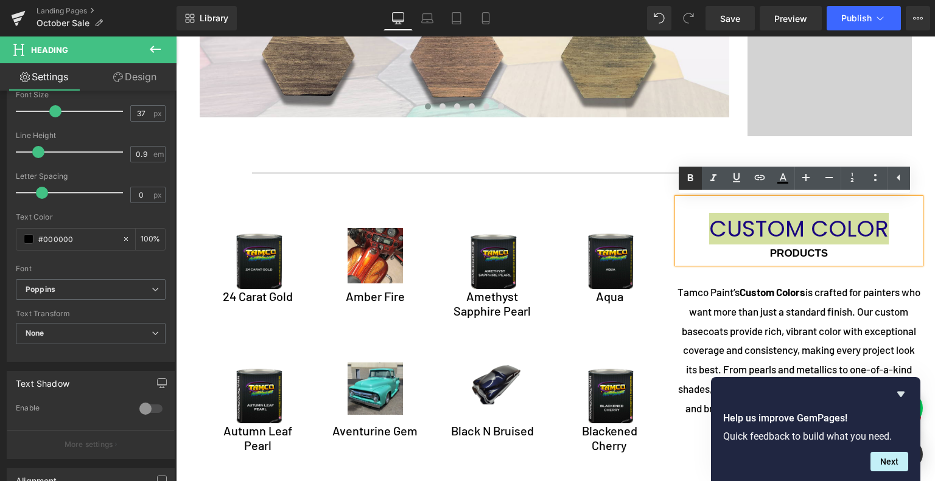
click at [691, 181] on icon at bounding box center [690, 177] width 5 height 7
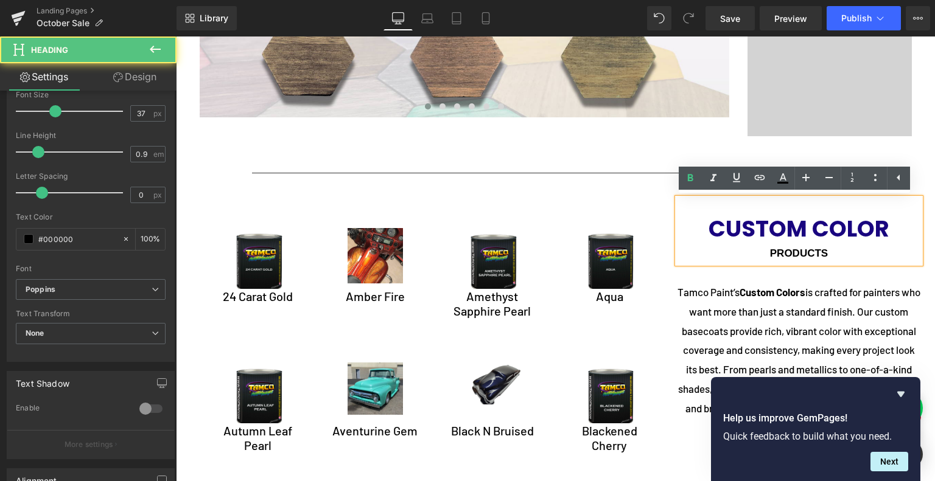
click at [786, 254] on span "PRODUCTS" at bounding box center [799, 254] width 58 height 12
click at [790, 251] on span "PRODUCTS" at bounding box center [799, 254] width 58 height 12
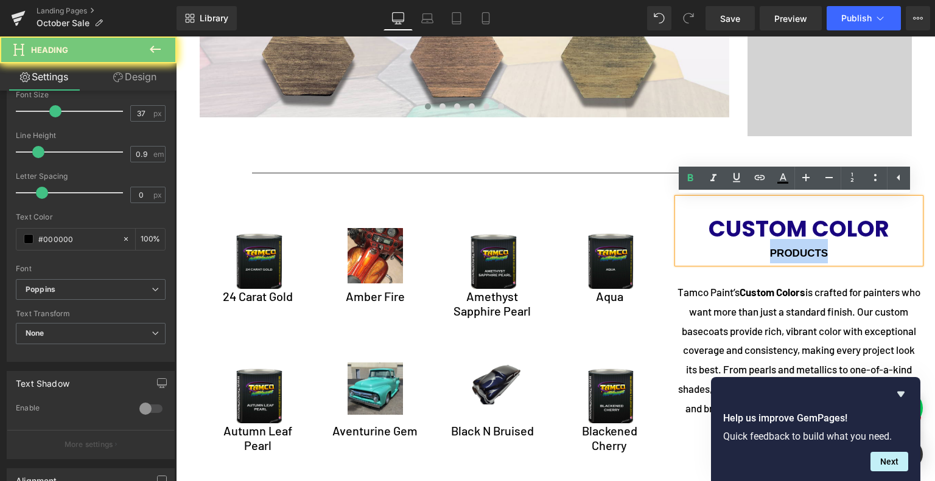
click at [790, 251] on span "PRODUCTS" at bounding box center [799, 254] width 58 height 12
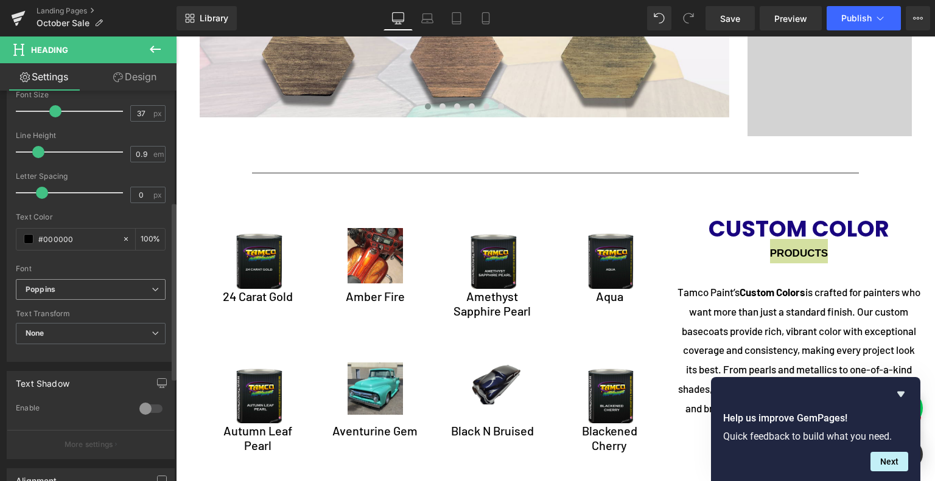
click at [100, 279] on div "Poppins Default Alumni Sans Inline One [GEOGRAPHIC_DATA] Clicker Script Dancing…" at bounding box center [91, 293] width 150 height 28
click at [106, 289] on b "Poppins" at bounding box center [89, 290] width 126 height 10
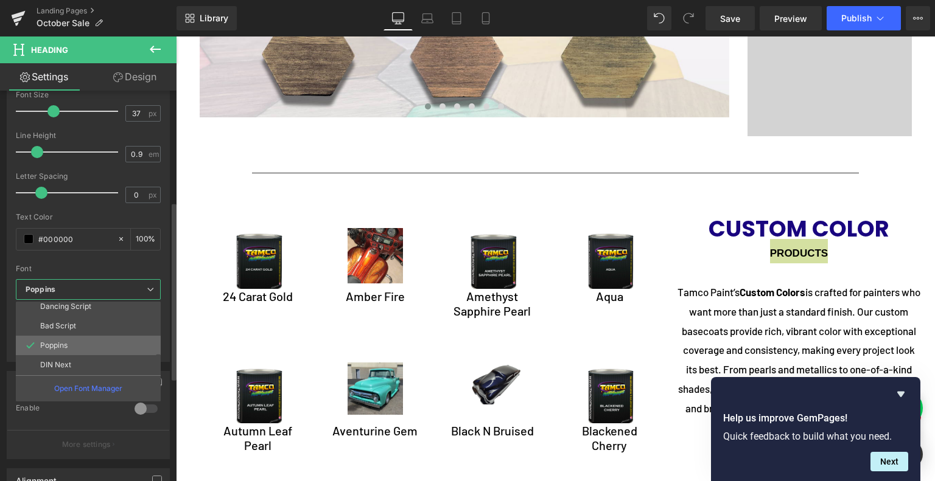
click at [110, 346] on li "Poppins" at bounding box center [91, 345] width 150 height 19
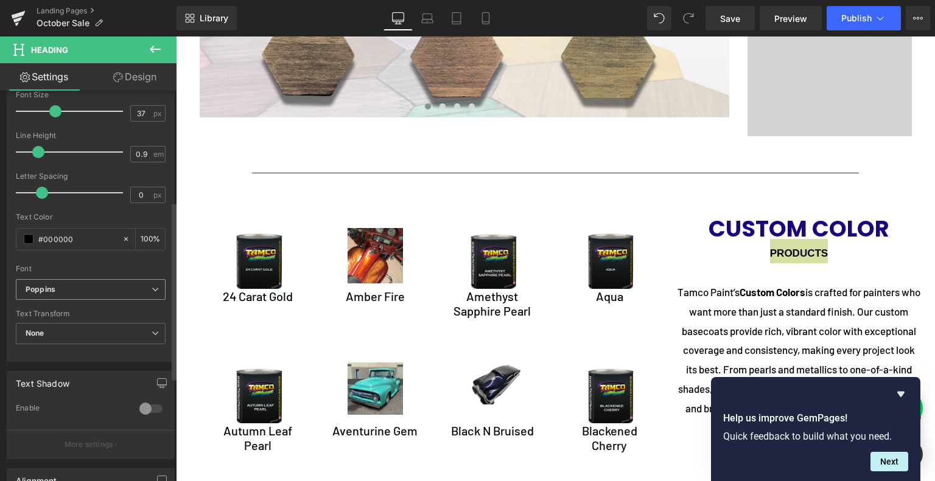
click at [111, 294] on span "Poppins" at bounding box center [91, 289] width 150 height 21
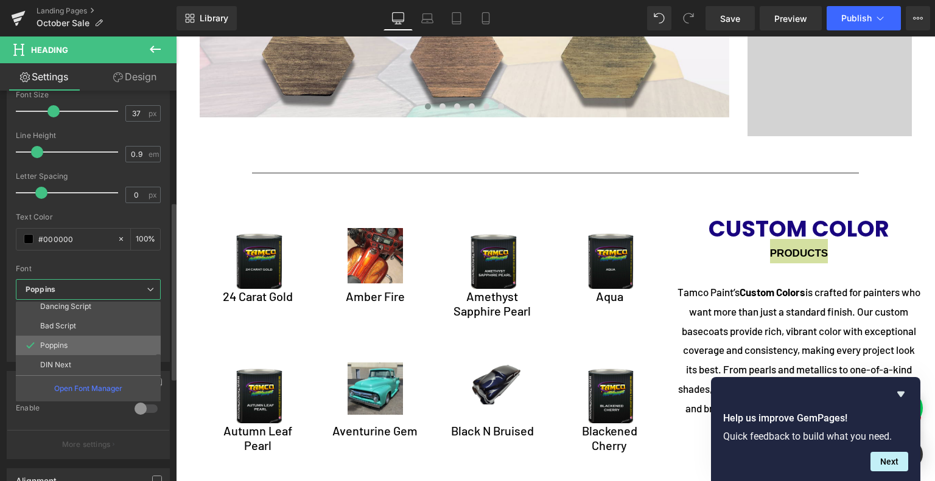
drag, startPoint x: 111, startPoint y: 348, endPoint x: 36, endPoint y: 305, distance: 86.9
click at [111, 348] on li "Poppins" at bounding box center [91, 345] width 150 height 19
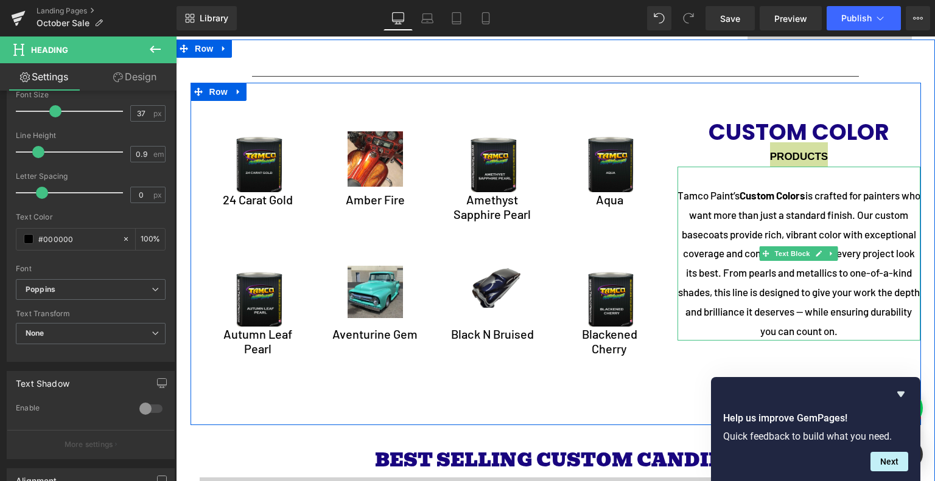
scroll to position [2373, 0]
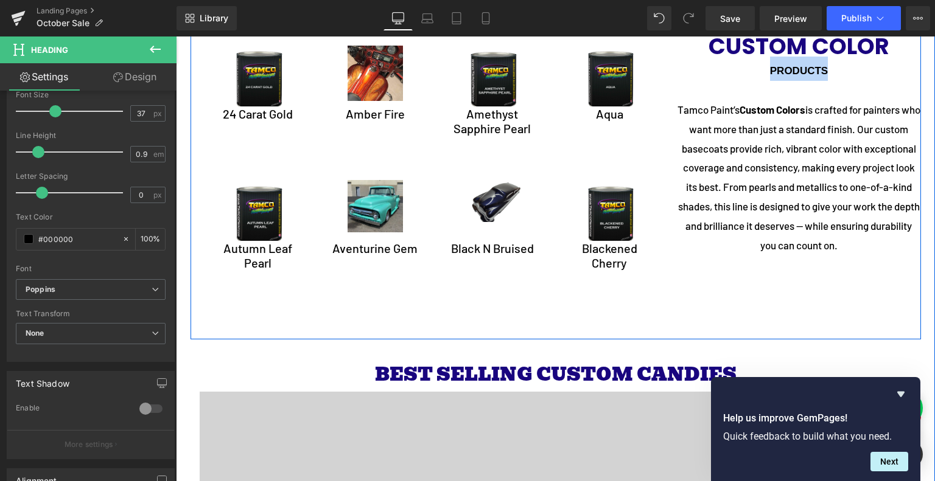
click at [783, 219] on p "Tamco Paint’s Custom Colors is crafted for painters who want more than just a s…" at bounding box center [798, 177] width 243 height 155
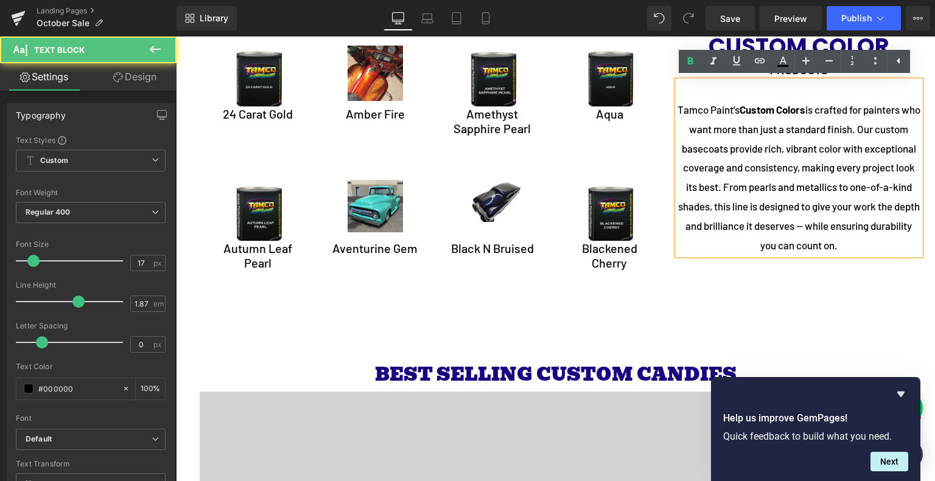
click at [801, 196] on p "Tamco Paint’s Custom Colors is crafted for painters who want more than just a s…" at bounding box center [798, 177] width 243 height 155
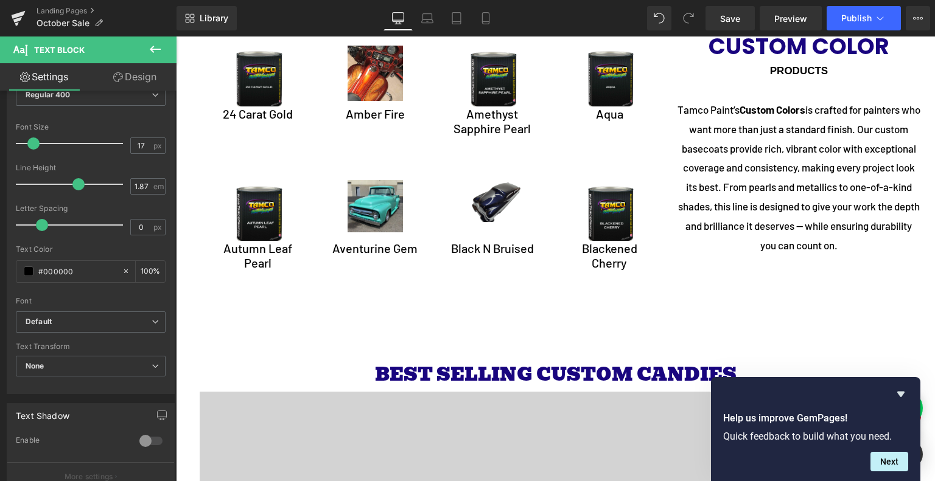
scroll to position [122, 0]
click at [728, 191] on p "Tamco Paint’s Custom Colors is crafted for painters who want more than just a s…" at bounding box center [798, 177] width 243 height 155
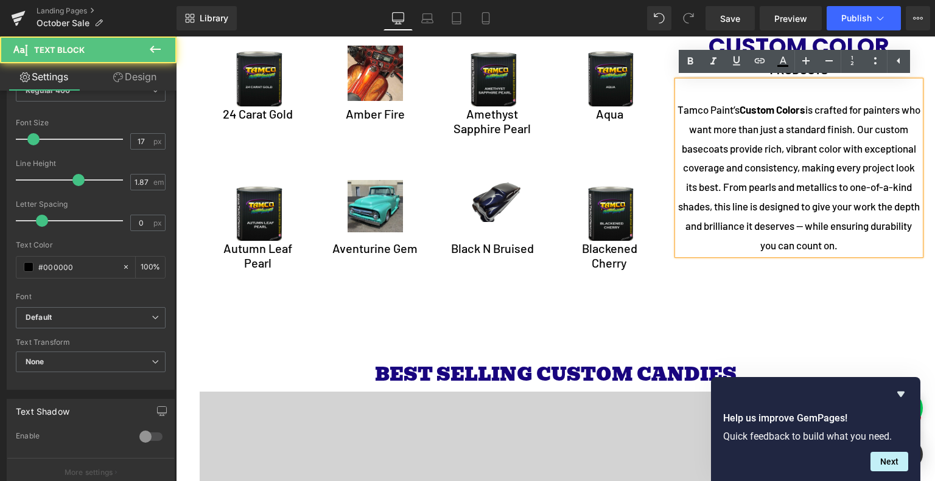
click at [757, 166] on p "Tamco Paint’s Custom Colors is crafted for painters who want more than just a s…" at bounding box center [798, 177] width 243 height 155
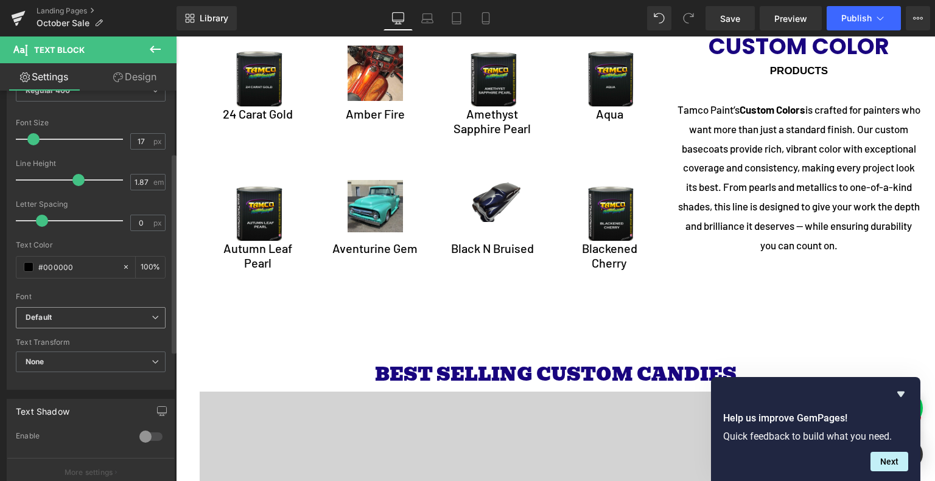
click at [66, 315] on b "Default" at bounding box center [89, 318] width 126 height 10
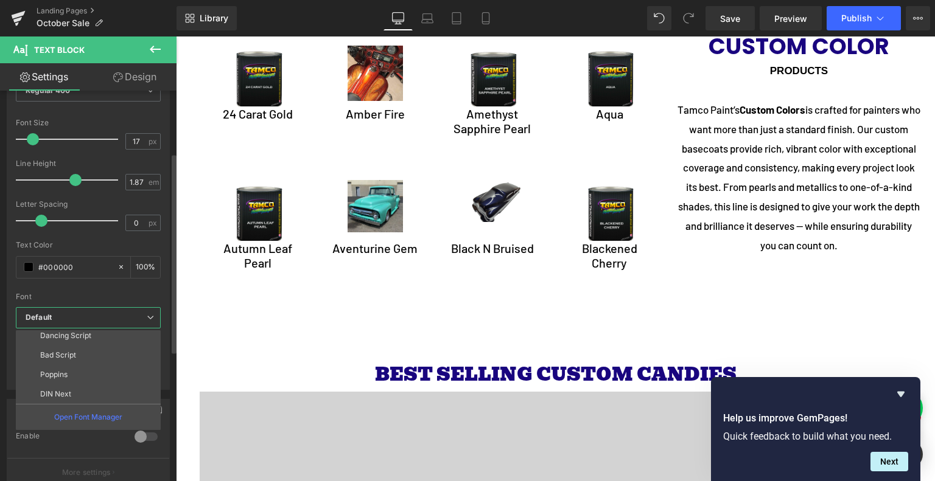
scroll to position [83, 0]
click at [77, 372] on li "Poppins" at bounding box center [91, 373] width 150 height 19
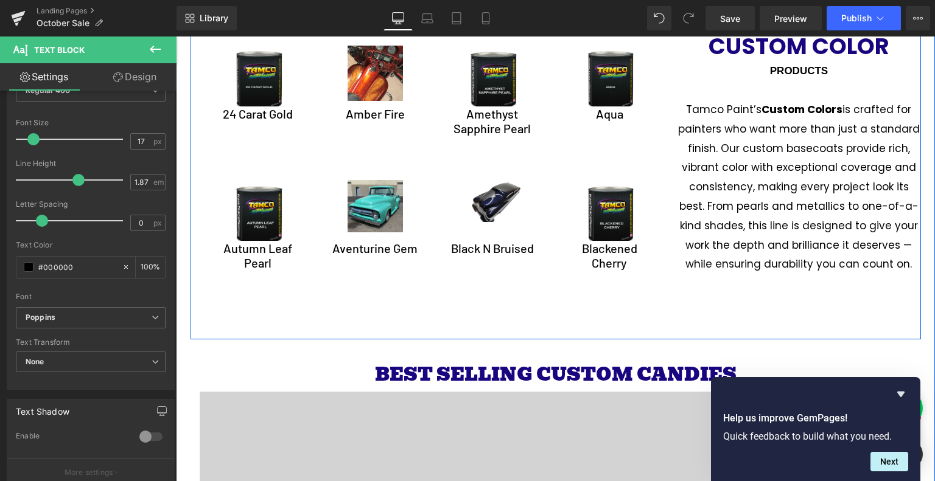
click at [746, 299] on div "Sale Off (P) Image 24 Carat Gold (P) Title Product" at bounding box center [555, 168] width 730 height 343
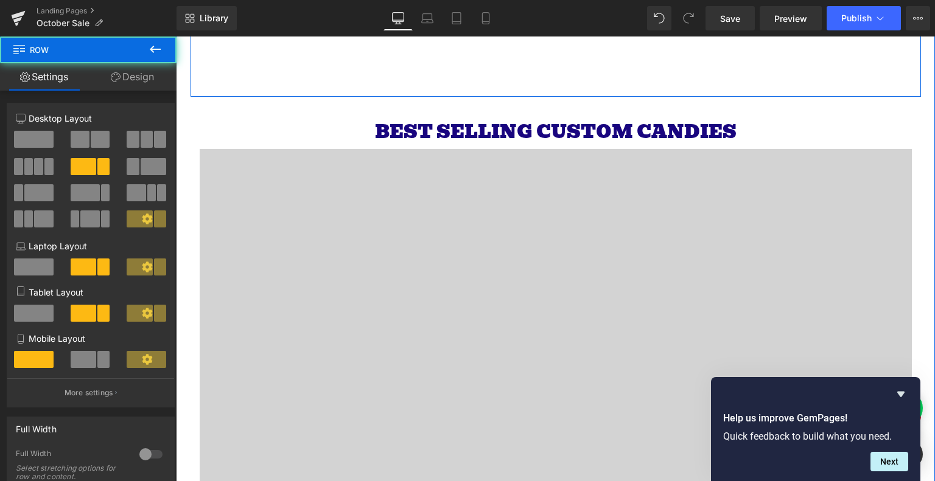
scroll to position [2617, 0]
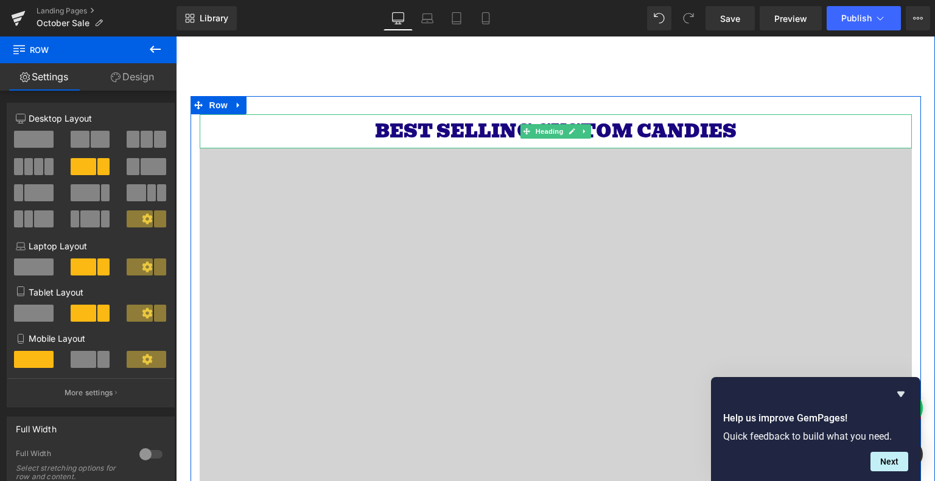
click at [591, 128] on span "BEST SELLING CUSTOM CANDIES" at bounding box center [555, 131] width 361 height 30
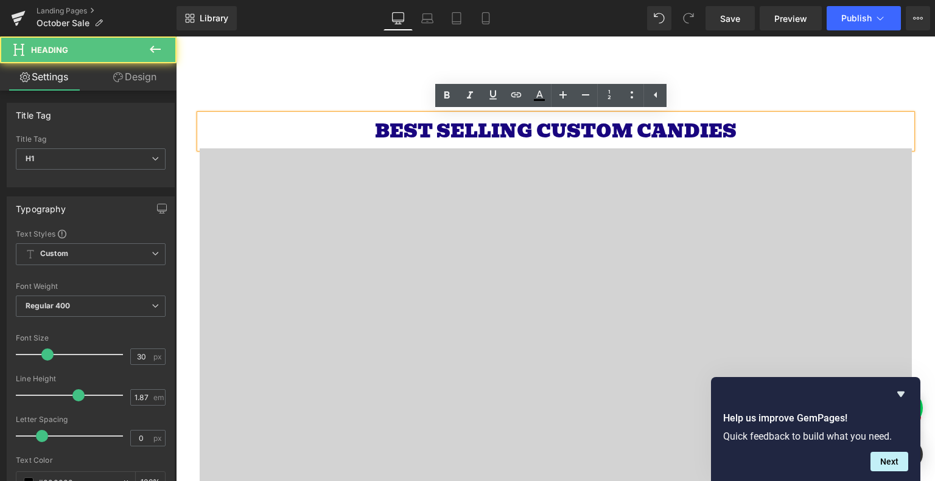
click at [574, 134] on span "BEST SELLING CUSTOM CANDIES" at bounding box center [555, 131] width 361 height 30
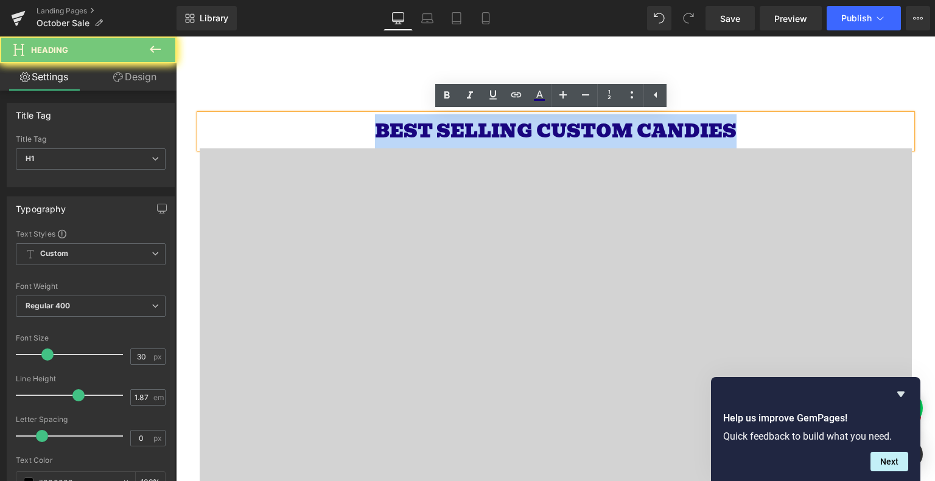
click at [574, 134] on span "BEST SELLING CUSTOM CANDIES" at bounding box center [555, 131] width 361 height 30
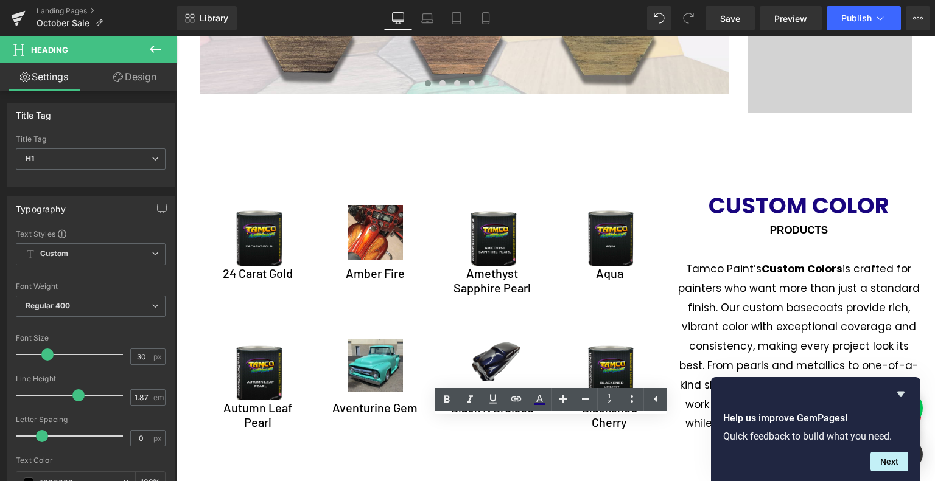
scroll to position [2312, 0]
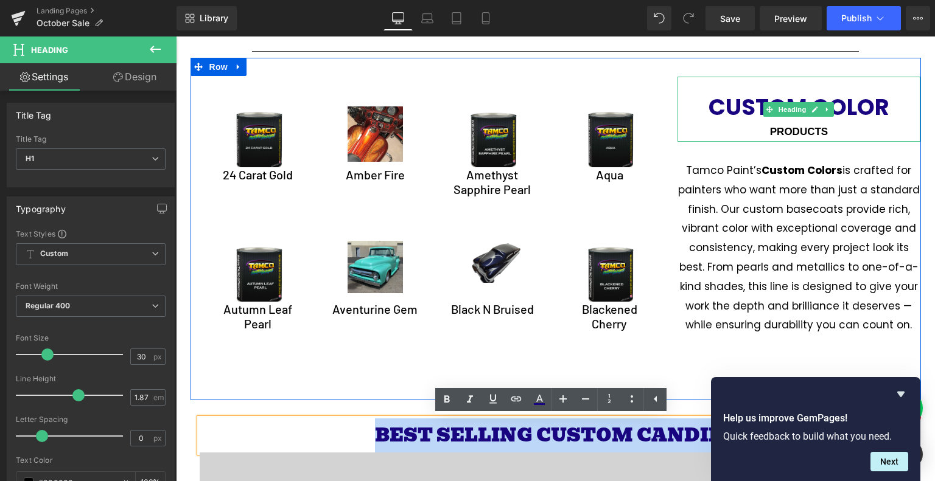
click at [796, 101] on span "CUSTOM COLOR" at bounding box center [798, 107] width 181 height 32
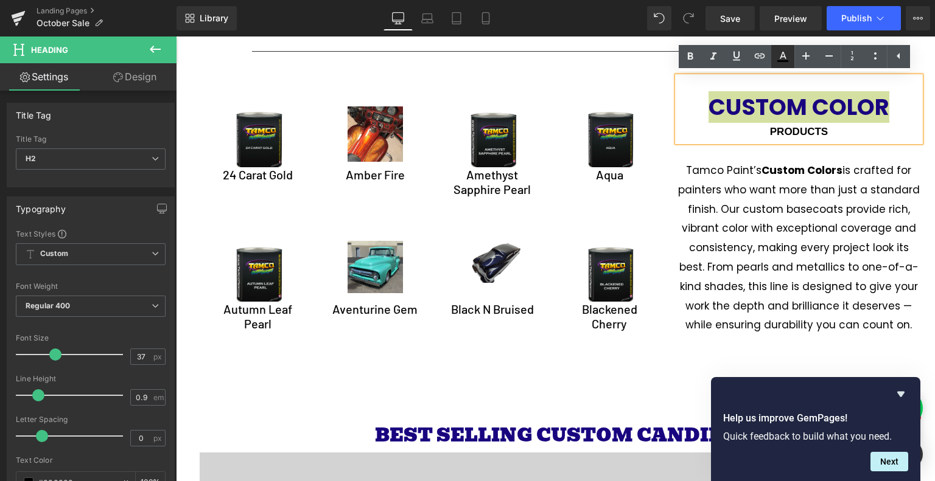
click at [782, 55] on icon at bounding box center [782, 56] width 15 height 15
type input "#000000"
type input "100"
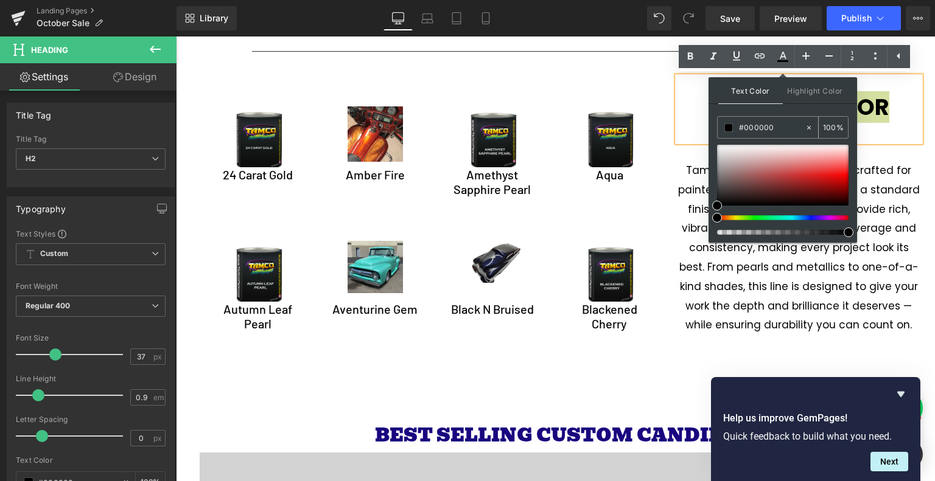
click at [780, 129] on input "#000000" at bounding box center [772, 127] width 66 height 13
paste input "ad930f"
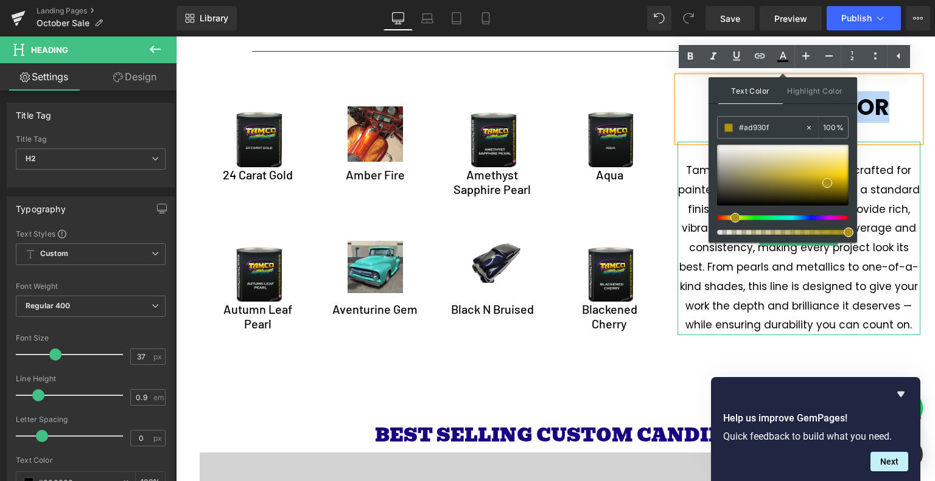
click at [883, 181] on p "Tamco Paint’s Custom Colors is crafted for painters who want more than just a s…" at bounding box center [798, 248] width 243 height 174
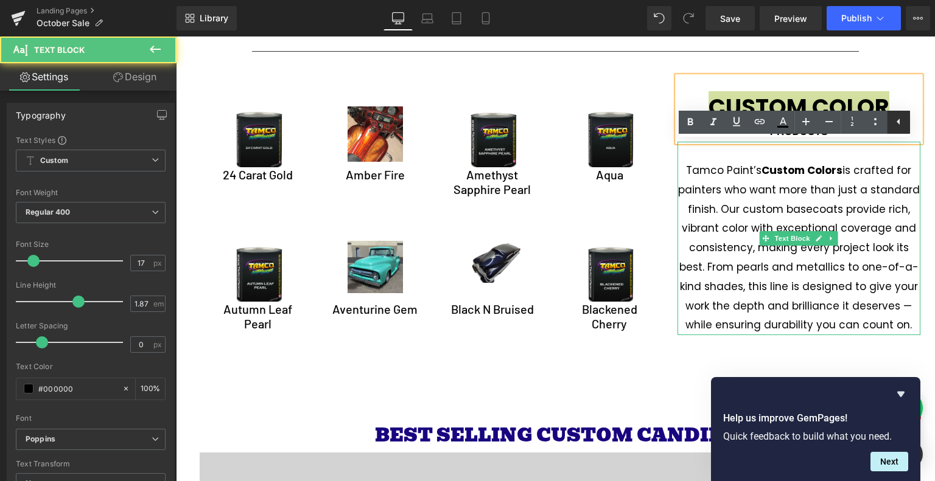
click at [896, 122] on icon at bounding box center [898, 121] width 15 height 15
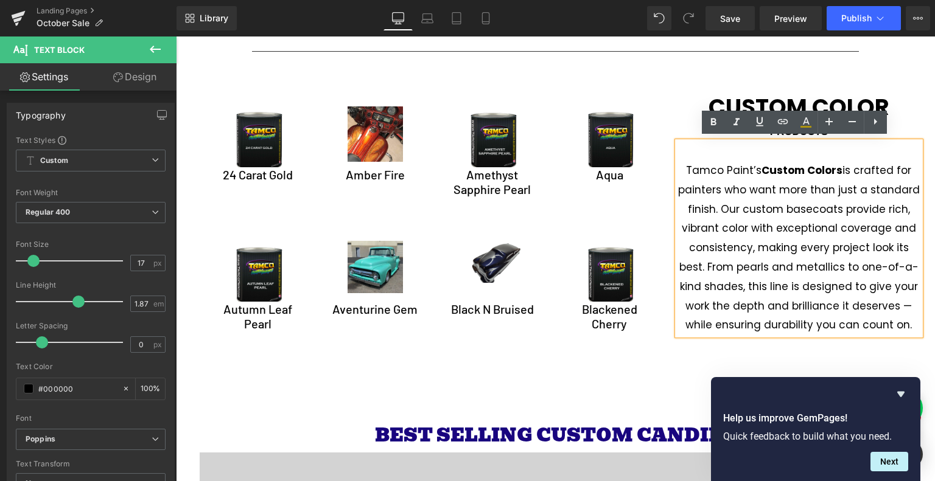
click at [845, 102] on span "CUSTOM COLOR" at bounding box center [798, 107] width 181 height 32
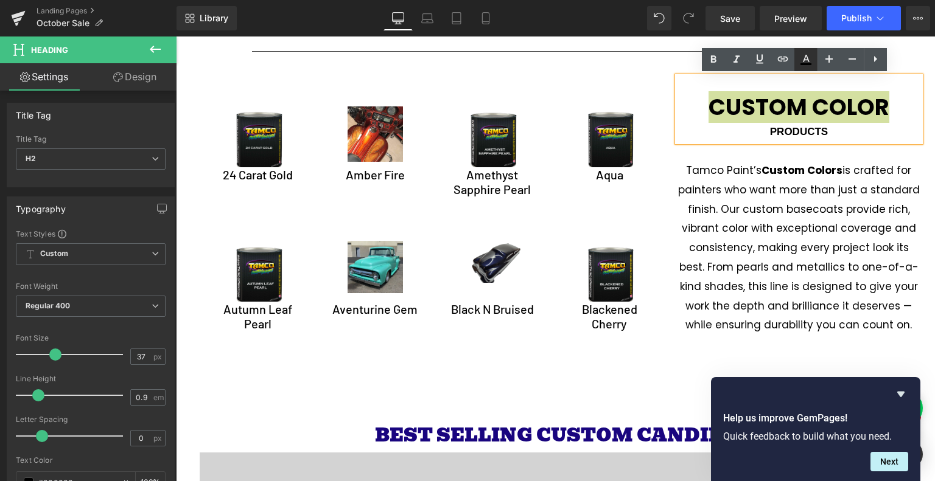
drag, startPoint x: 809, startPoint y: 64, endPoint x: 590, endPoint y: 58, distance: 218.5
click at [809, 64] on icon at bounding box center [805, 64] width 11 height 2
type input "#000000"
type input "100"
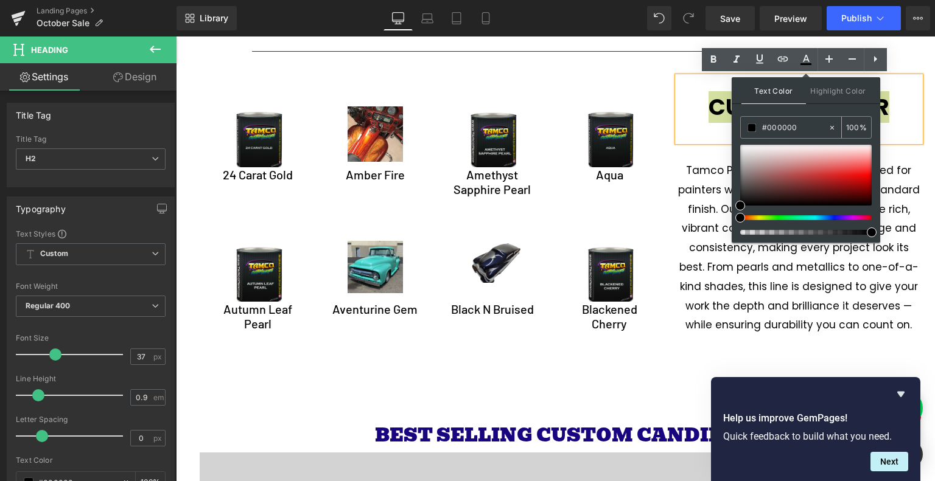
click at [784, 121] on input "#000000" at bounding box center [795, 127] width 66 height 13
paste input "ad930f"
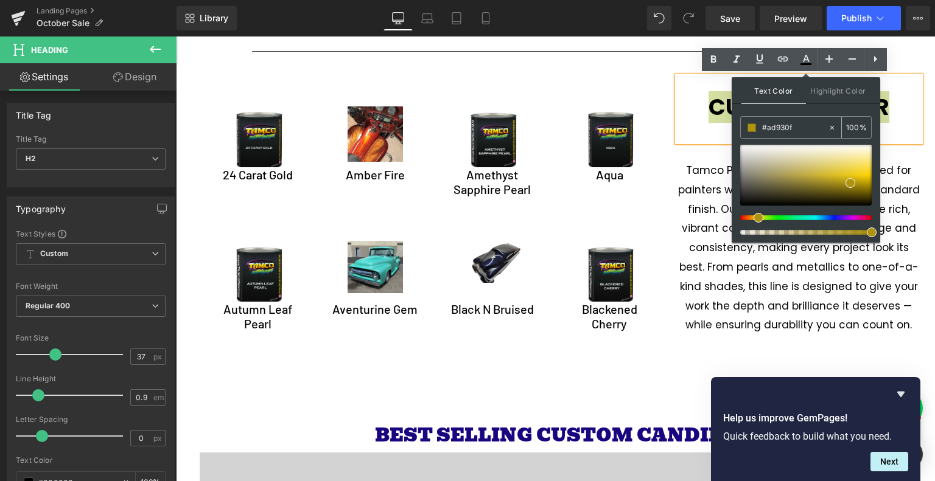
type input "#ad930f"
click at [679, 114] on h2 "CUSTOM COLOR" at bounding box center [798, 107] width 243 height 20
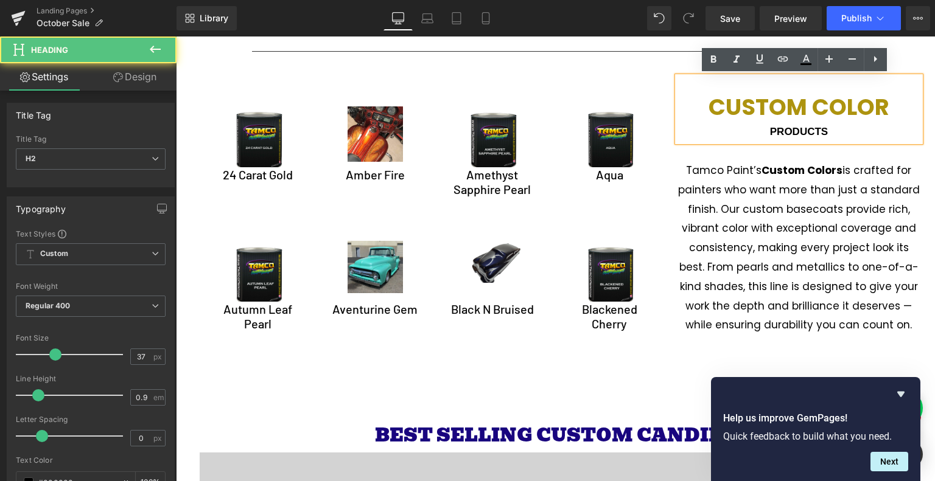
click at [772, 132] on span "PRODUCTS" at bounding box center [799, 132] width 58 height 12
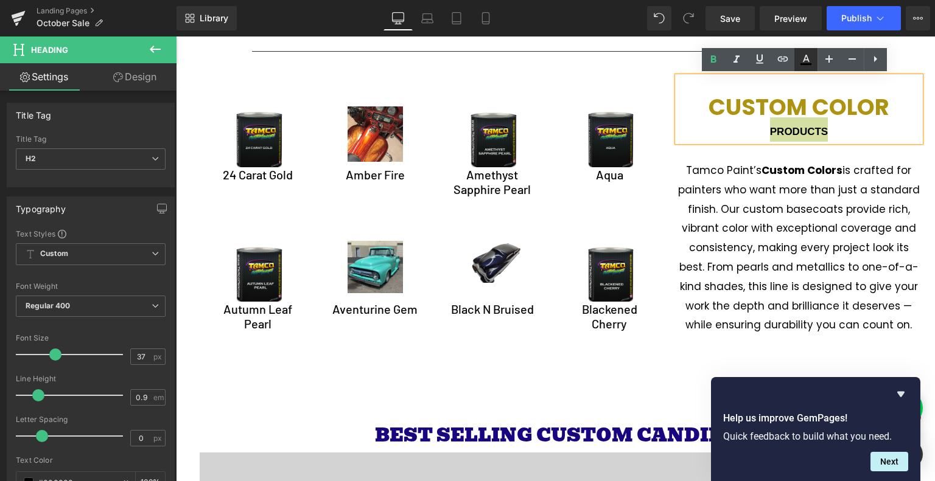
drag, startPoint x: 797, startPoint y: 60, endPoint x: 609, endPoint y: 49, distance: 187.7
click at [797, 60] on link at bounding box center [805, 59] width 23 height 23
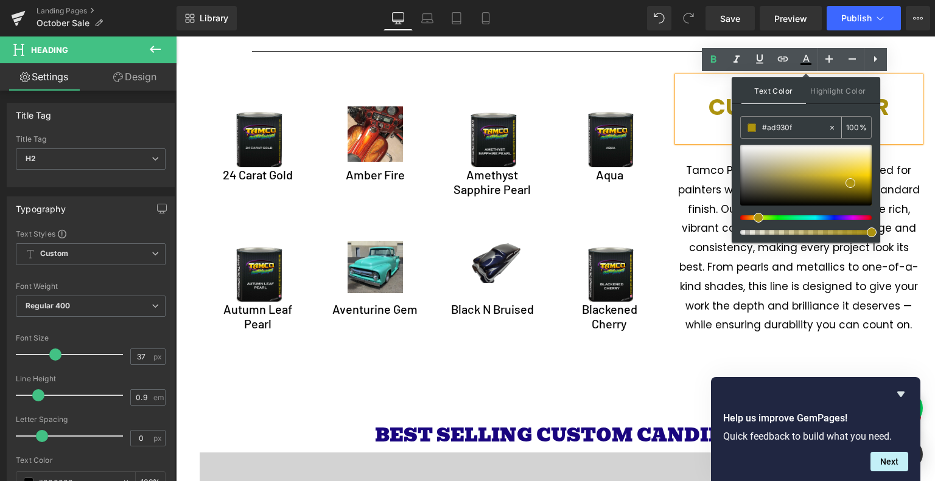
click at [794, 125] on input "#ad930f" at bounding box center [795, 127] width 66 height 13
click at [705, 161] on p "Tamco Paint’s Custom Colors is crafted for painters who want more than just a s…" at bounding box center [798, 248] width 243 height 174
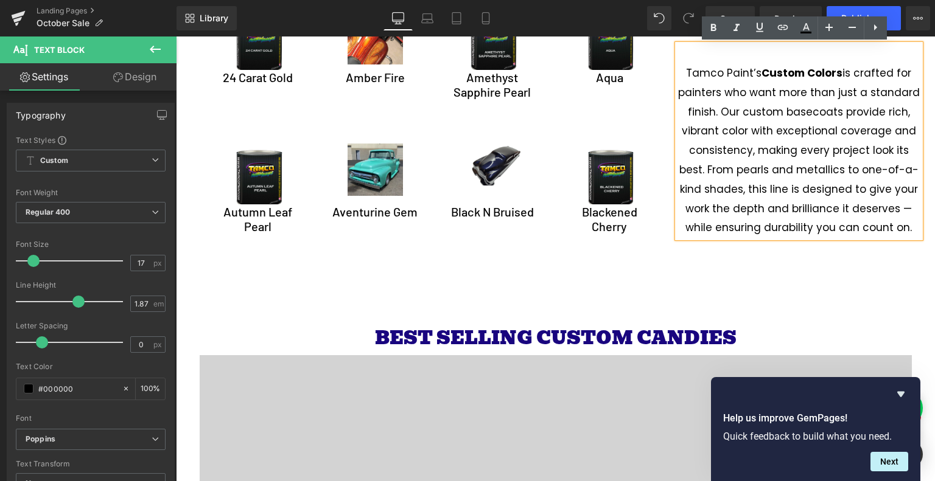
scroll to position [2227, 0]
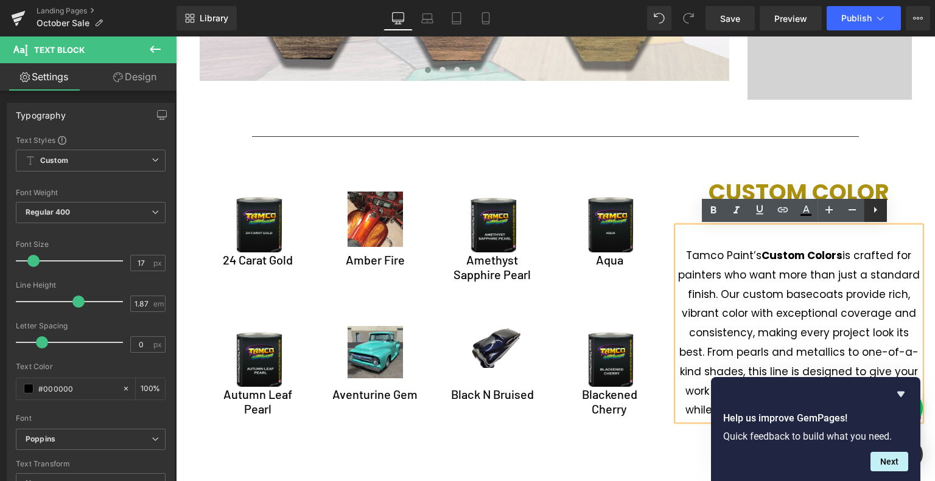
click at [876, 218] on link at bounding box center [874, 210] width 23 height 23
click at [896, 243] on p at bounding box center [798, 236] width 243 height 19
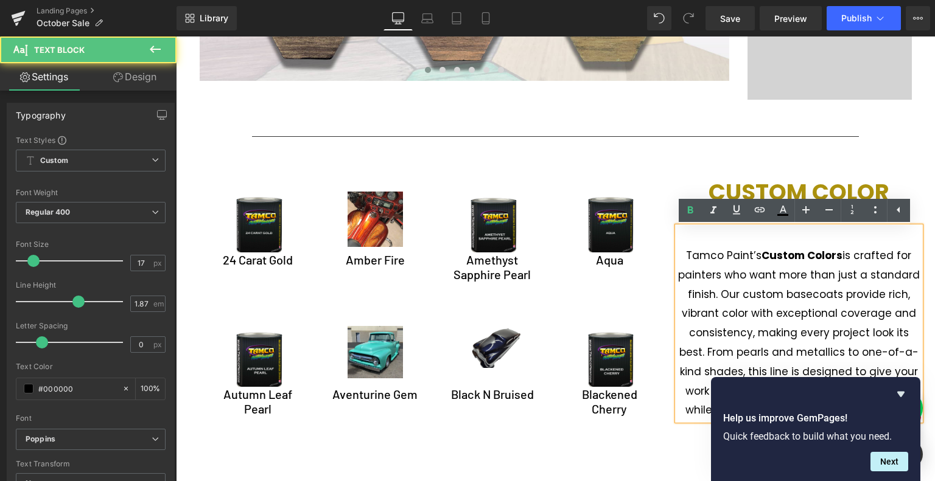
click at [176, 37] on div at bounding box center [176, 37] width 0 height 0
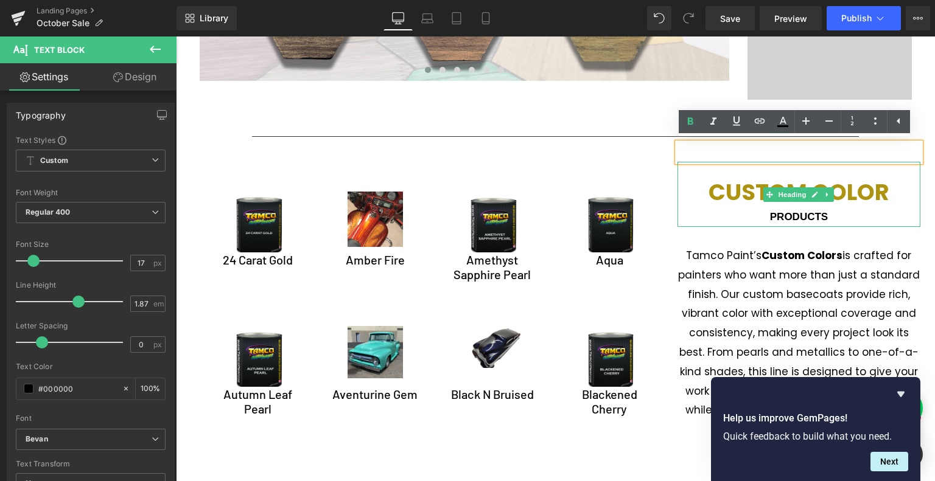
click at [779, 216] on span "PRODUCTS" at bounding box center [799, 217] width 58 height 12
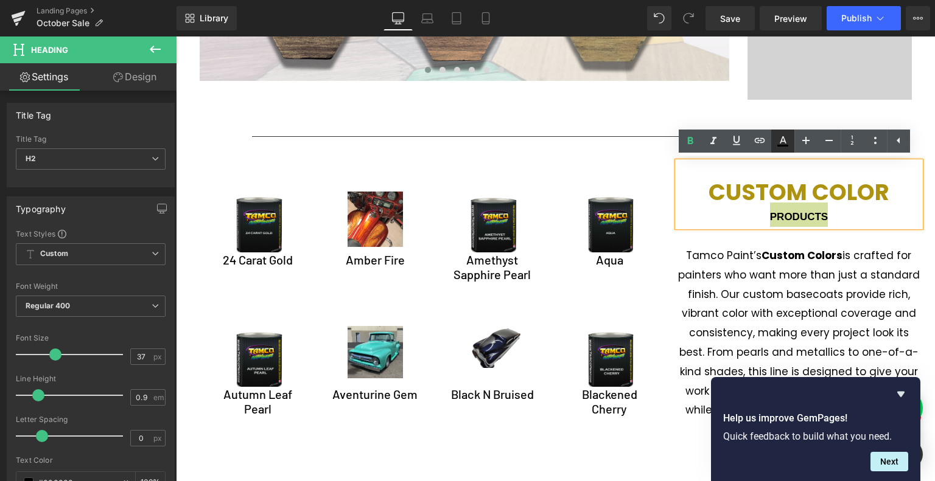
click at [774, 139] on link at bounding box center [782, 141] width 23 height 23
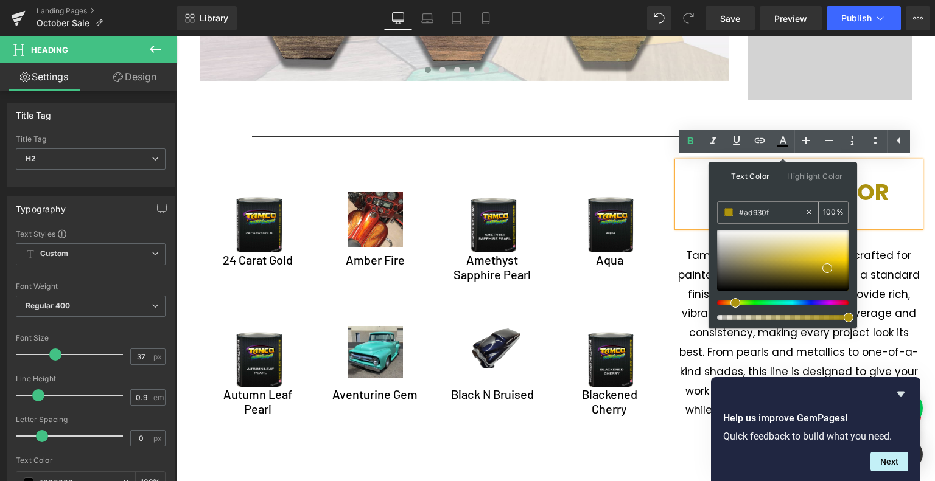
click at [776, 210] on input "#ad930f" at bounding box center [772, 212] width 66 height 13
click at [874, 213] on h2 "PRODUCTS" at bounding box center [798, 215] width 243 height 24
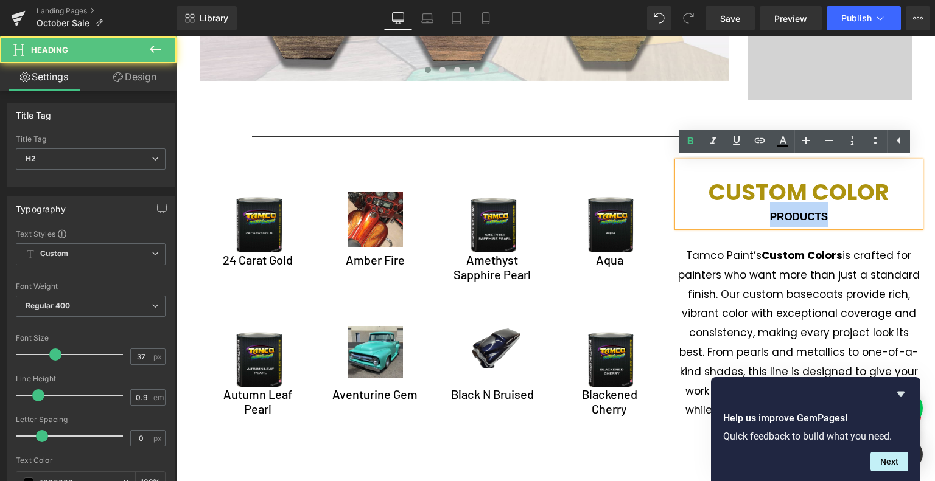
click at [871, 269] on p "Tamco Paint’s Custom Colors is crafted for painters who want more than just a s…" at bounding box center [798, 333] width 243 height 174
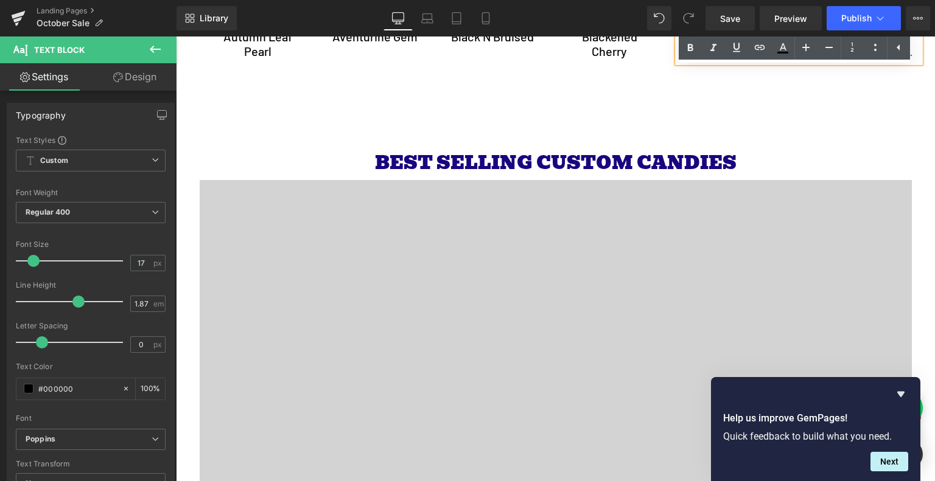
scroll to position [2592, 0]
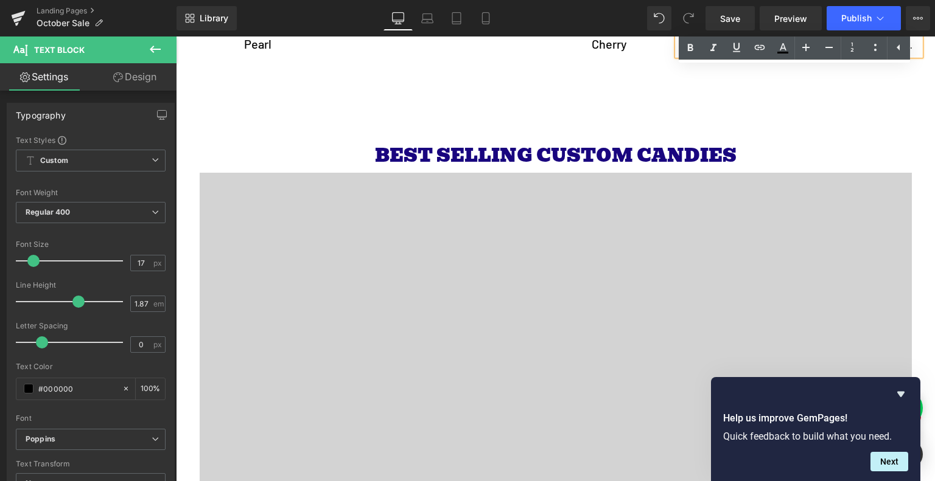
click at [609, 158] on span "BEST SELLING CUSTOM CANDIES" at bounding box center [555, 156] width 361 height 30
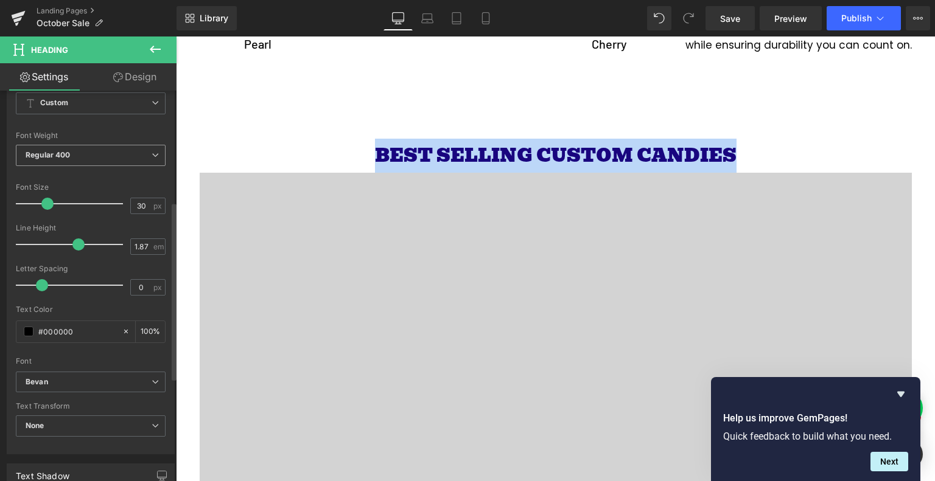
scroll to position [243, 0]
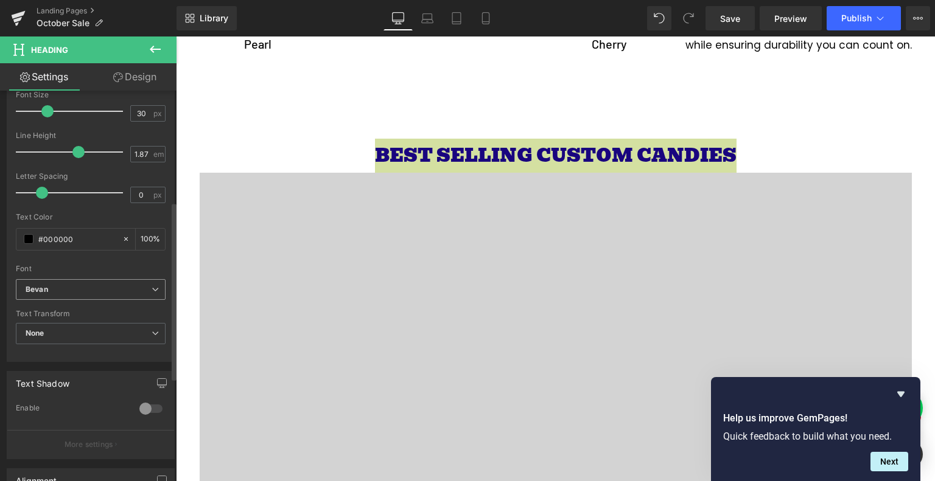
click at [101, 293] on span "Bevan" at bounding box center [91, 289] width 150 height 21
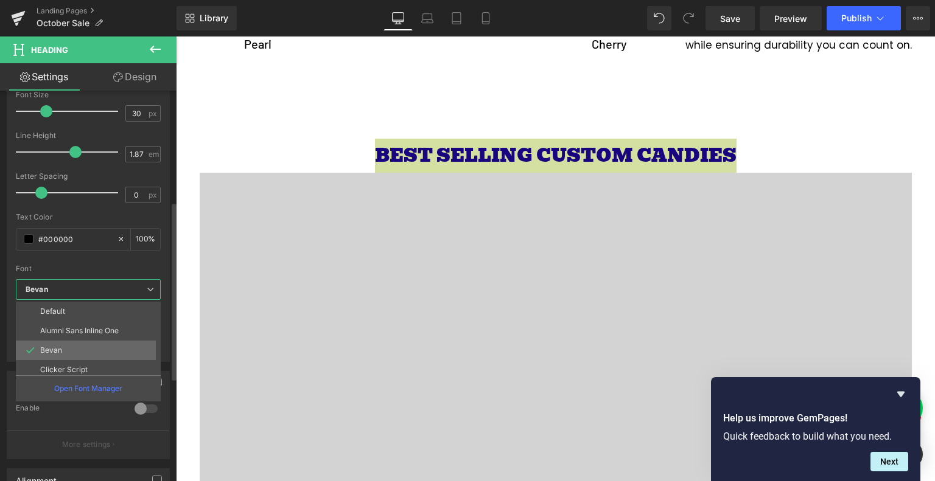
scroll to position [83, 0]
click at [78, 344] on li "Poppins" at bounding box center [91, 345] width 150 height 19
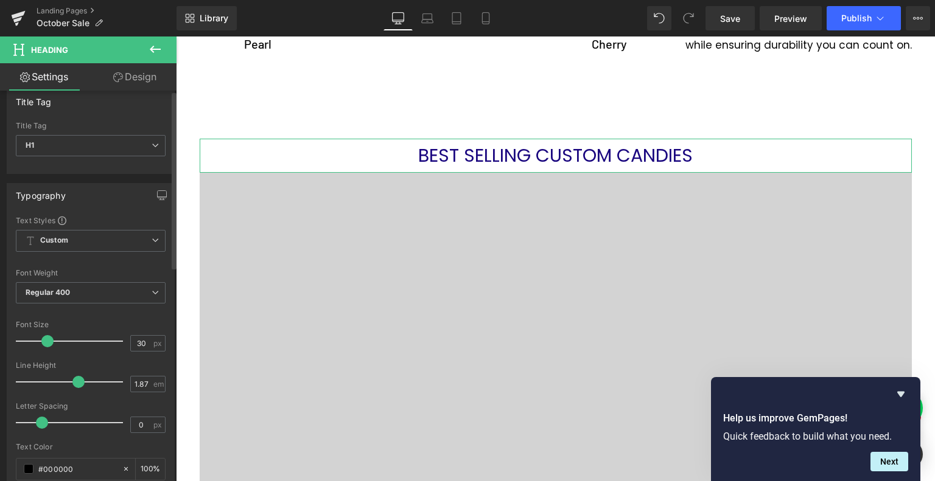
scroll to position [0, 0]
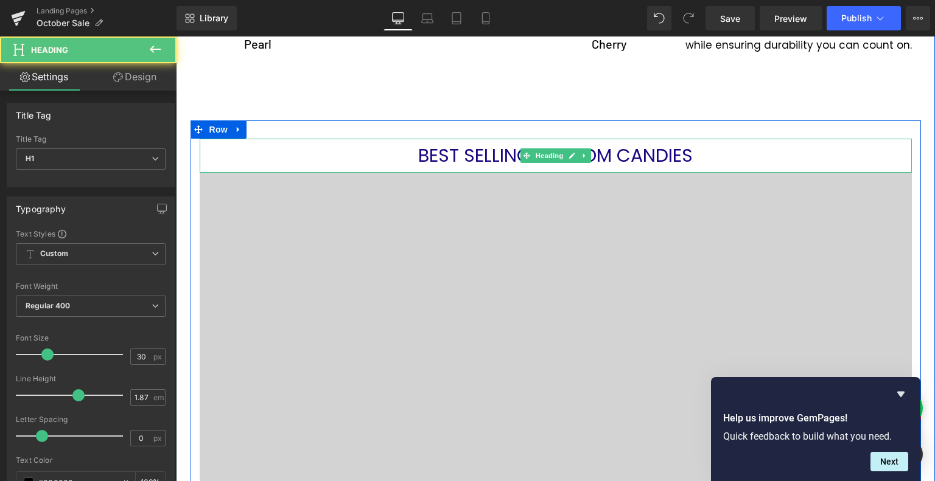
click at [487, 149] on span "BEST SELLING CUSTOM CANDIES" at bounding box center [555, 155] width 274 height 26
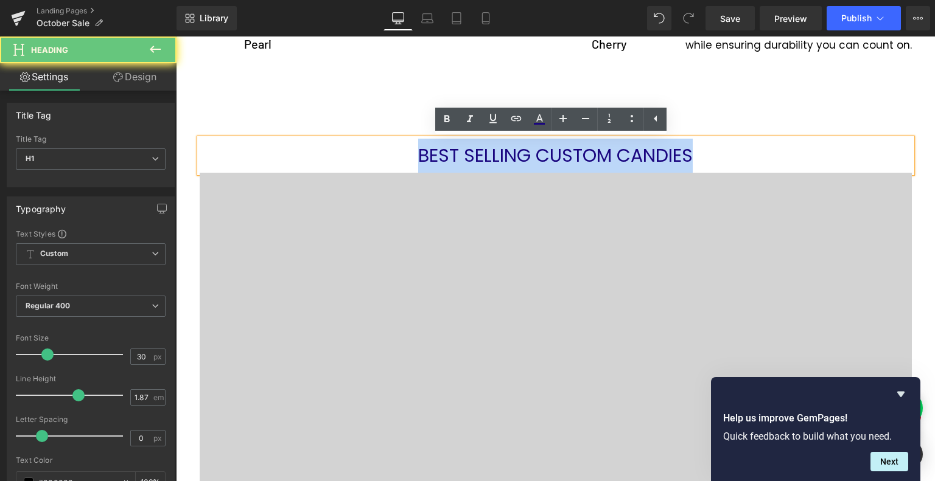
click at [487, 149] on span "BEST SELLING CUSTOM CANDIES" at bounding box center [555, 155] width 274 height 26
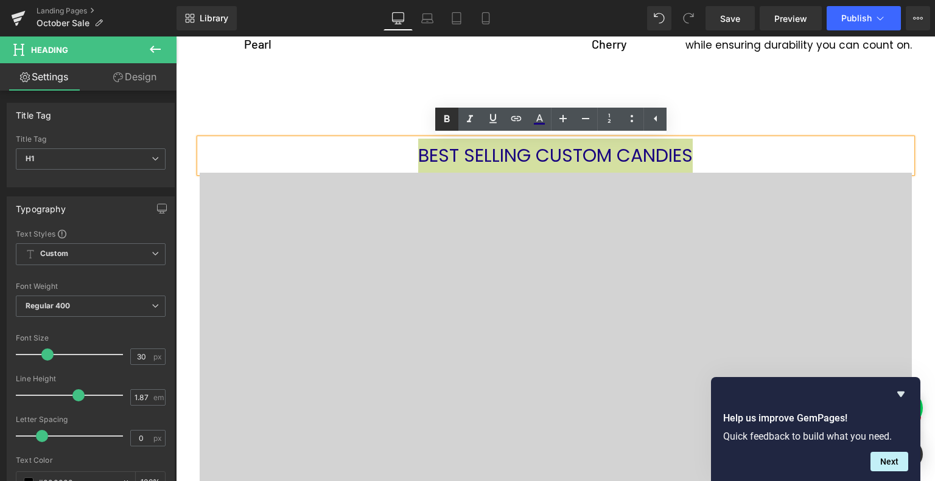
click at [444, 117] on icon at bounding box center [446, 119] width 15 height 15
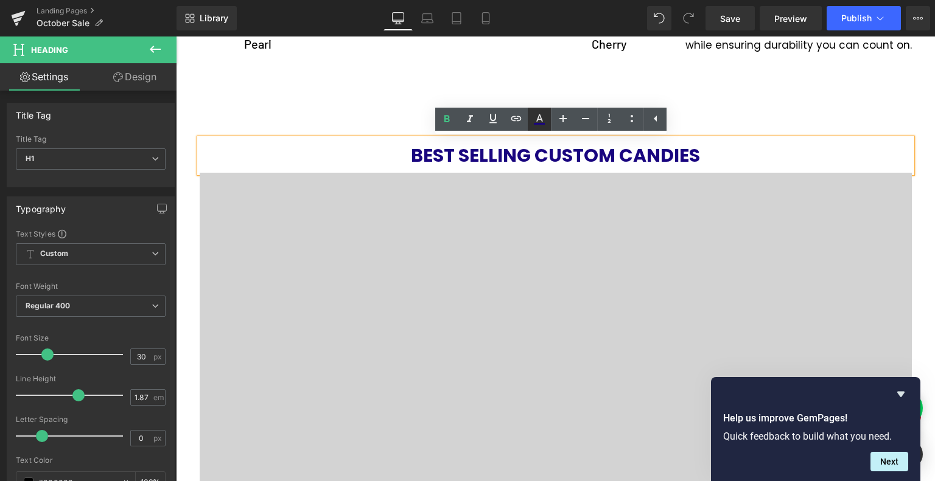
click at [545, 120] on icon at bounding box center [539, 119] width 15 height 15
type input "#000000"
type input "100"
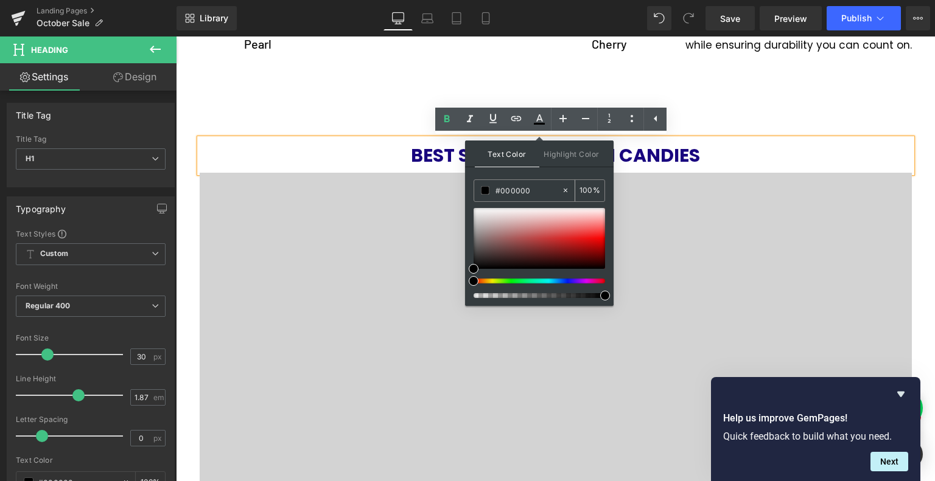
click at [531, 186] on input "#000000" at bounding box center [528, 190] width 66 height 13
paste input "ad930f"
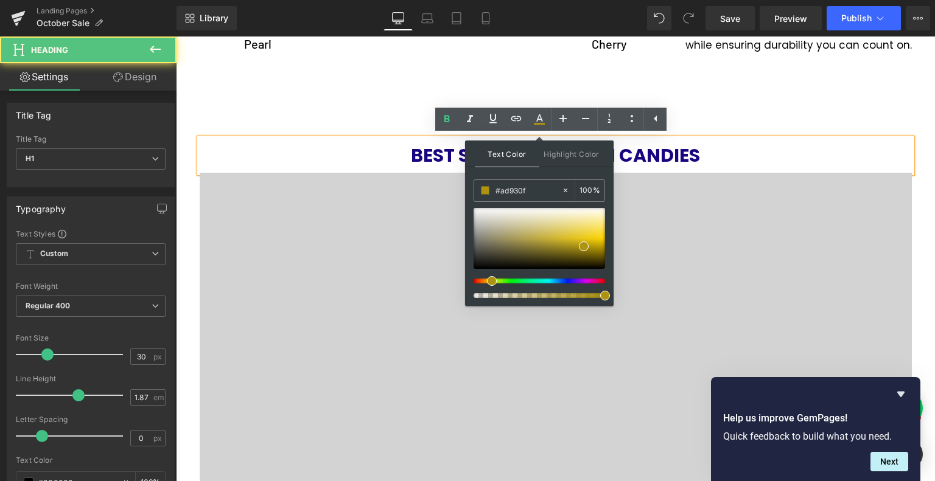
click at [699, 150] on h1 "BEST SELLING CUSTOM CANDIES" at bounding box center [556, 156] width 712 height 34
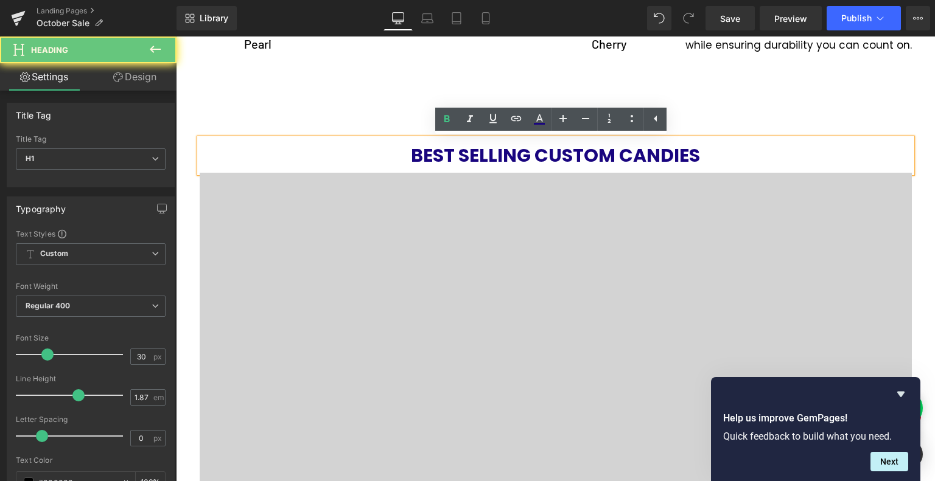
click at [614, 160] on span "BEST SELLING CUSTOM CANDIES" at bounding box center [555, 155] width 289 height 26
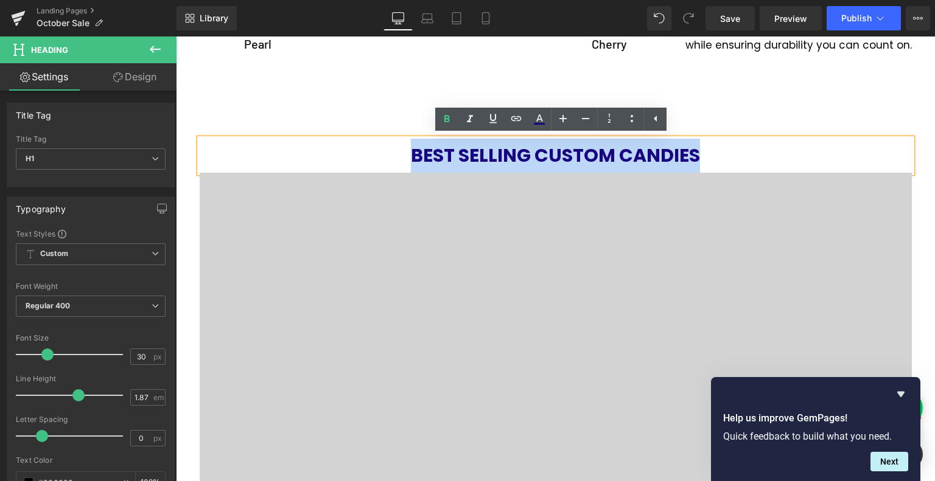
click at [614, 160] on span "BEST SELLING CUSTOM CANDIES" at bounding box center [555, 155] width 289 height 26
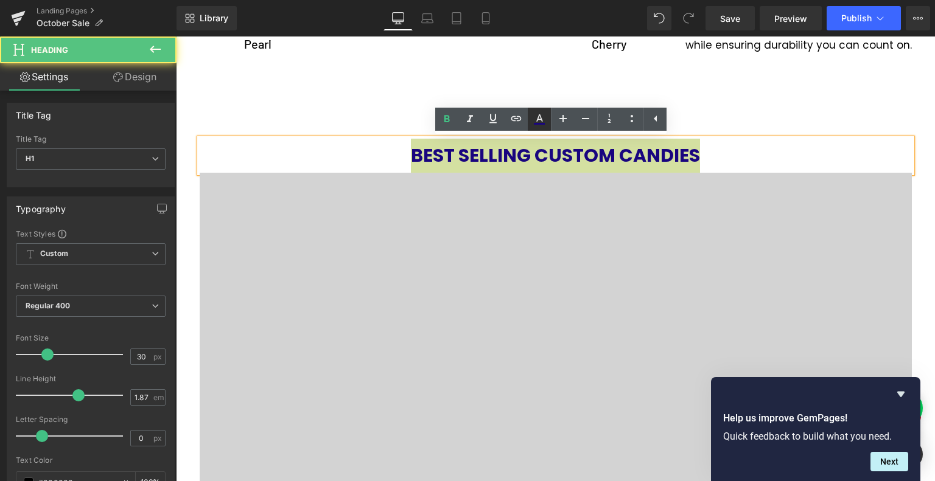
click at [543, 124] on icon at bounding box center [539, 124] width 11 height 2
type input "#19057f"
type input "100"
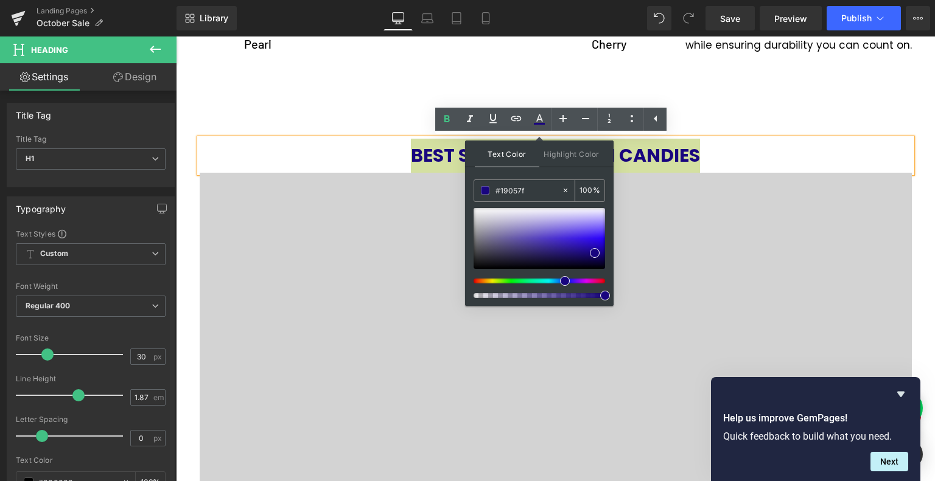
click at [529, 192] on input "#19057f" at bounding box center [528, 190] width 66 height 13
paste input "ad930"
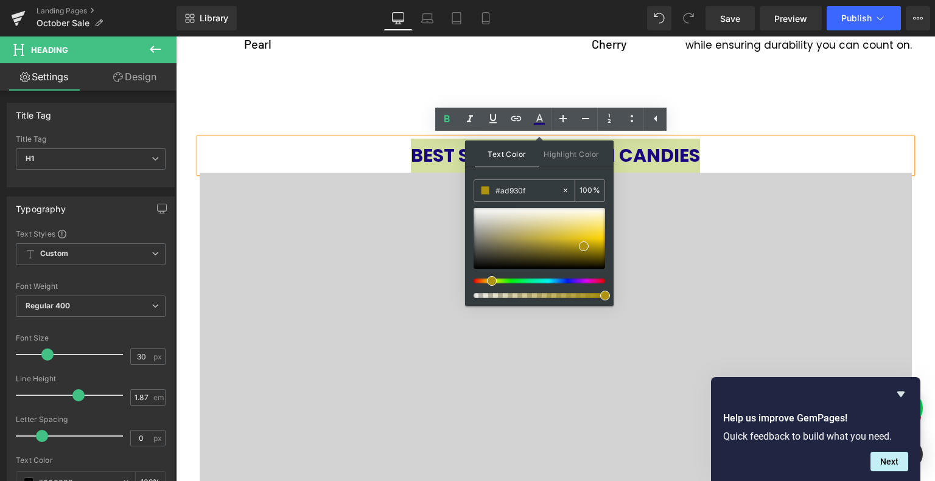
type input "#ad930f"
click at [585, 245] on span at bounding box center [584, 247] width 10 height 10
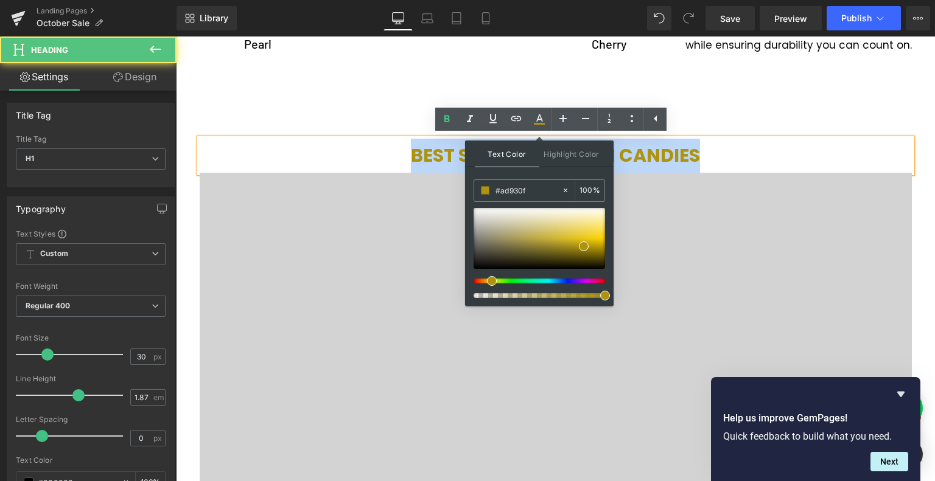
click at [426, 158] on span "BEST SELLING CUSTOM CANDIES" at bounding box center [555, 155] width 289 height 26
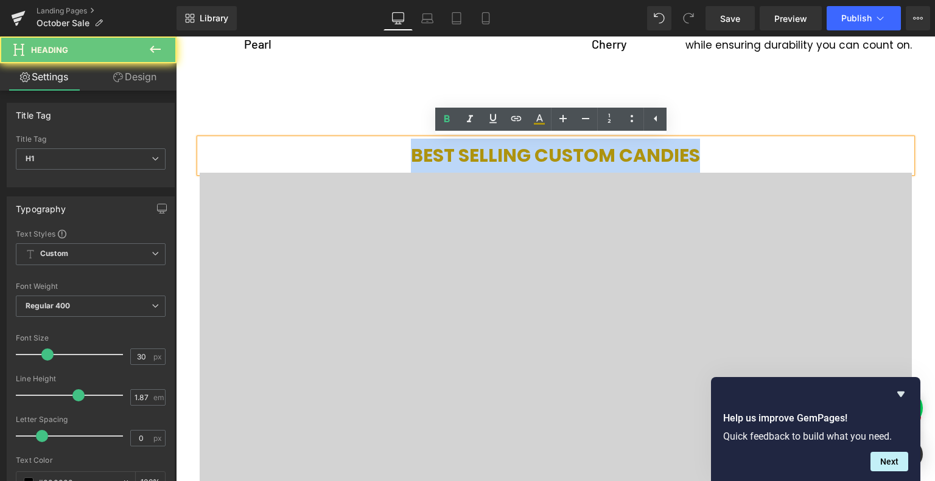
click at [426, 158] on span "BEST SELLING CUSTOM CANDIES" at bounding box center [555, 155] width 289 height 26
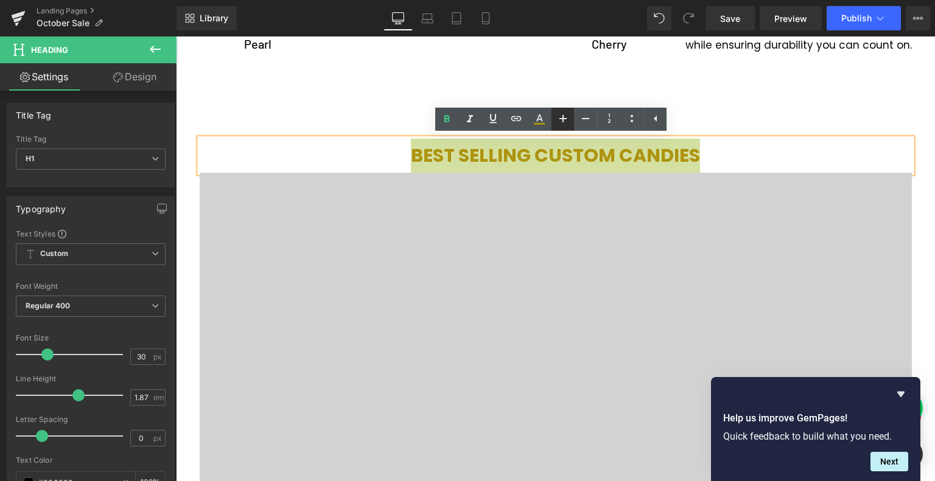
click at [559, 121] on icon at bounding box center [563, 118] width 15 height 15
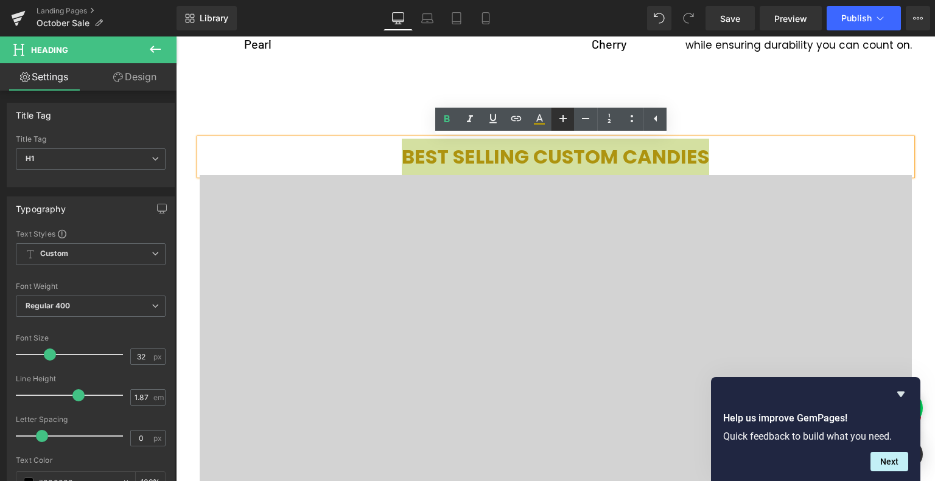
click at [559, 121] on icon at bounding box center [563, 118] width 15 height 15
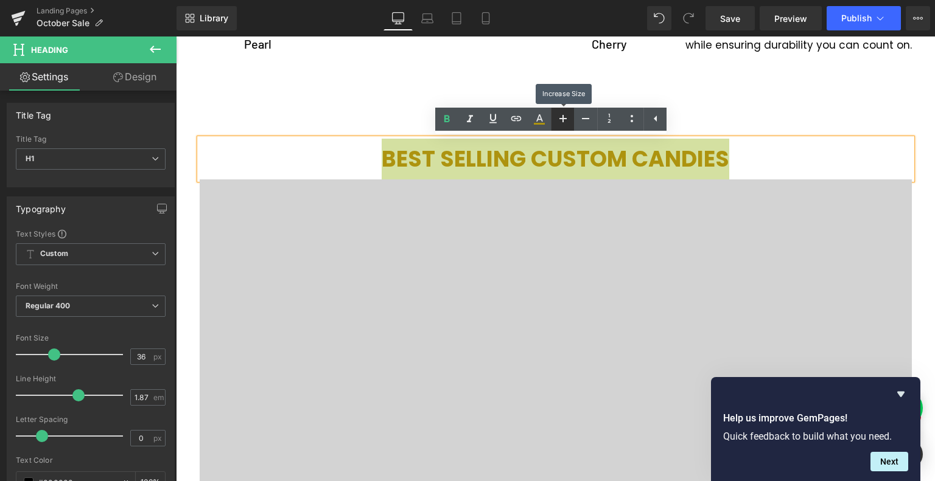
click at [559, 121] on icon at bounding box center [563, 118] width 15 height 15
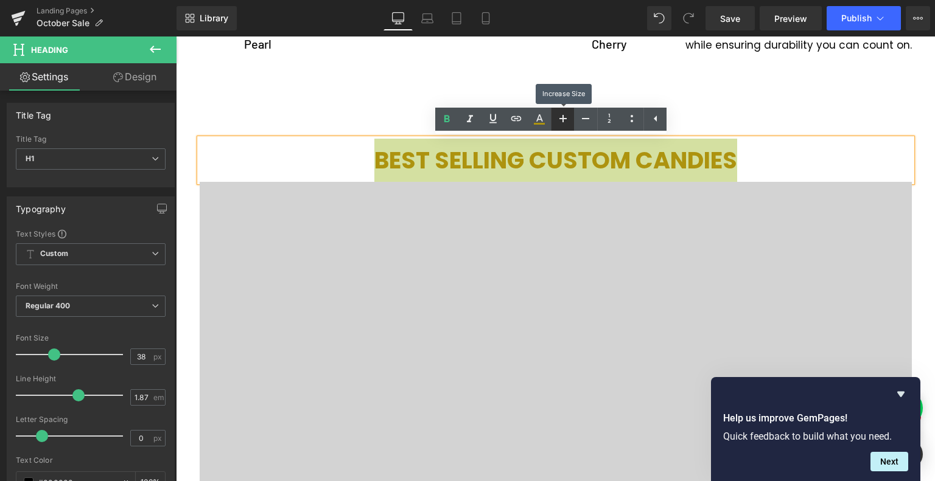
click at [559, 121] on icon at bounding box center [563, 118] width 15 height 15
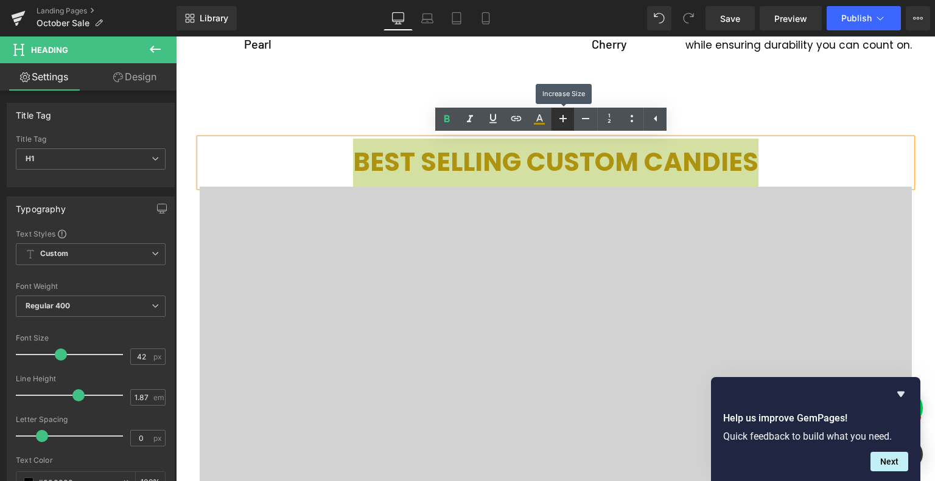
click at [559, 121] on icon at bounding box center [563, 118] width 15 height 15
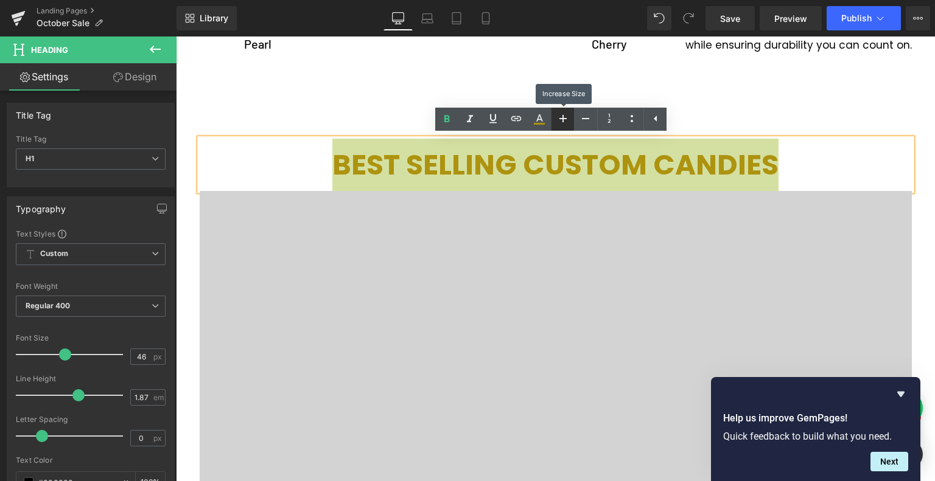
click at [559, 121] on icon at bounding box center [563, 118] width 15 height 15
type input "48"
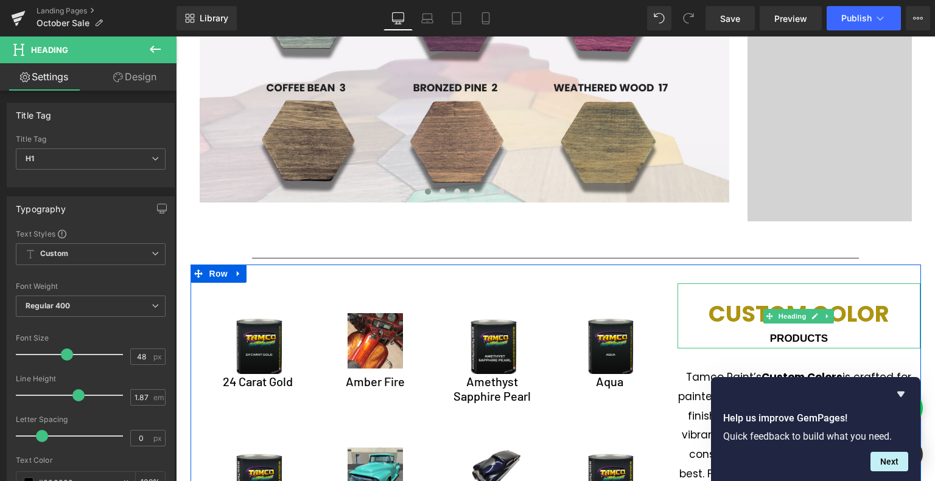
scroll to position [2227, 0]
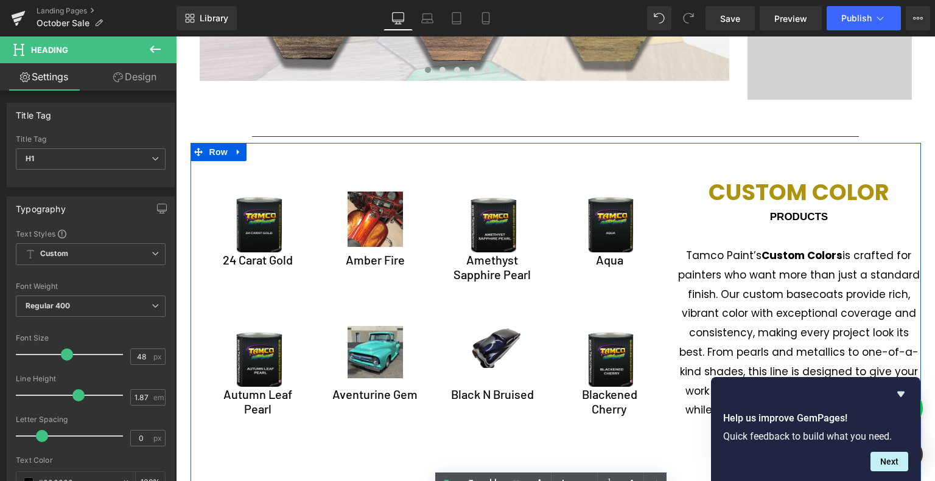
click at [808, 214] on span "PRODUCTS" at bounding box center [799, 217] width 58 height 12
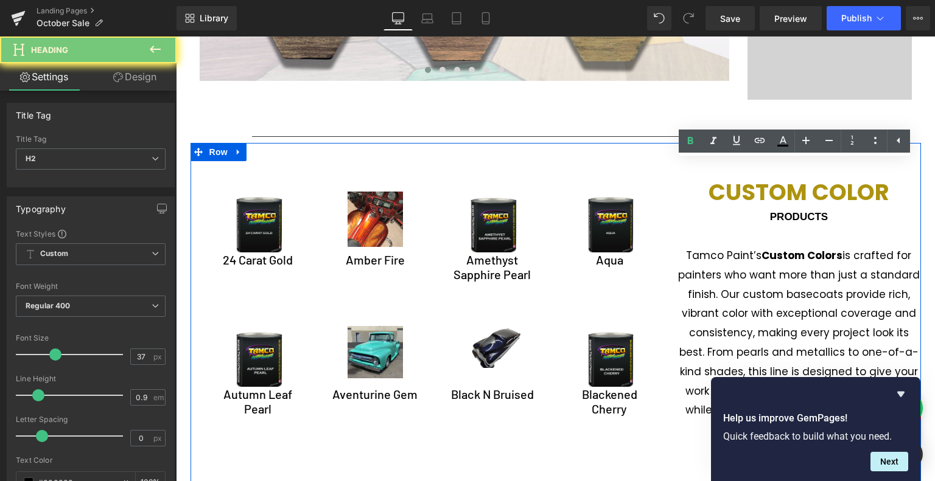
click at [808, 214] on span "PRODUCTS" at bounding box center [799, 217] width 58 height 12
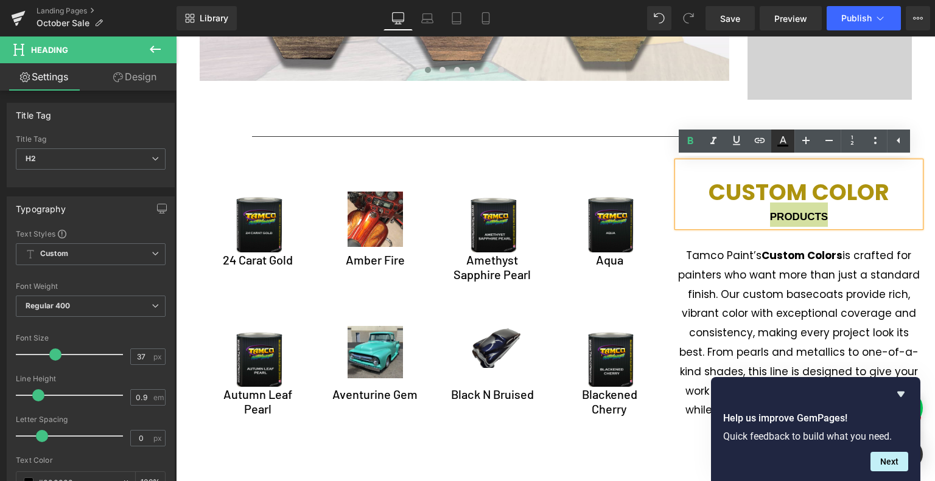
click at [788, 145] on icon at bounding box center [782, 141] width 15 height 15
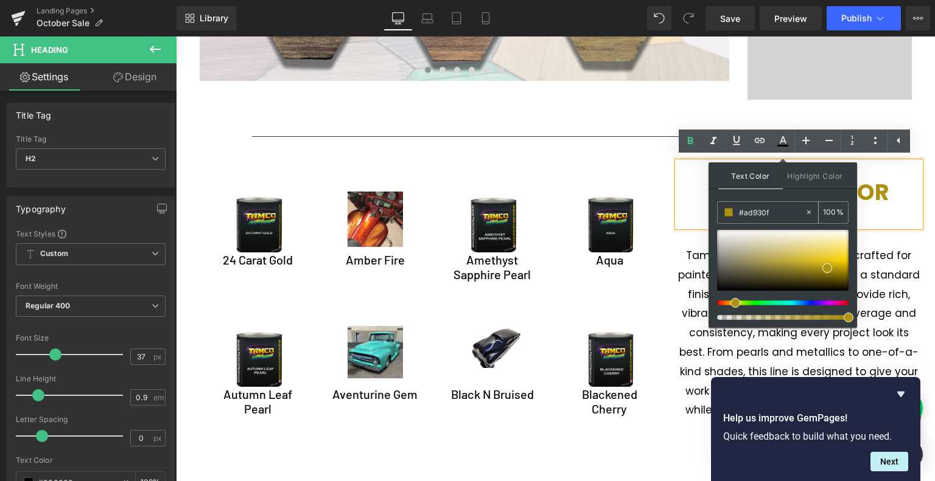
click at [789, 212] on input "#ad930f" at bounding box center [772, 212] width 66 height 13
click at [828, 267] on span at bounding box center [827, 268] width 10 height 10
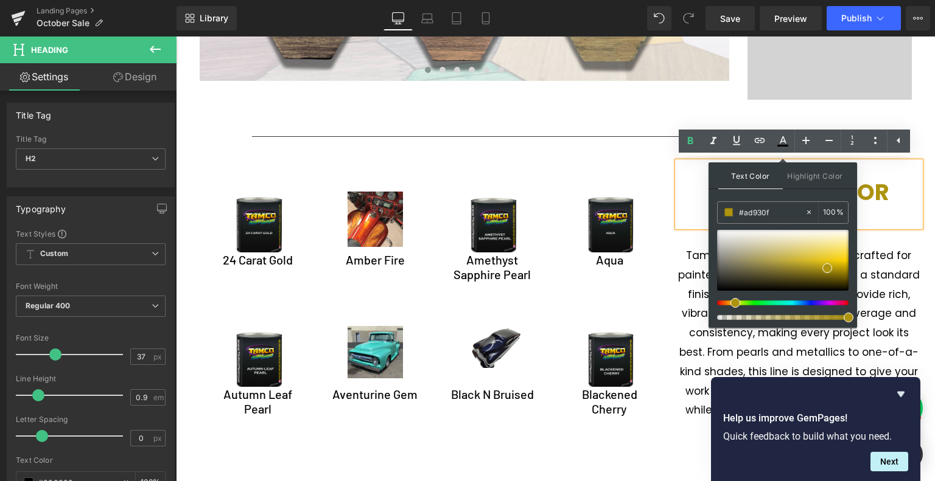
click at [909, 249] on p "Tamco Paint’s Custom Colors is crafted for painters who want more than just a s…" at bounding box center [798, 333] width 243 height 174
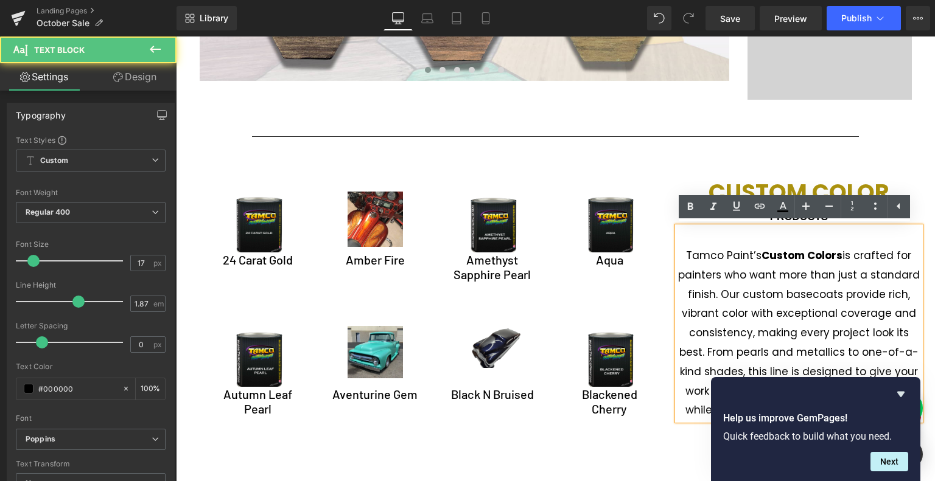
click at [849, 267] on p "Tamco Paint’s Custom Colors is crafted for painters who want more than just a s…" at bounding box center [798, 333] width 243 height 174
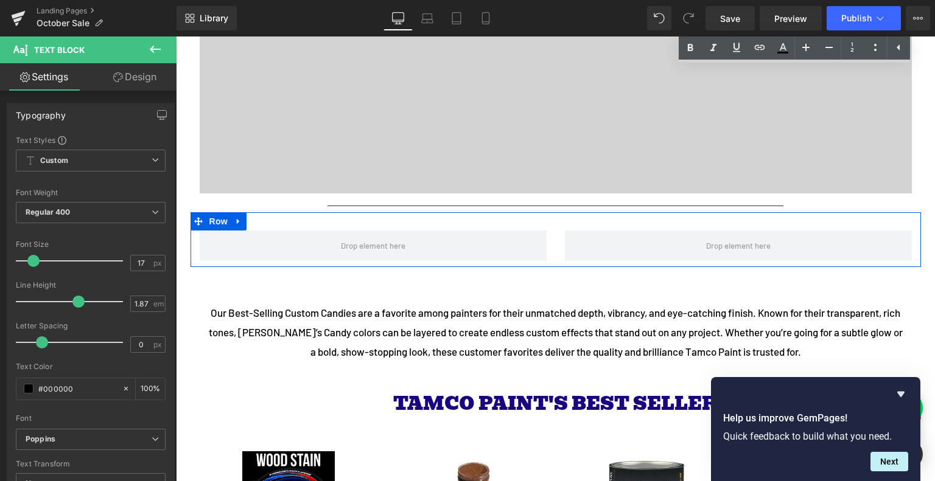
scroll to position [3140, 0]
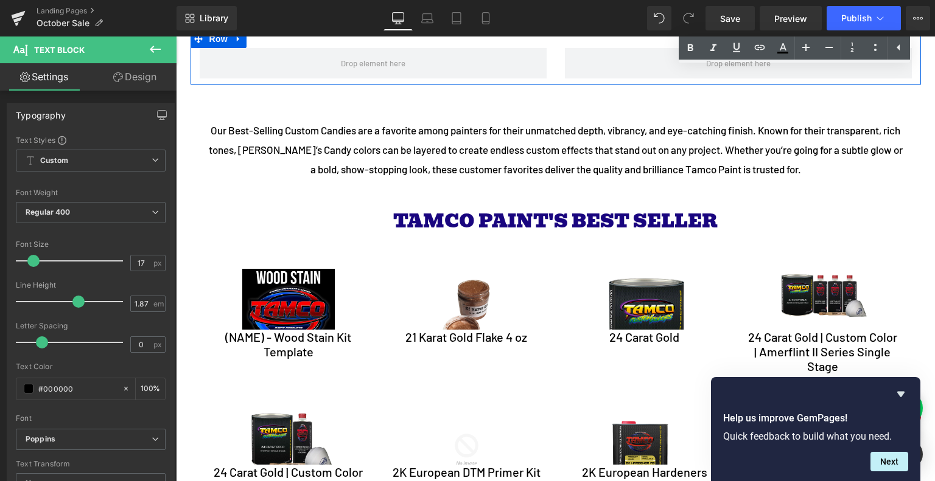
click at [620, 221] on span "TAMCO PAINT'S BEST SELLER" at bounding box center [555, 221] width 324 height 30
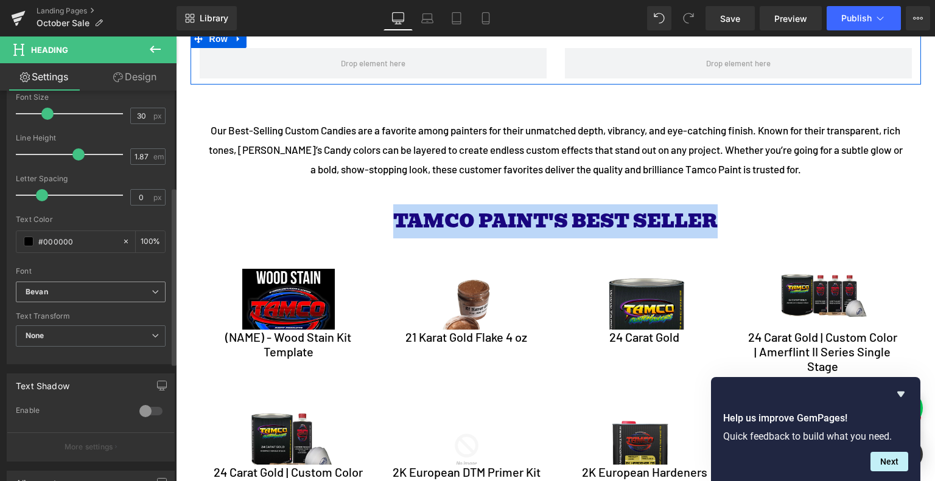
scroll to position [243, 0]
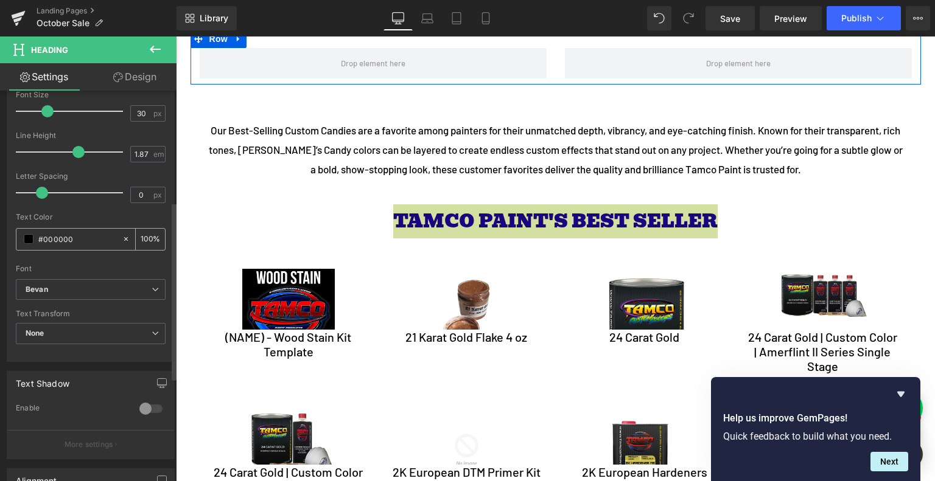
click at [49, 239] on input "#000000" at bounding box center [77, 238] width 78 height 13
click at [62, 238] on input "#000000" at bounding box center [77, 238] width 78 height 13
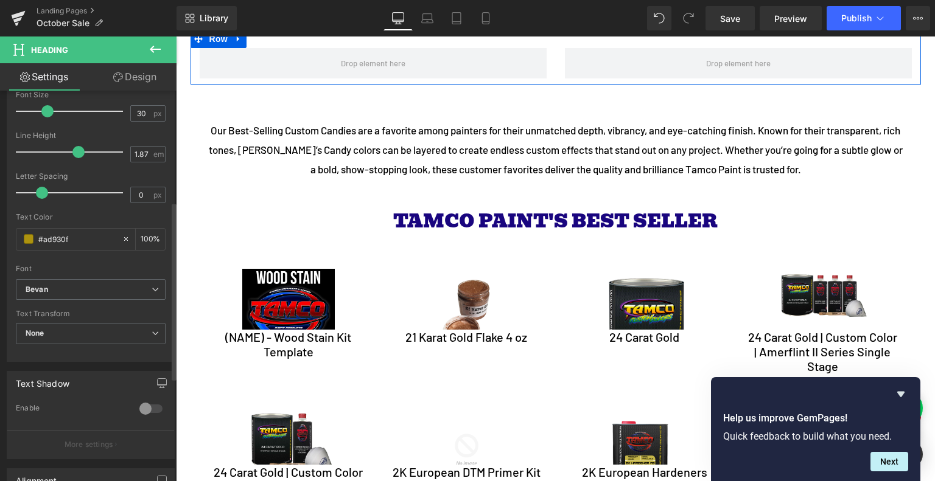
type input "#ad930f"
click at [71, 262] on div at bounding box center [91, 261] width 150 height 8
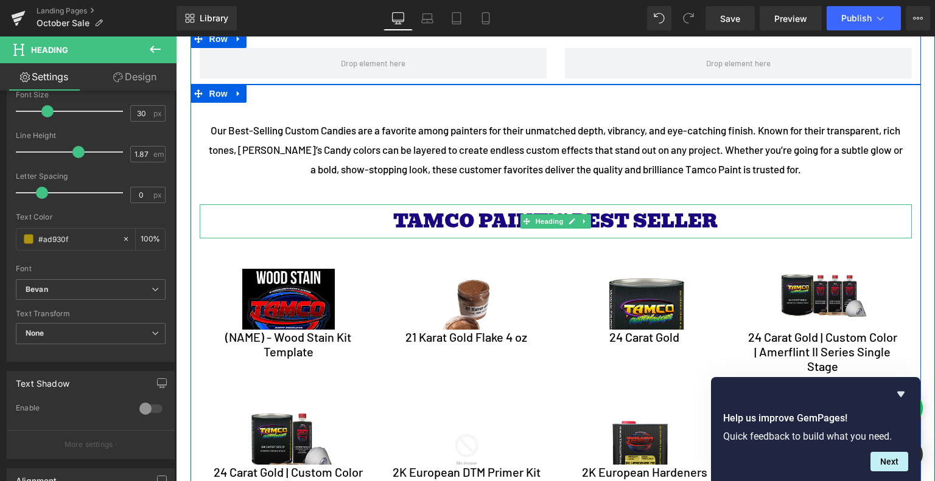
click at [447, 223] on span "TAMCO PAINT'S BEST SELLER" at bounding box center [555, 221] width 324 height 30
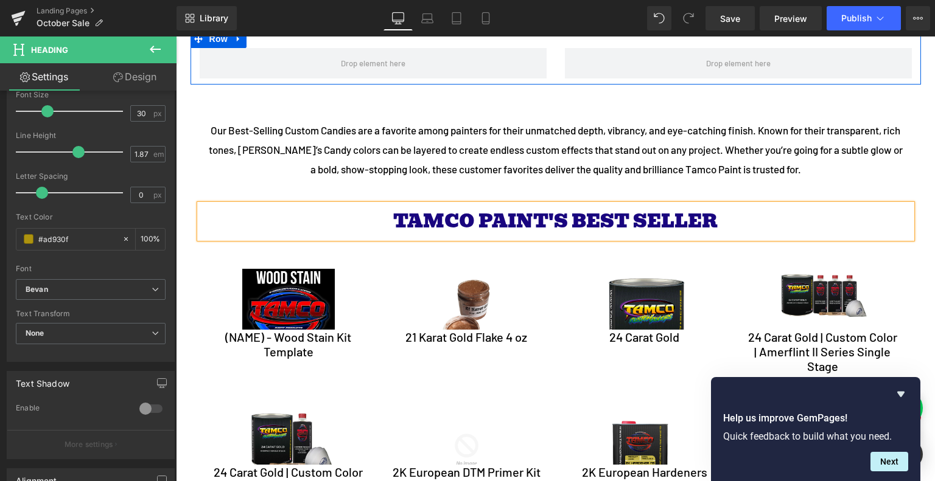
click at [447, 223] on span "TAMCO PAINT'S BEST SELLER" at bounding box center [555, 221] width 324 height 30
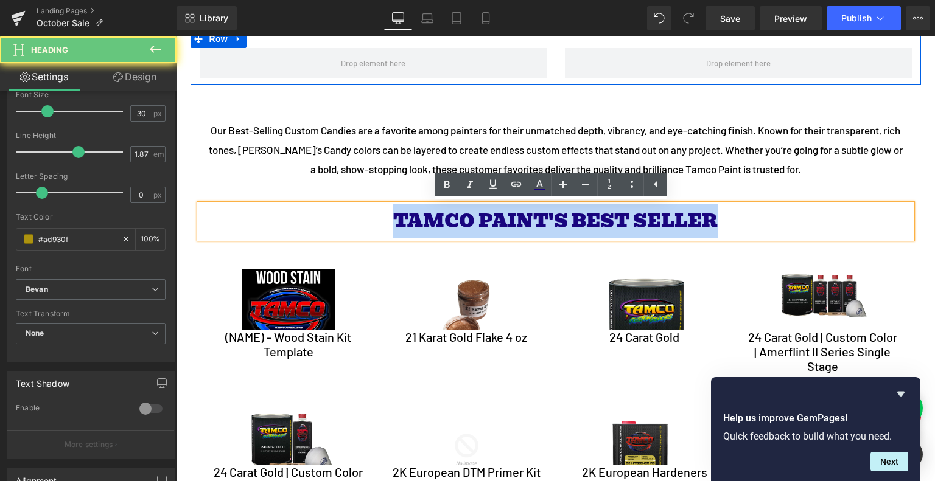
click at [447, 223] on span "TAMCO PAINT'S BEST SELLER" at bounding box center [555, 221] width 324 height 30
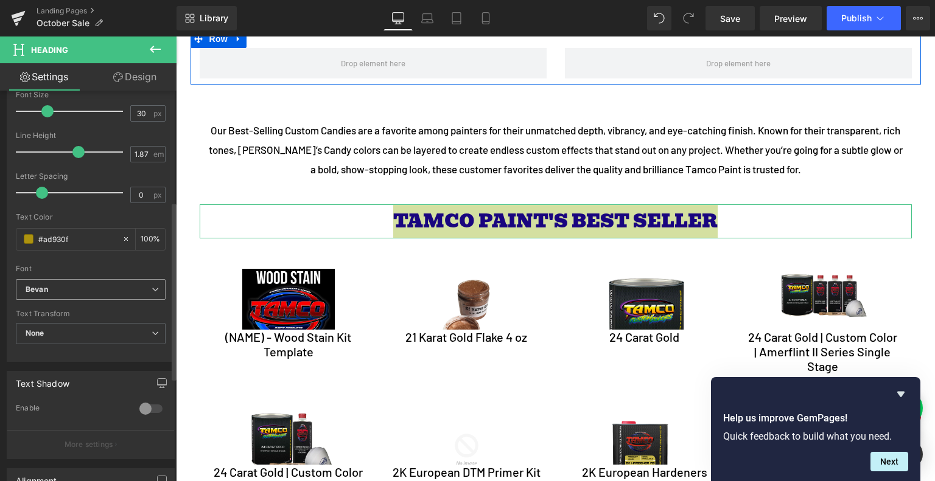
click at [107, 288] on b "Bevan" at bounding box center [89, 290] width 126 height 10
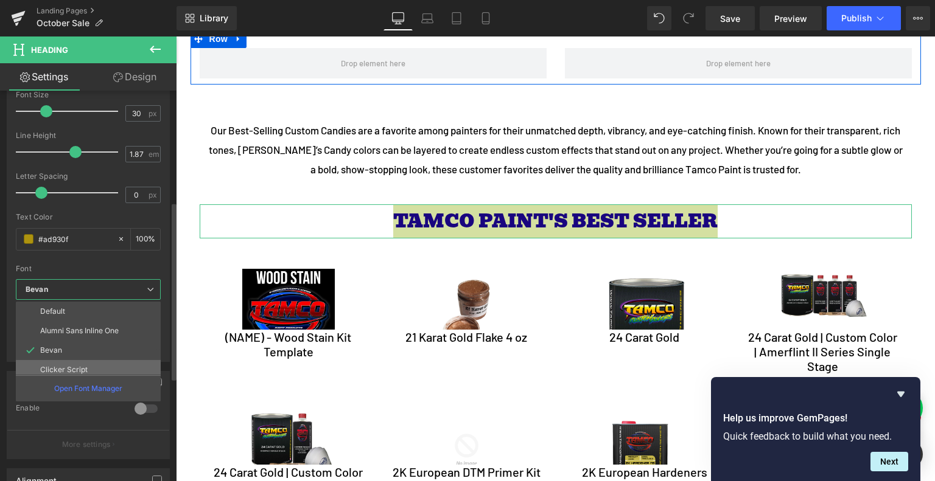
scroll to position [83, 0]
click at [87, 344] on li "Poppins" at bounding box center [91, 345] width 150 height 19
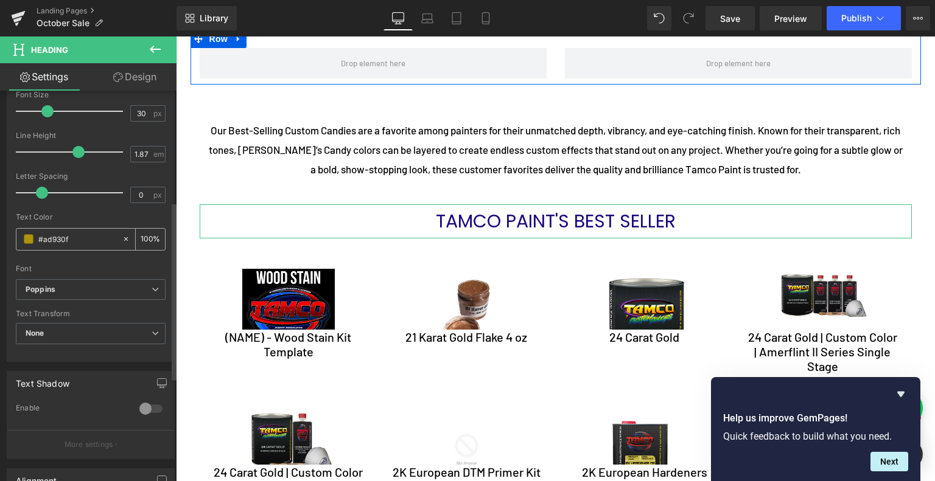
click at [77, 239] on input "#ad930f" at bounding box center [77, 238] width 78 height 13
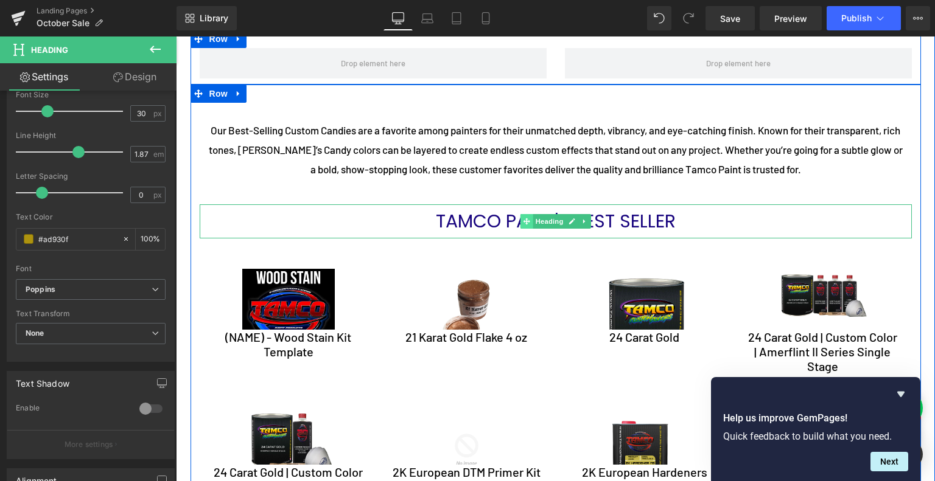
click at [525, 221] on span at bounding box center [526, 221] width 13 height 15
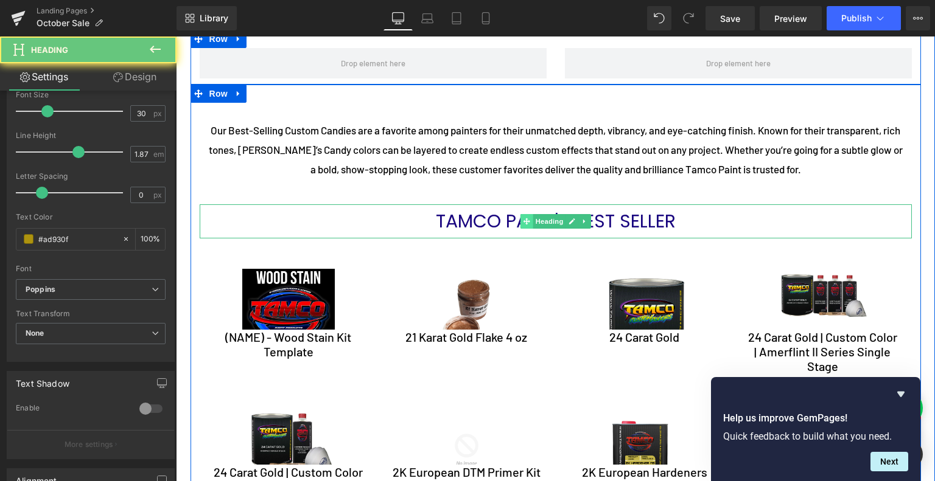
click at [525, 221] on span at bounding box center [526, 221] width 13 height 15
click at [484, 220] on span "TAMCO PAINT'S BEST SELLER" at bounding box center [556, 221] width 240 height 26
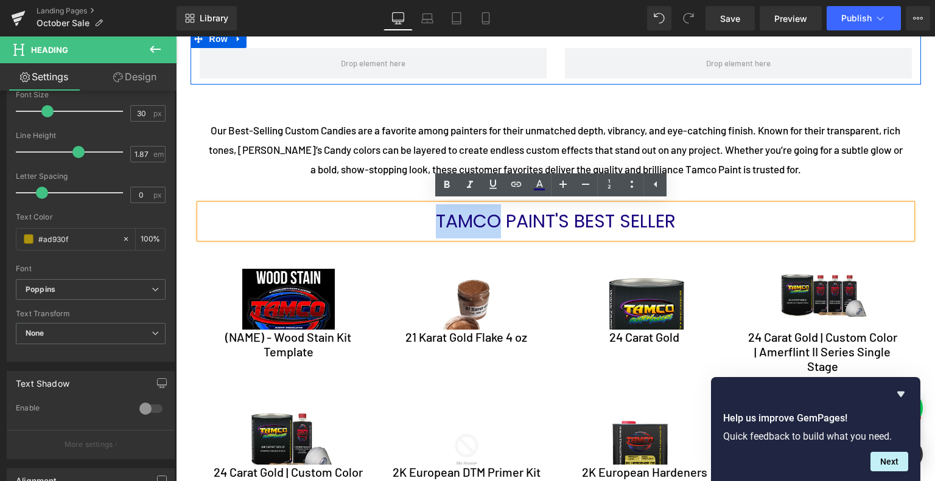
drag, startPoint x: 484, startPoint y: 220, endPoint x: 496, endPoint y: 214, distance: 13.1
click at [484, 220] on span "TAMCO PAINT'S BEST SELLER" at bounding box center [556, 221] width 240 height 26
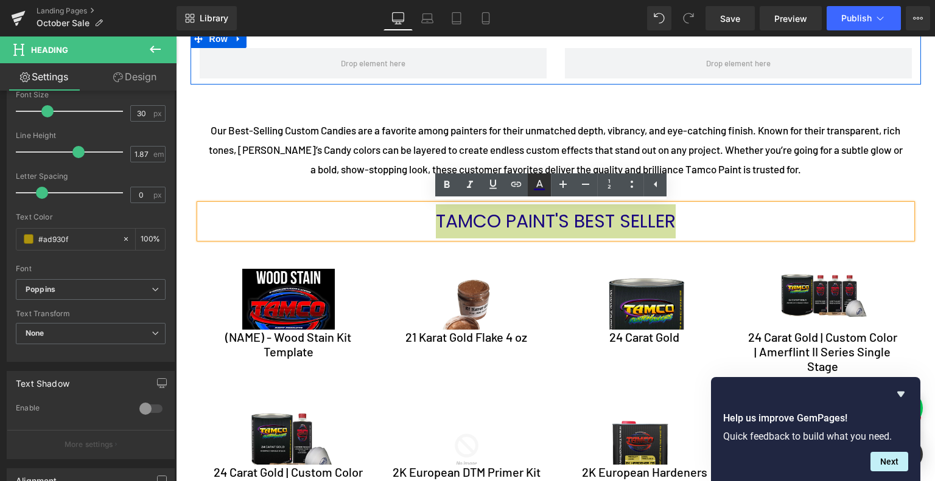
drag, startPoint x: 536, startPoint y: 187, endPoint x: 528, endPoint y: 194, distance: 10.4
click at [536, 187] on icon at bounding box center [539, 185] width 15 height 15
type input "#19057f"
type input "100"
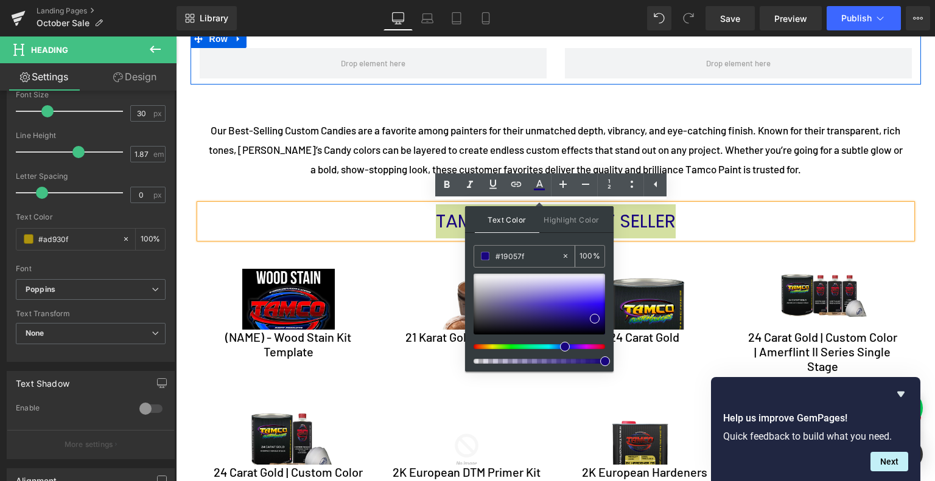
click at [532, 256] on input "#19057f" at bounding box center [528, 255] width 66 height 13
paste input "ad930"
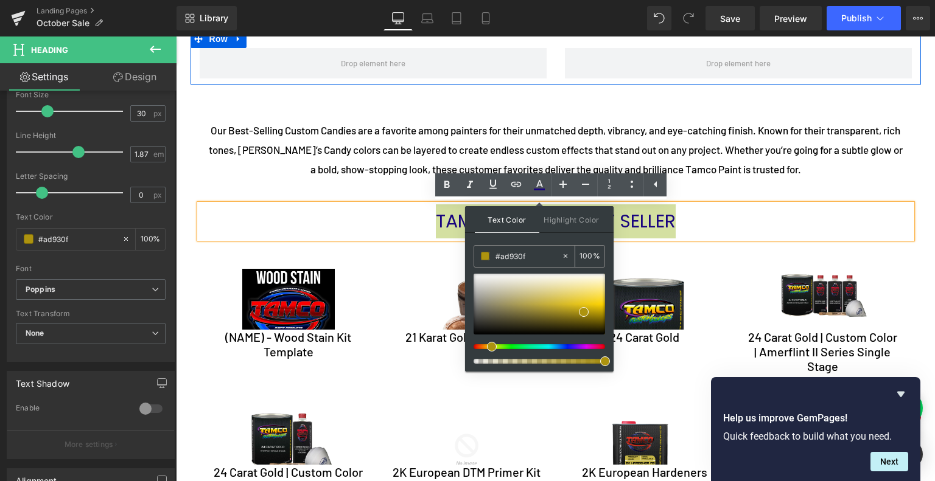
type input "#ad930f\"
type input "0"
type input "#ad930f"
type input "100"
click at [584, 311] on span at bounding box center [584, 312] width 10 height 10
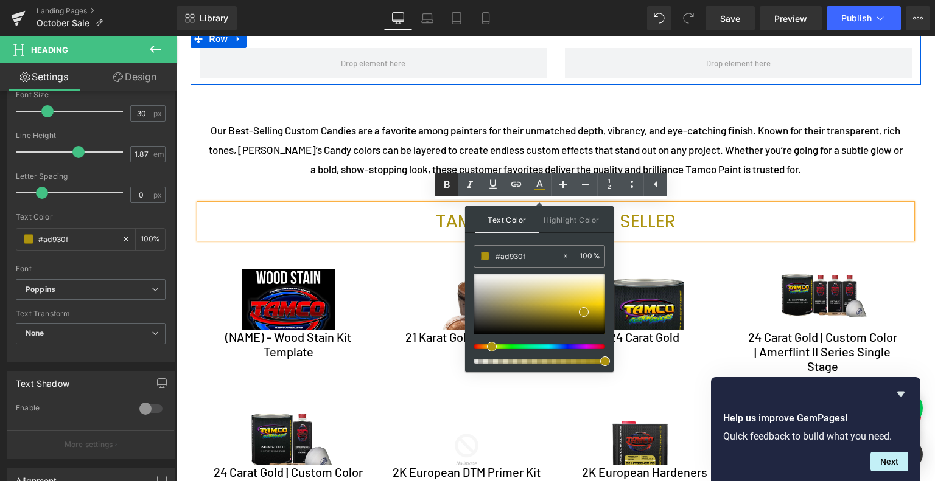
click at [447, 184] on icon at bounding box center [446, 184] width 5 height 7
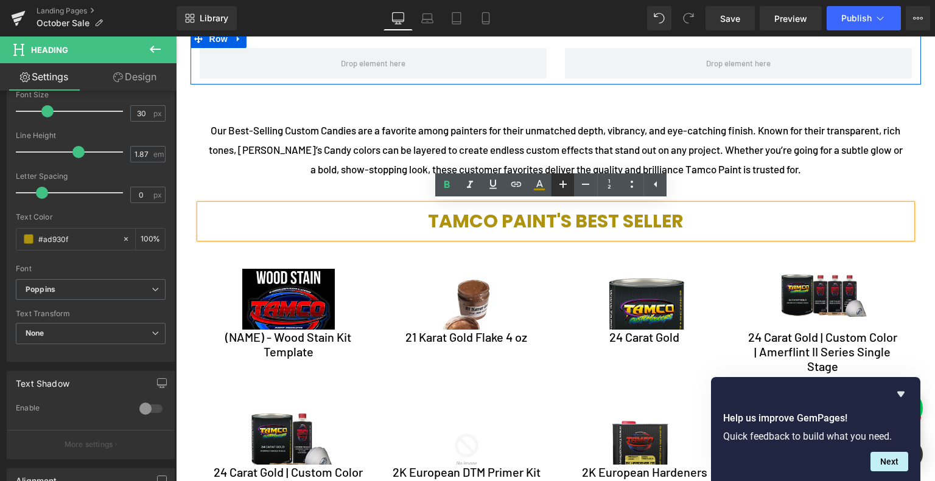
click at [560, 187] on icon at bounding box center [563, 184] width 15 height 15
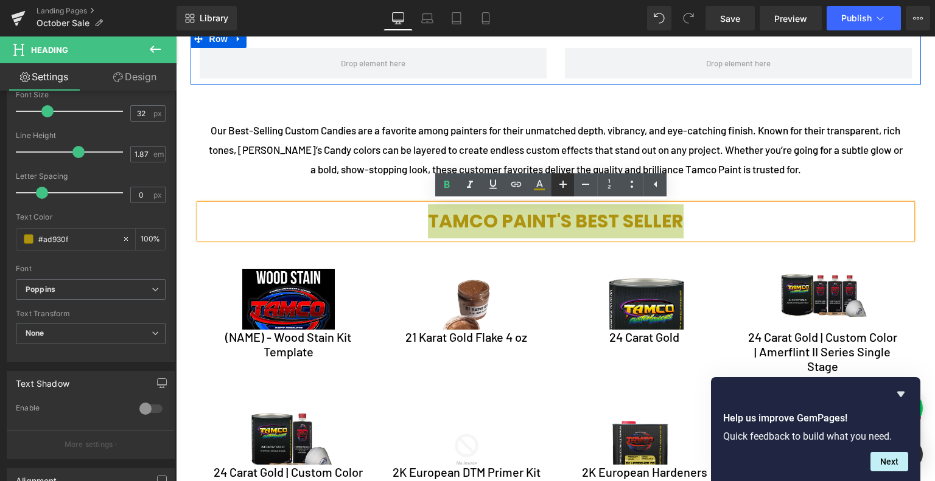
click at [560, 187] on icon at bounding box center [563, 184] width 15 height 15
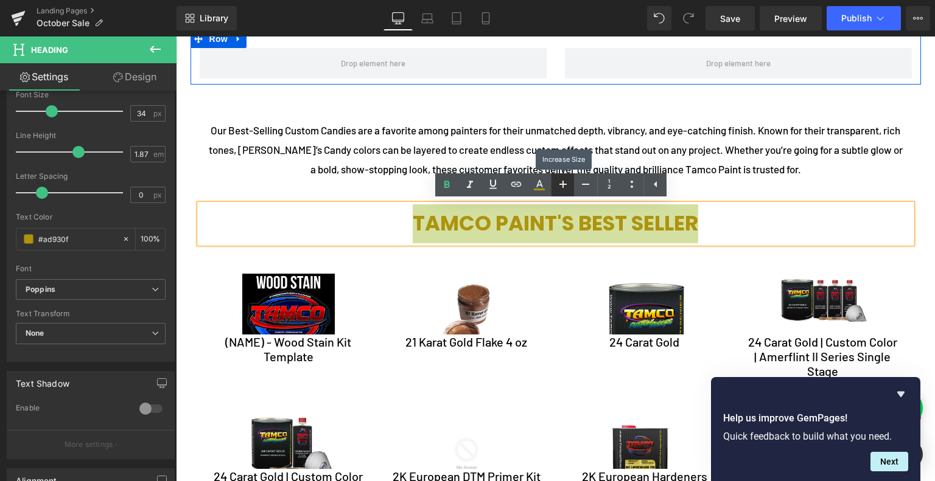
click at [560, 187] on icon at bounding box center [563, 184] width 15 height 15
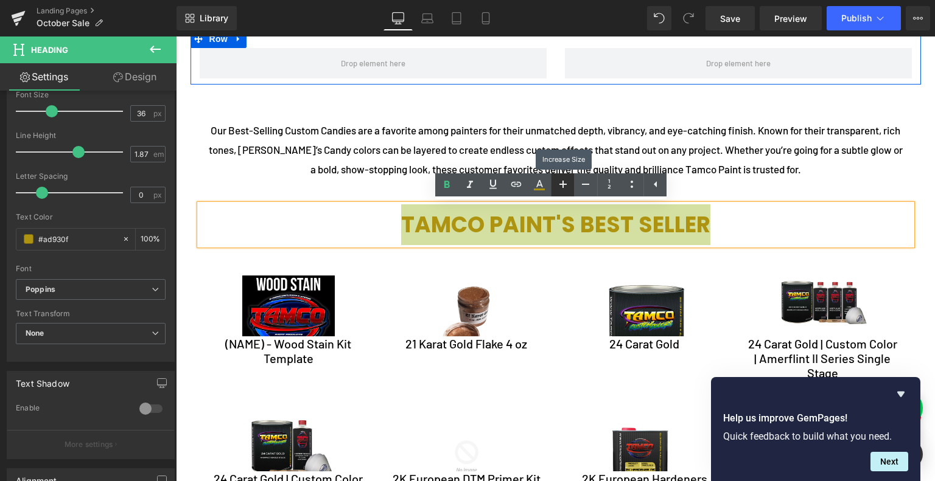
click at [560, 187] on icon at bounding box center [563, 184] width 15 height 15
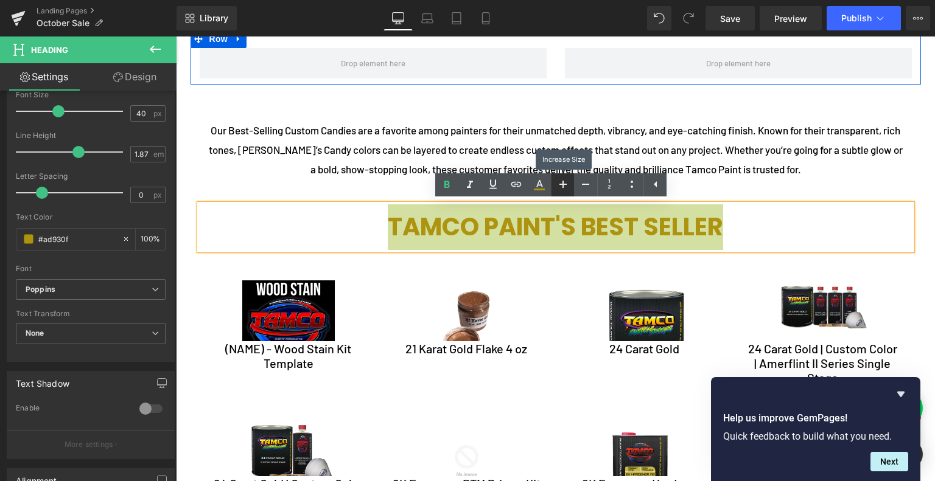
click at [560, 187] on icon at bounding box center [563, 184] width 15 height 15
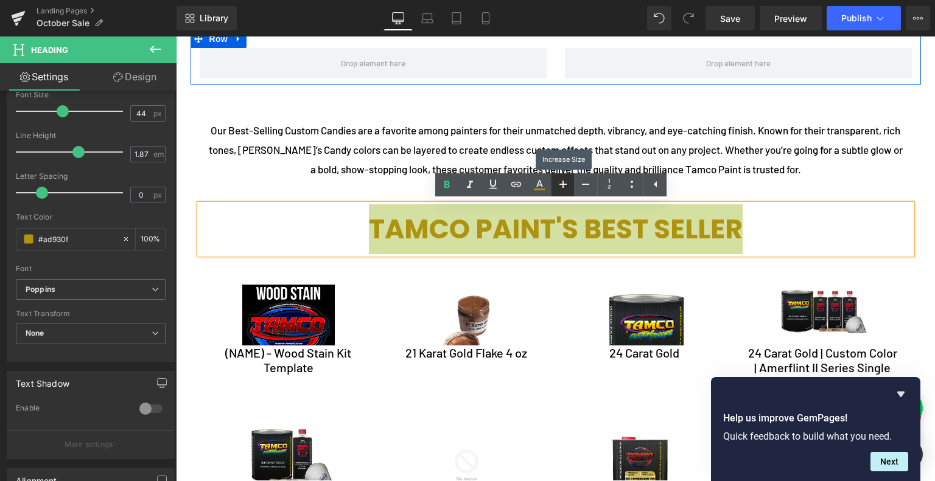
click at [560, 187] on icon at bounding box center [563, 184] width 15 height 15
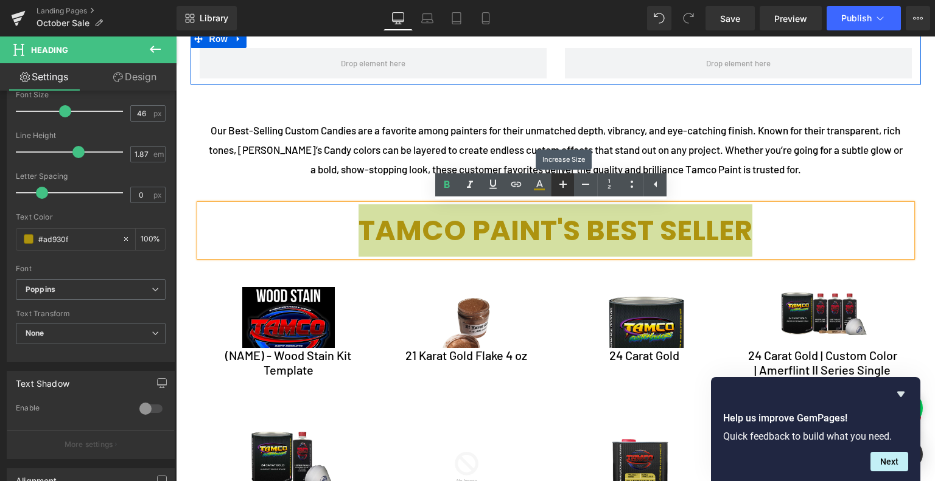
click at [560, 187] on icon at bounding box center [563, 184] width 15 height 15
type input "50"
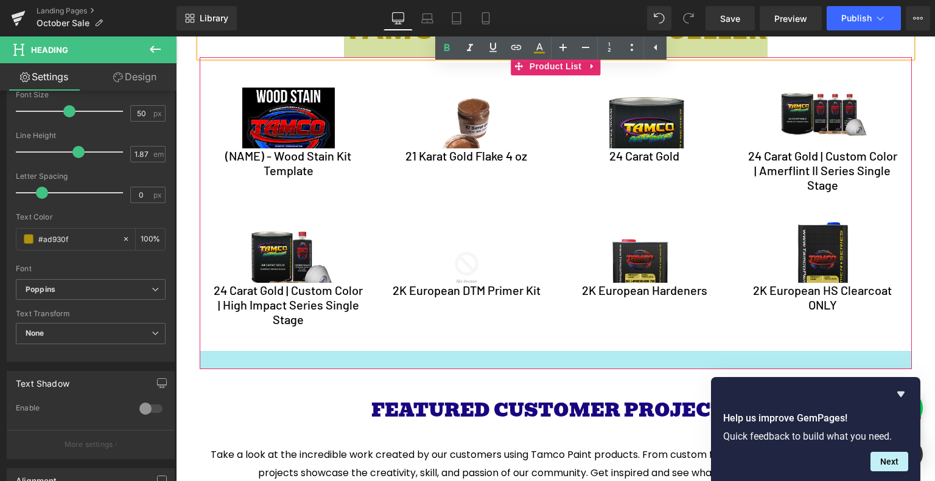
scroll to position [3262, 0]
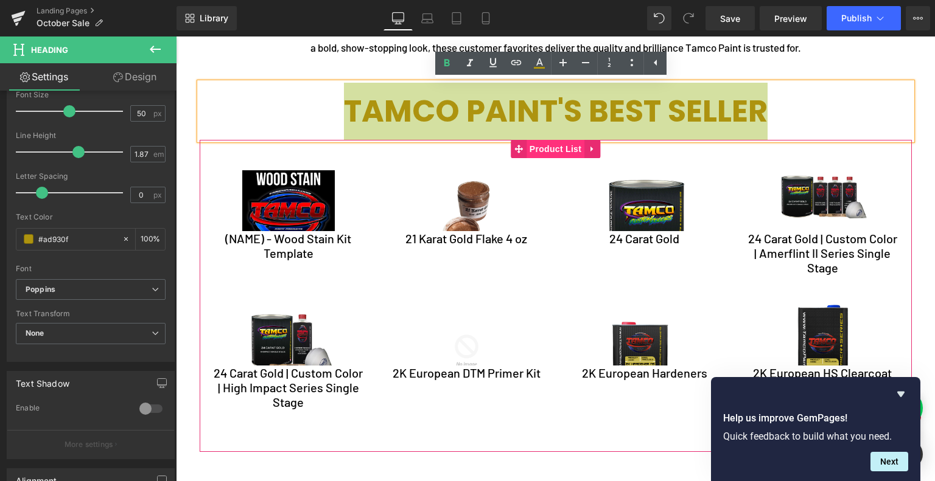
click at [542, 153] on span "Product List" at bounding box center [555, 149] width 58 height 18
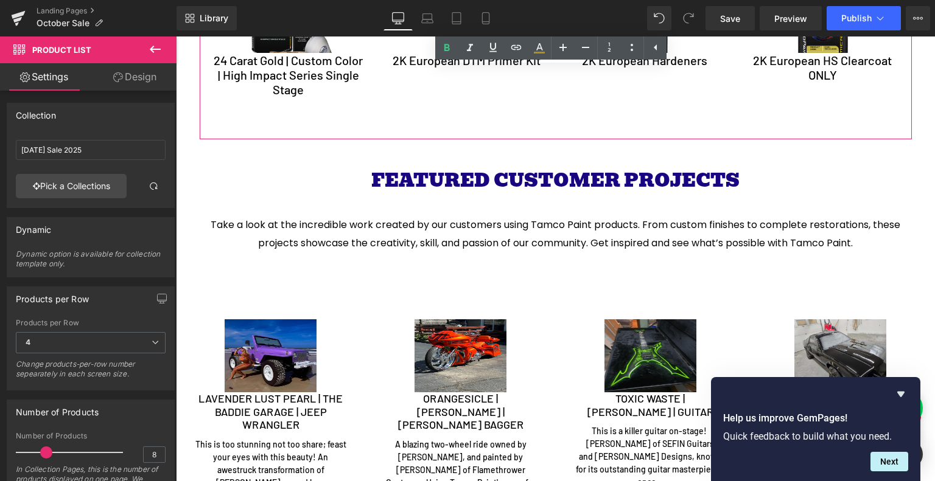
scroll to position [3627, 0]
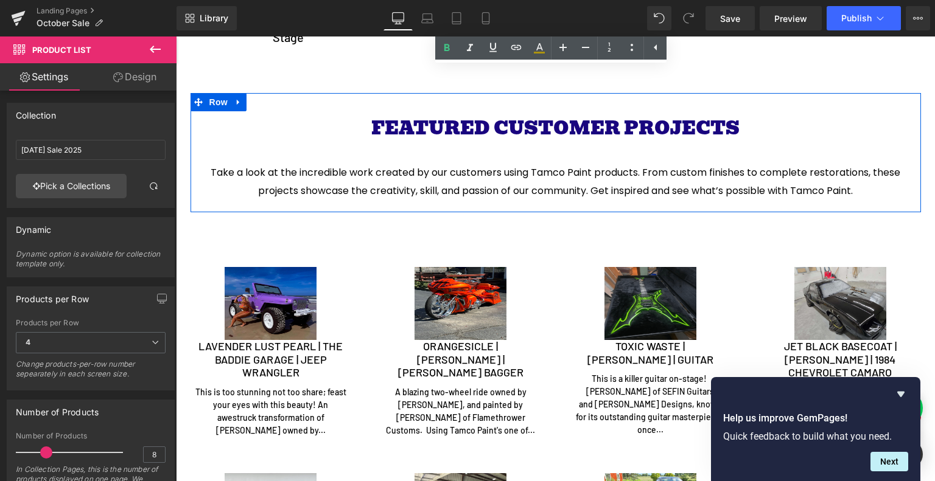
click at [532, 125] on span "Heading" at bounding box center [548, 128] width 33 height 15
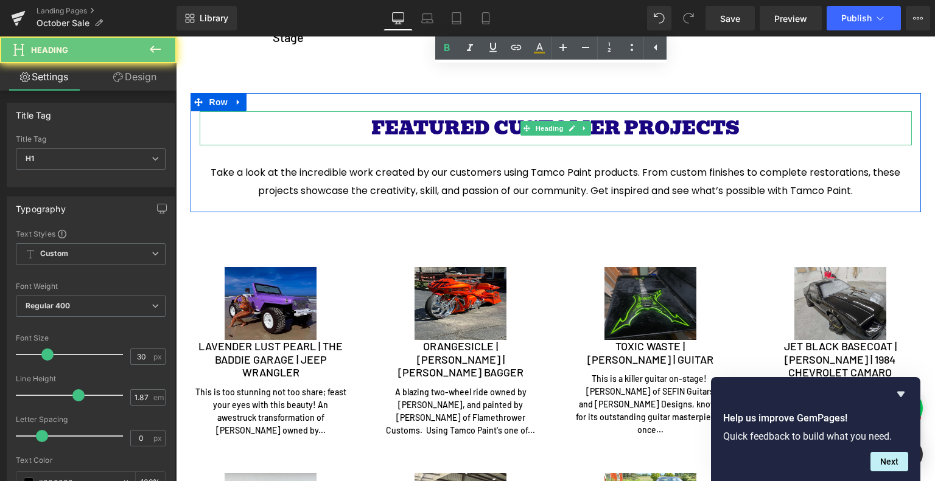
click at [463, 127] on font "FEATURED CUSTOMER PROJECTS" at bounding box center [555, 128] width 368 height 30
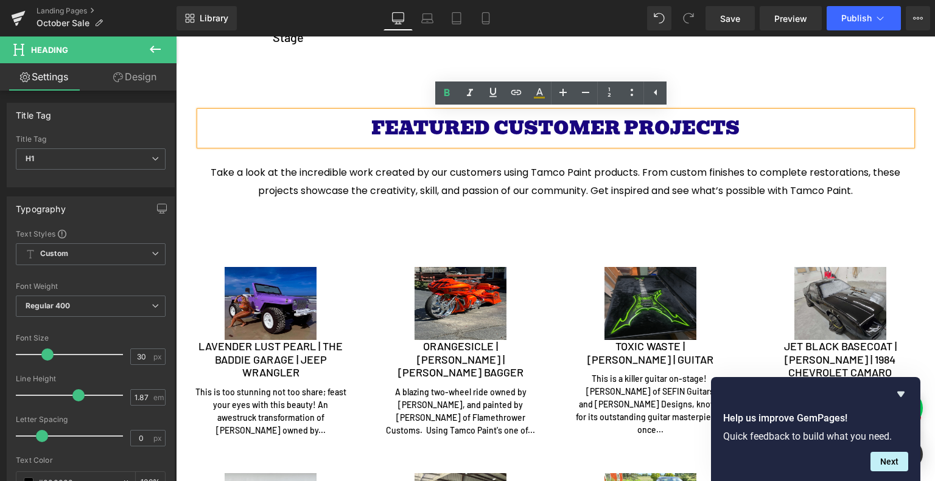
click at [463, 127] on font "FEATURED CUSTOMER PROJECTS" at bounding box center [555, 128] width 368 height 30
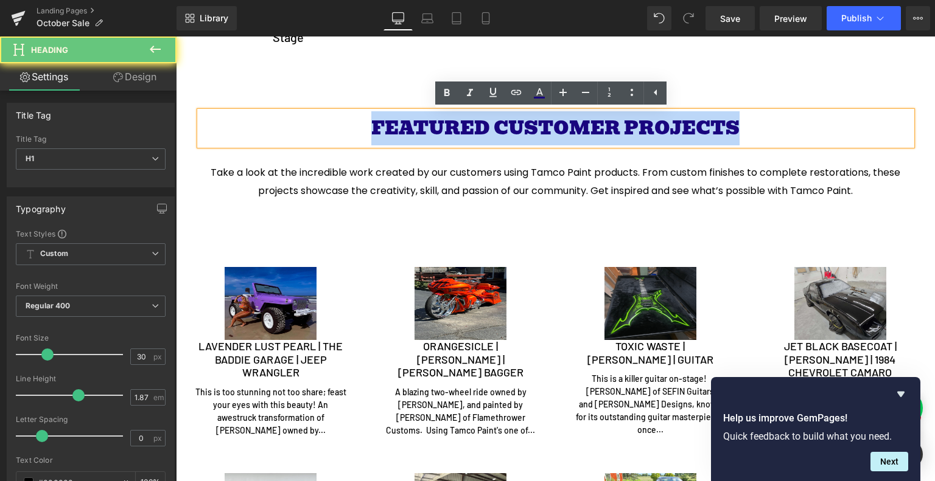
click at [463, 127] on font "FEATURED CUSTOMER PROJECTS" at bounding box center [555, 128] width 368 height 30
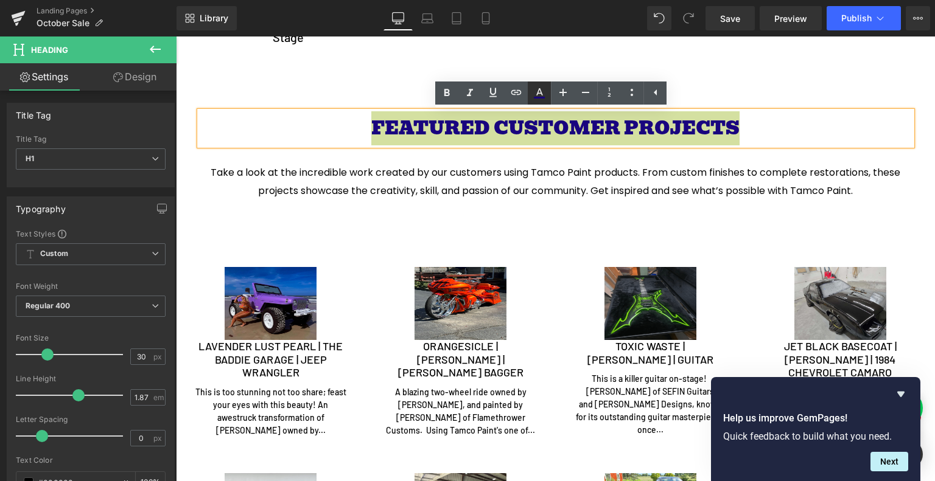
click at [538, 98] on icon at bounding box center [539, 98] width 11 height 2
type input "#19057f"
type input "100"
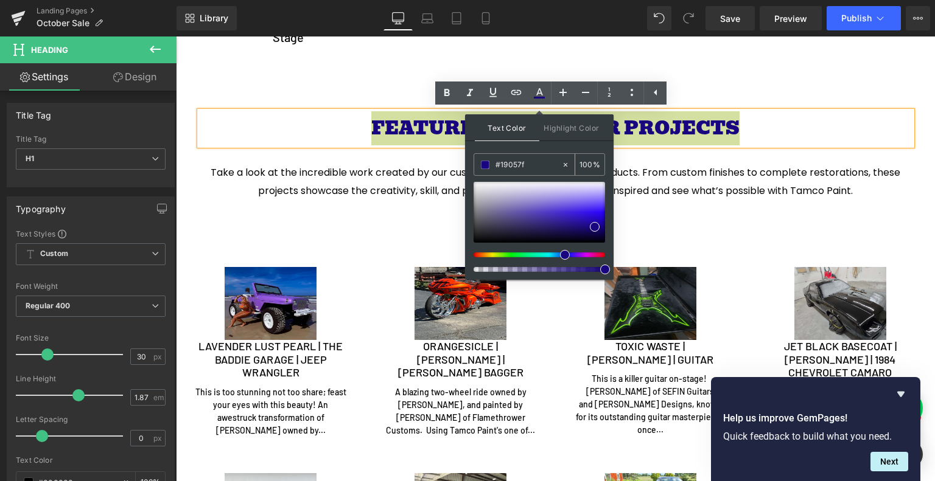
click at [536, 156] on div "#19057f" at bounding box center [517, 164] width 87 height 21
click at [535, 164] on input "#19057f" at bounding box center [528, 164] width 66 height 13
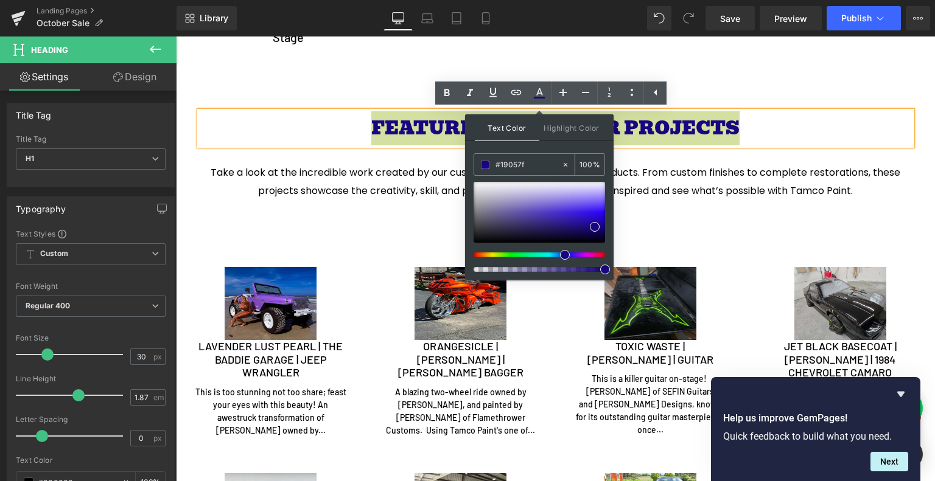
paste input "ad930"
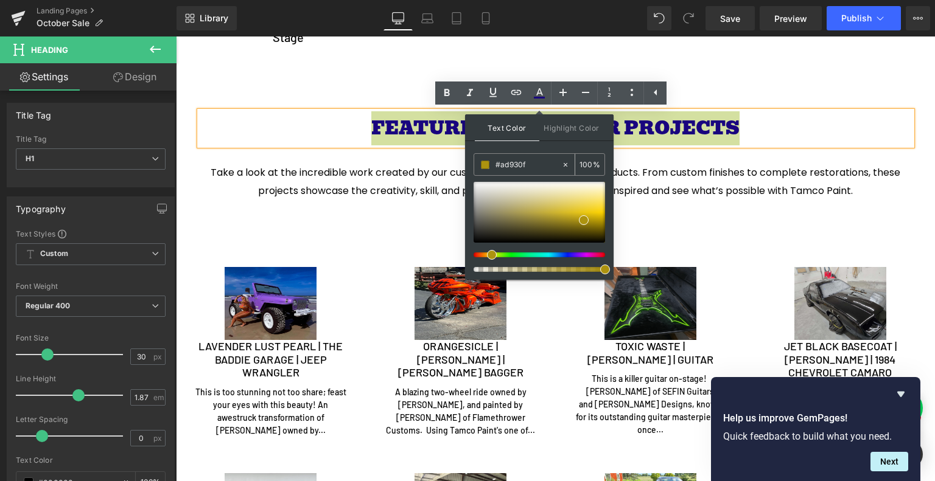
type input "#ad930f"
click at [581, 220] on span at bounding box center [584, 220] width 10 height 10
click at [449, 89] on icon at bounding box center [446, 93] width 15 height 15
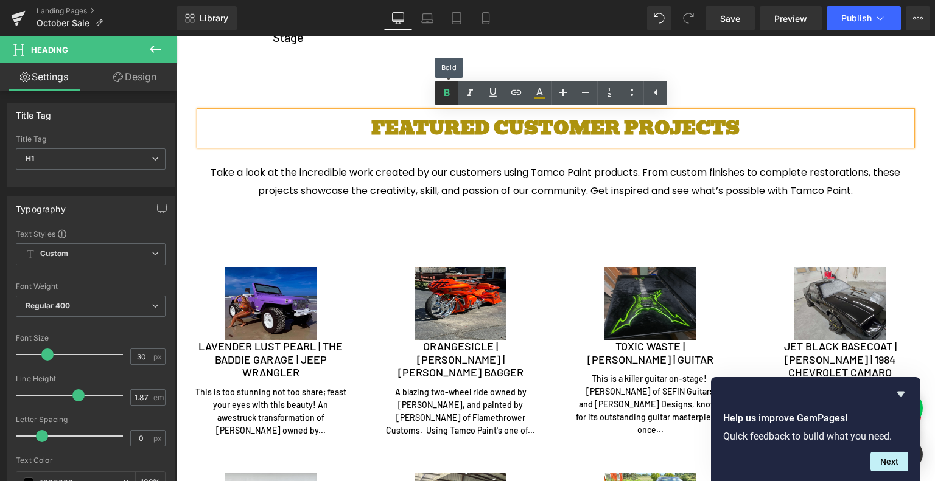
click at [449, 89] on icon at bounding box center [446, 93] width 15 height 15
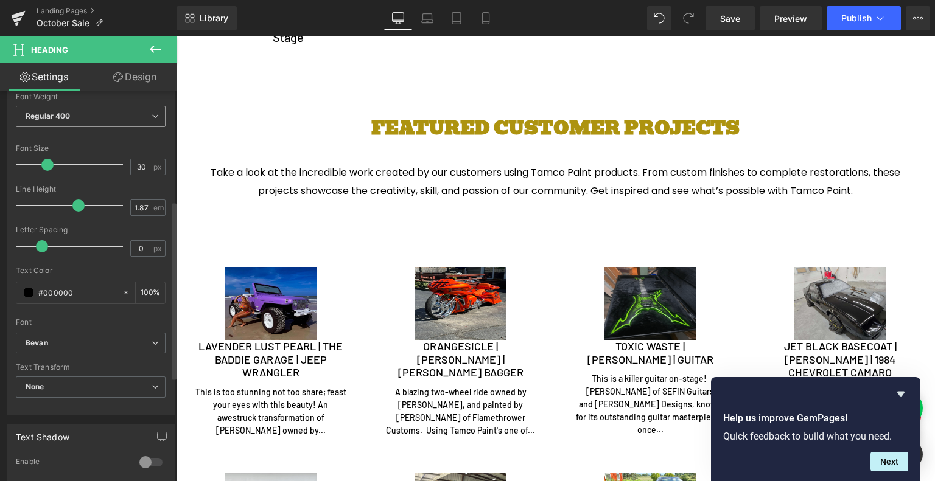
scroll to position [243, 0]
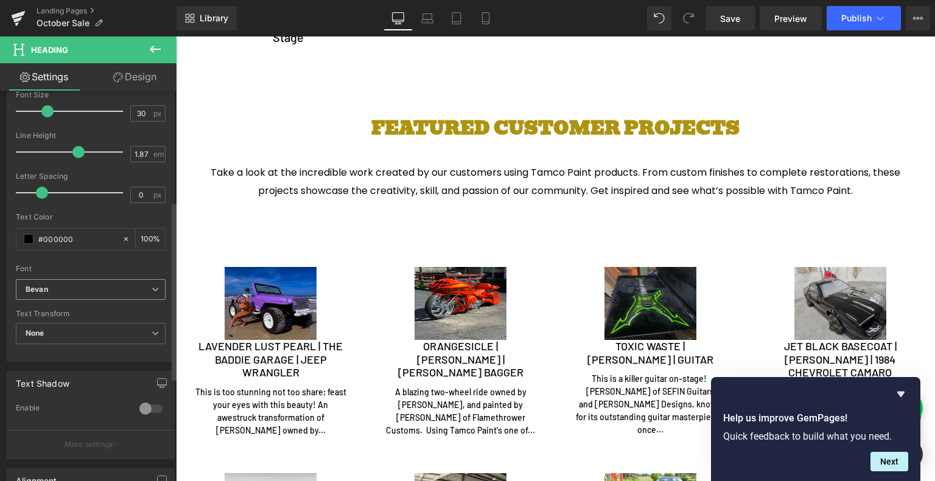
click at [105, 291] on b "Bevan" at bounding box center [89, 290] width 126 height 10
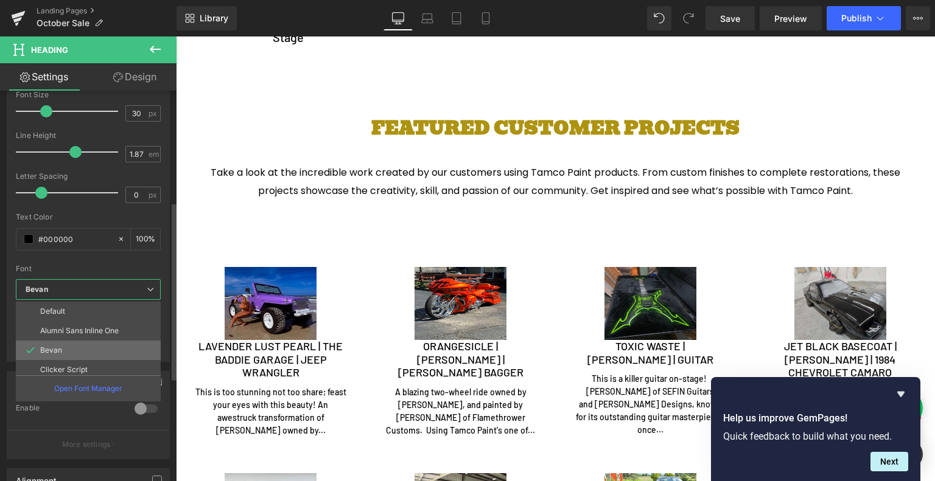
scroll to position [83, 0]
click at [107, 343] on li "Poppins" at bounding box center [91, 345] width 150 height 19
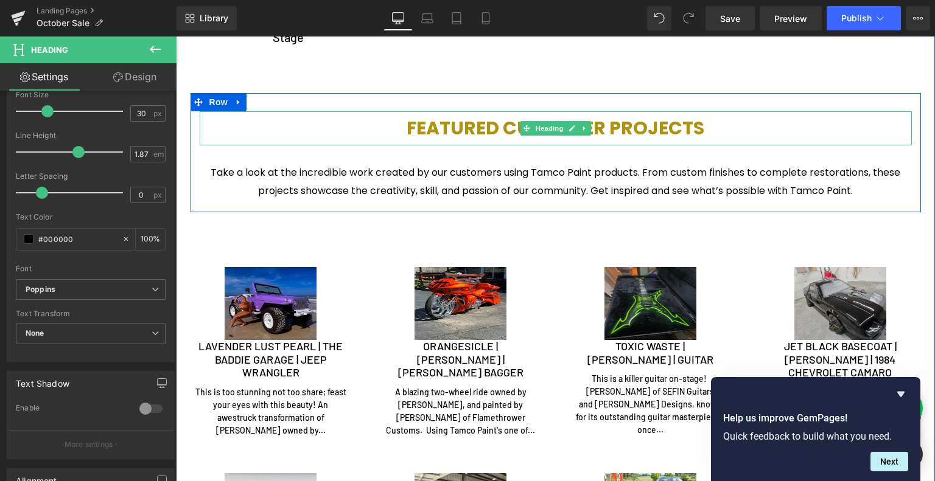
click at [514, 130] on span "FEATURED CUSTOMER PROJECTS" at bounding box center [555, 128] width 298 height 26
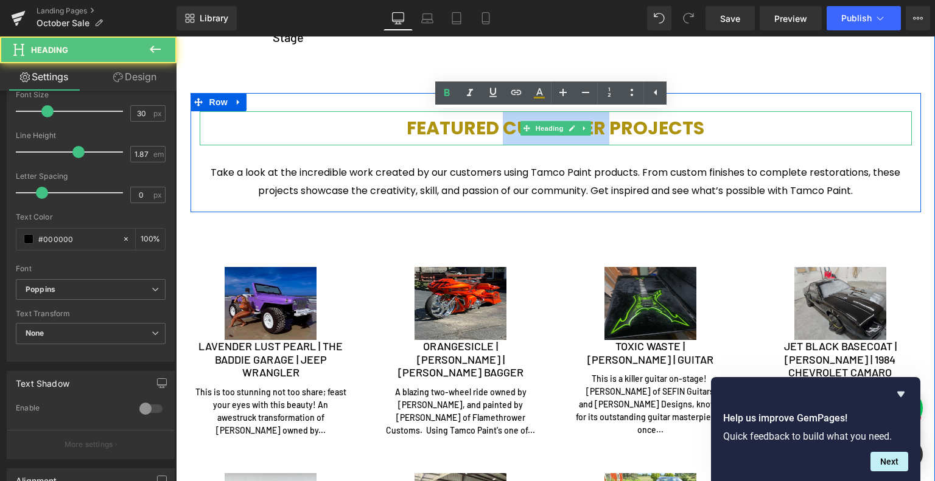
click at [514, 130] on span "FEATURED CUSTOMER PROJECTS" at bounding box center [555, 128] width 298 height 26
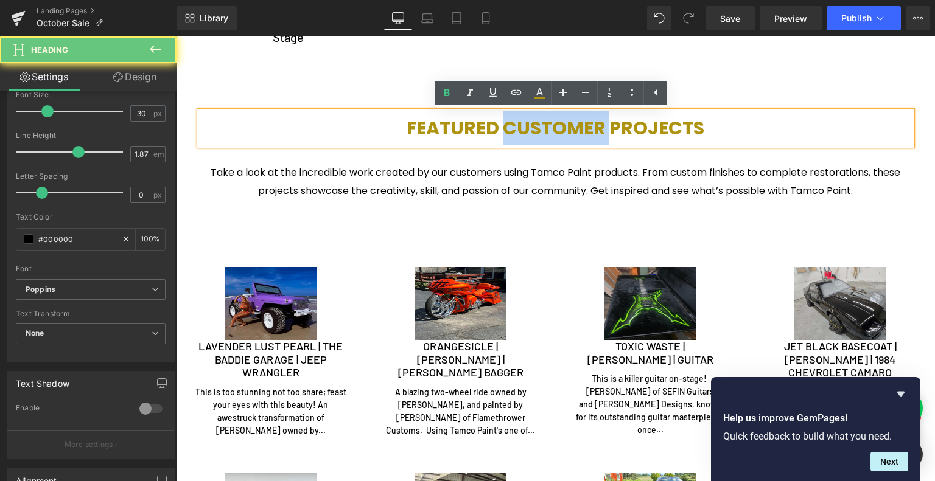
click at [514, 130] on span "FEATURED CUSTOMER PROJECTS" at bounding box center [555, 128] width 298 height 26
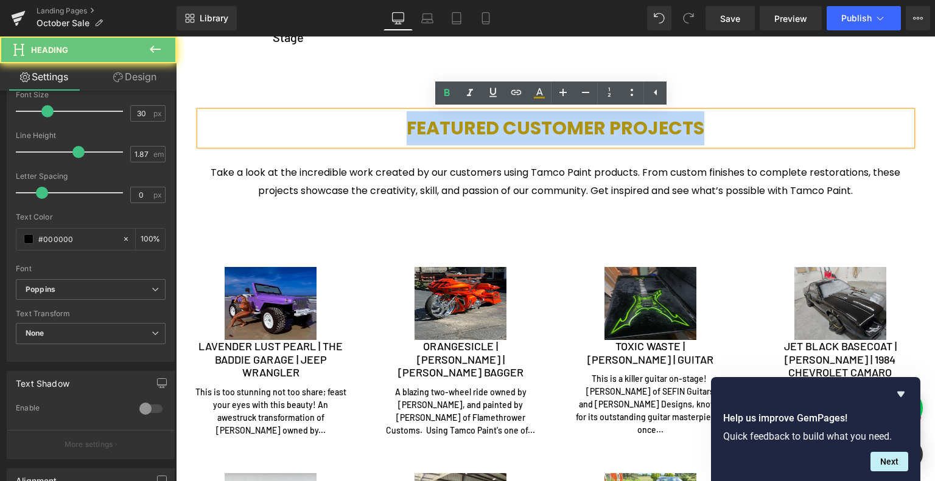
click at [514, 130] on span "FEATURED CUSTOMER PROJECTS" at bounding box center [555, 128] width 298 height 26
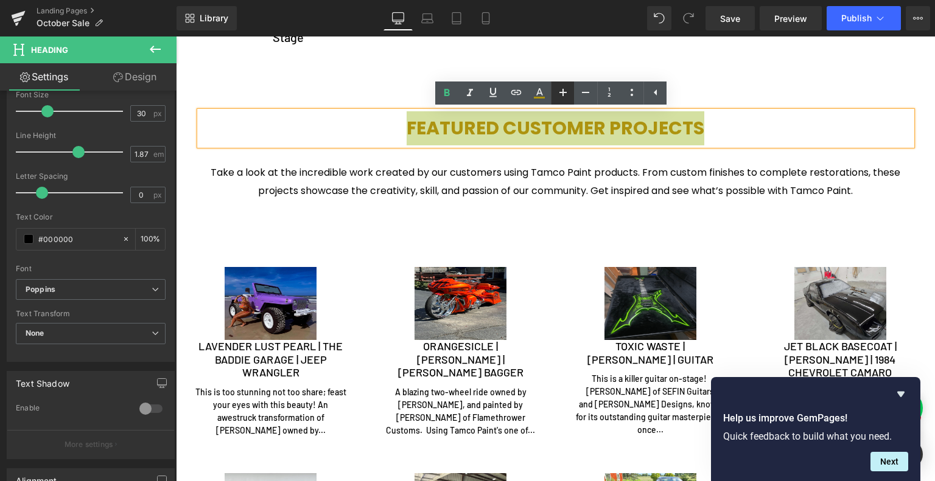
click at [565, 92] on icon at bounding box center [562, 92] width 7 height 7
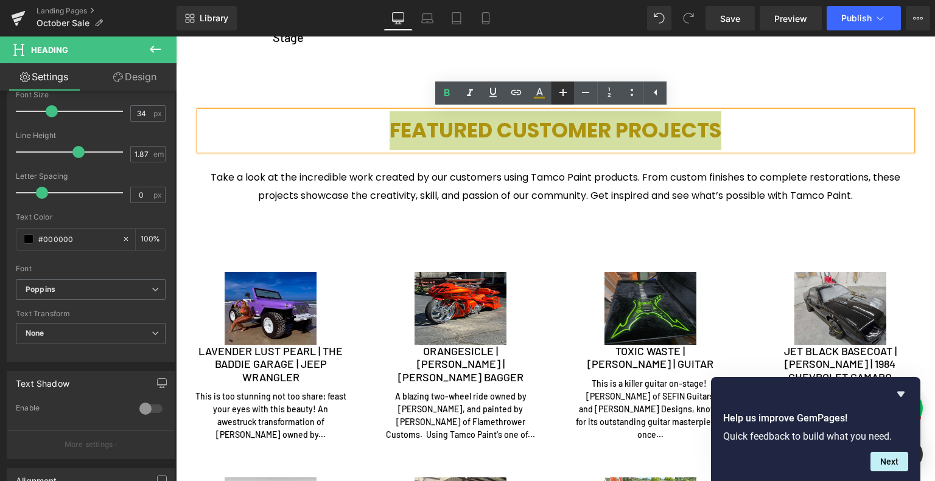
click at [565, 92] on icon at bounding box center [562, 92] width 7 height 7
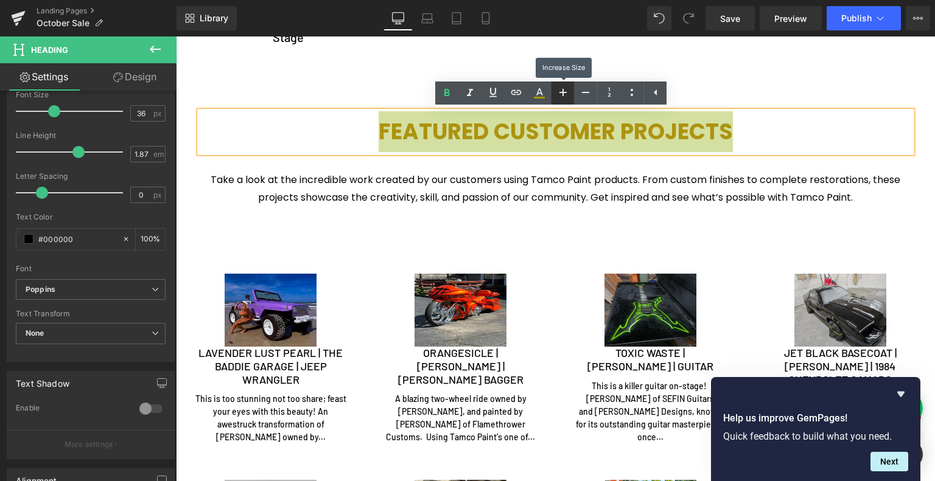
click at [565, 92] on icon at bounding box center [562, 92] width 7 height 7
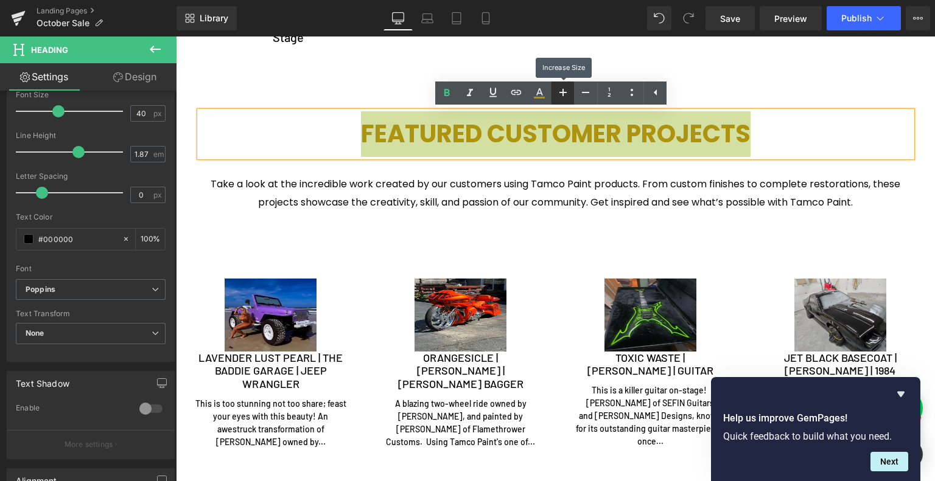
click at [565, 92] on icon at bounding box center [562, 92] width 7 height 7
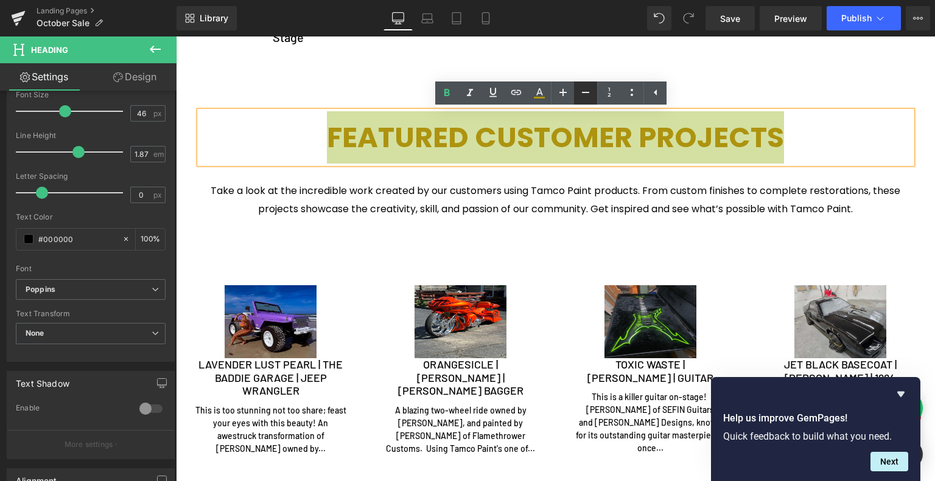
click at [585, 94] on icon at bounding box center [585, 92] width 15 height 15
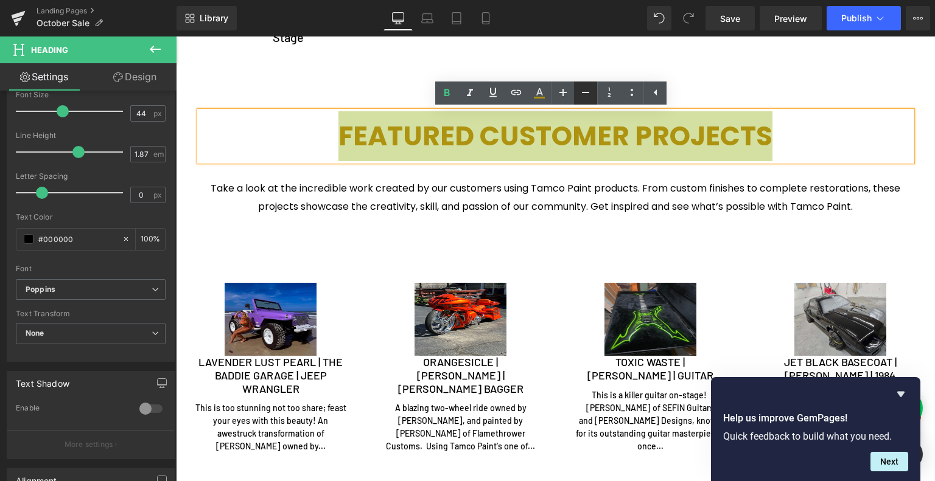
click at [585, 94] on icon at bounding box center [585, 92] width 15 height 15
type input "42"
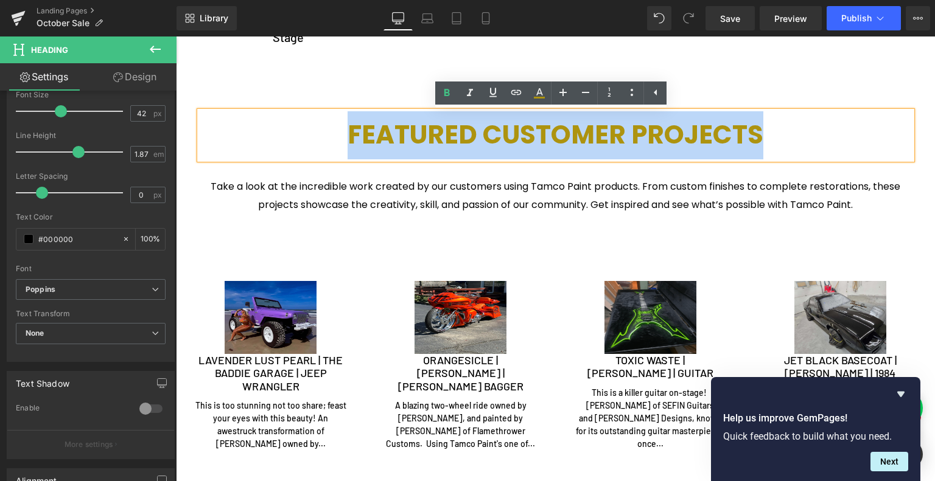
click at [604, 144] on span "FEATURED CUSTOMER PROJECTS" at bounding box center [555, 135] width 416 height 36
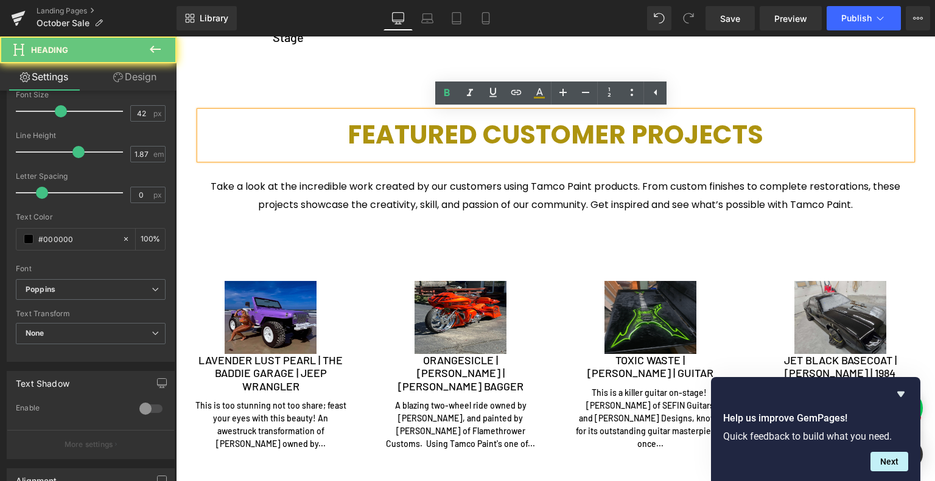
click at [621, 139] on span "FEATURED CUSTOMER PROJECTS" at bounding box center [555, 135] width 416 height 36
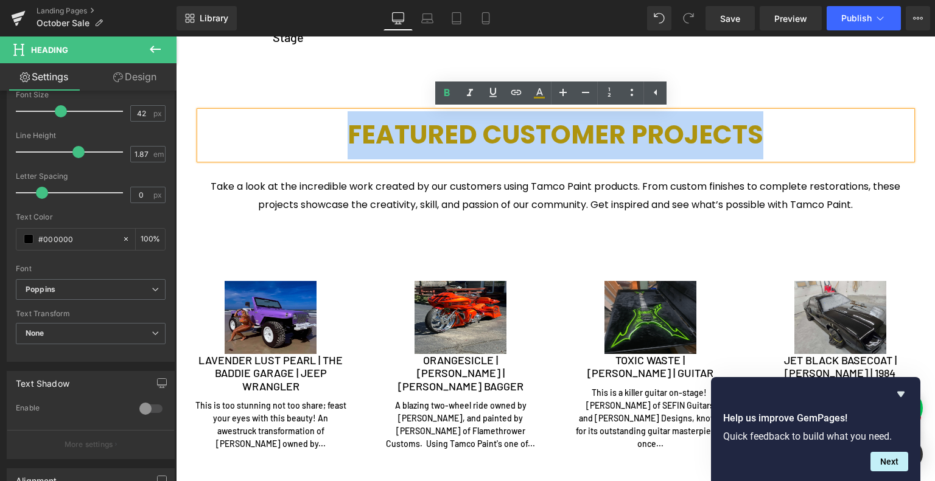
click at [570, 159] on h1 "FEATURED CUSTOMER PROJECTS" at bounding box center [556, 135] width 712 height 48
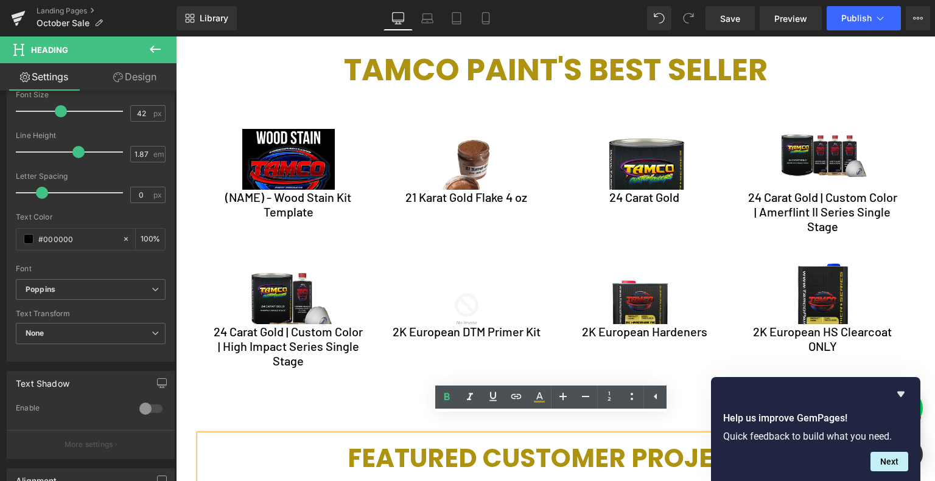
scroll to position [3322, 0]
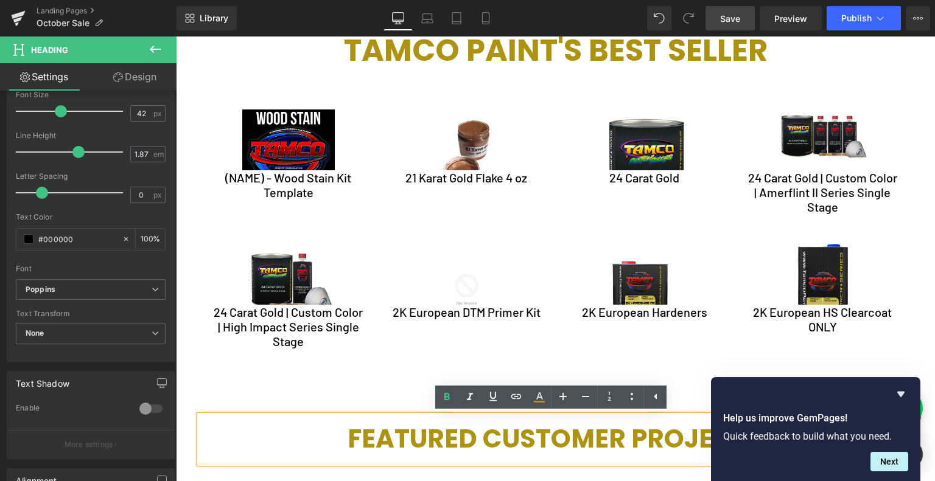
click at [728, 10] on link "Save" at bounding box center [729, 18] width 49 height 24
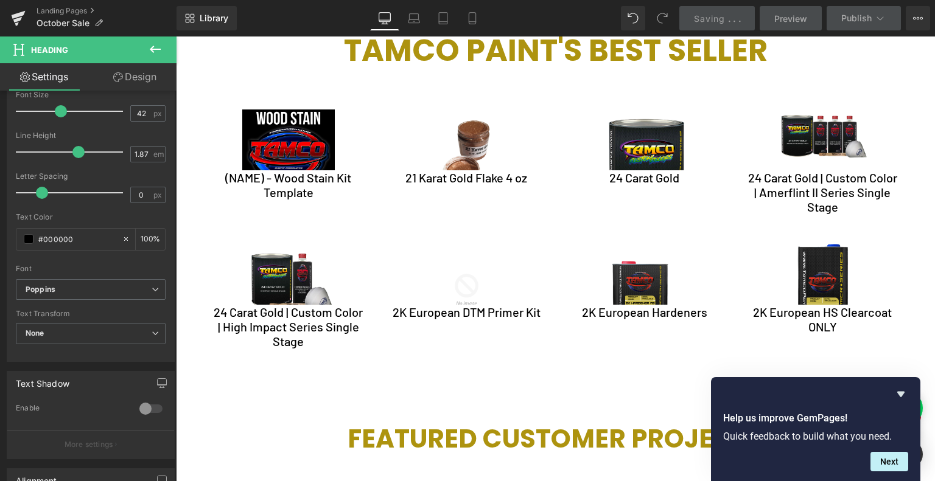
scroll to position [3444, 0]
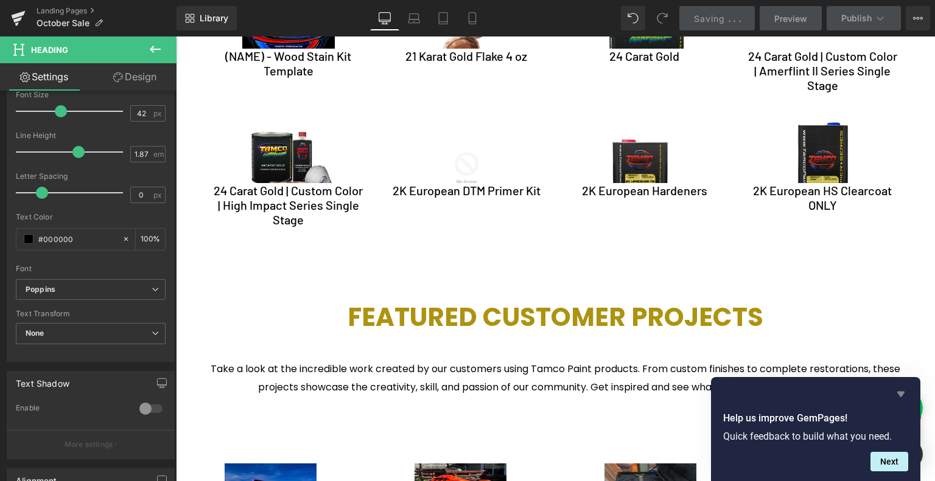
click at [899, 394] on icon "Hide survey" at bounding box center [900, 394] width 7 height 5
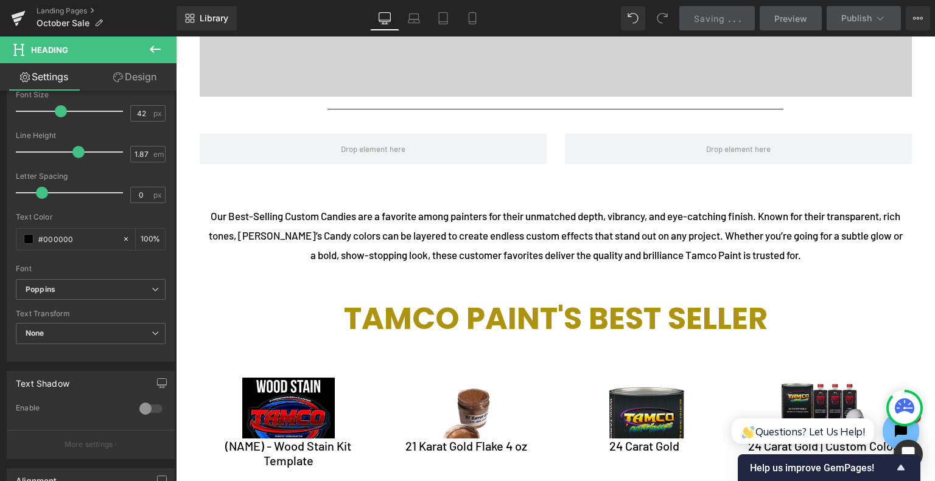
scroll to position [3066, 0]
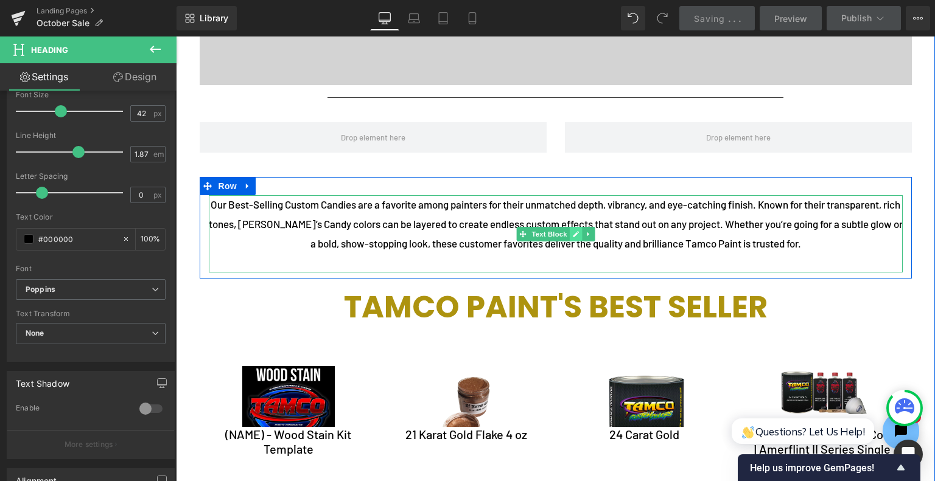
click at [572, 231] on icon at bounding box center [575, 234] width 7 height 7
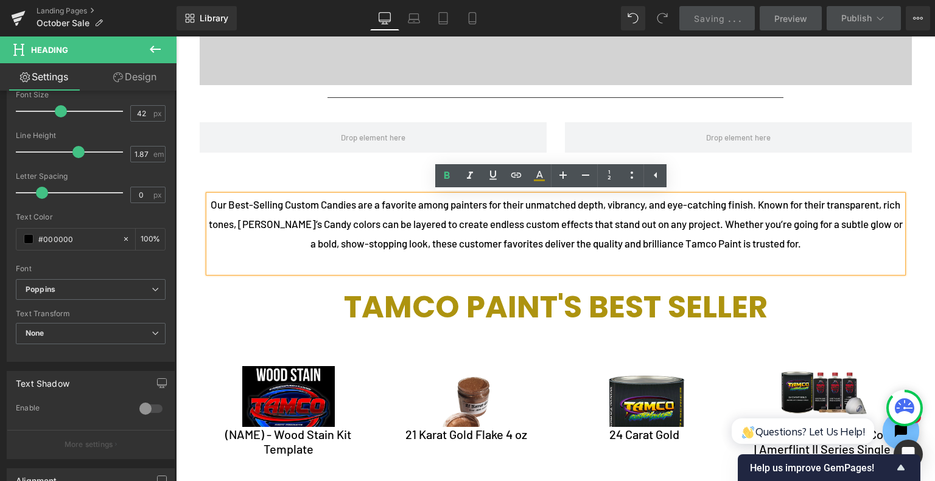
click at [458, 221] on p "Our Best-Selling Custom Candies are a favorite among painters for their unmatch…" at bounding box center [556, 224] width 694 height 58
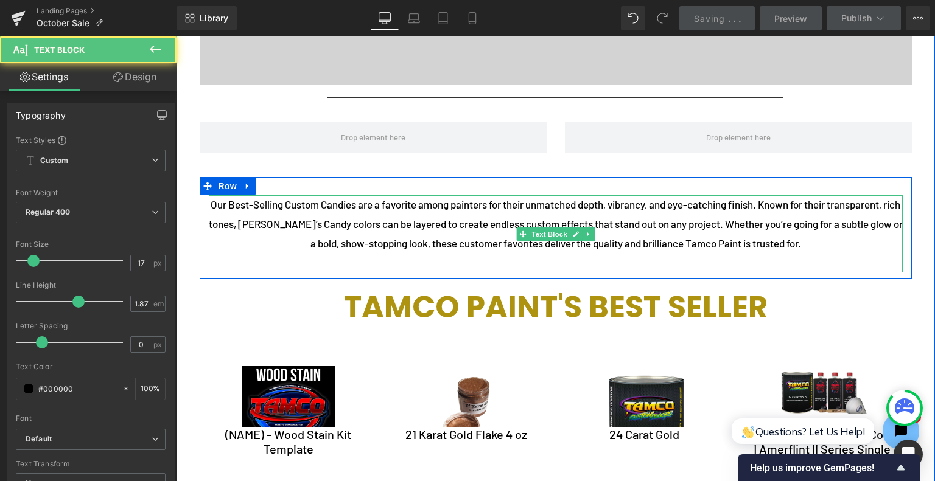
click at [253, 220] on p "Our Best-Selling Custom Candies are a favorite among painters for their unmatch…" at bounding box center [556, 224] width 694 height 58
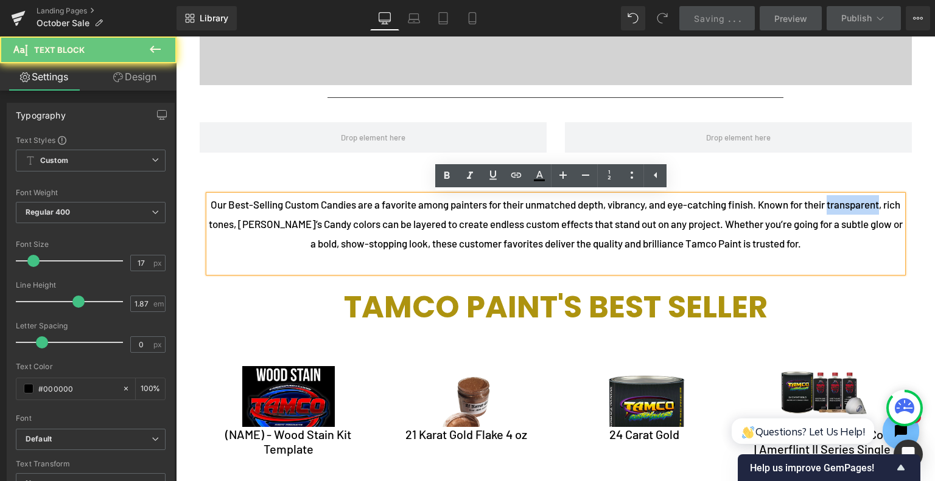
click at [253, 220] on p "Our Best-Selling Custom Candies are a favorite among painters for their unmatch…" at bounding box center [556, 224] width 694 height 58
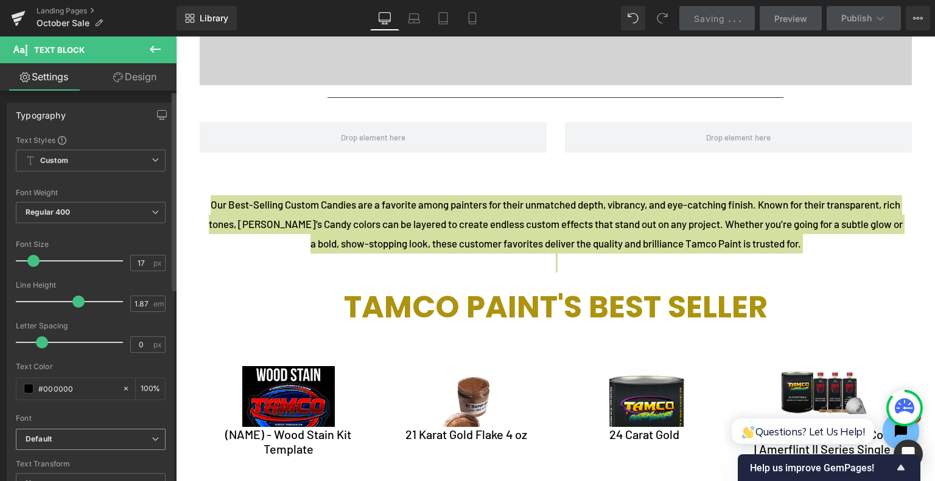
click at [117, 438] on b "Default" at bounding box center [89, 439] width 126 height 10
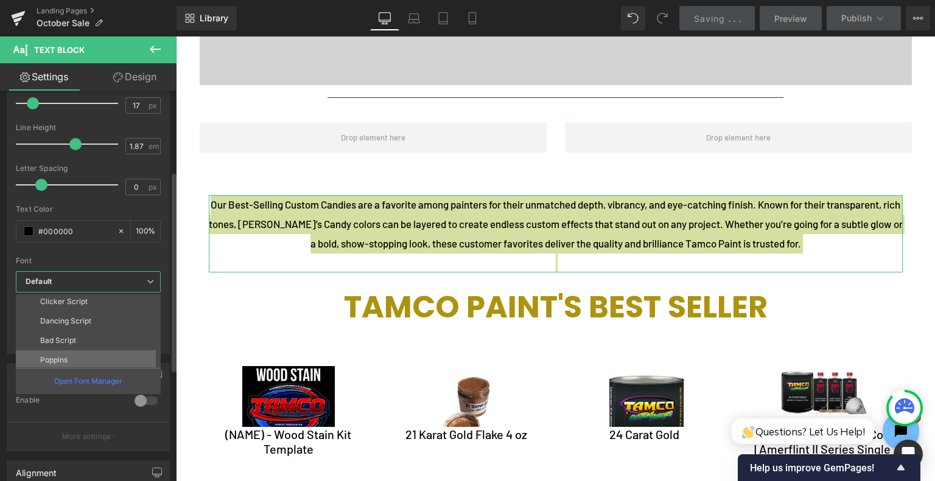
scroll to position [170, 0]
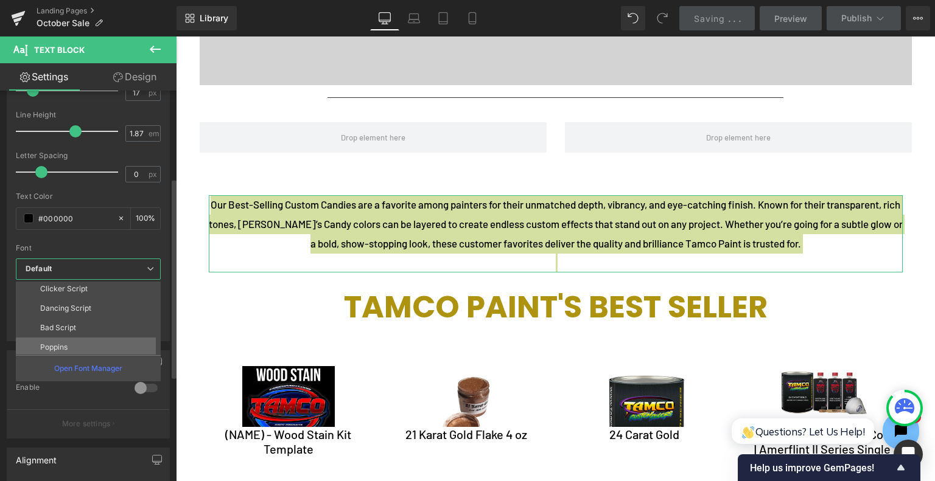
click at [90, 351] on li "Poppins" at bounding box center [91, 347] width 150 height 19
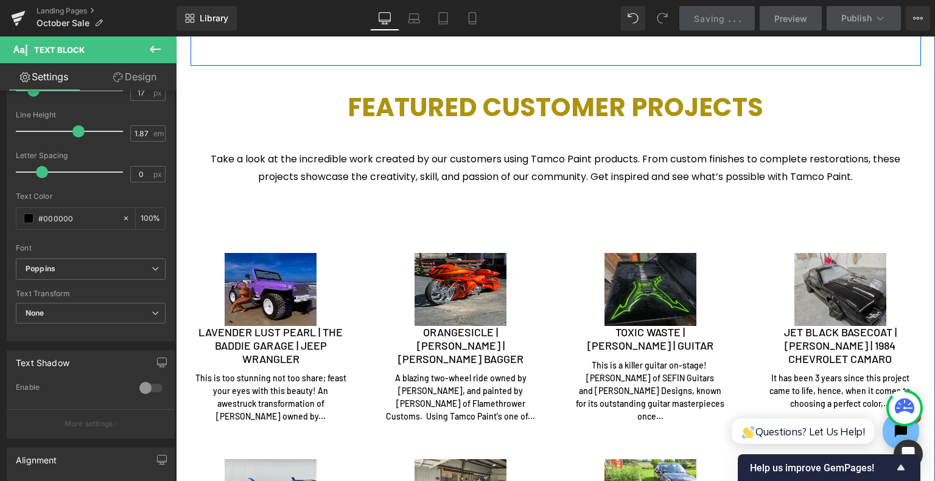
scroll to position [3674, 0]
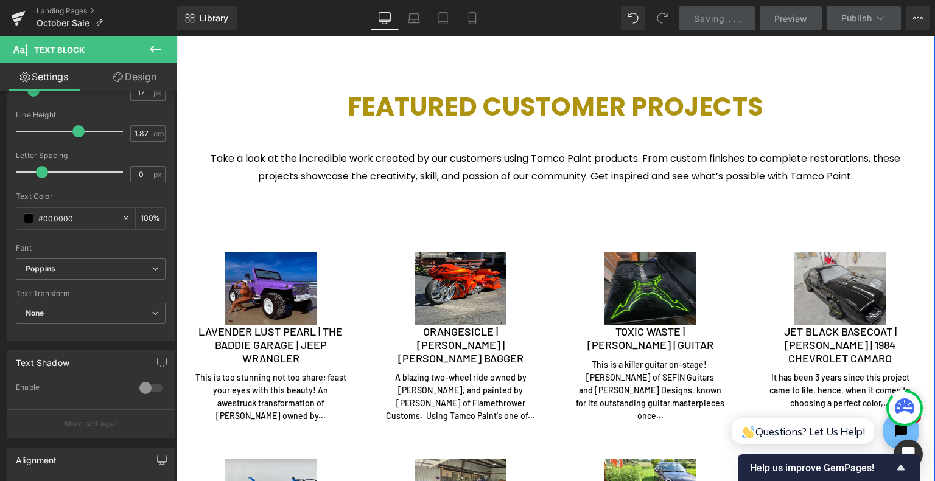
click at [374, 172] on p "Take a look at the incredible work created by our customers using Tamco Paint p…" at bounding box center [556, 168] width 694 height 37
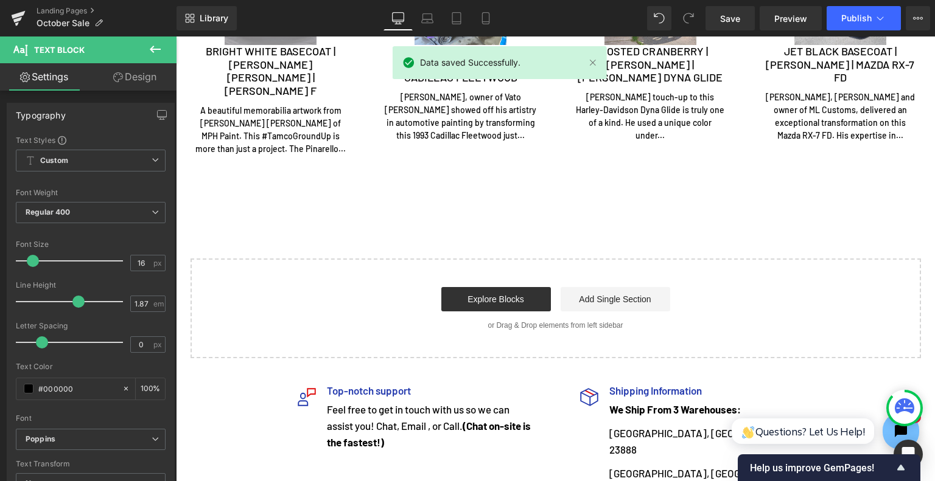
scroll to position [4039, 0]
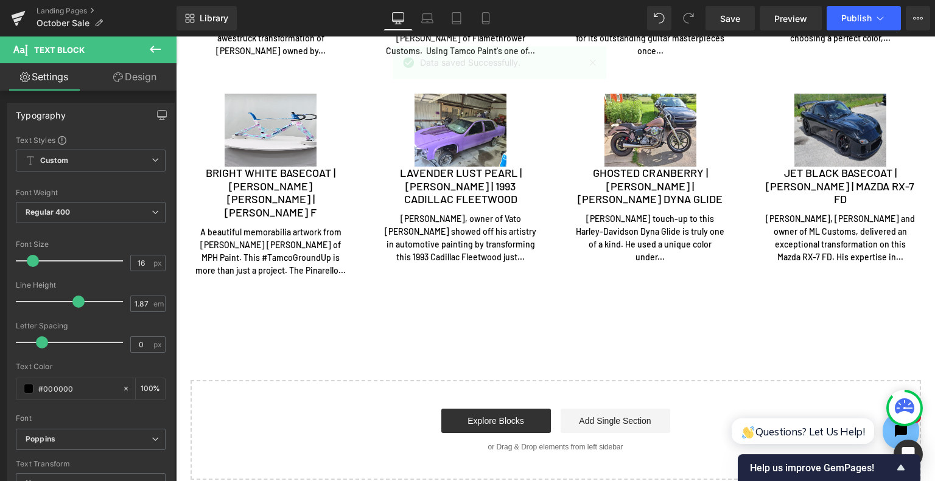
click at [268, 249] on div "A beautiful memorabilia artwork from [PERSON_NAME] [PERSON_NAME] of MPH Paint. …" at bounding box center [270, 251] width 153 height 51
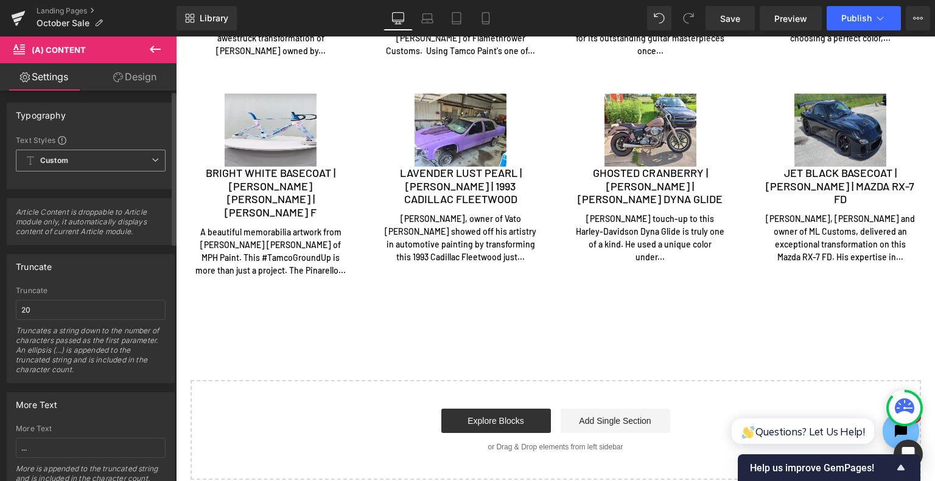
click at [93, 160] on span "Custom Setup Global Style" at bounding box center [91, 161] width 150 height 22
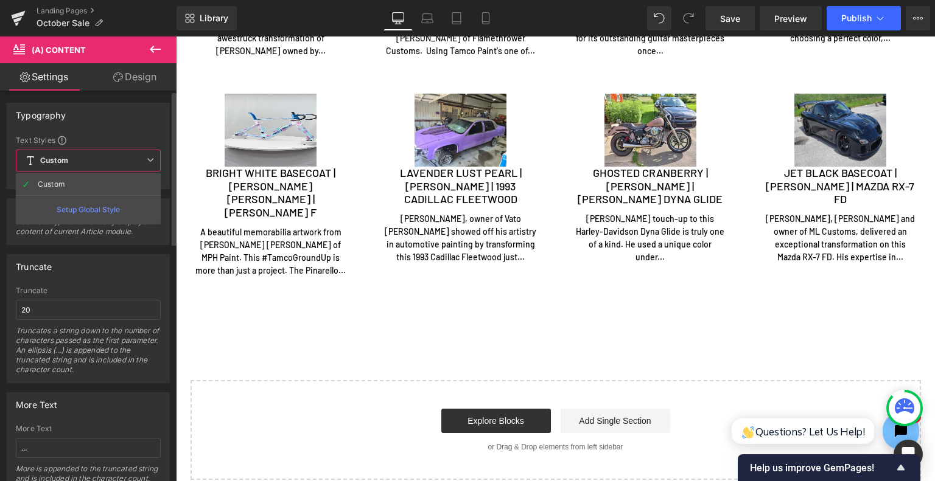
click at [112, 159] on span "Custom Setup Global Style" at bounding box center [88, 161] width 145 height 22
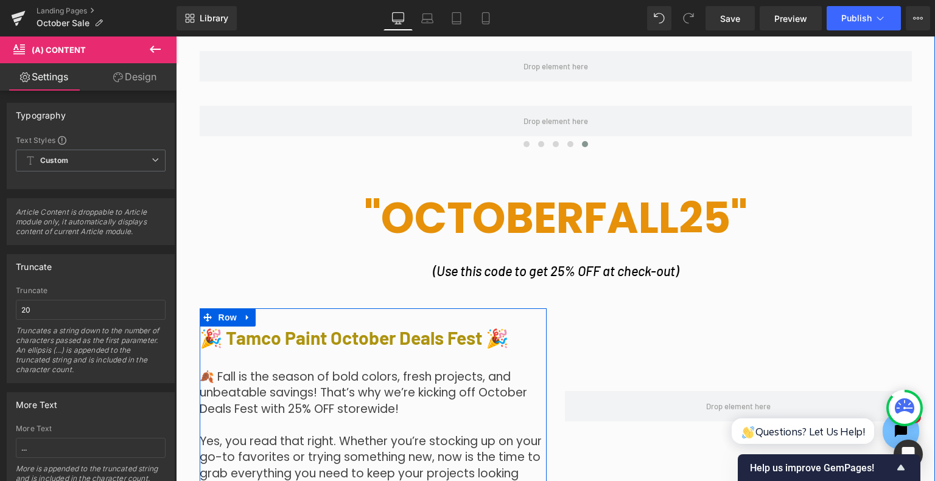
scroll to position [267, 0]
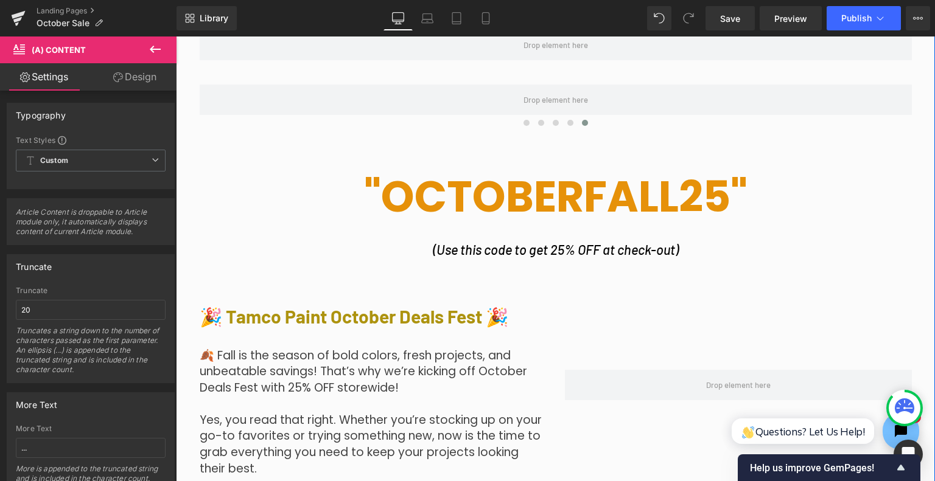
click at [538, 256] on div "(Use this code to get 25% OFF at check-out) Text Block" at bounding box center [556, 249] width 712 height 25
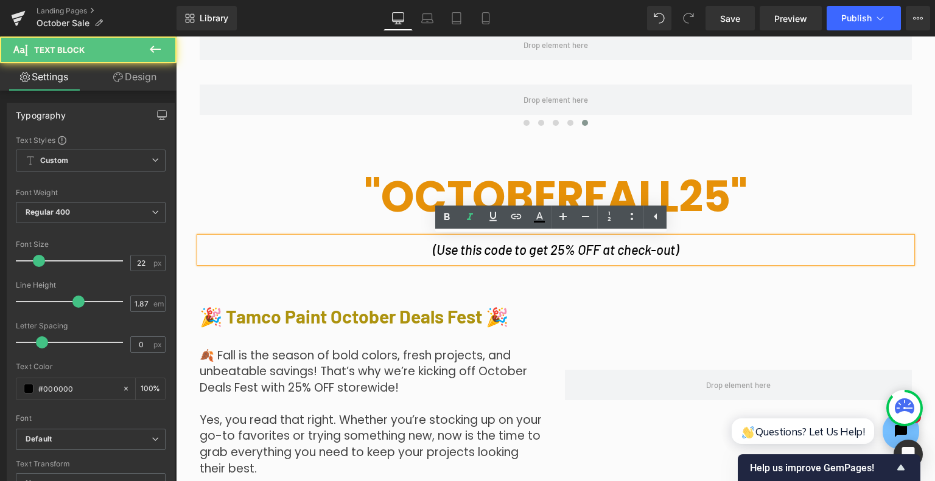
click at [543, 252] on icon "(Use this code to get 25% OFF at check-out)" at bounding box center [556, 250] width 246 height 16
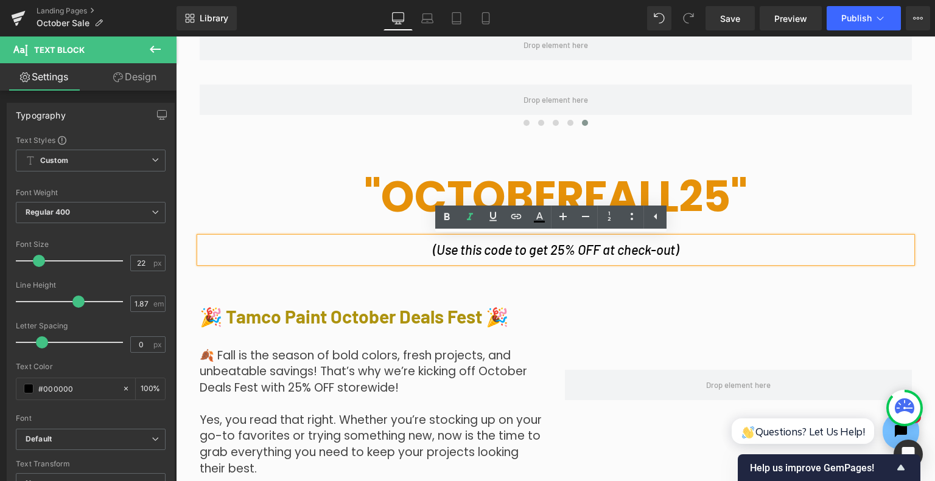
click at [543, 252] on icon "(Use this code to get 25% OFF at check-out)" at bounding box center [556, 250] width 246 height 16
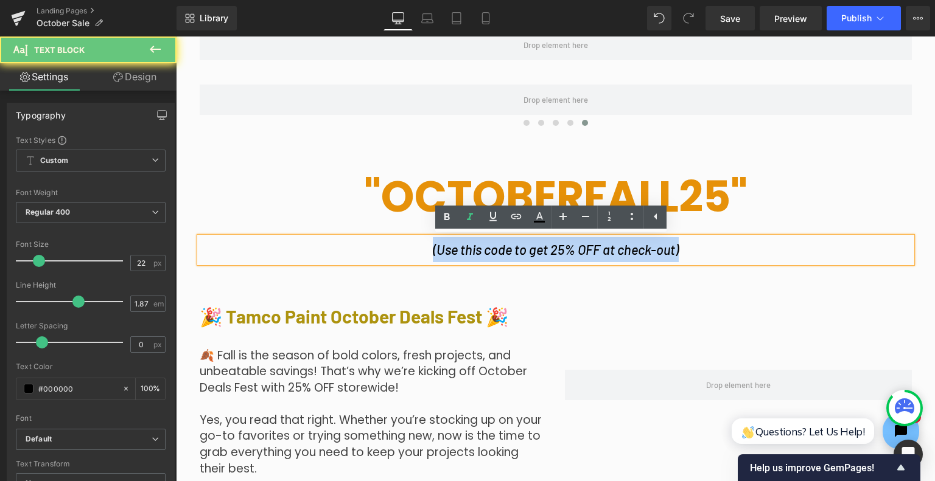
click at [543, 252] on icon "(Use this code to get 25% OFF at check-out)" at bounding box center [556, 250] width 246 height 16
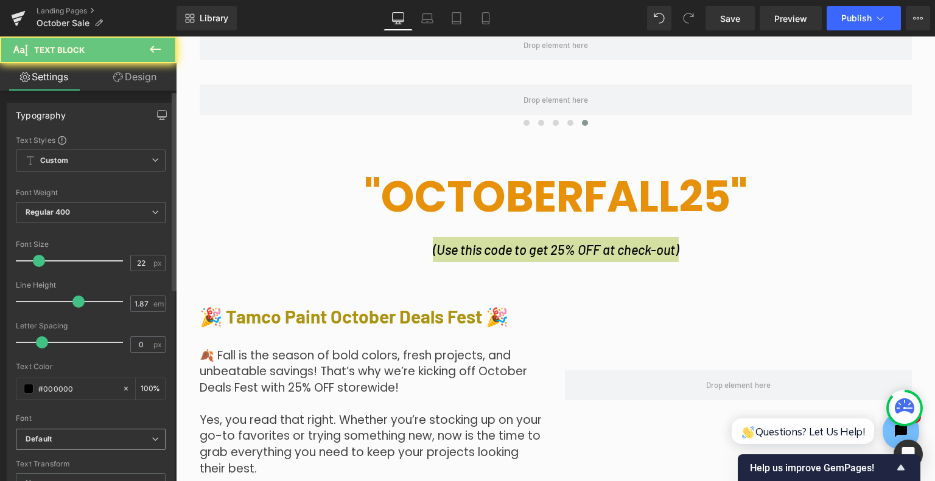
click at [141, 439] on b "Default" at bounding box center [89, 439] width 126 height 10
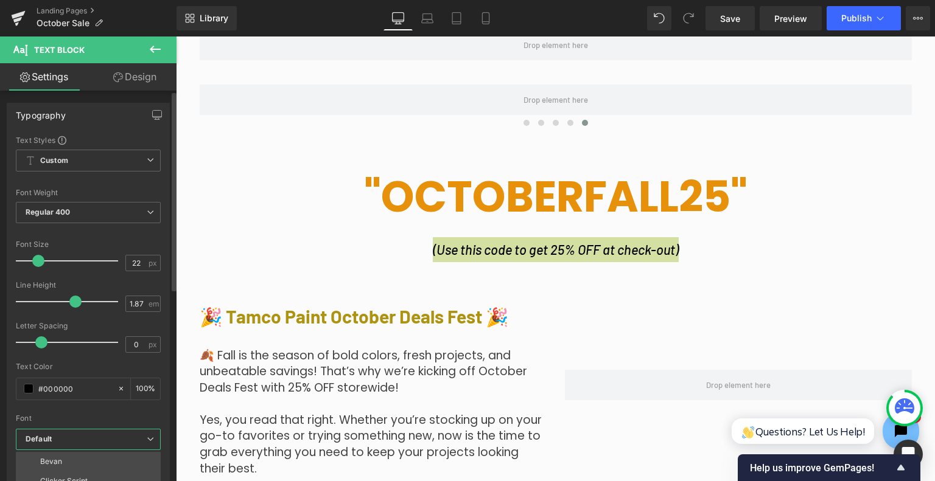
scroll to position [83, 0]
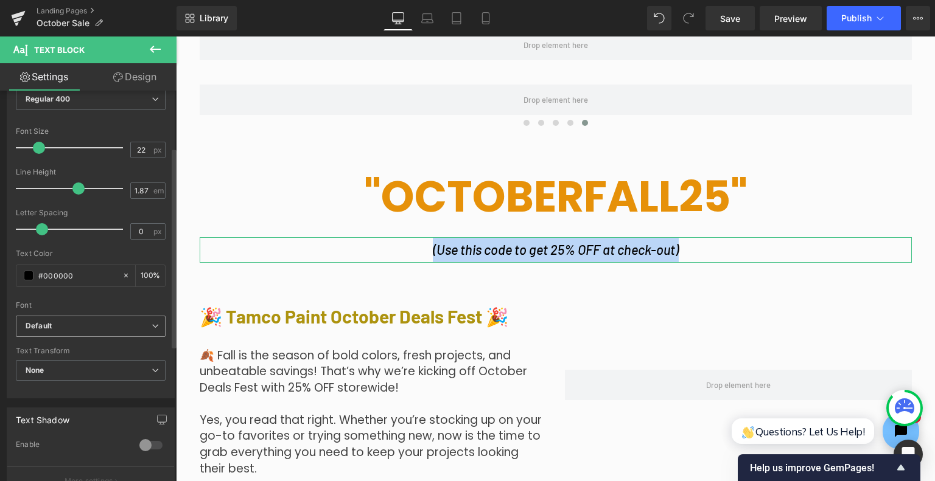
scroll to position [108, 0]
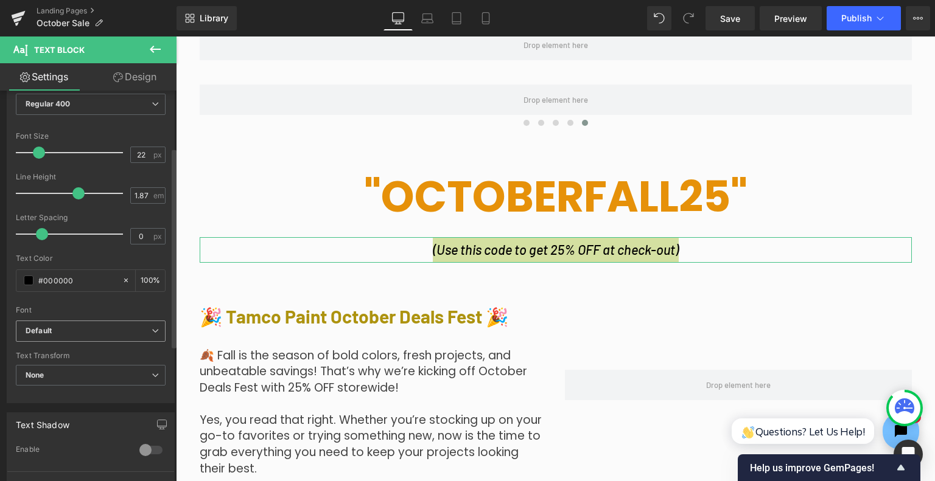
click at [114, 330] on b "Default" at bounding box center [89, 331] width 126 height 10
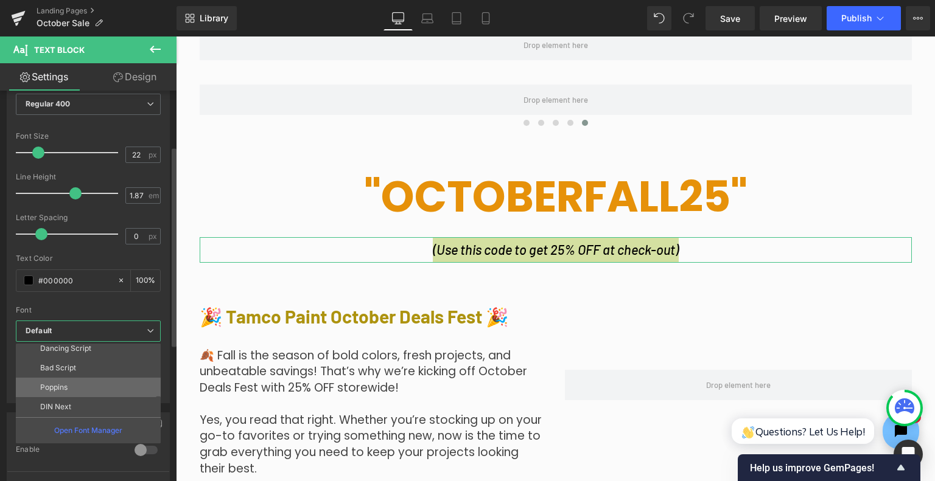
click at [104, 386] on li "Poppins" at bounding box center [91, 387] width 150 height 19
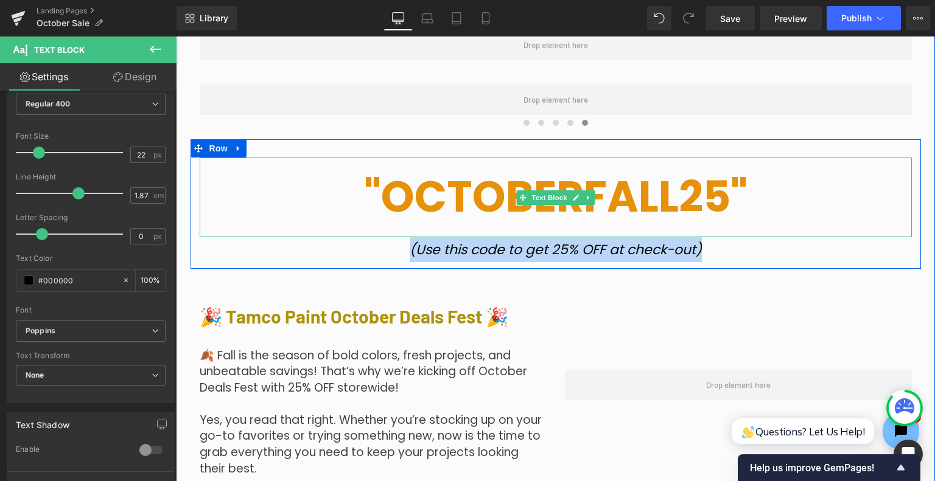
click at [450, 212] on strong ""OCTOBERFALL25"" at bounding box center [555, 197] width 383 height 60
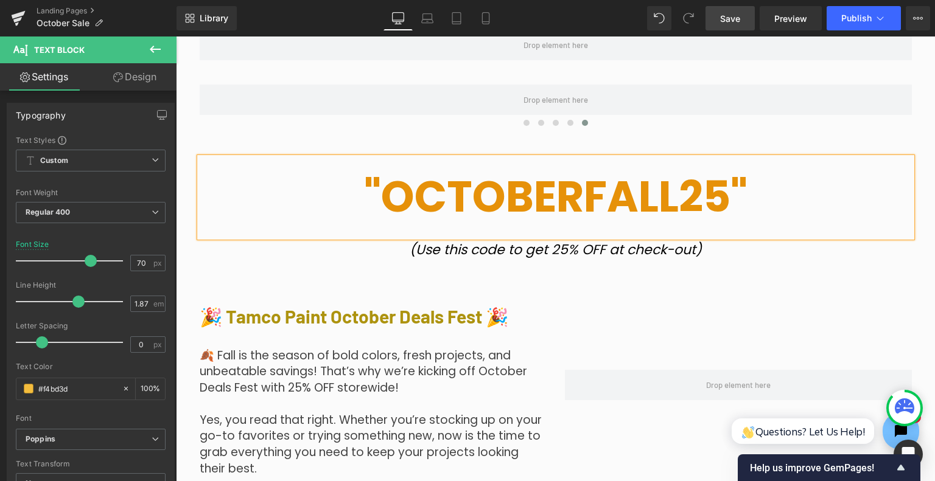
click at [731, 11] on link "Save" at bounding box center [729, 18] width 49 height 24
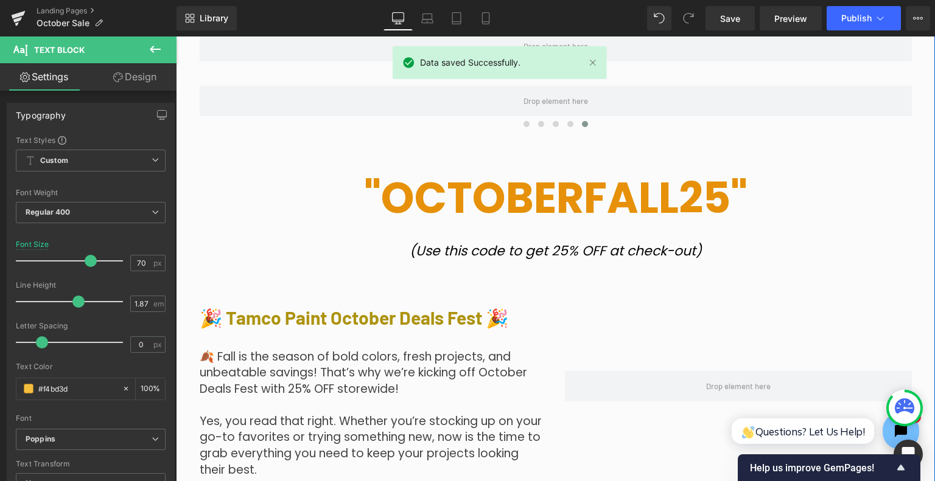
scroll to position [23, 0]
